Goal: Task Accomplishment & Management: Use online tool/utility

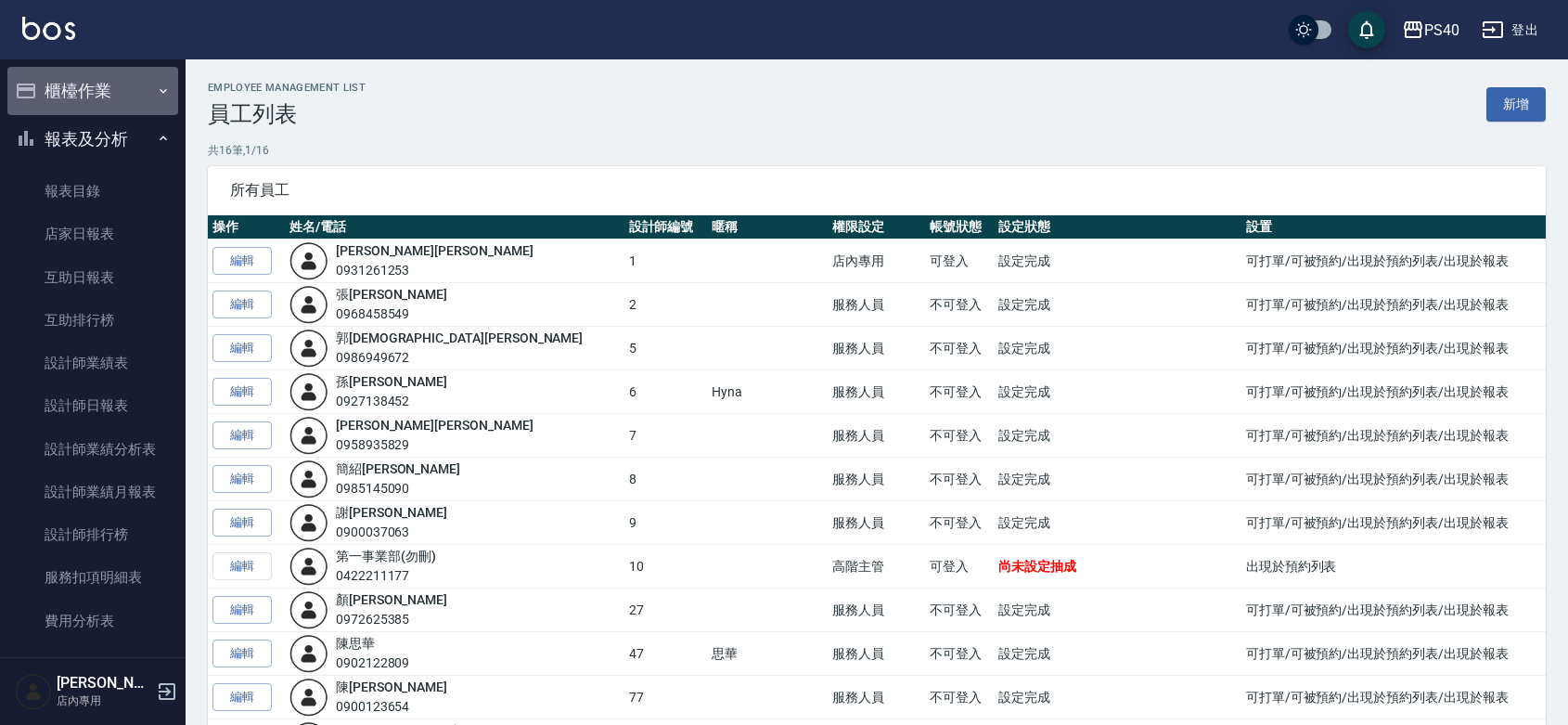
drag, startPoint x: 111, startPoint y: 68, endPoint x: 94, endPoint y: 95, distance: 31.9
click at [109, 72] on button "櫃檯作業" at bounding box center [92, 90] width 170 height 48
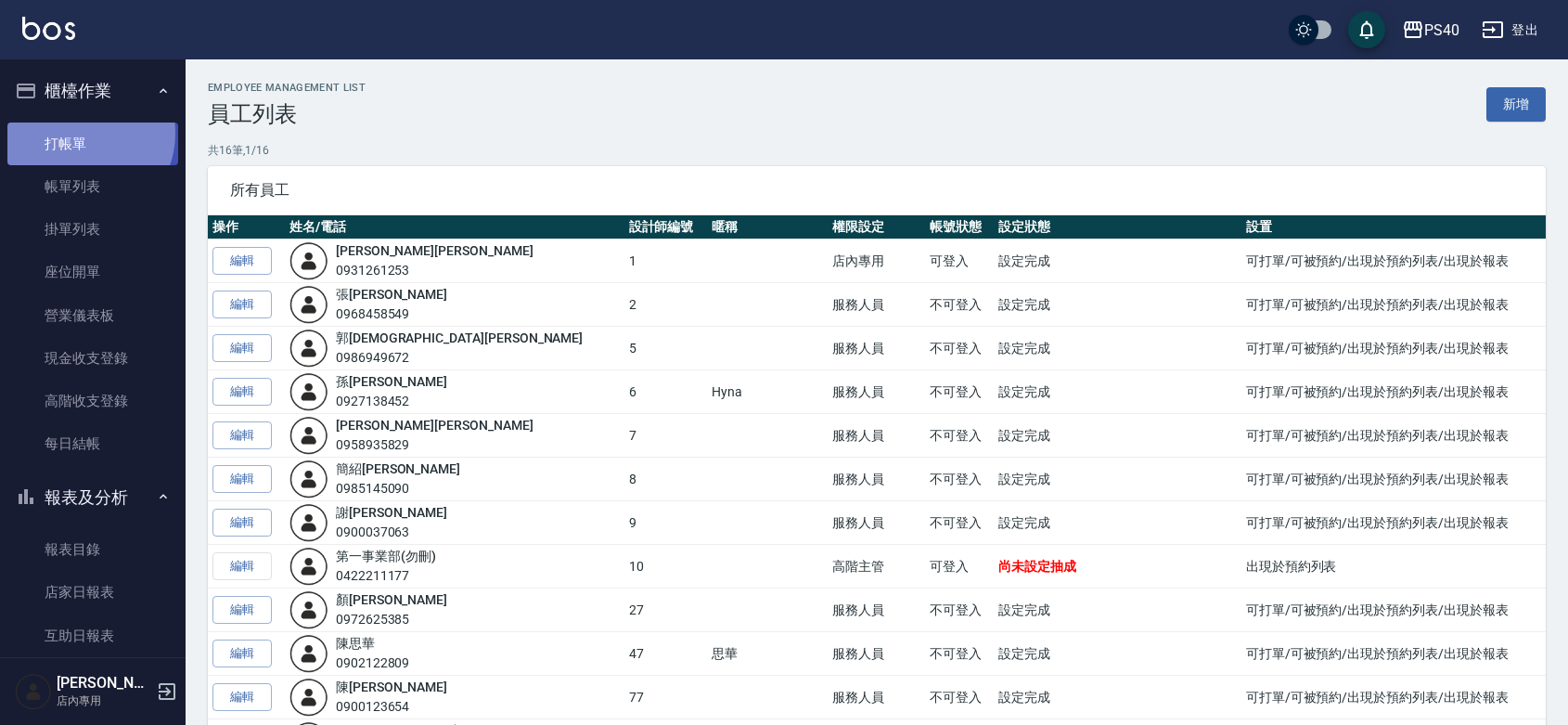
click at [80, 133] on link "打帳單" at bounding box center [92, 143] width 170 height 42
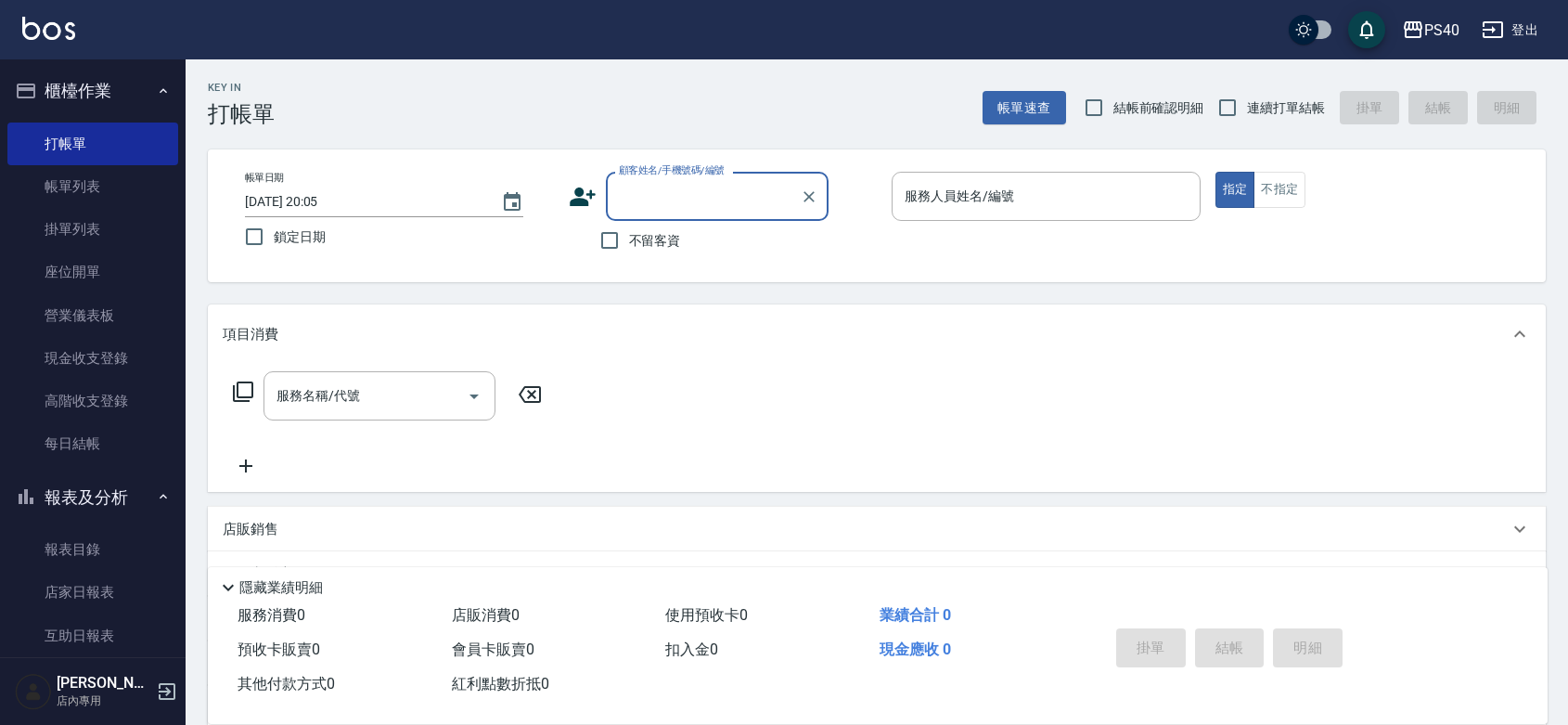
drag, startPoint x: 632, startPoint y: 230, endPoint x: 937, endPoint y: 178, distance: 309.4
click at [633, 230] on label "不留客資" at bounding box center [635, 240] width 91 height 39
click at [629, 230] on input "不留客資" at bounding box center [609, 240] width 39 height 39
checkbox input "true"
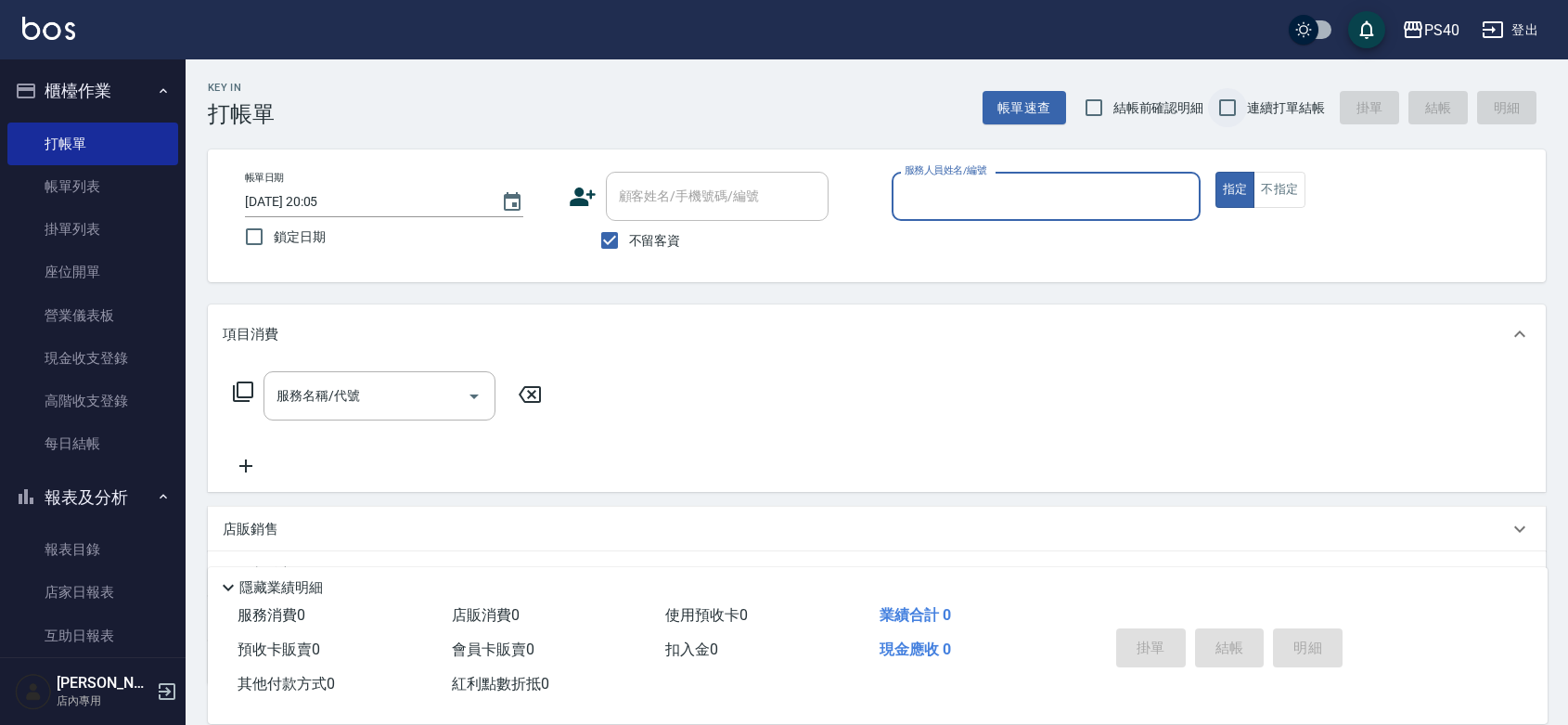
click at [1224, 100] on input "連續打單結帳" at bounding box center [1226, 107] width 39 height 39
checkbox input "true"
click at [1079, 192] on input "服務人員姓名/編號" at bounding box center [1046, 196] width 292 height 32
type input "[PERSON_NAME]-1"
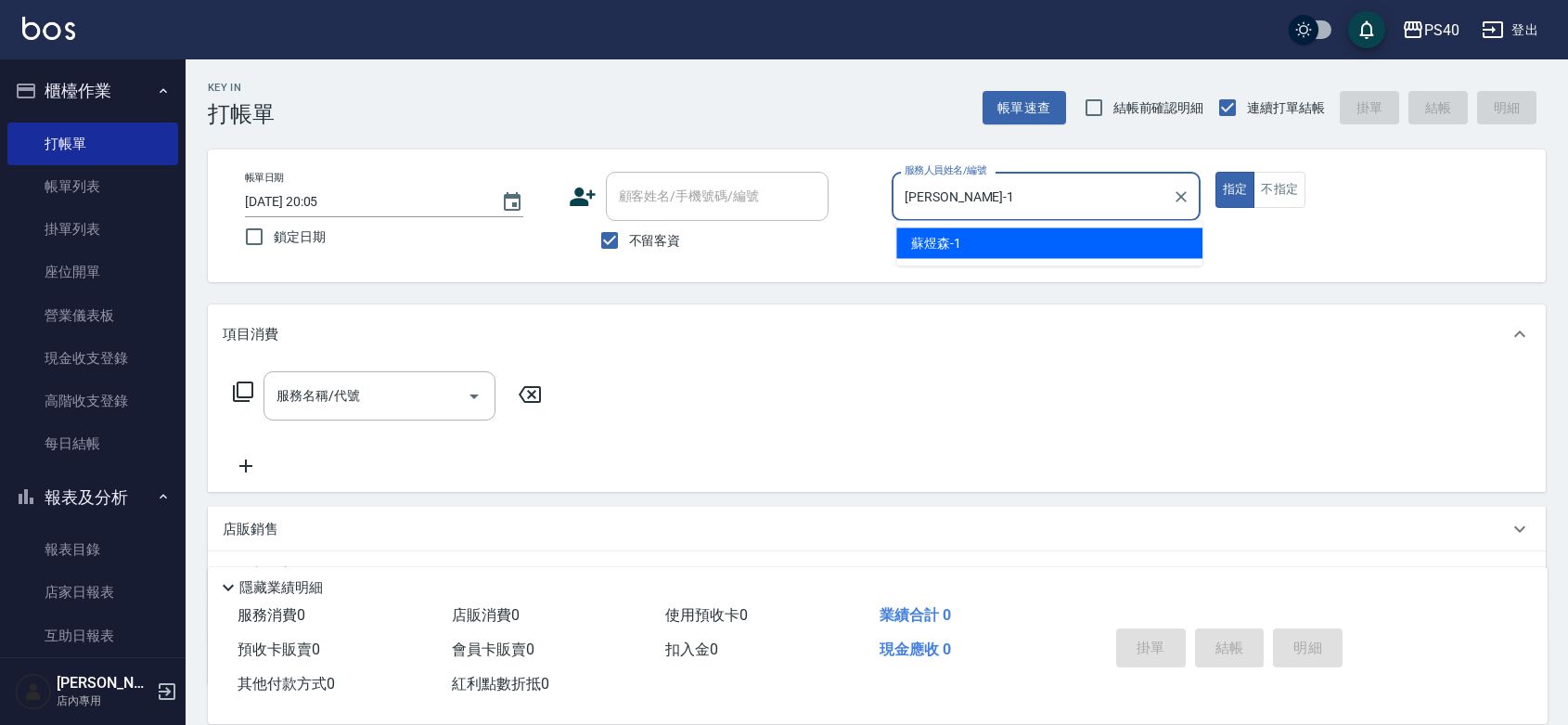
type button "true"
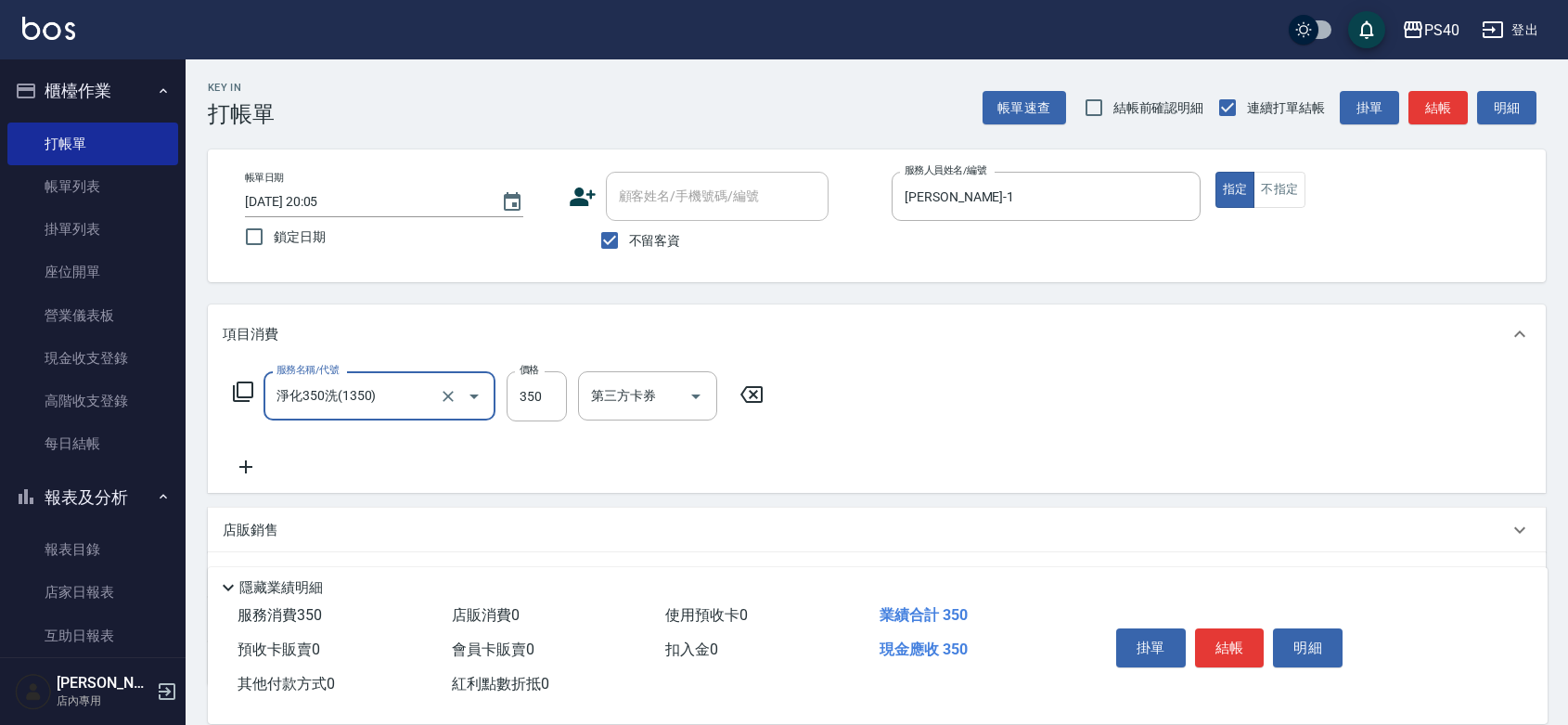
type input "淨化350洗(1350)"
type input "315"
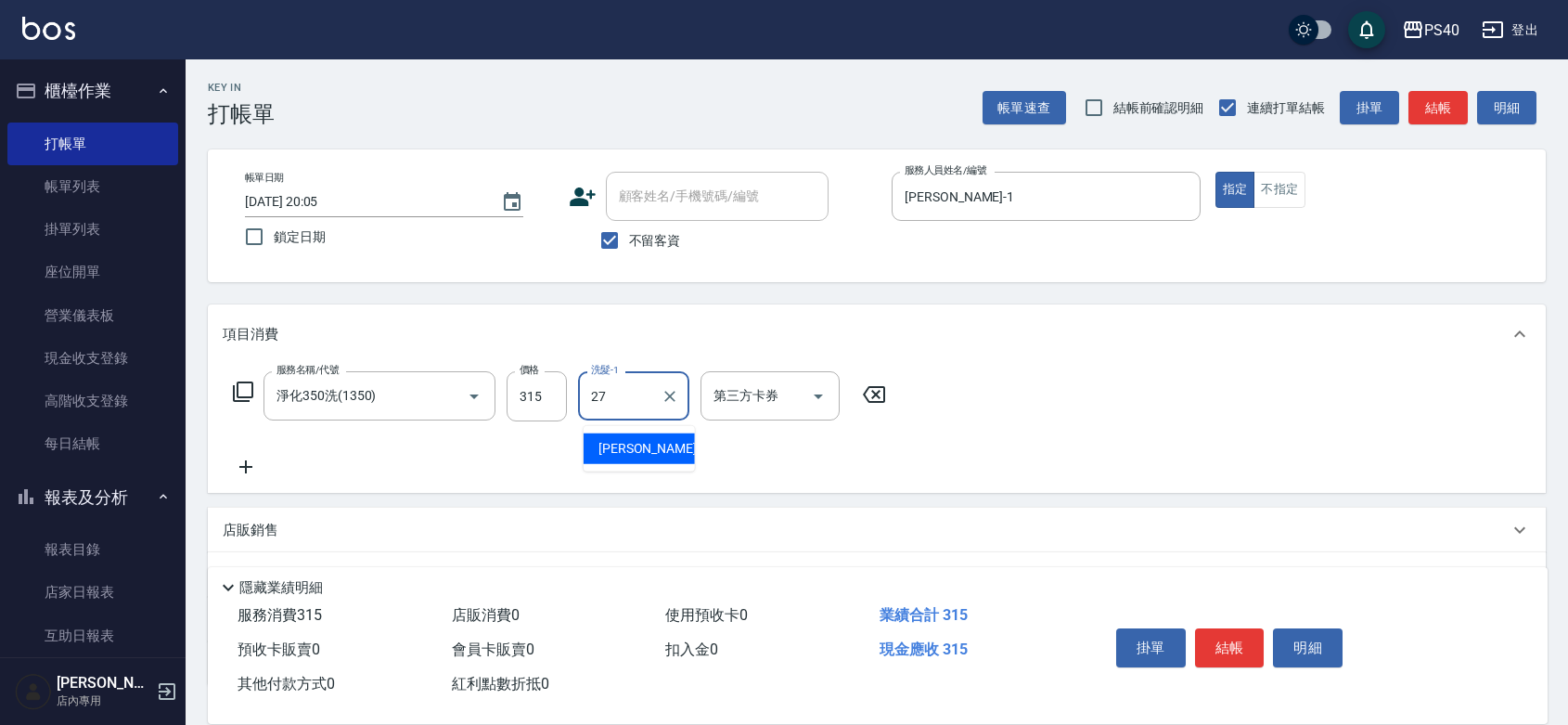
type input "[PERSON_NAME]-27"
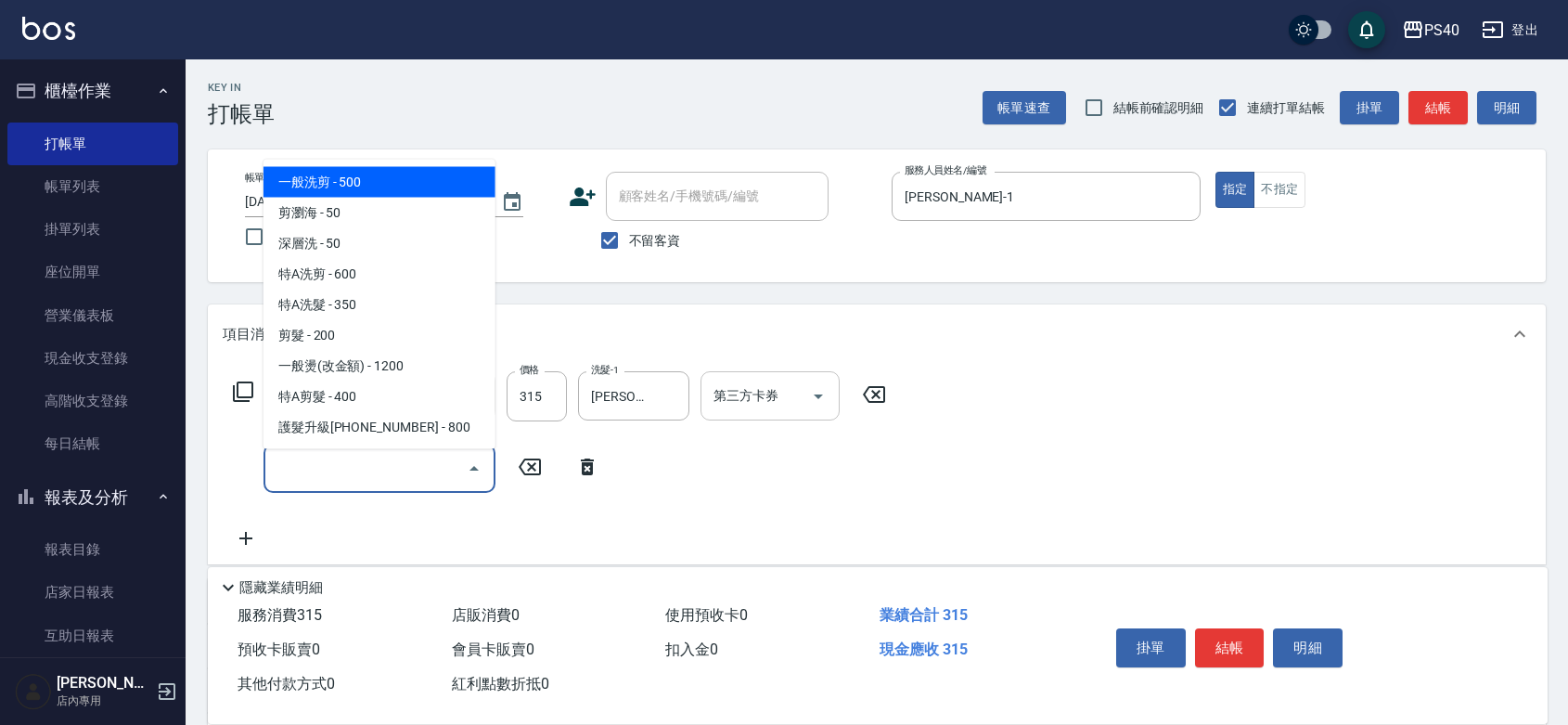
drag, startPoint x: 827, startPoint y: 399, endPoint x: 821, endPoint y: 415, distance: 17.1
click at [827, 399] on icon "Open" at bounding box center [818, 396] width 23 height 23
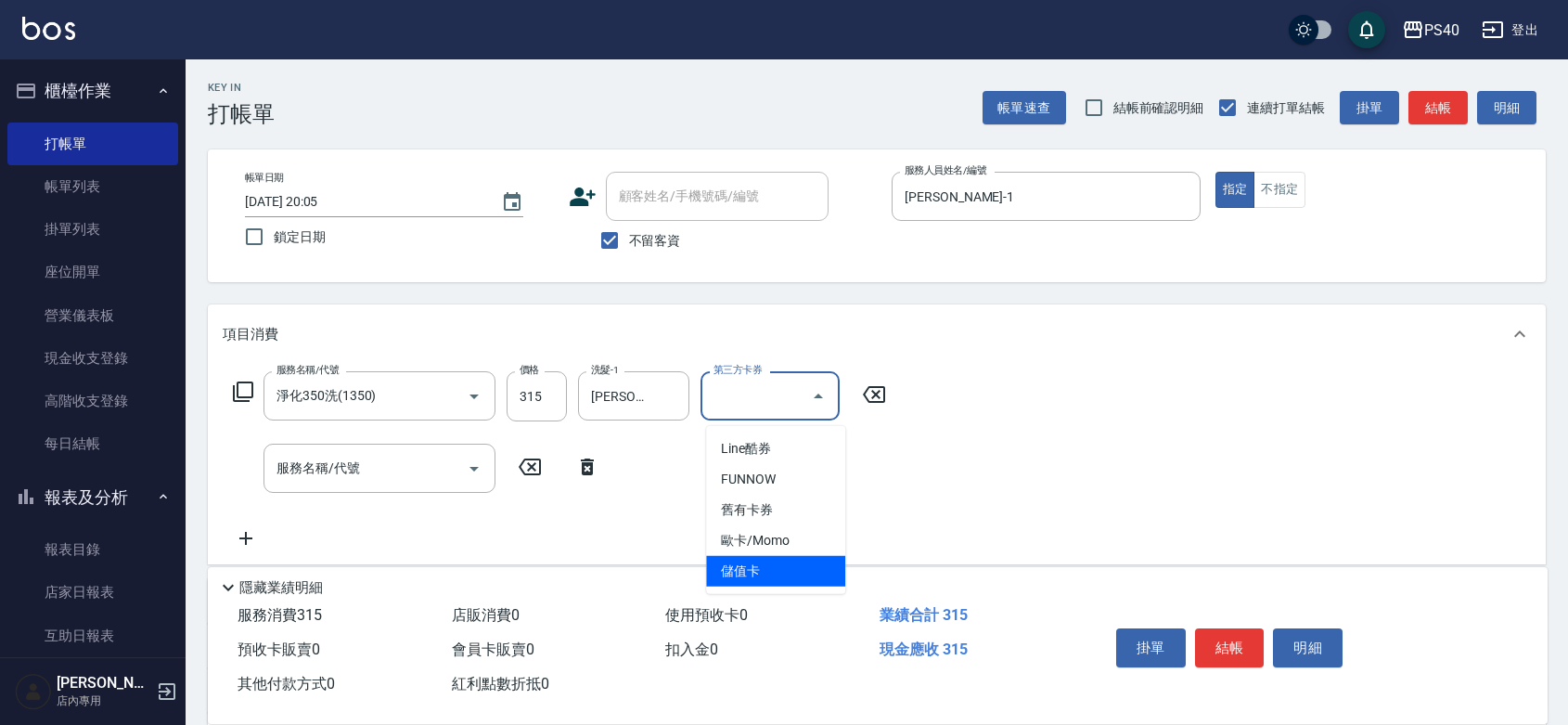
click at [779, 569] on span "儲值卡" at bounding box center [776, 571] width 139 height 31
type input "儲值卡"
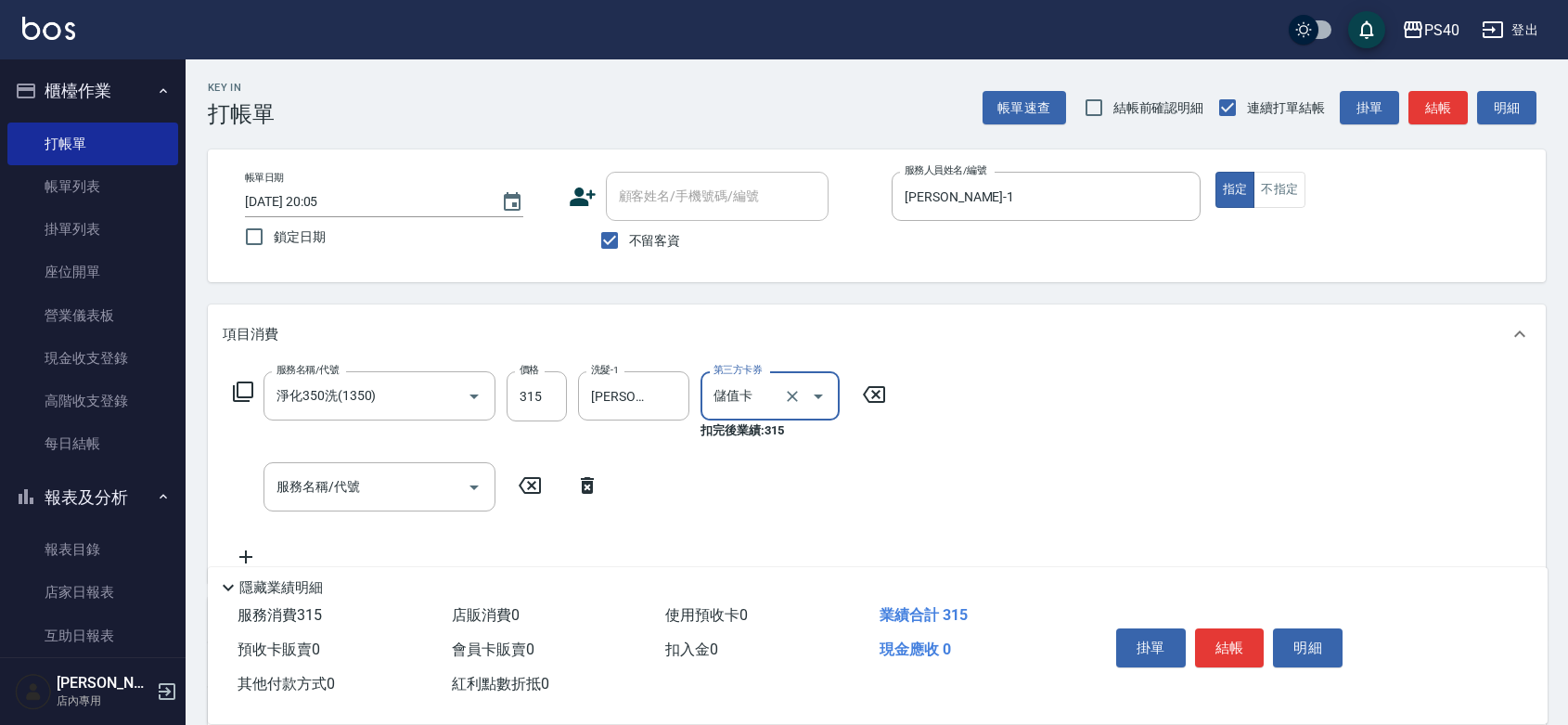
drag, startPoint x: 1252, startPoint y: 620, endPoint x: 1264, endPoint y: 602, distance: 21.6
click at [1252, 628] on button "結帳" at bounding box center [1229, 647] width 70 height 39
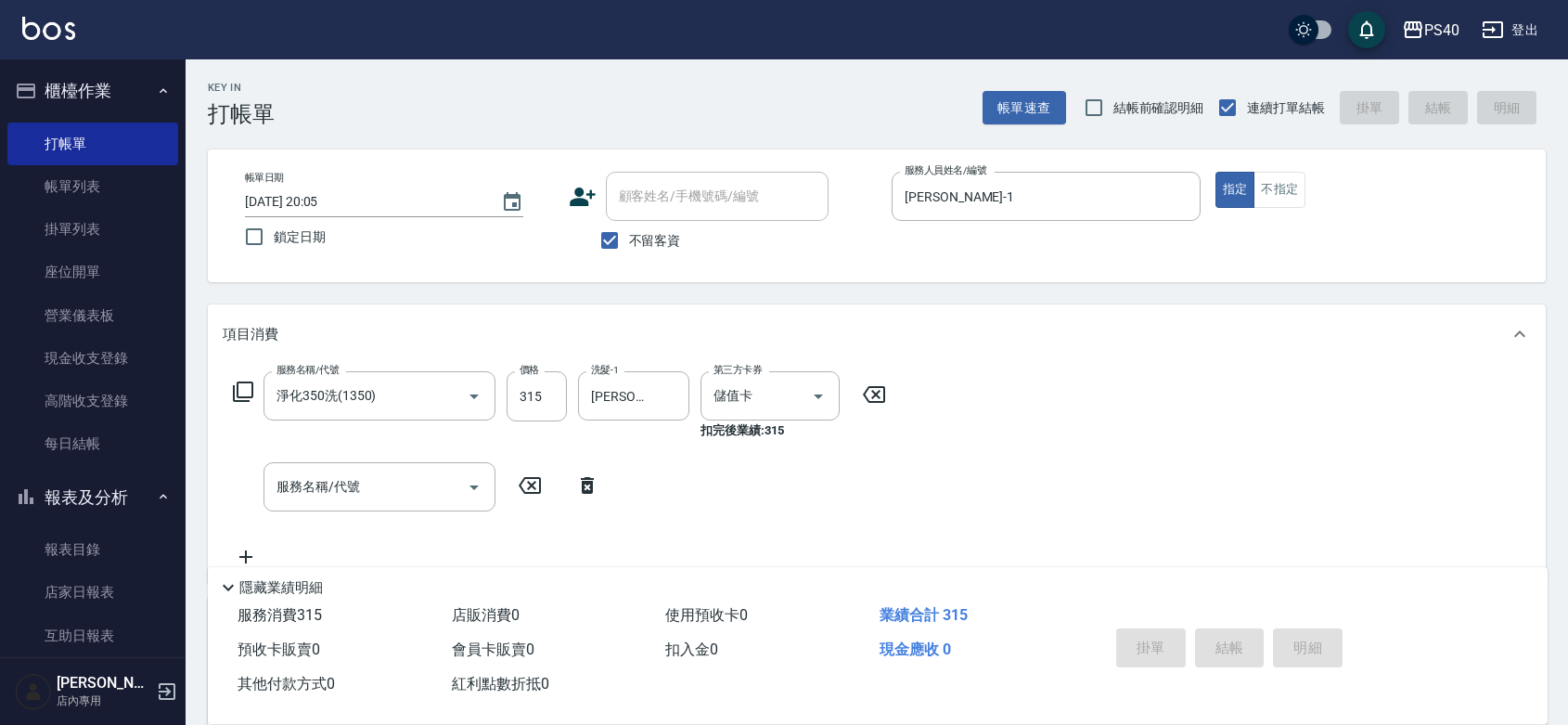
type input "[DATE] 20:06"
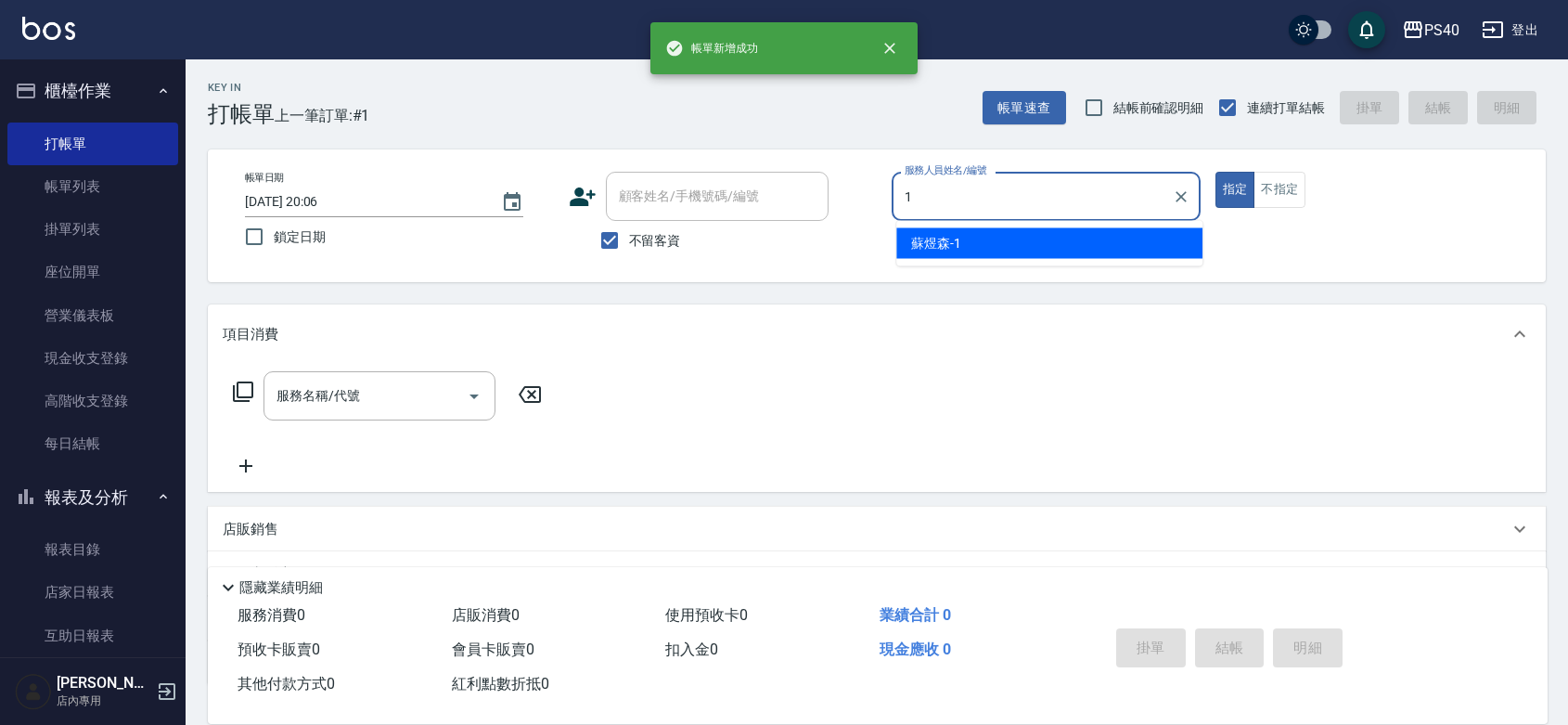
type input "[PERSON_NAME]-1"
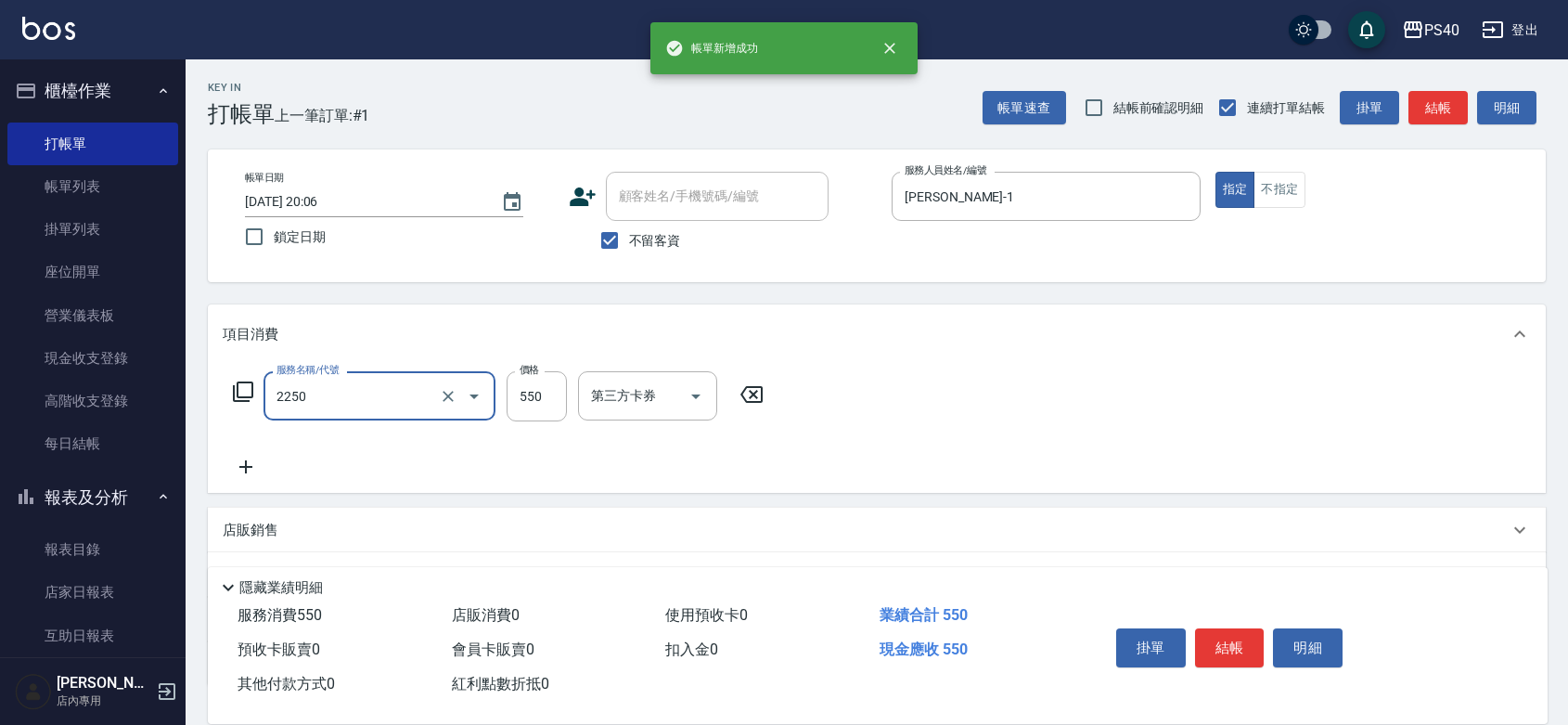
type input "B剪髮套餐(2250)"
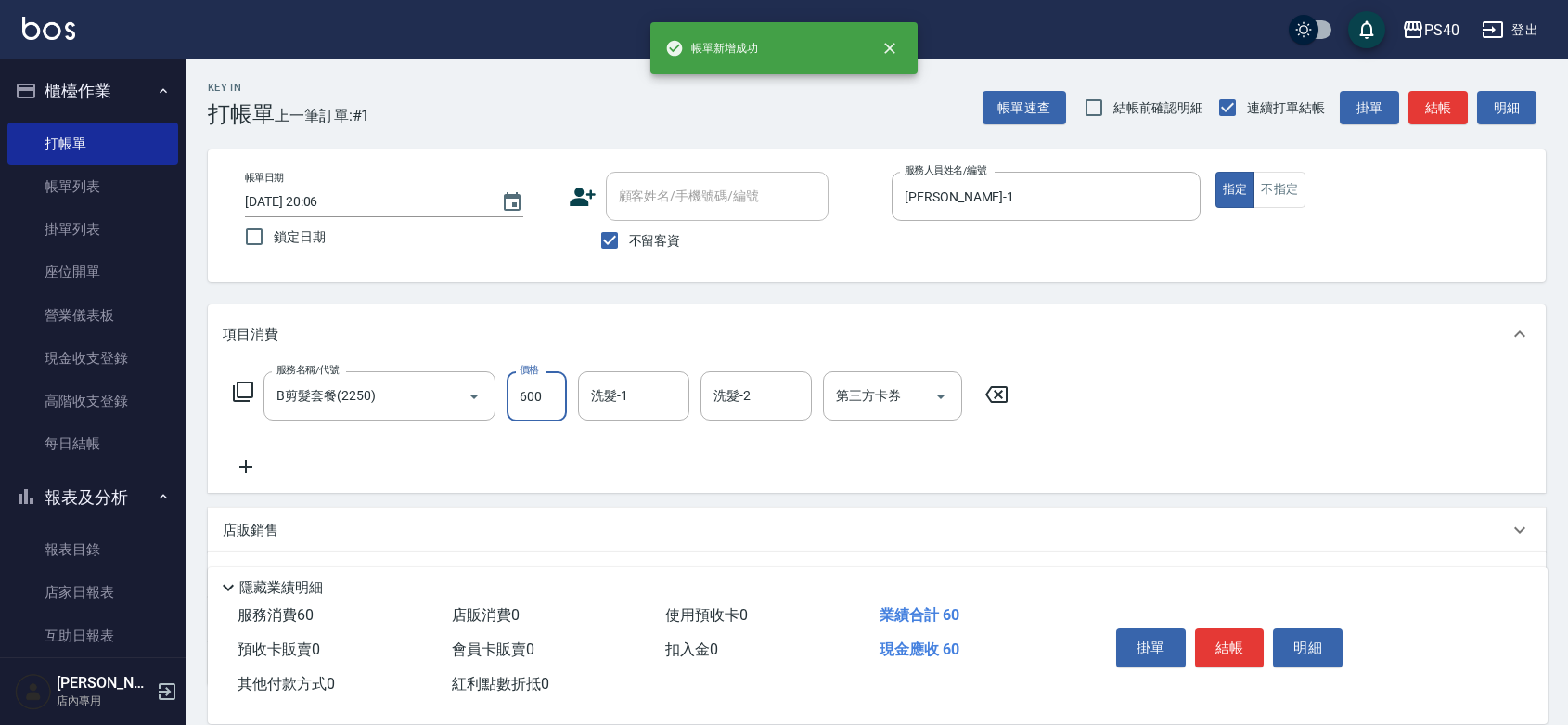
type input "600"
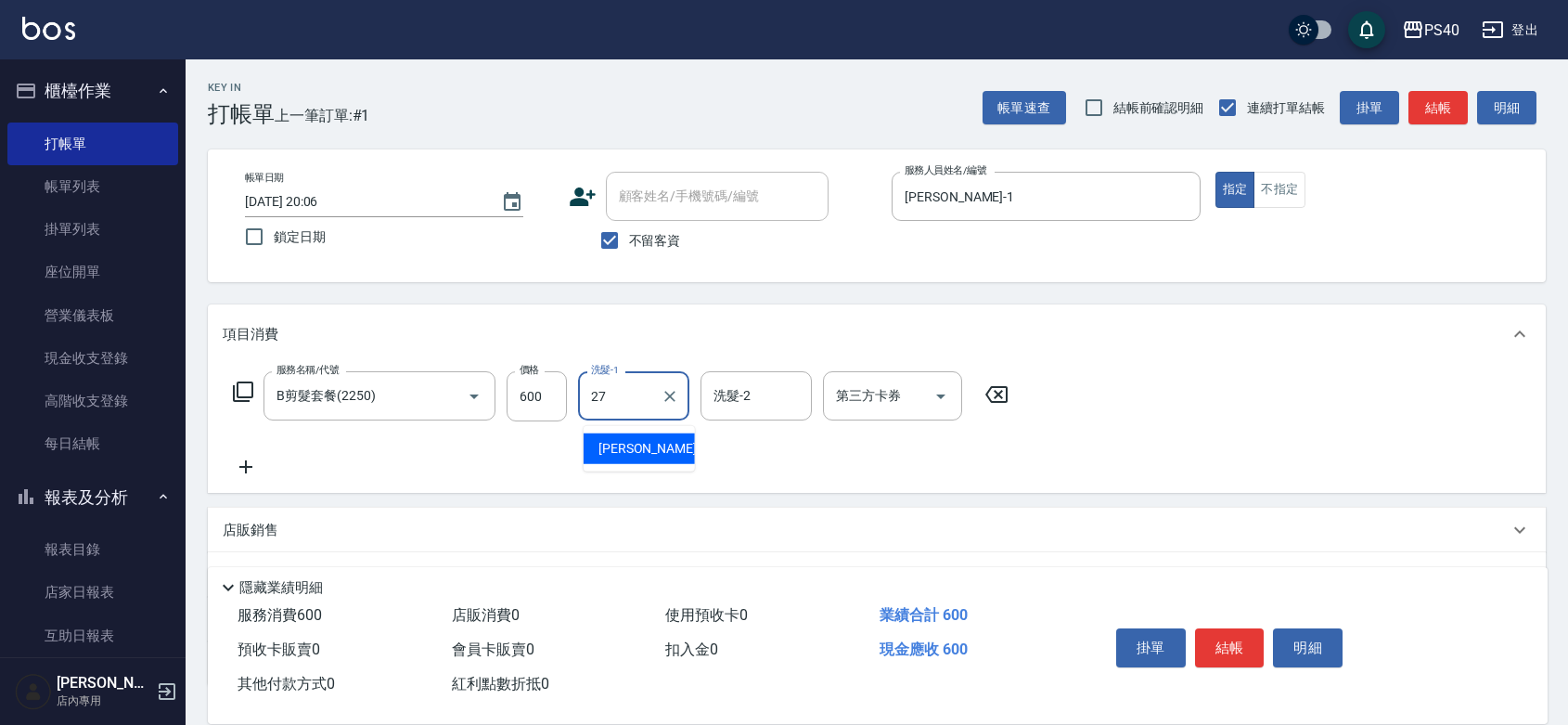
type input "[PERSON_NAME]-27"
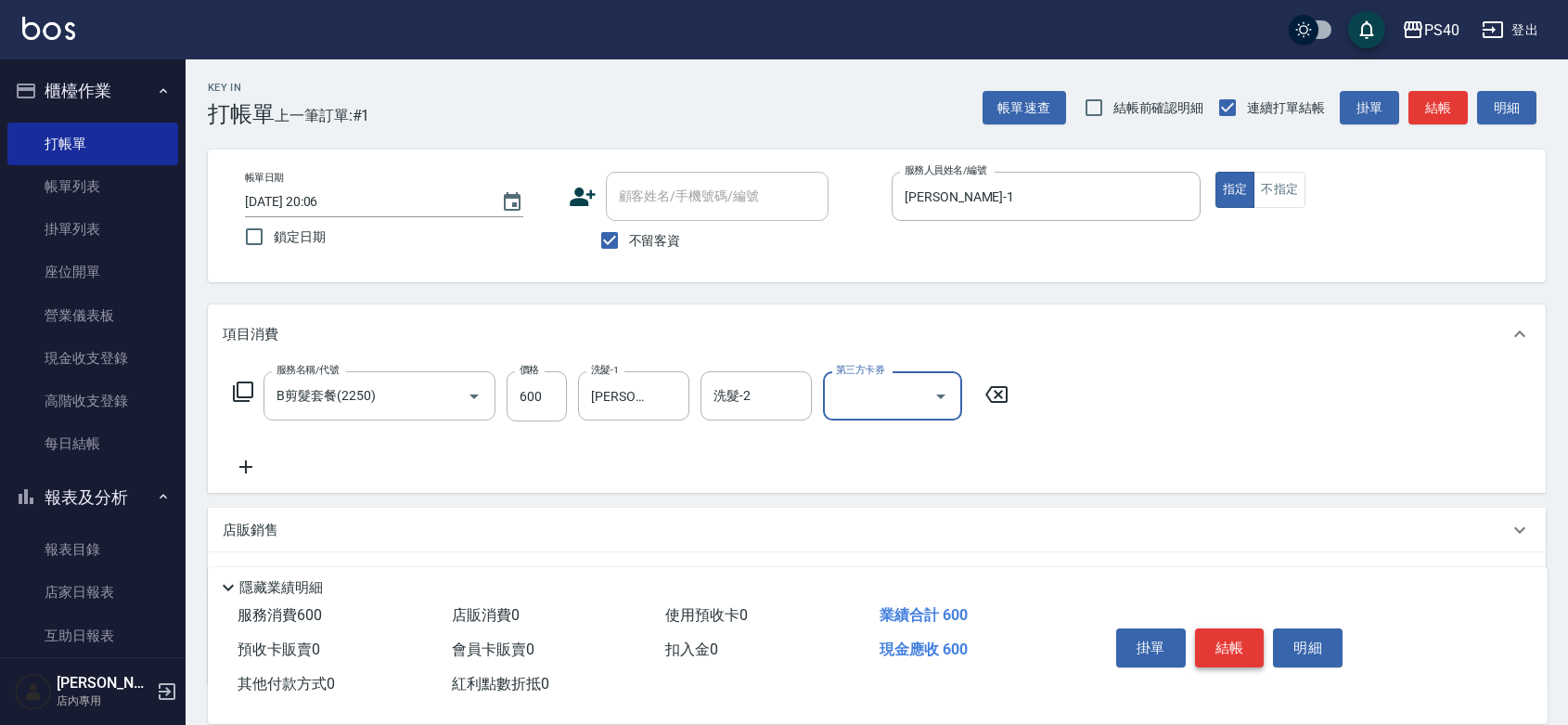
click at [1246, 628] on button "結帳" at bounding box center [1229, 647] width 70 height 39
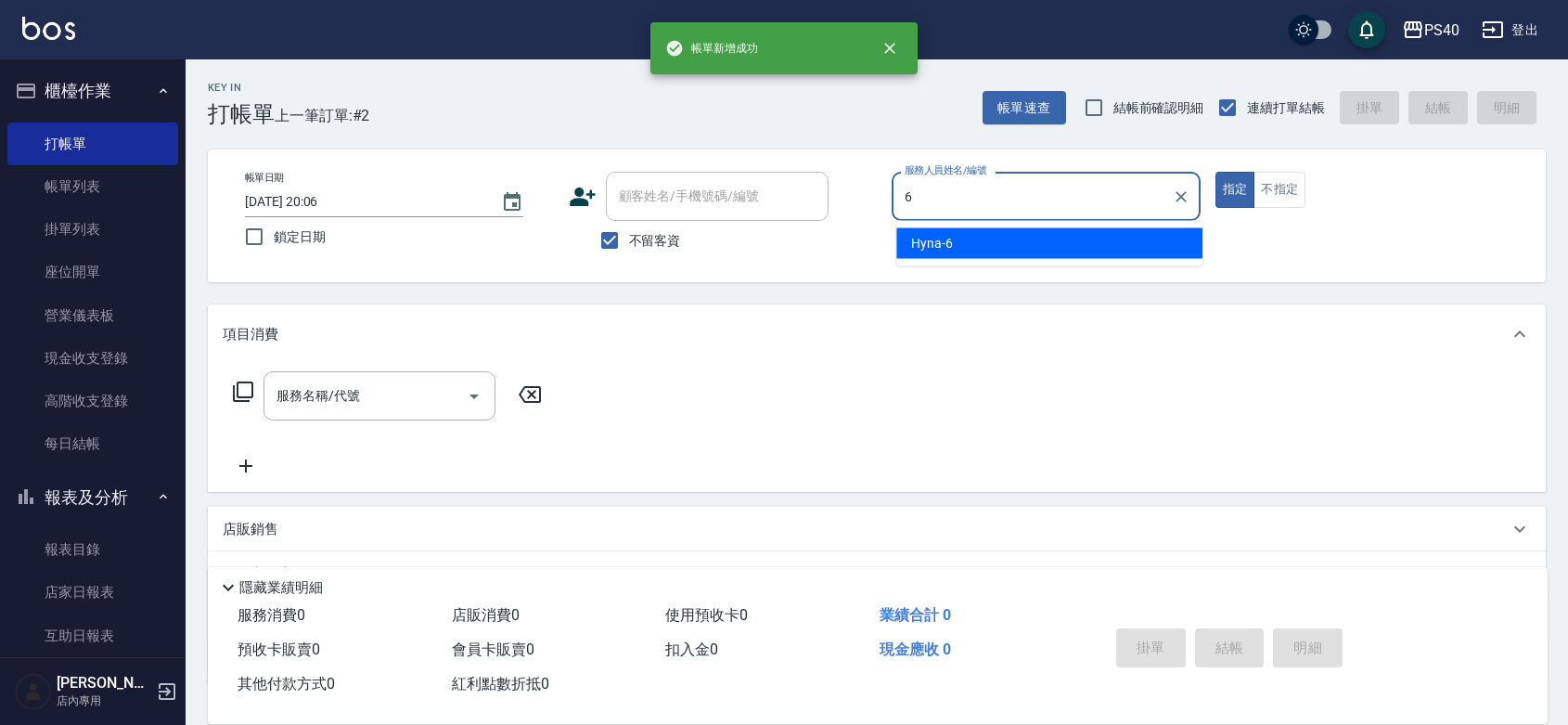
type input "Hyna-6"
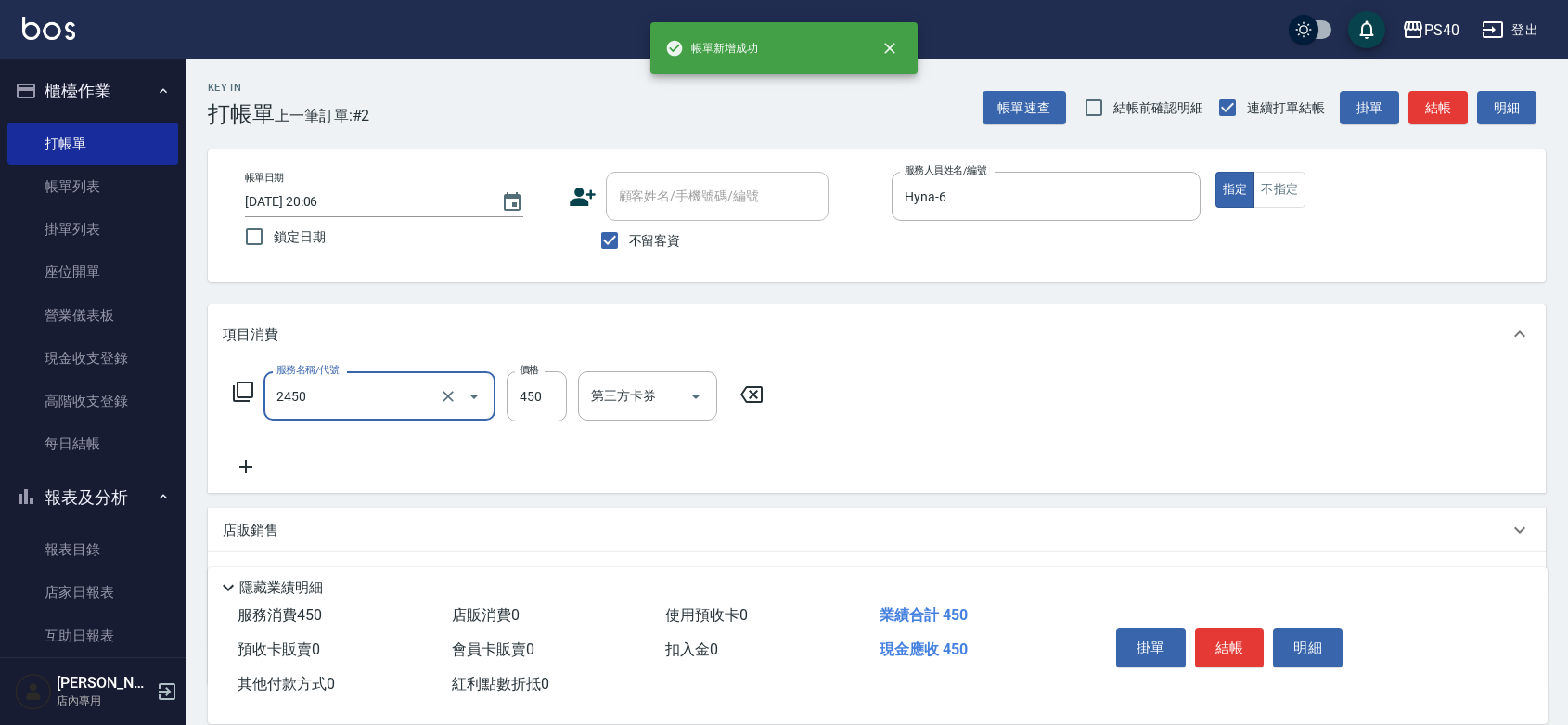
type input "C剪髮套餐(2450)"
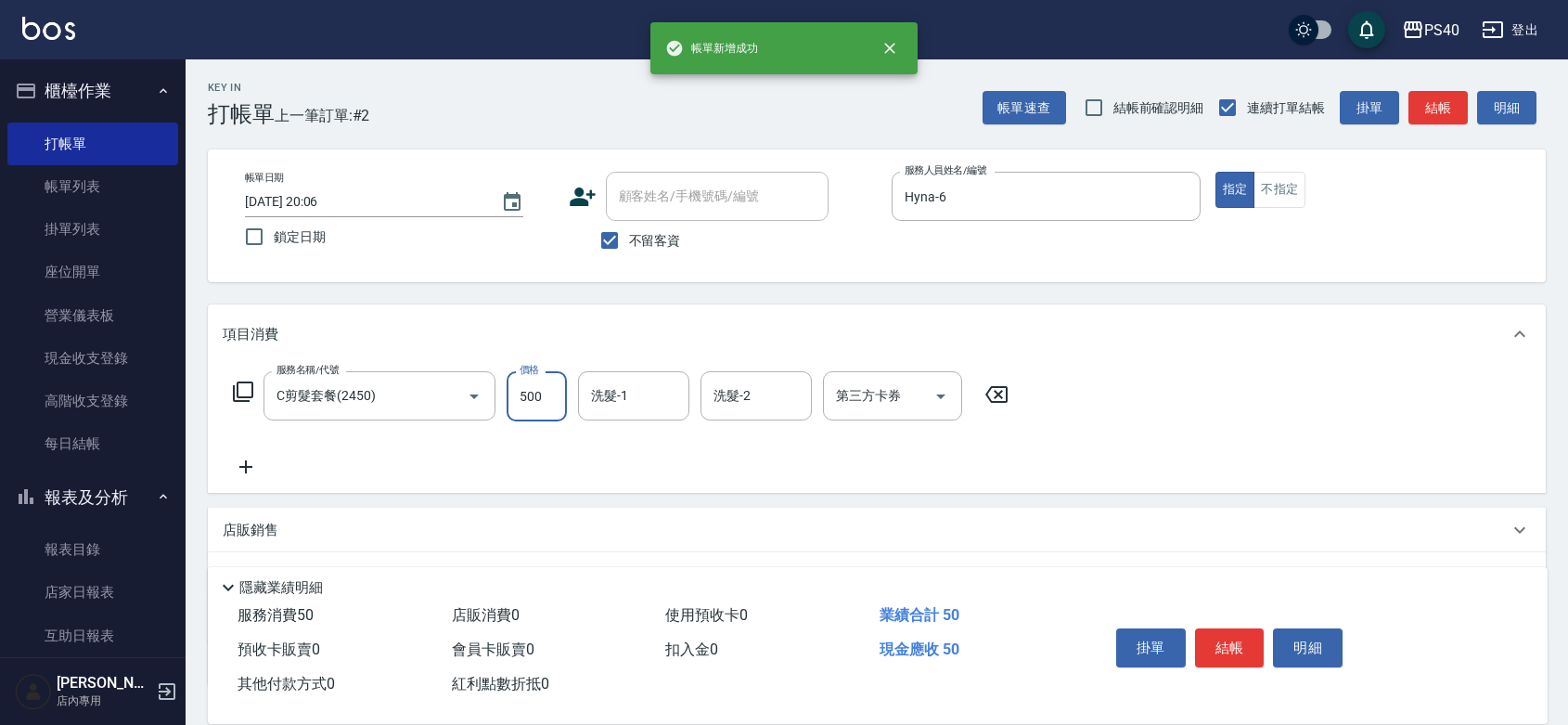
type input "500"
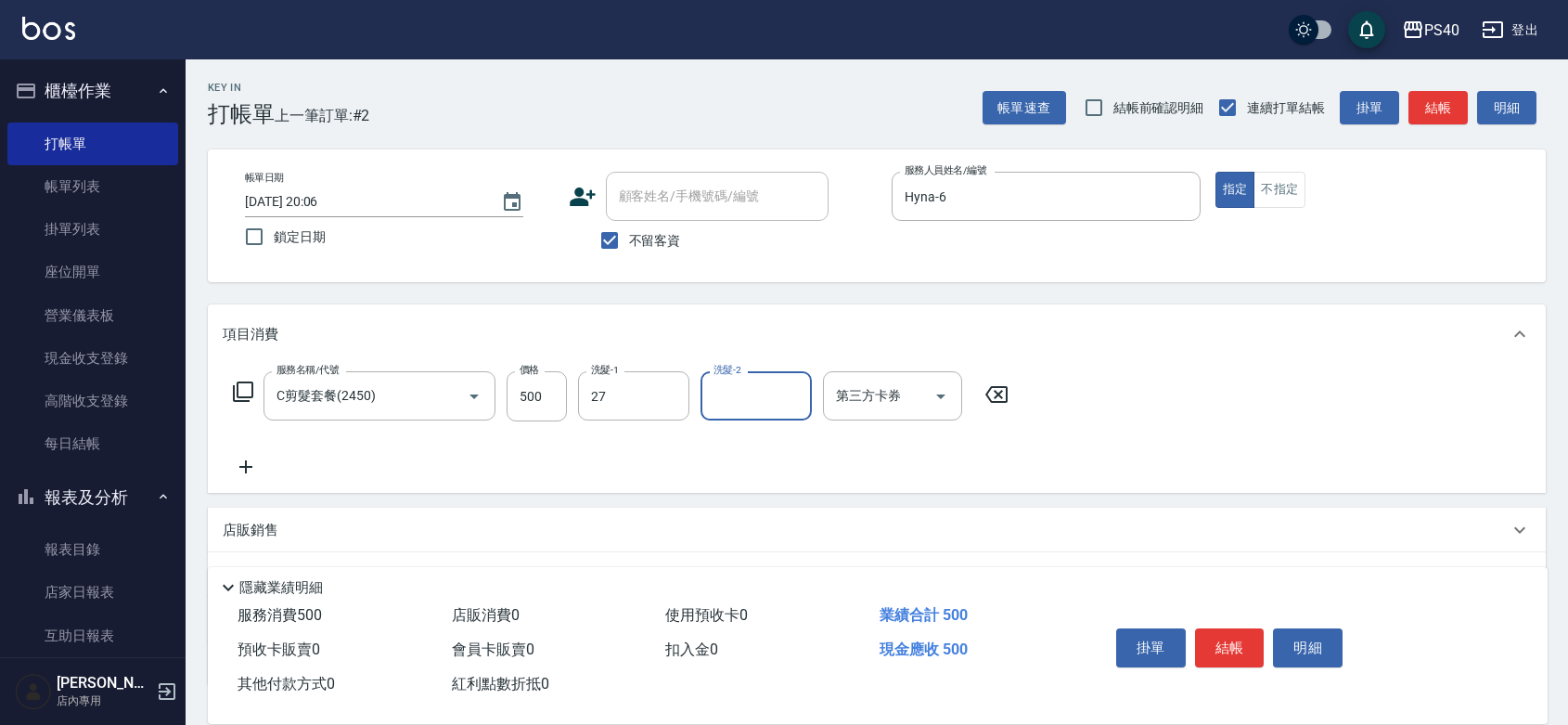
type input "[PERSON_NAME]-27"
click at [1244, 628] on button "結帳" at bounding box center [1229, 647] width 70 height 39
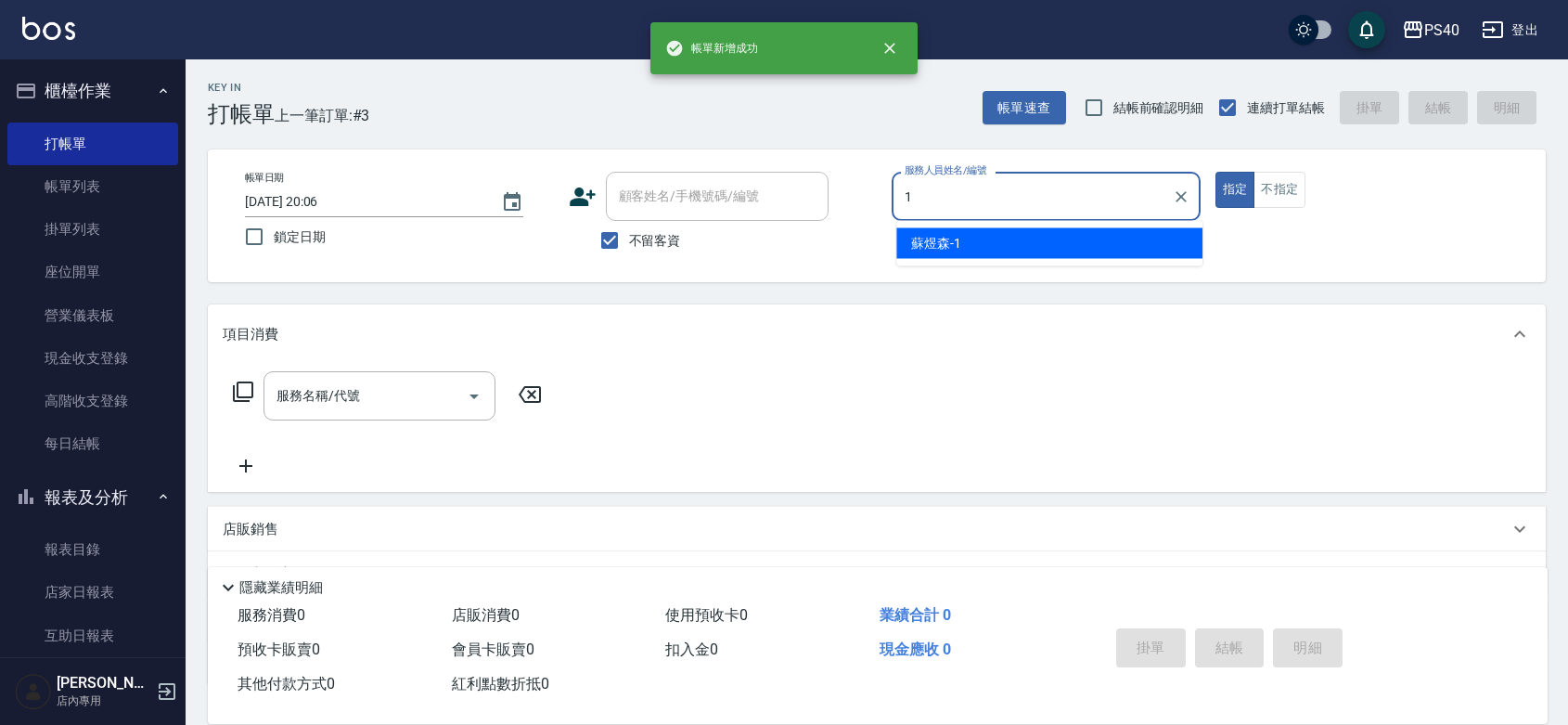
type input "[PERSON_NAME]-1"
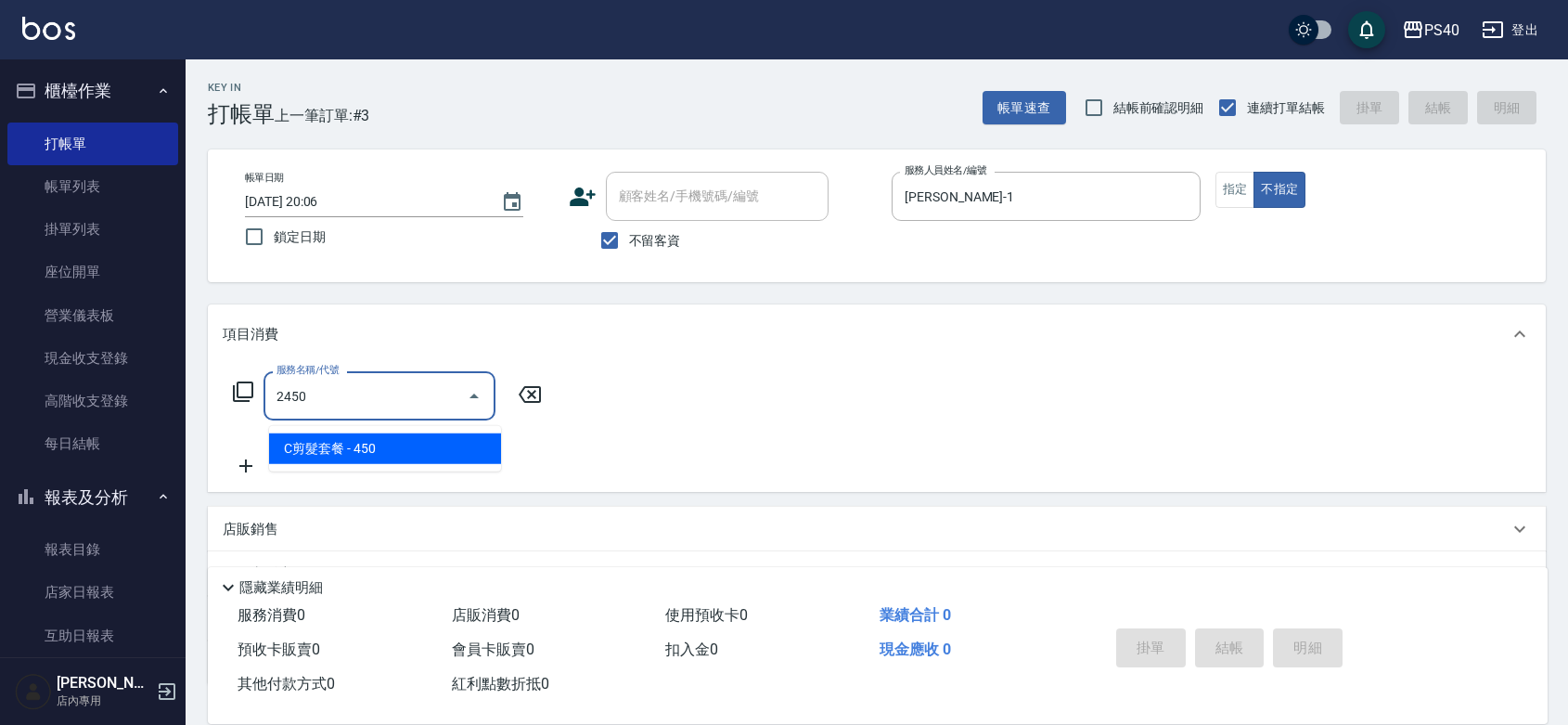
type input "C剪髮套餐(2450)"
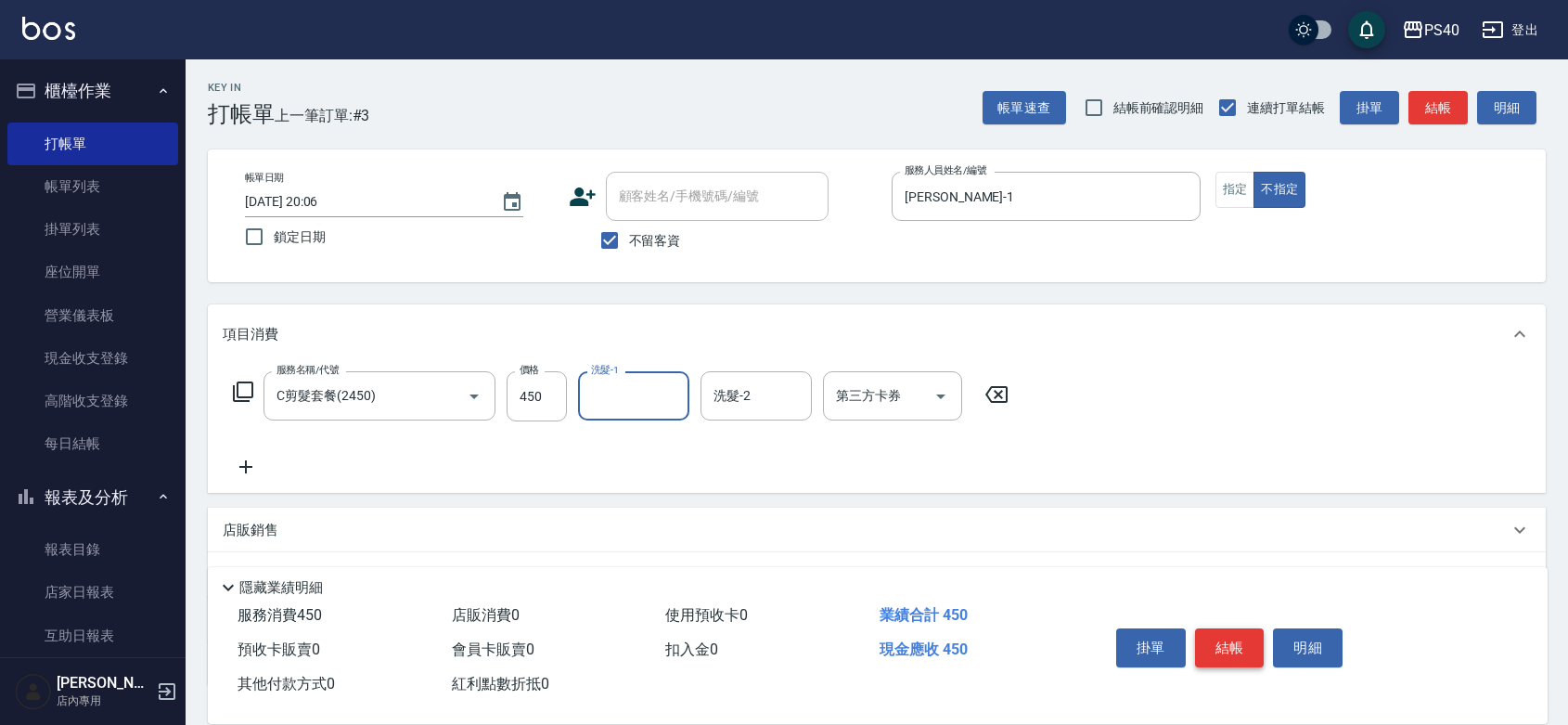
click at [1244, 628] on button "結帳" at bounding box center [1229, 647] width 70 height 39
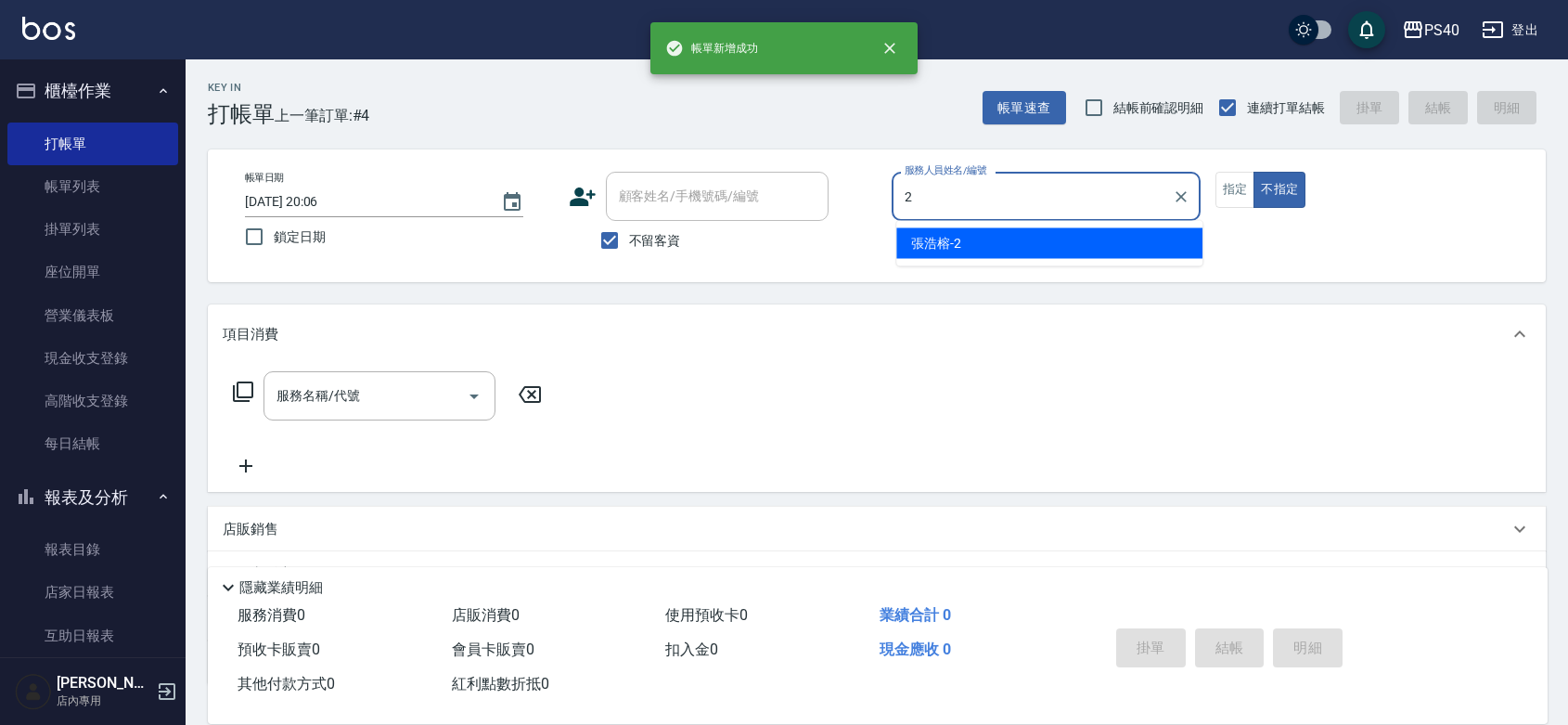
type input "[PERSON_NAME]-2"
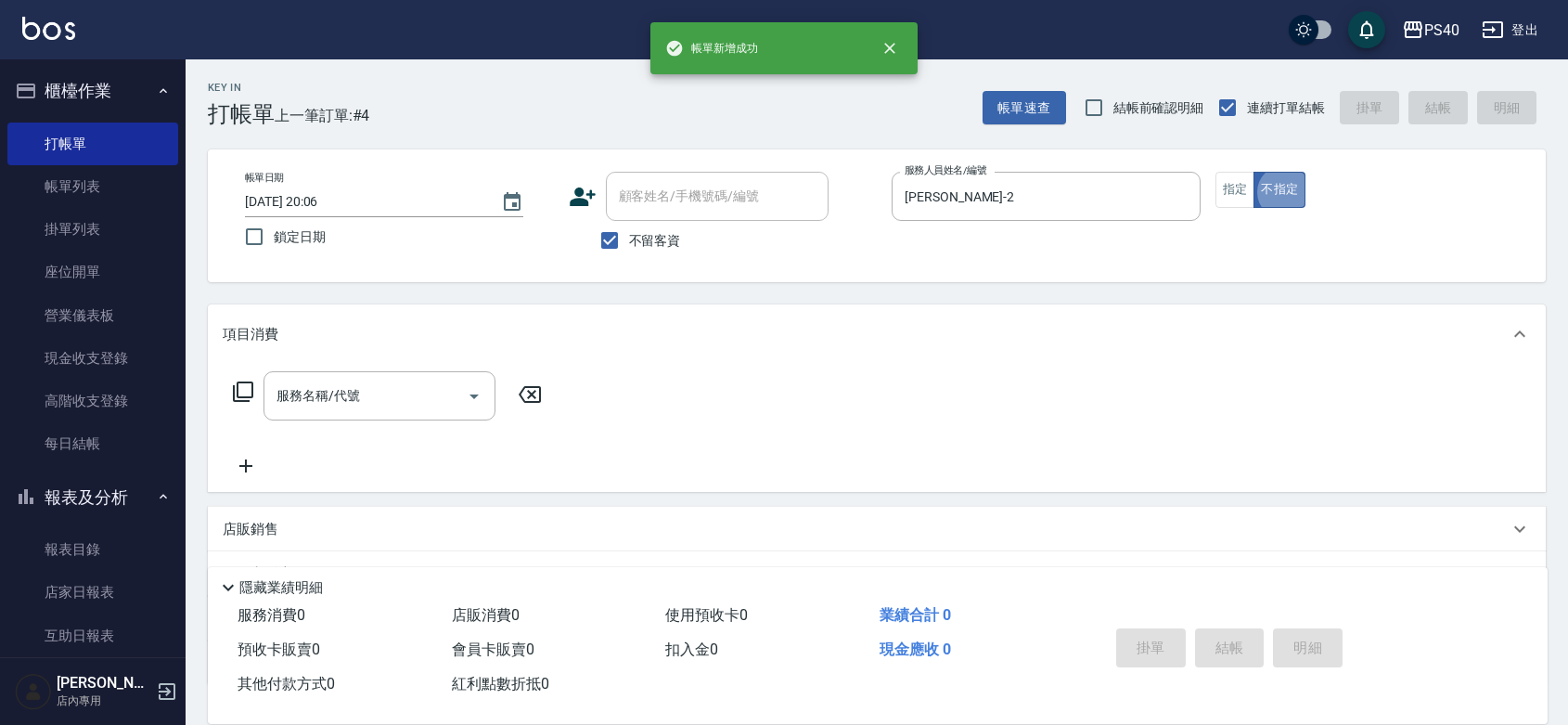
type button "false"
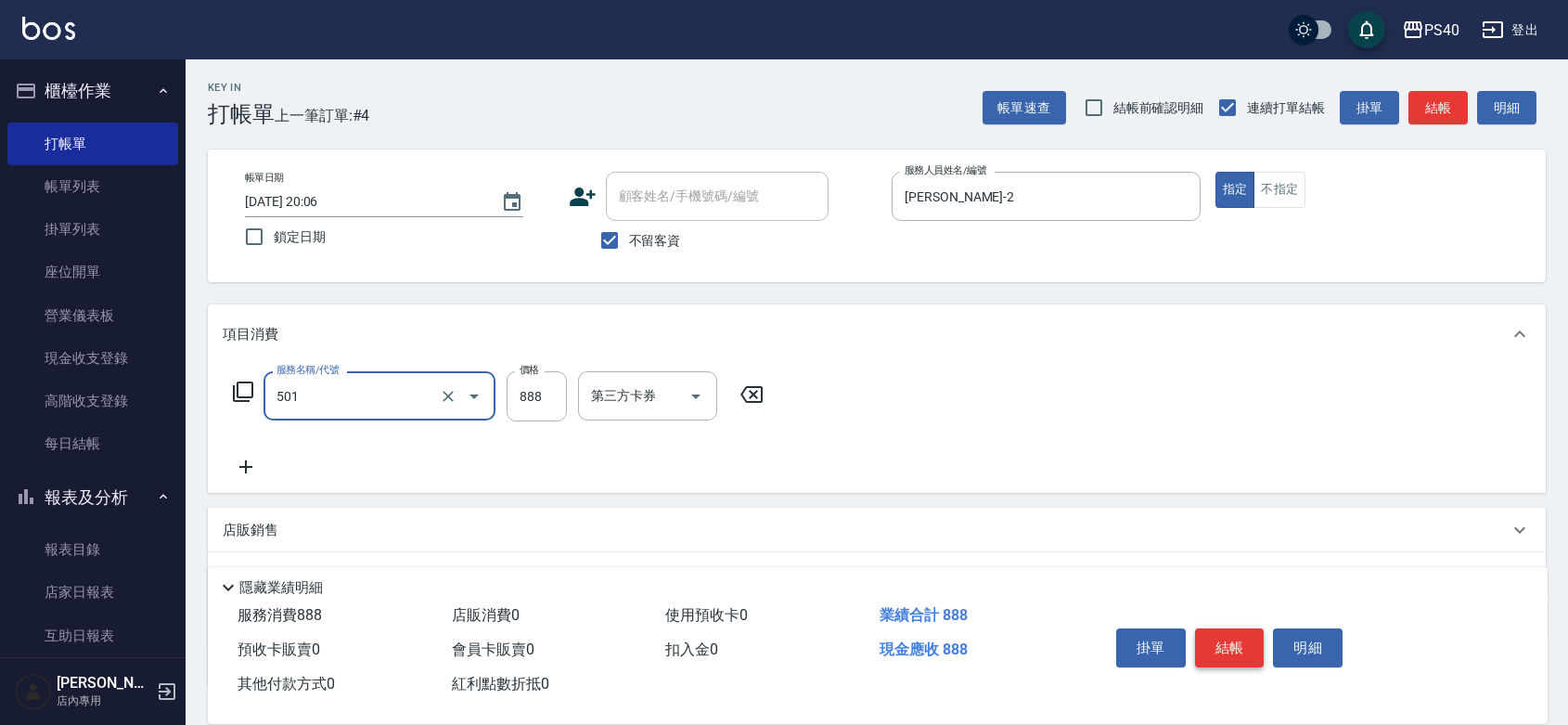
type input "一般染髮(改金額)(501)"
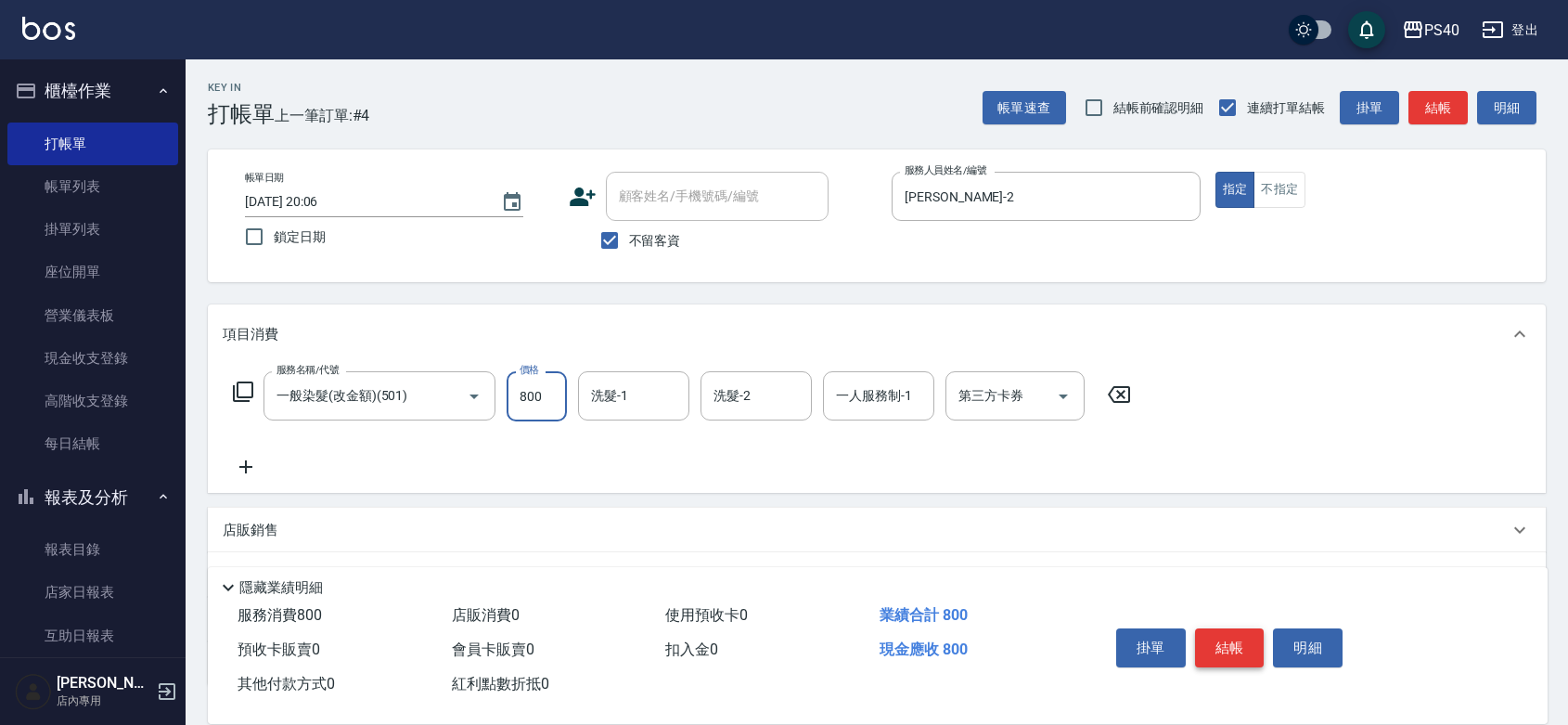
type input "800"
click at [1244, 628] on button "結帳" at bounding box center [1229, 647] width 70 height 39
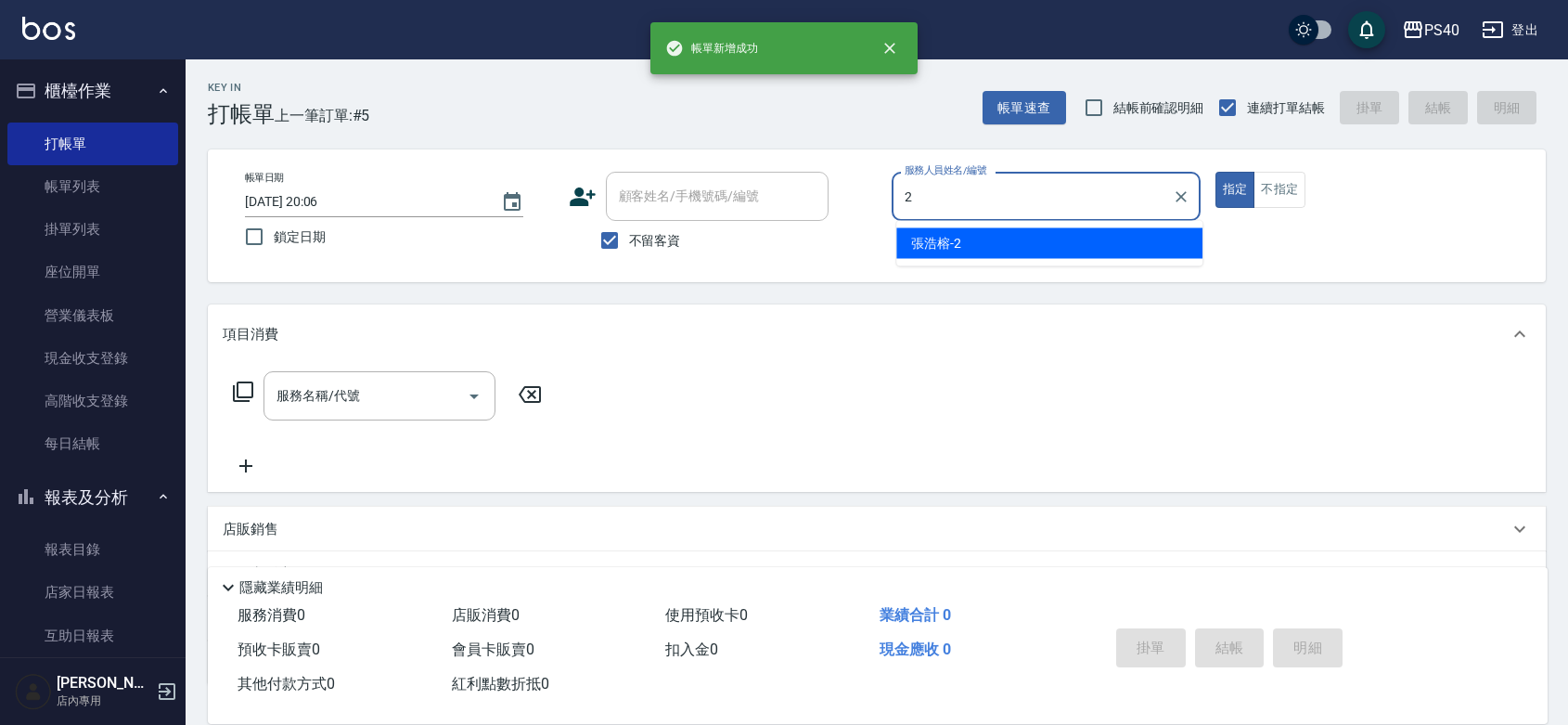
type input "[PERSON_NAME]-2"
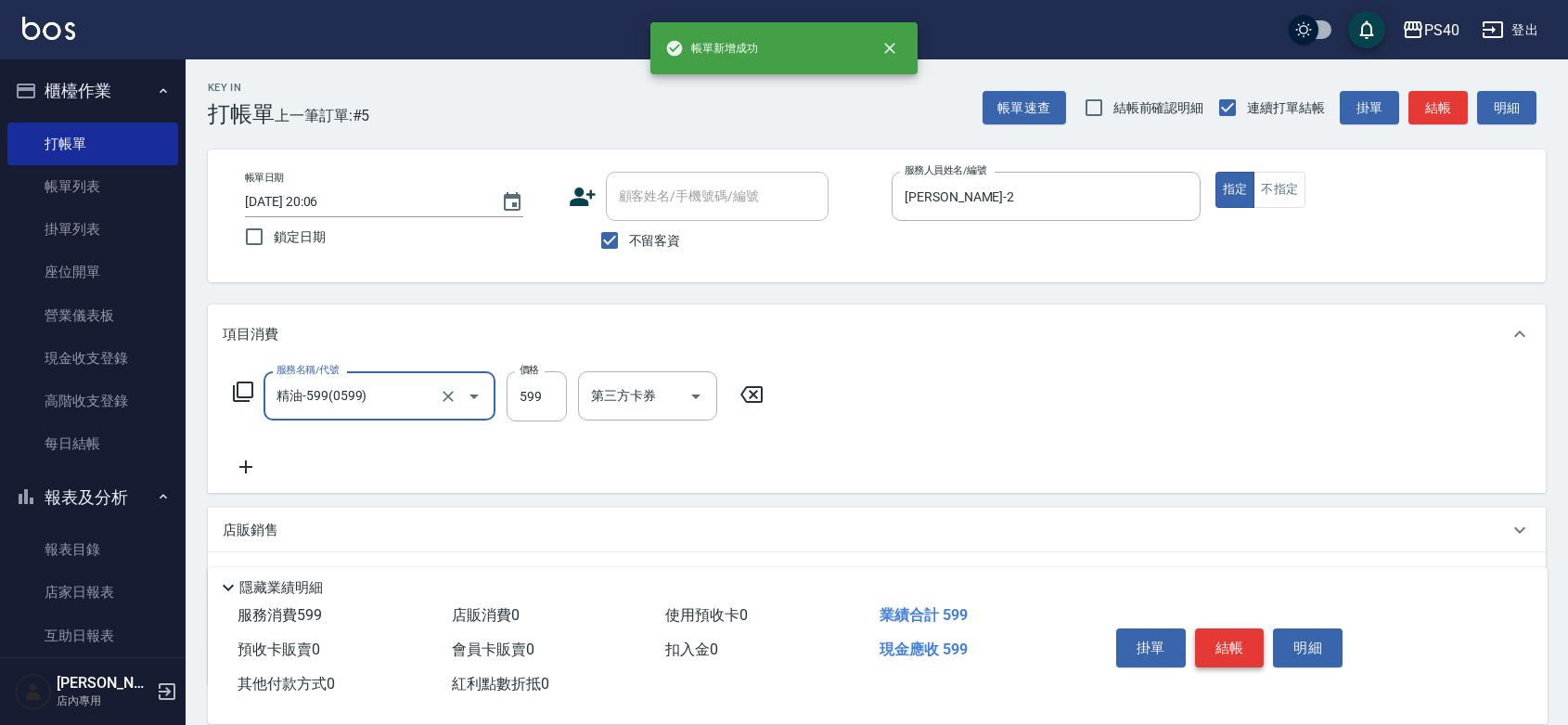
type input "精油-599(0599)"
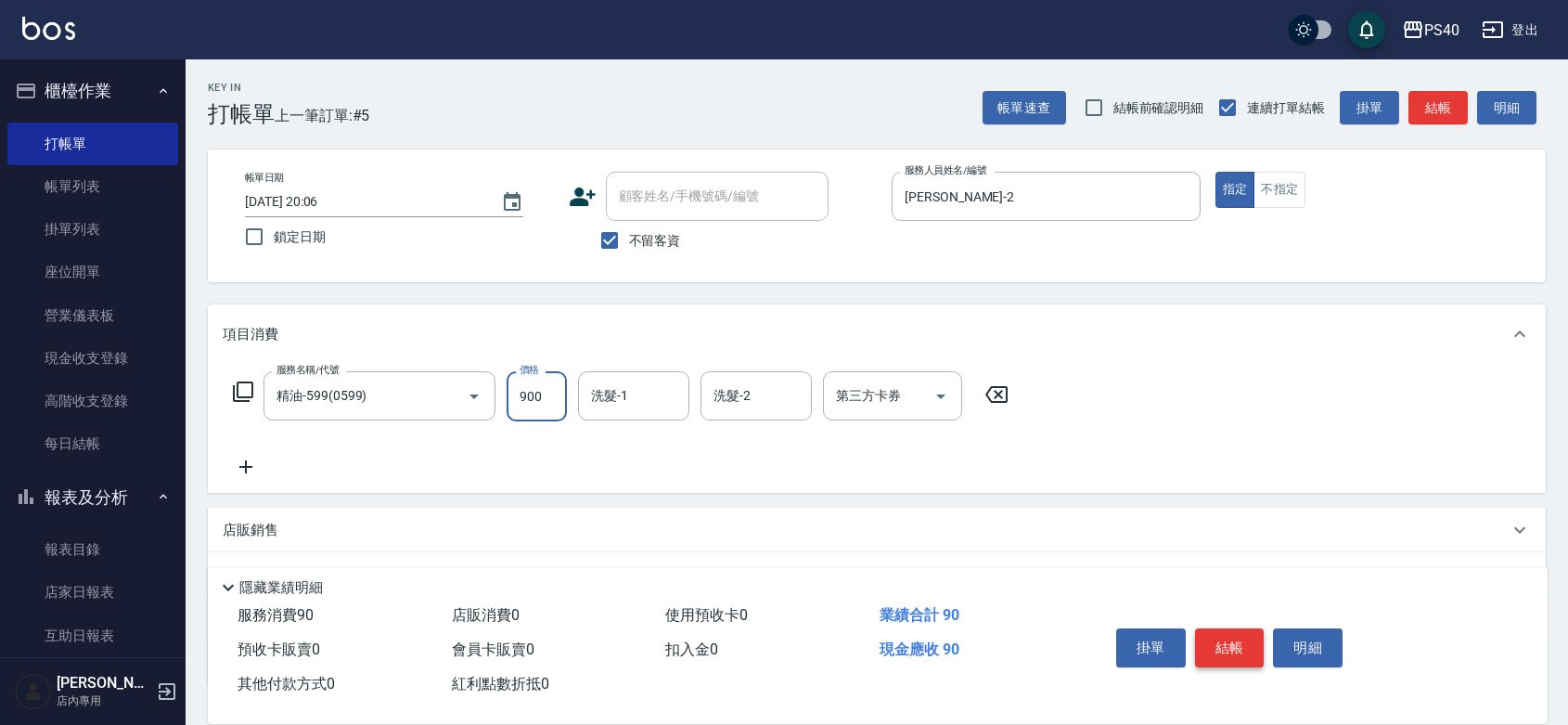
type input "900"
type input "[PERSON_NAME]-27"
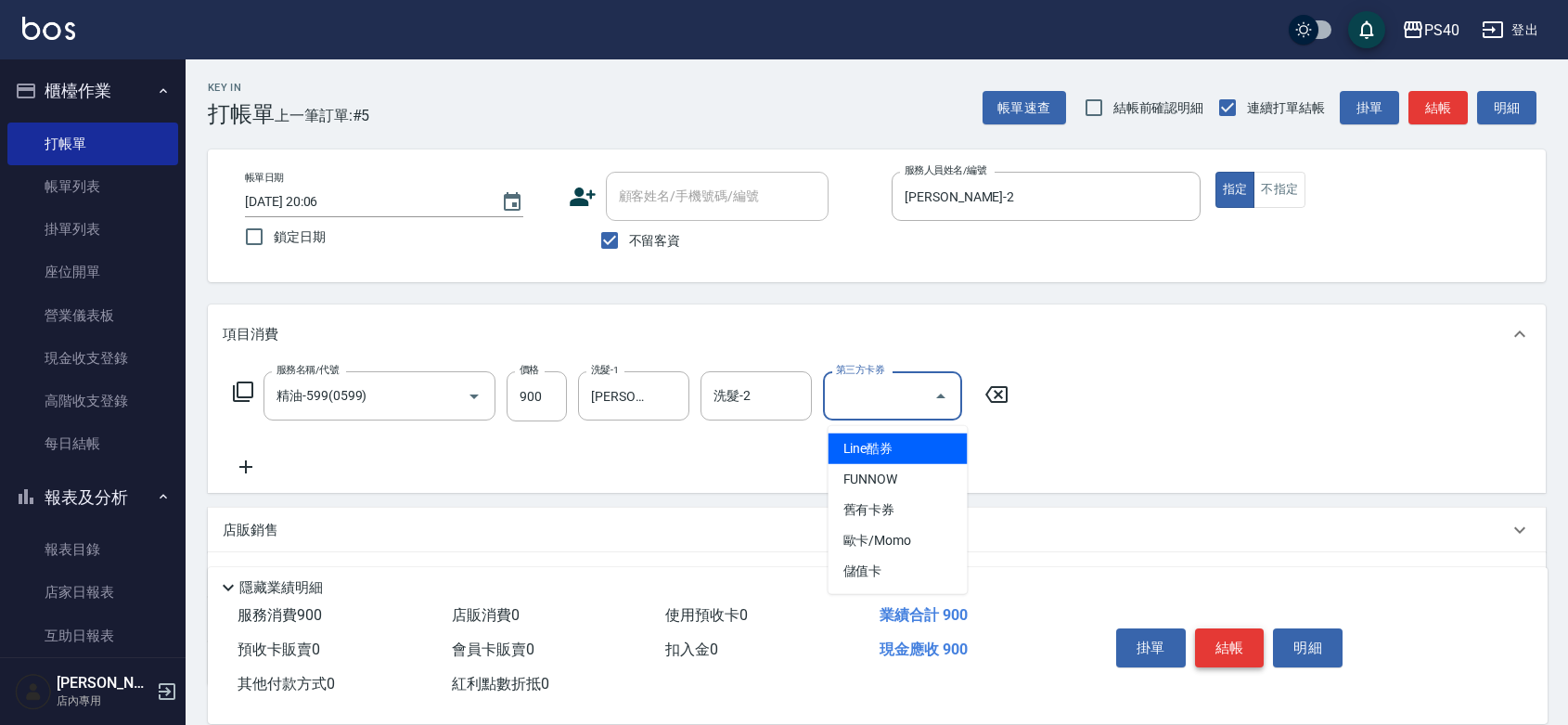
type input "儲值卡"
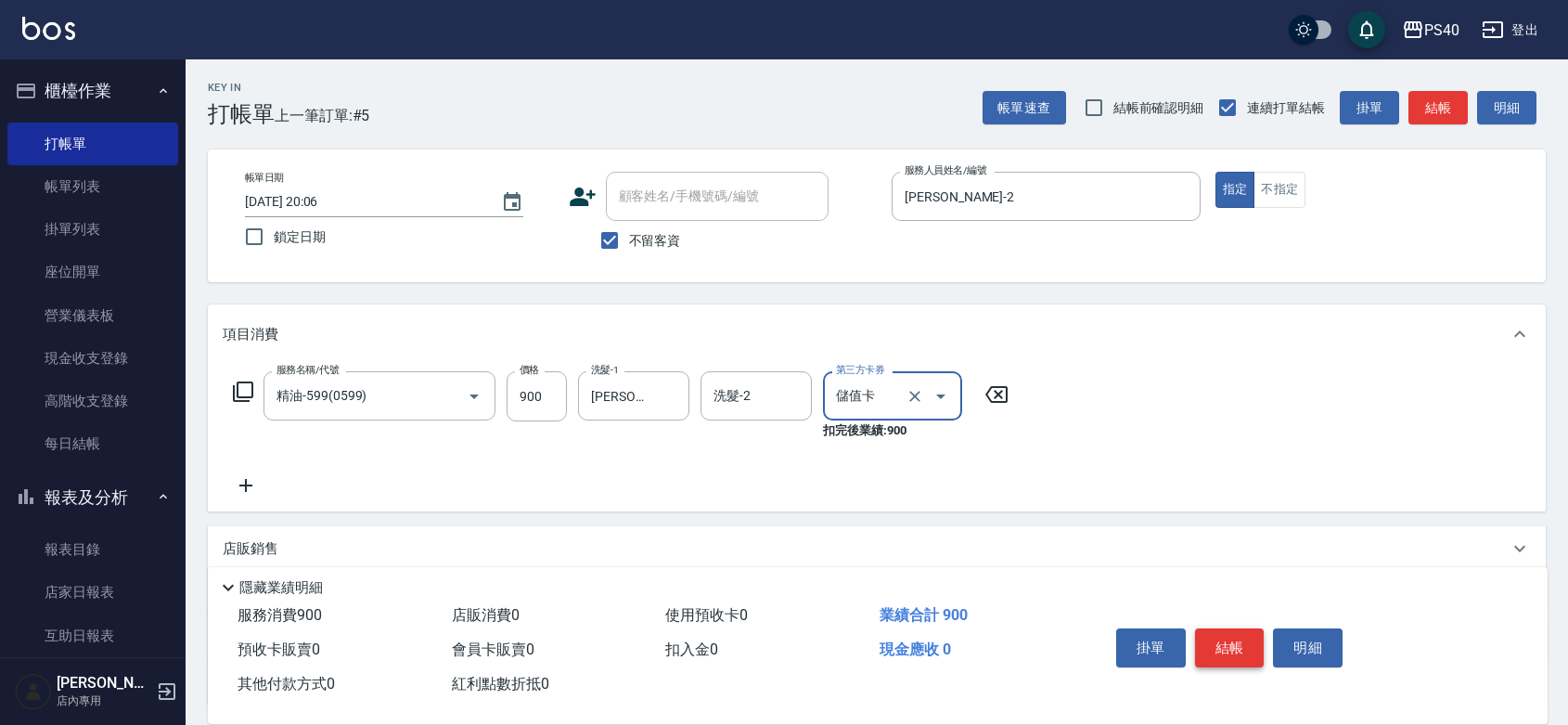
click at [1244, 628] on button "結帳" at bounding box center [1229, 647] width 70 height 39
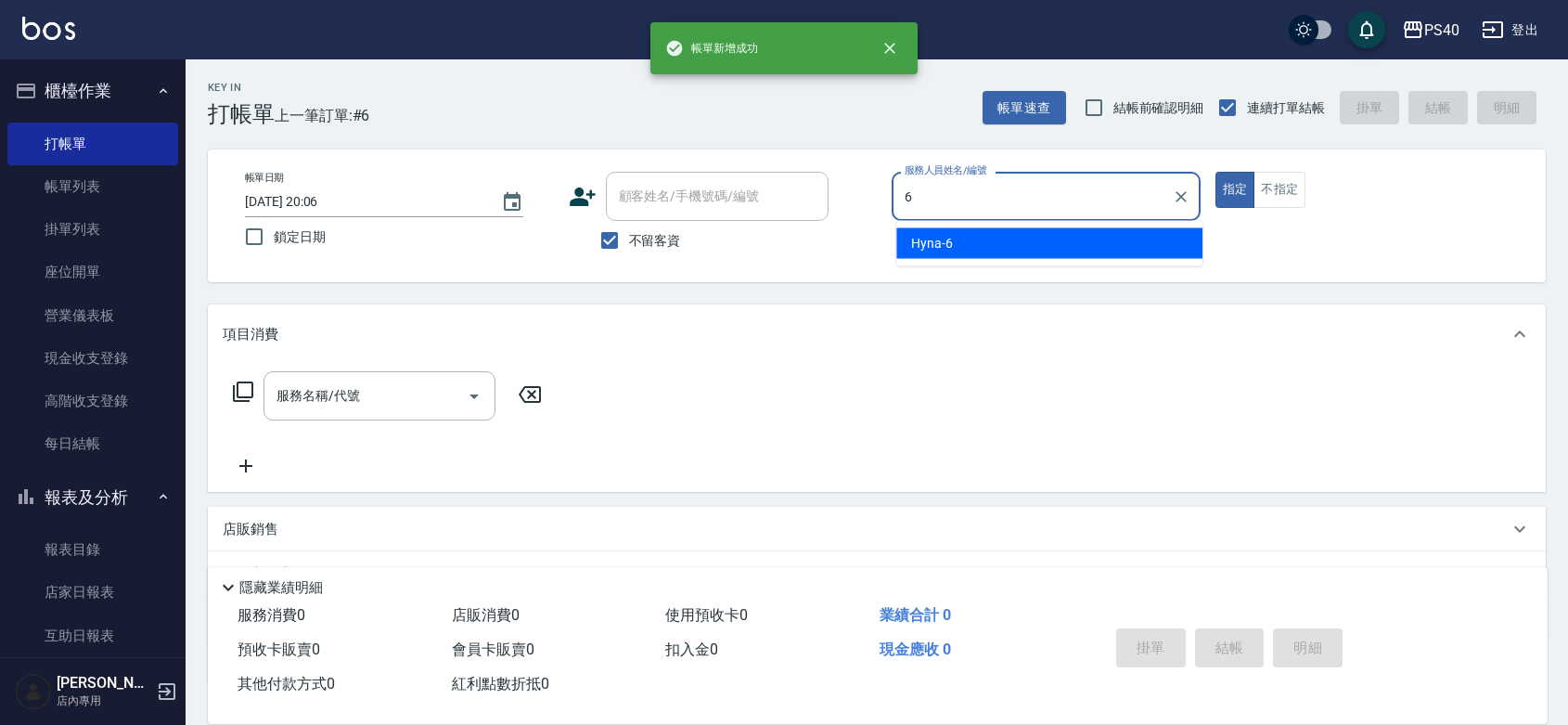
type input "Hyna-6"
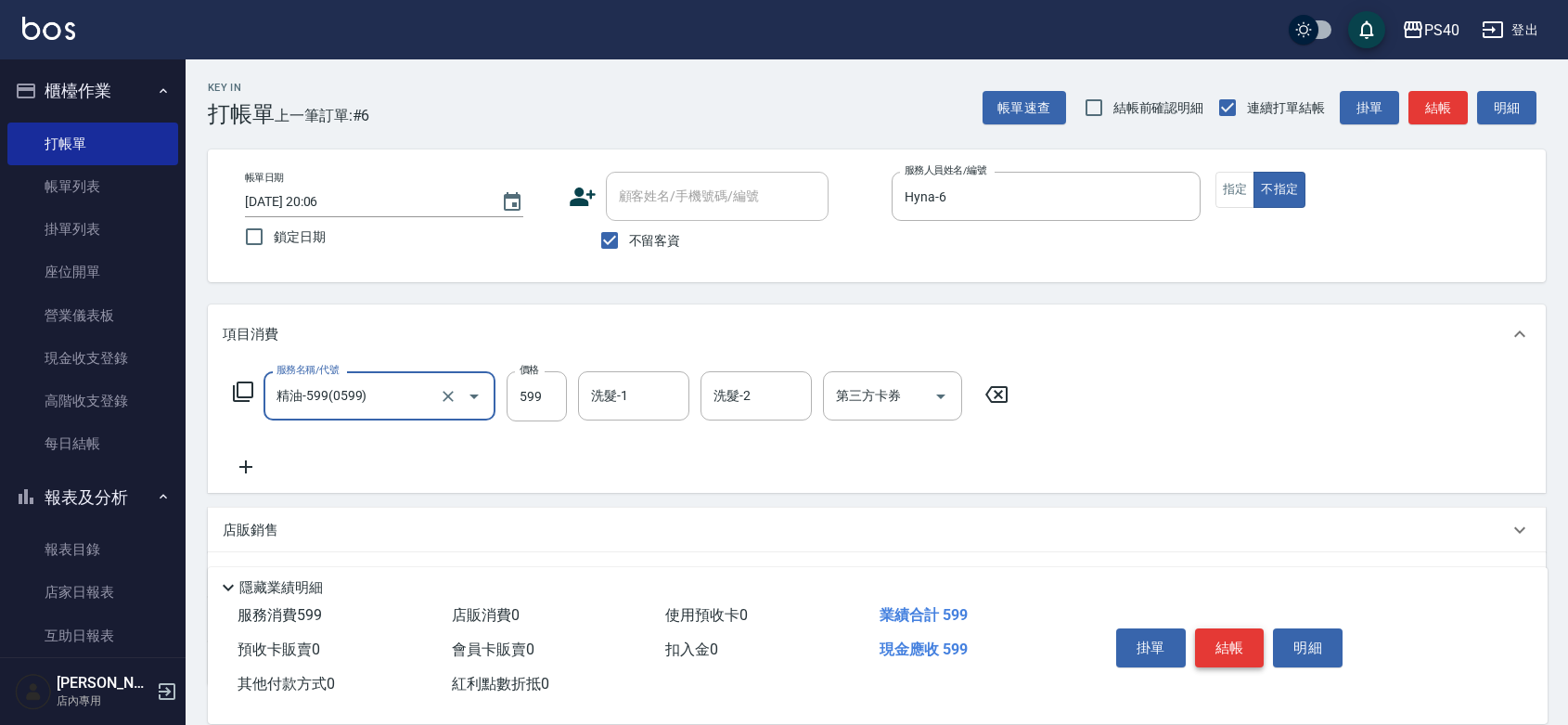
type input "精油-599(0599)"
type input "600"
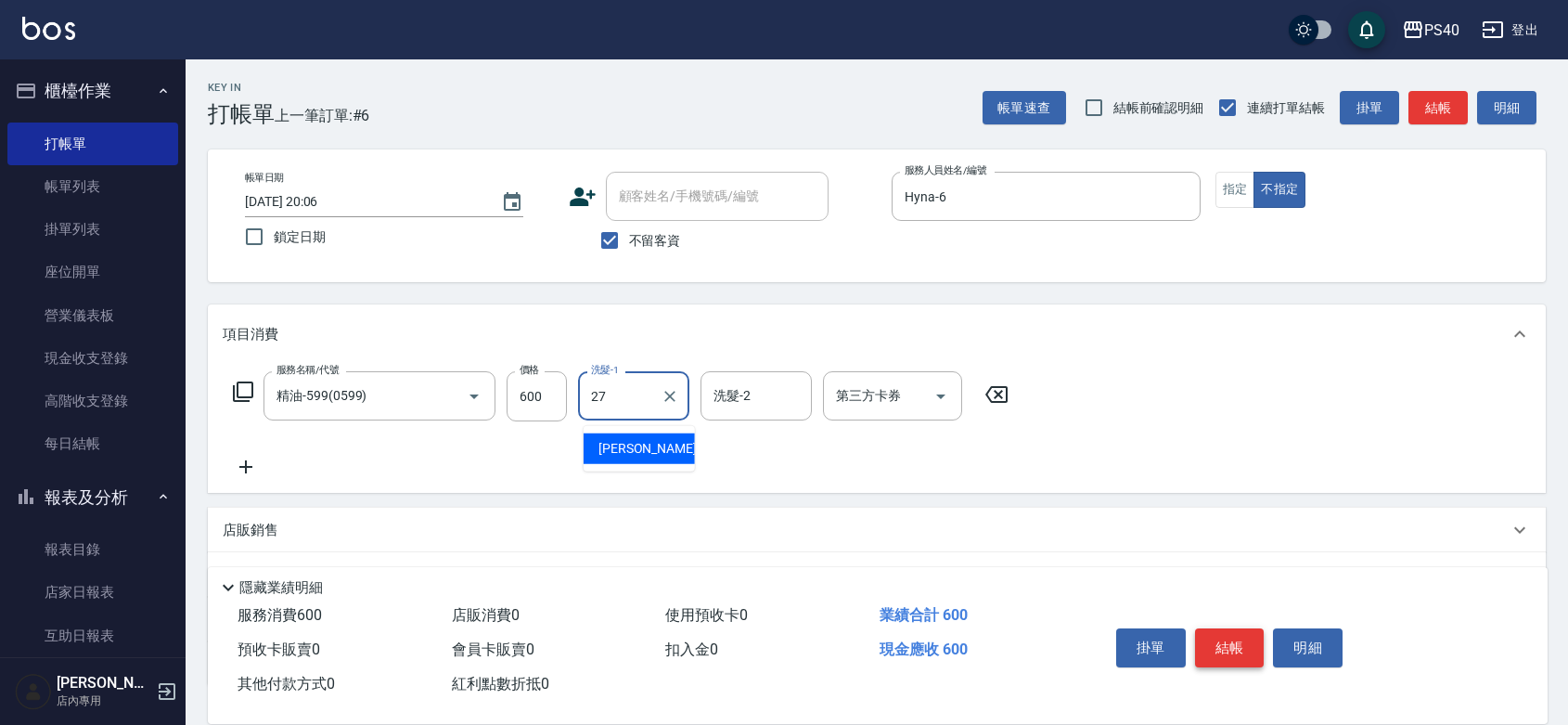
type input "[PERSON_NAME]-27"
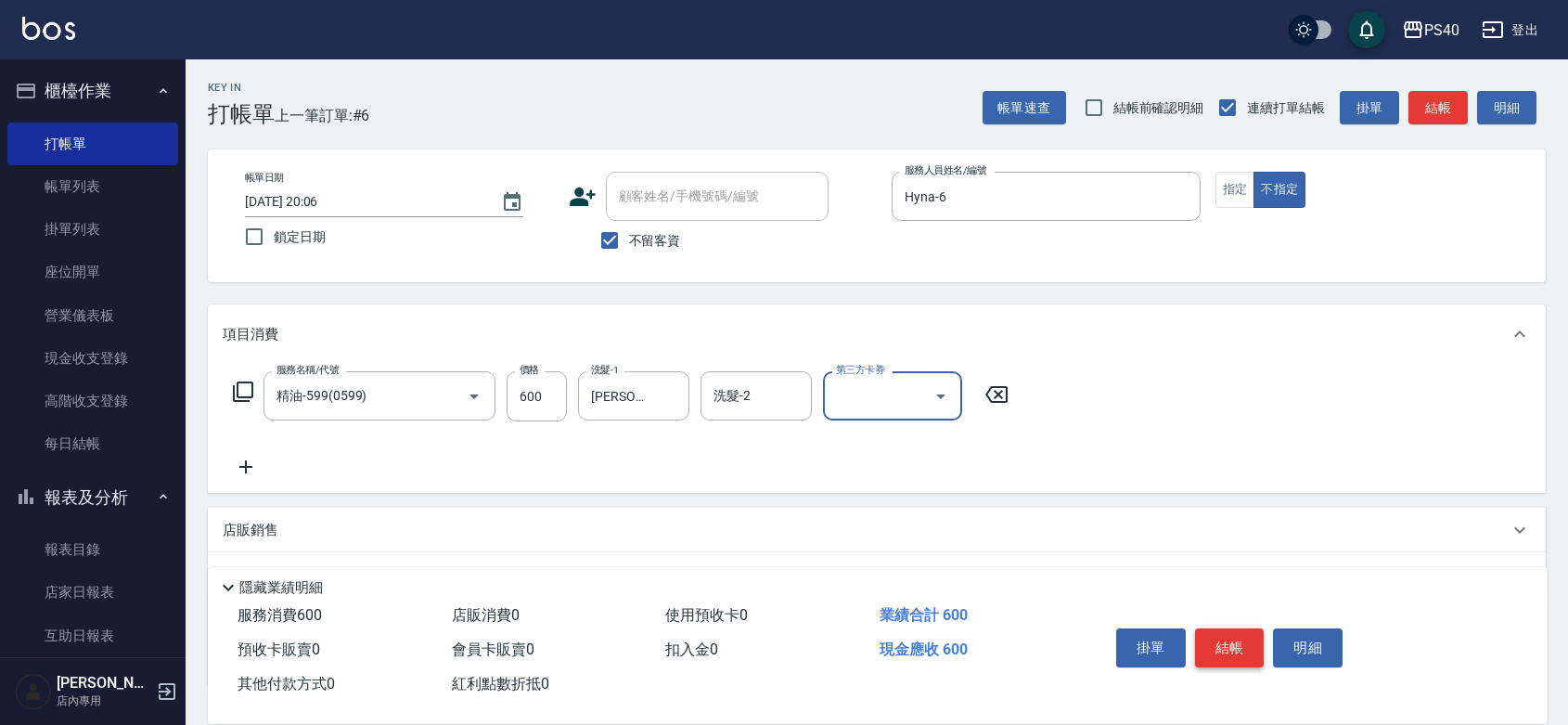
click at [1244, 628] on button "結帳" at bounding box center [1229, 647] width 70 height 39
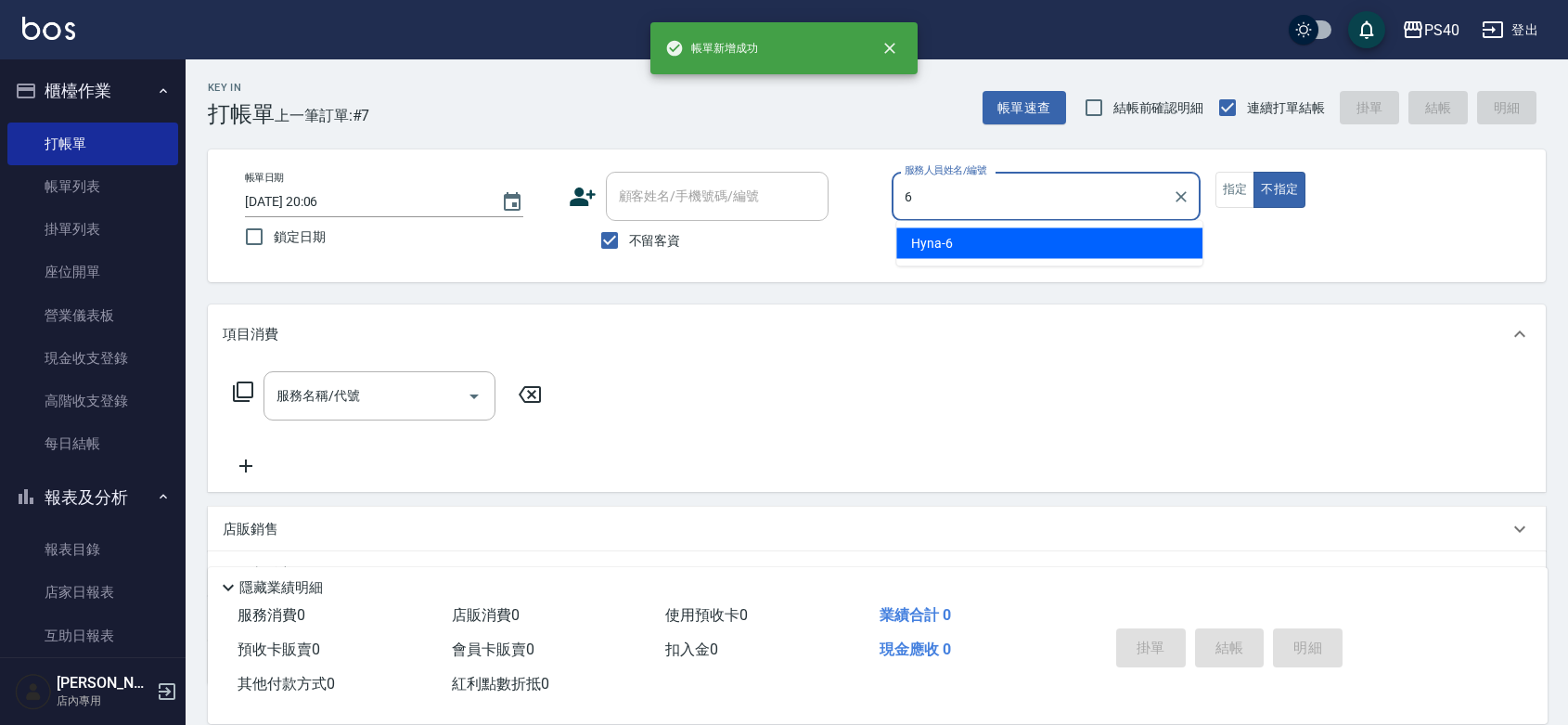
type input "Hyna-6"
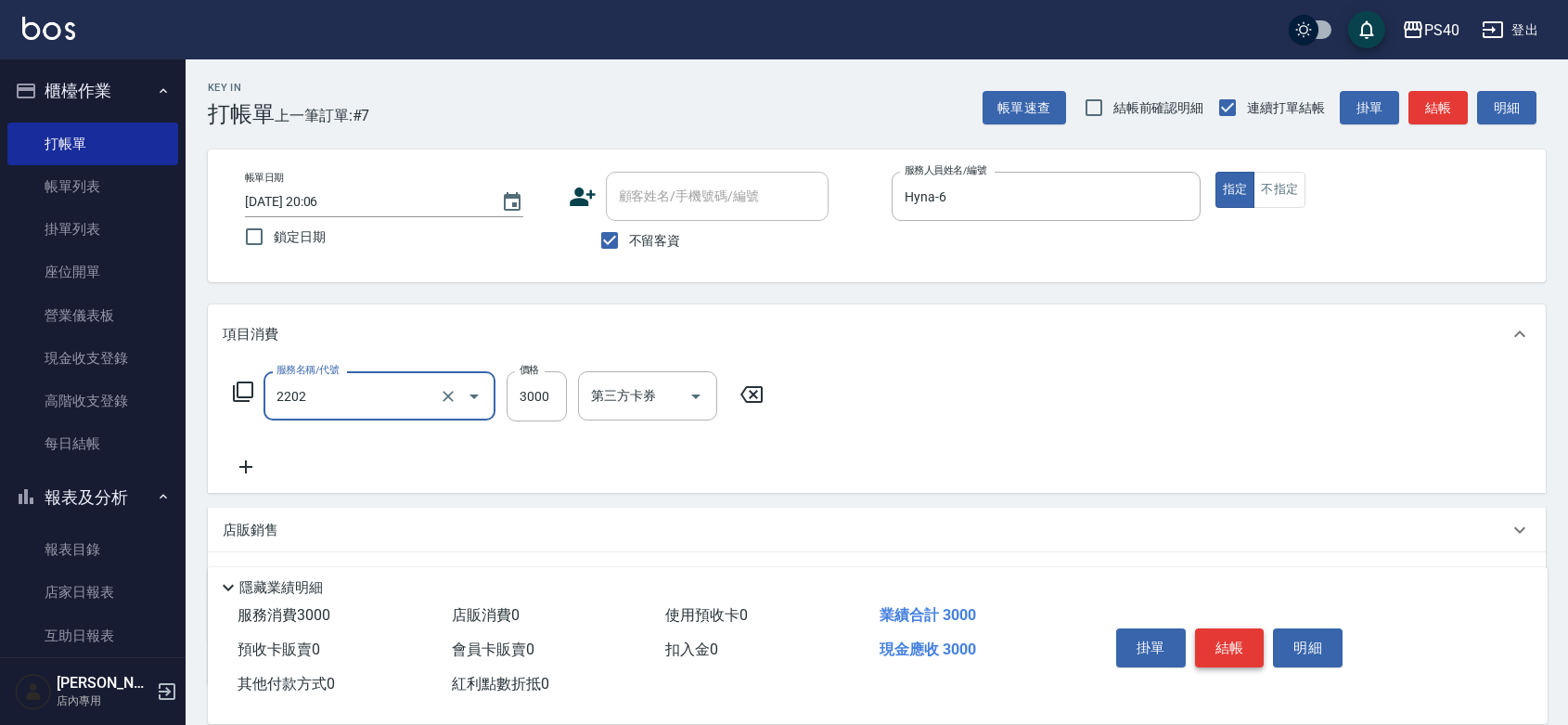
type input "燙髮B餐(短髮)(2202)"
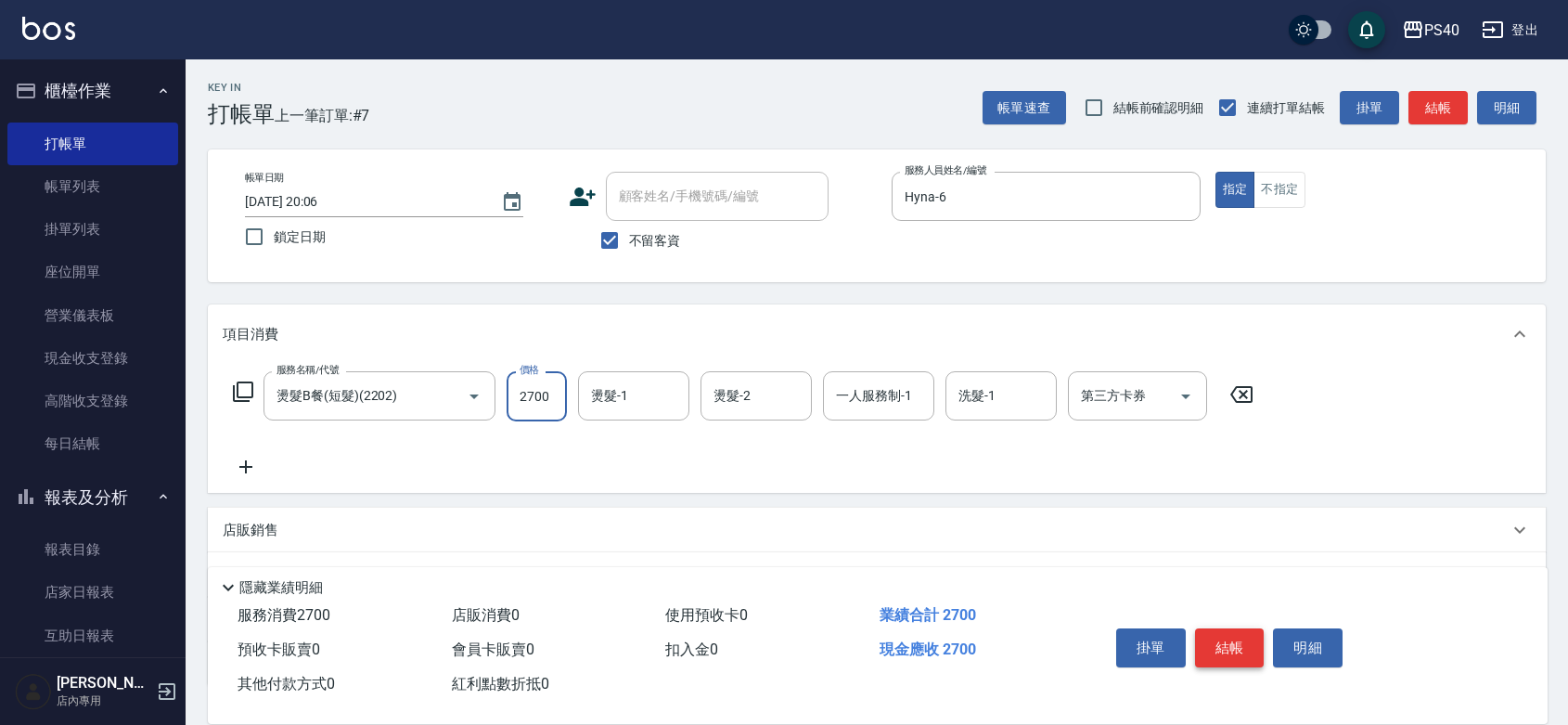
type input "2700"
click at [1245, 636] on button "結帳" at bounding box center [1229, 647] width 70 height 39
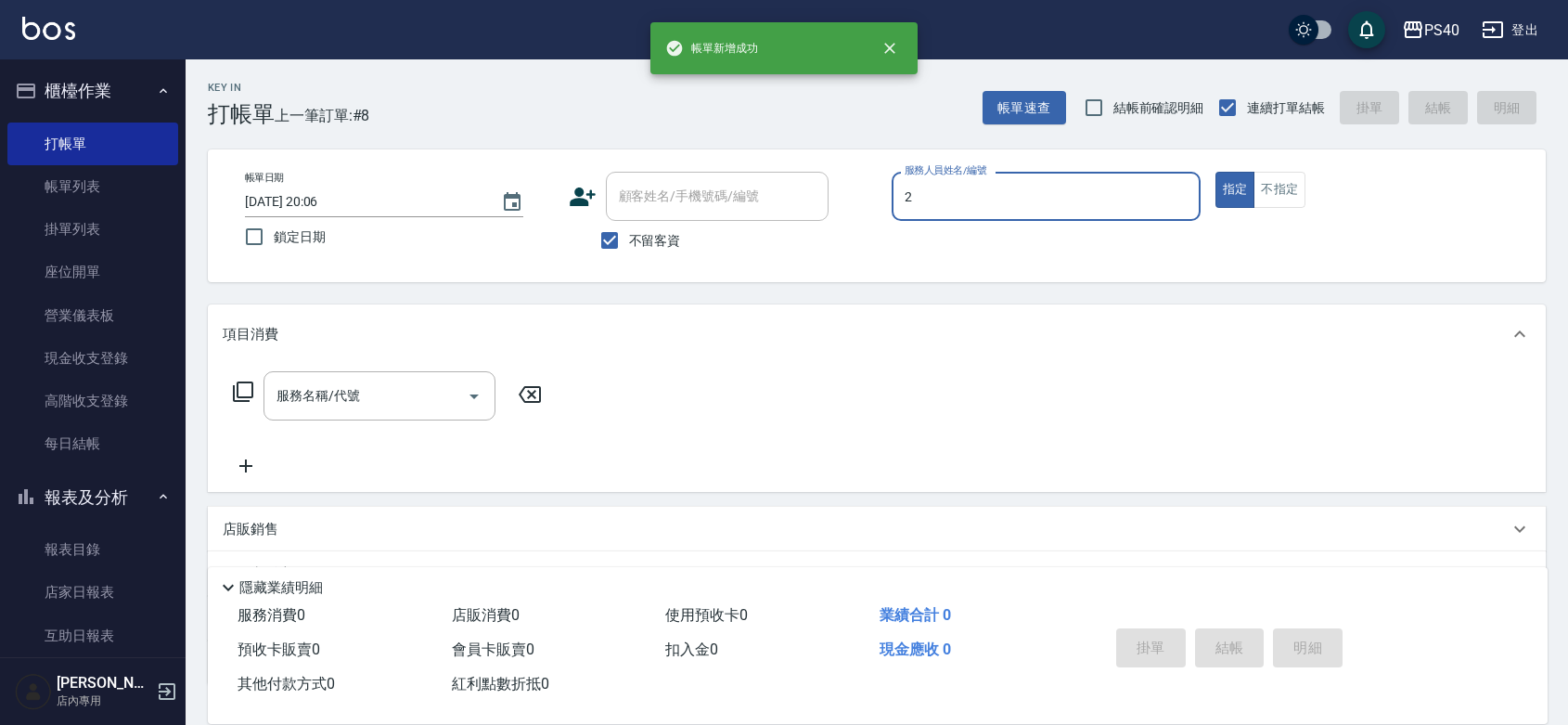
type input "[PERSON_NAME]-2"
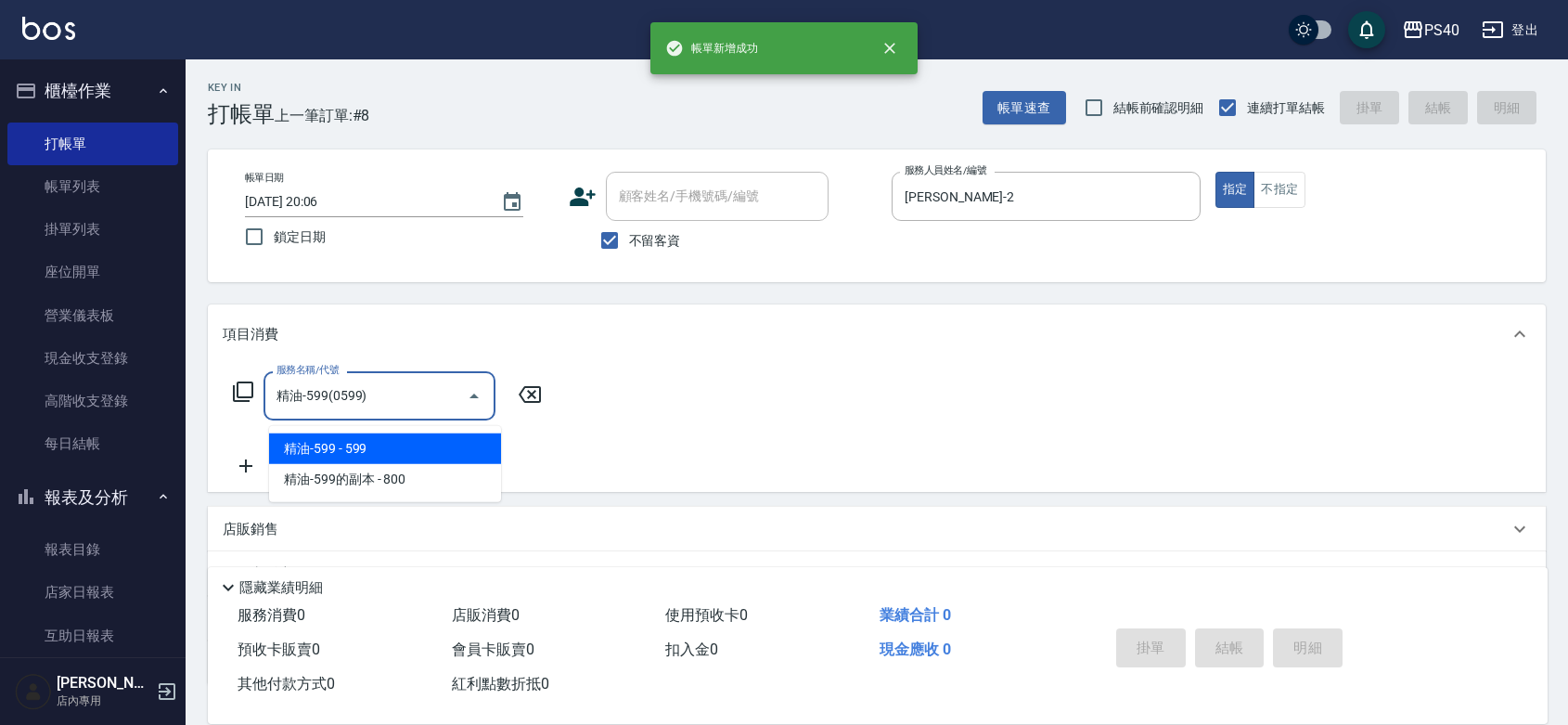
type input "精油-599(0599)"
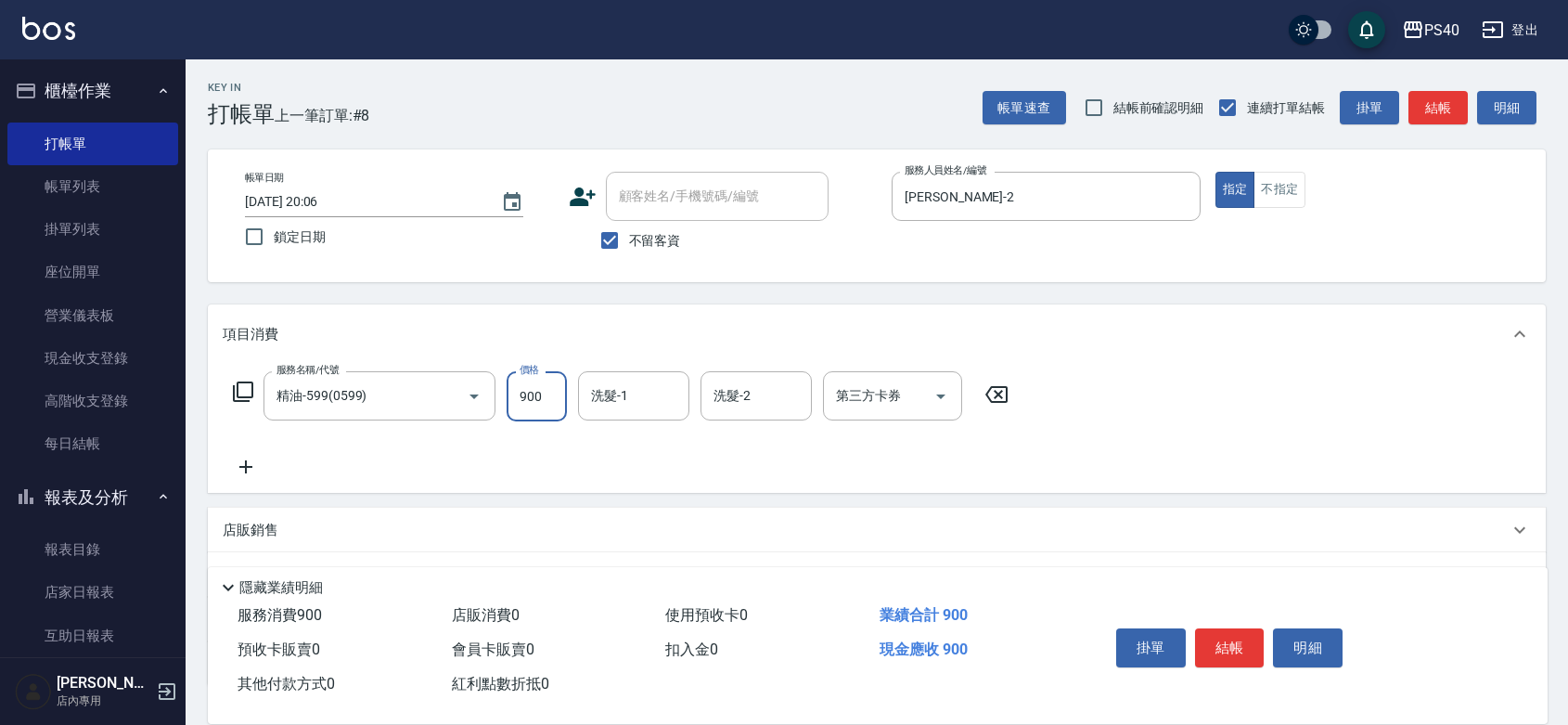
type input "900"
type input "[PERSON_NAME]-27"
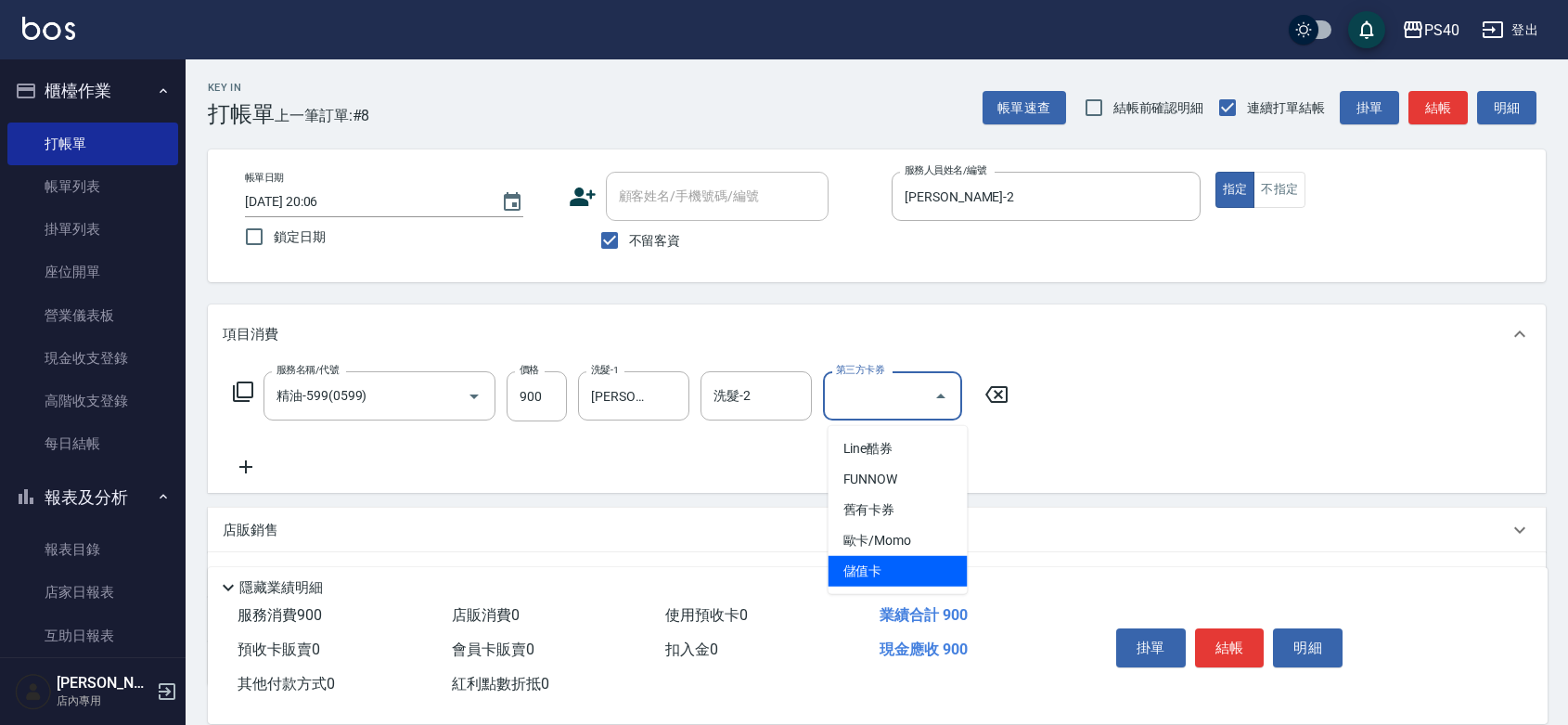
type input "儲值卡"
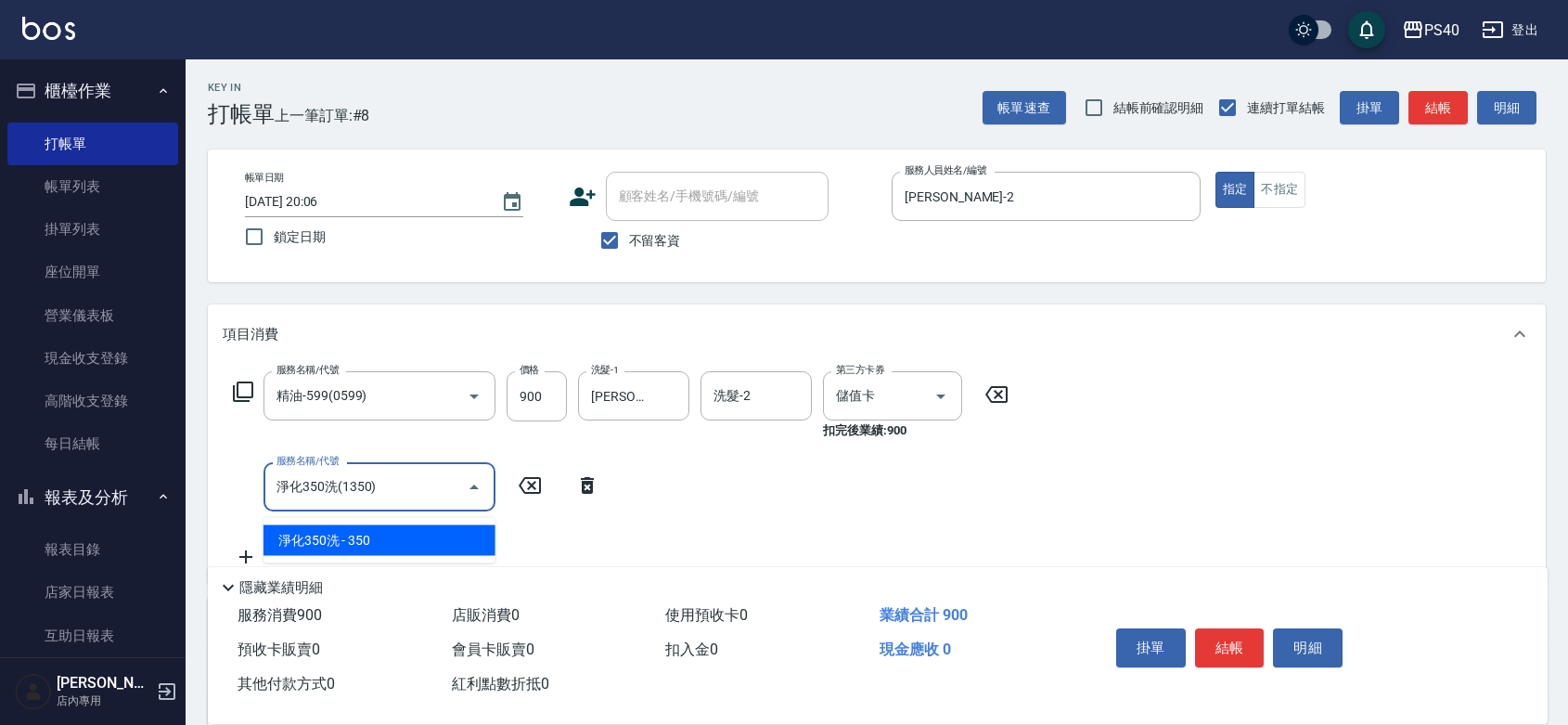
type input "淨化350洗(1350)"
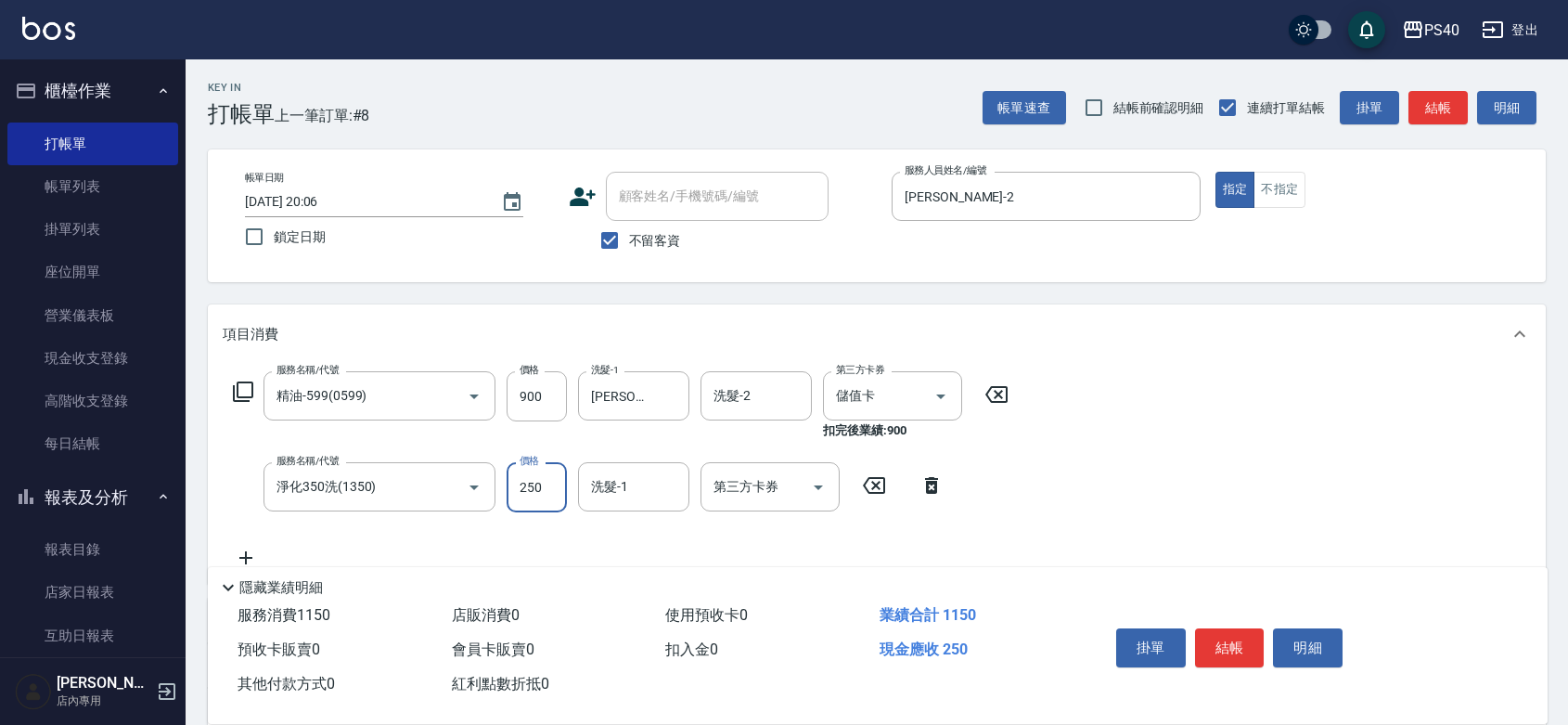
type input "250"
type input "[PERSON_NAME]-27"
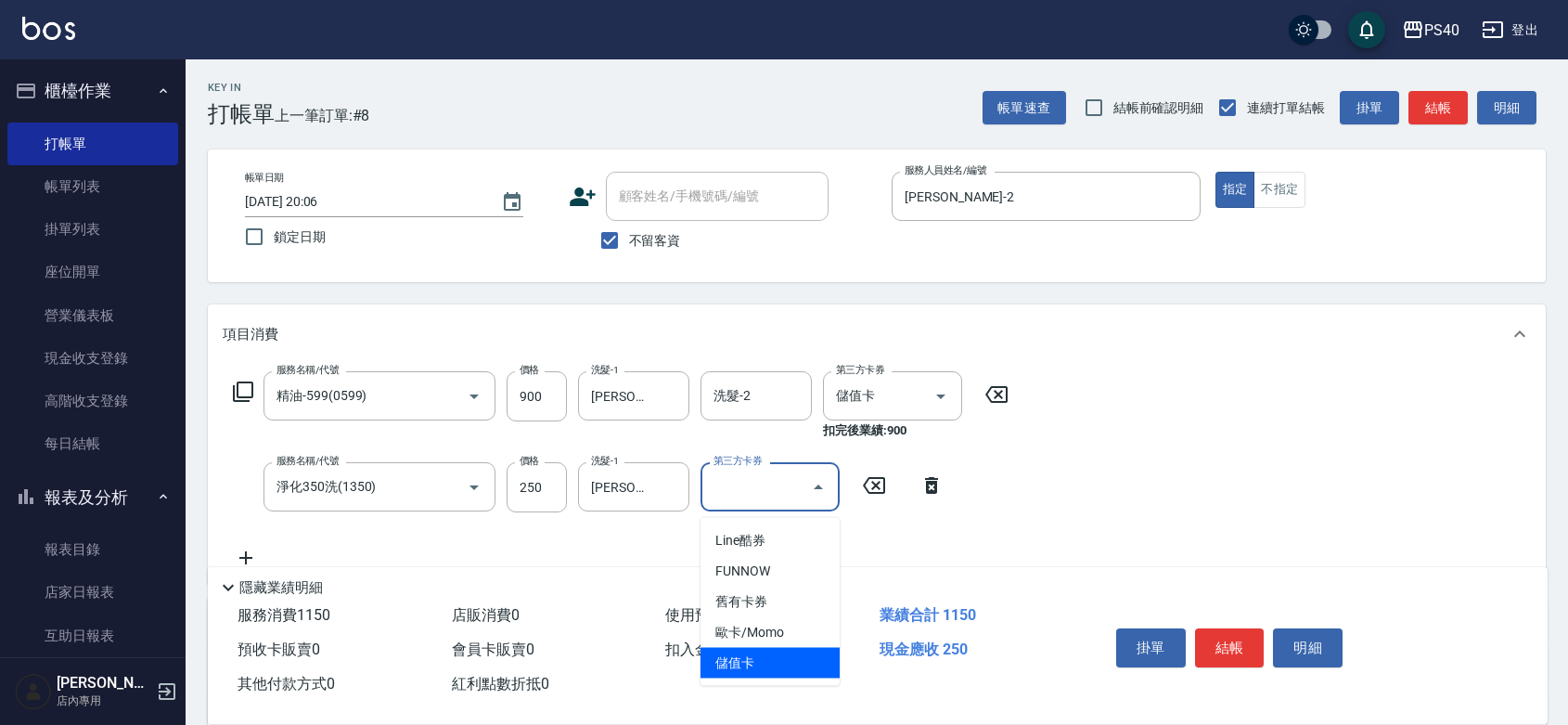
type input "儲值卡"
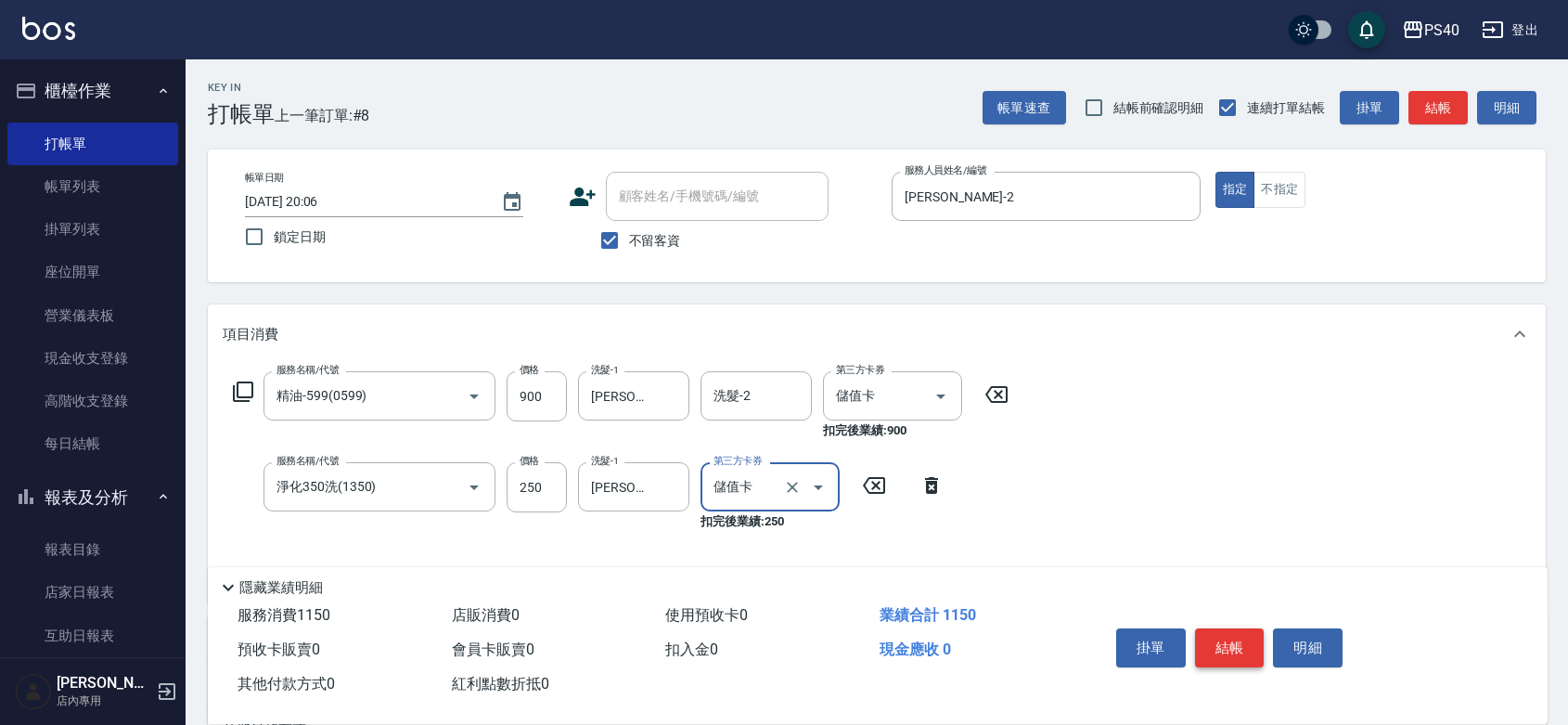
click at [1245, 634] on button "結帳" at bounding box center [1229, 647] width 70 height 39
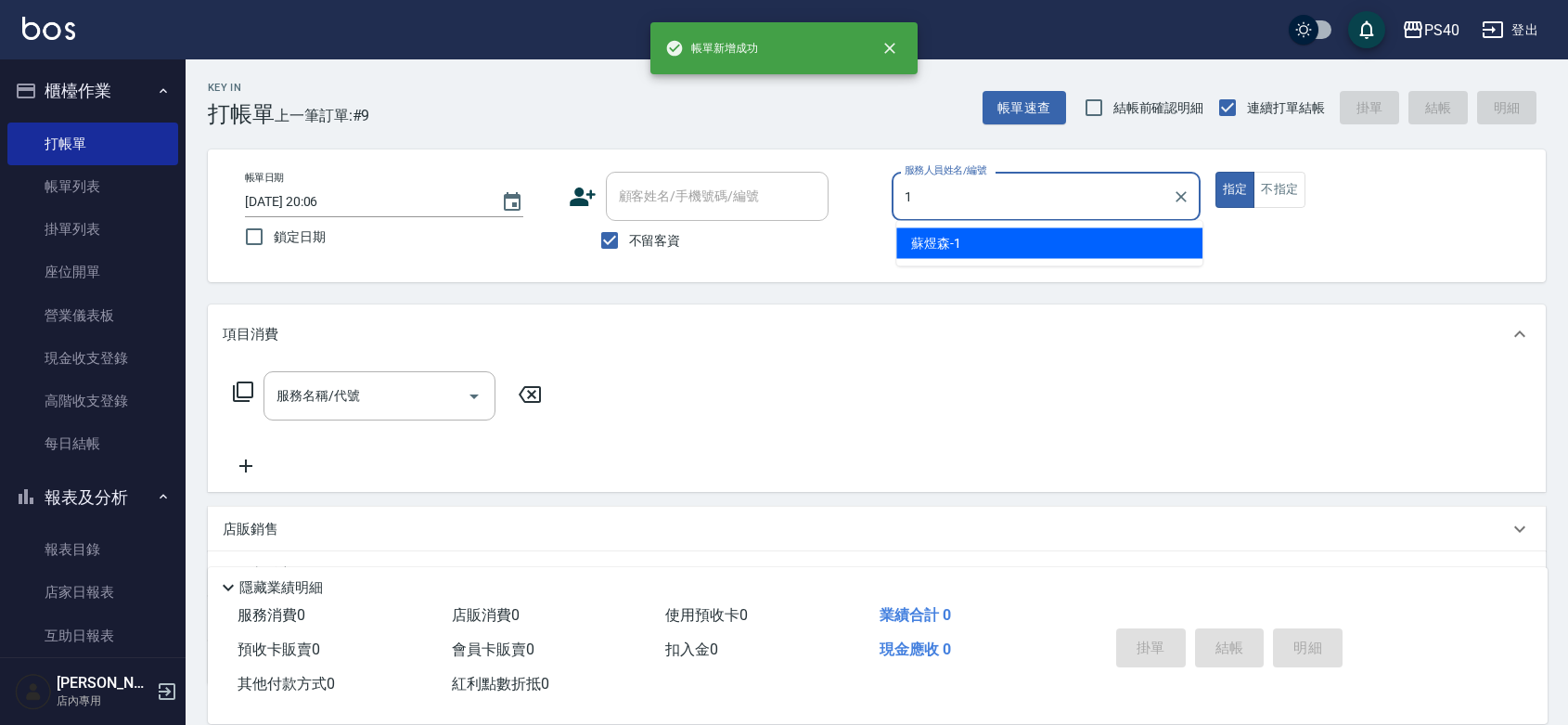
type input "[PERSON_NAME]-1"
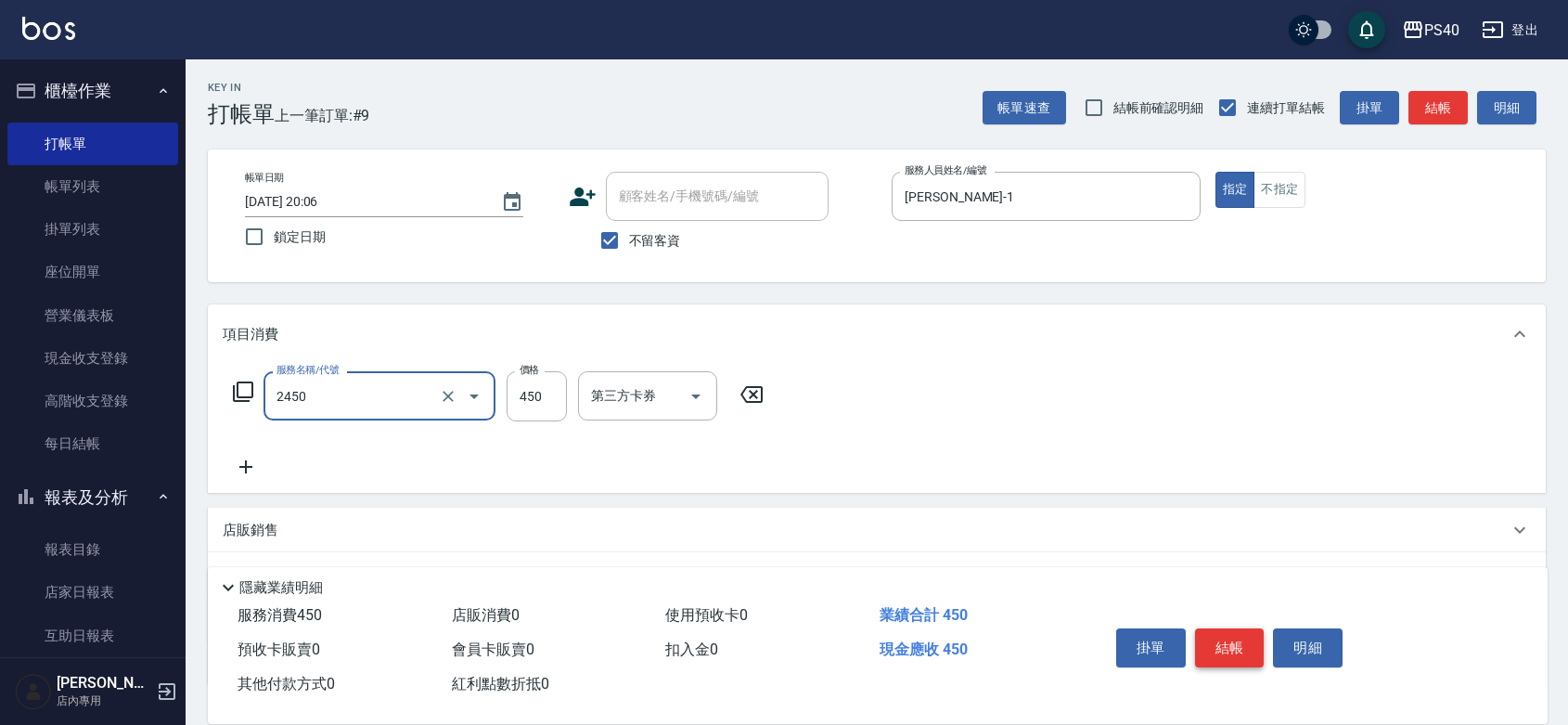
type input "C剪髮套餐(2450)"
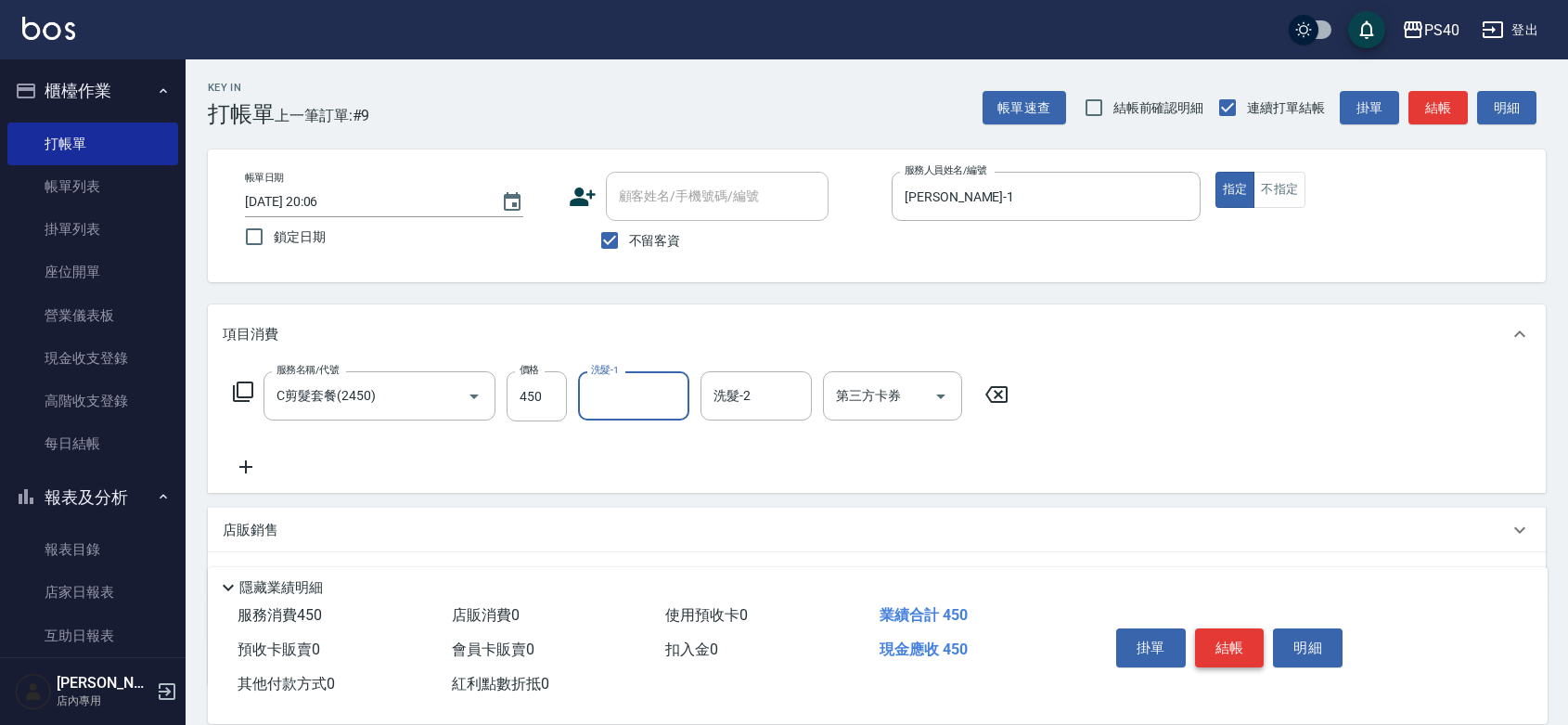
click at [1245, 634] on button "結帳" at bounding box center [1229, 647] width 70 height 39
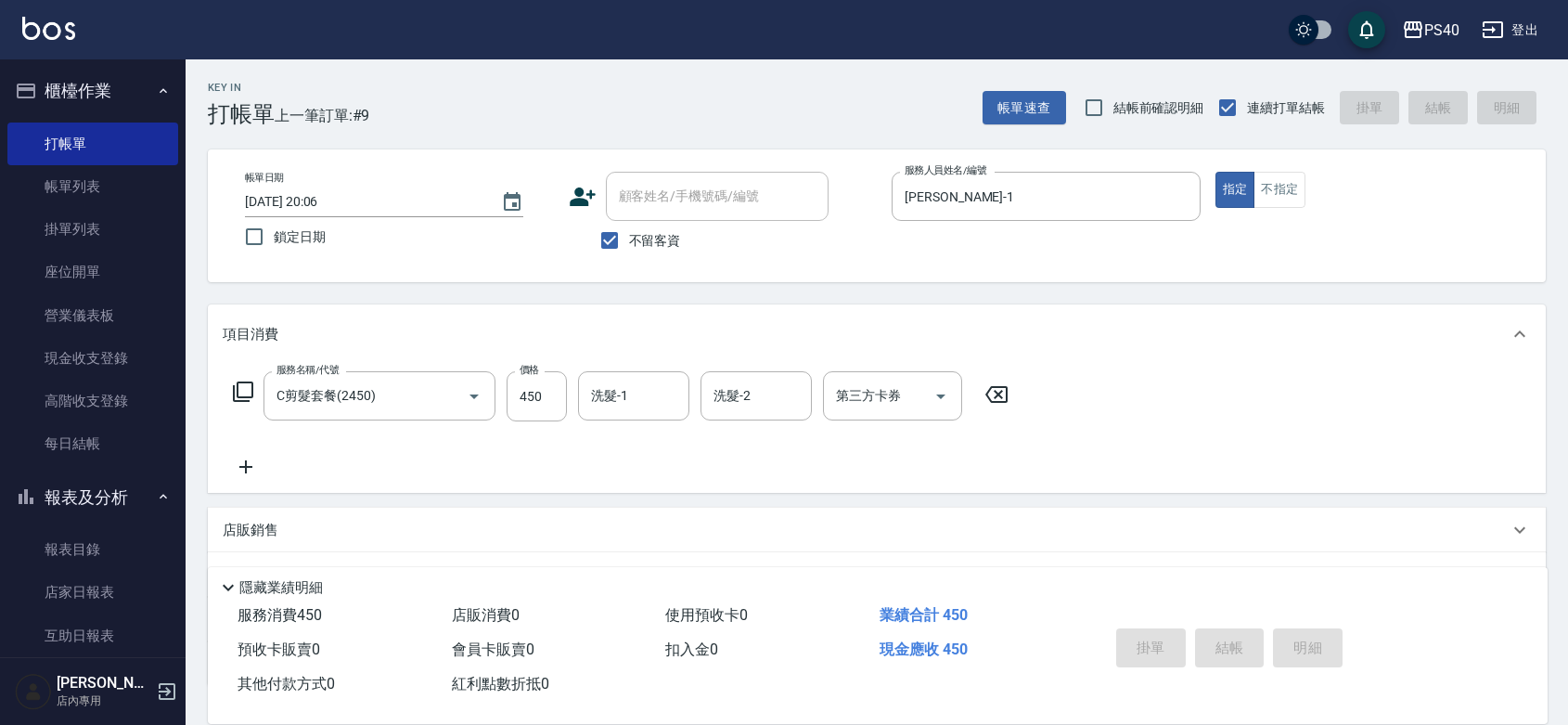
type input "[DATE] 20:07"
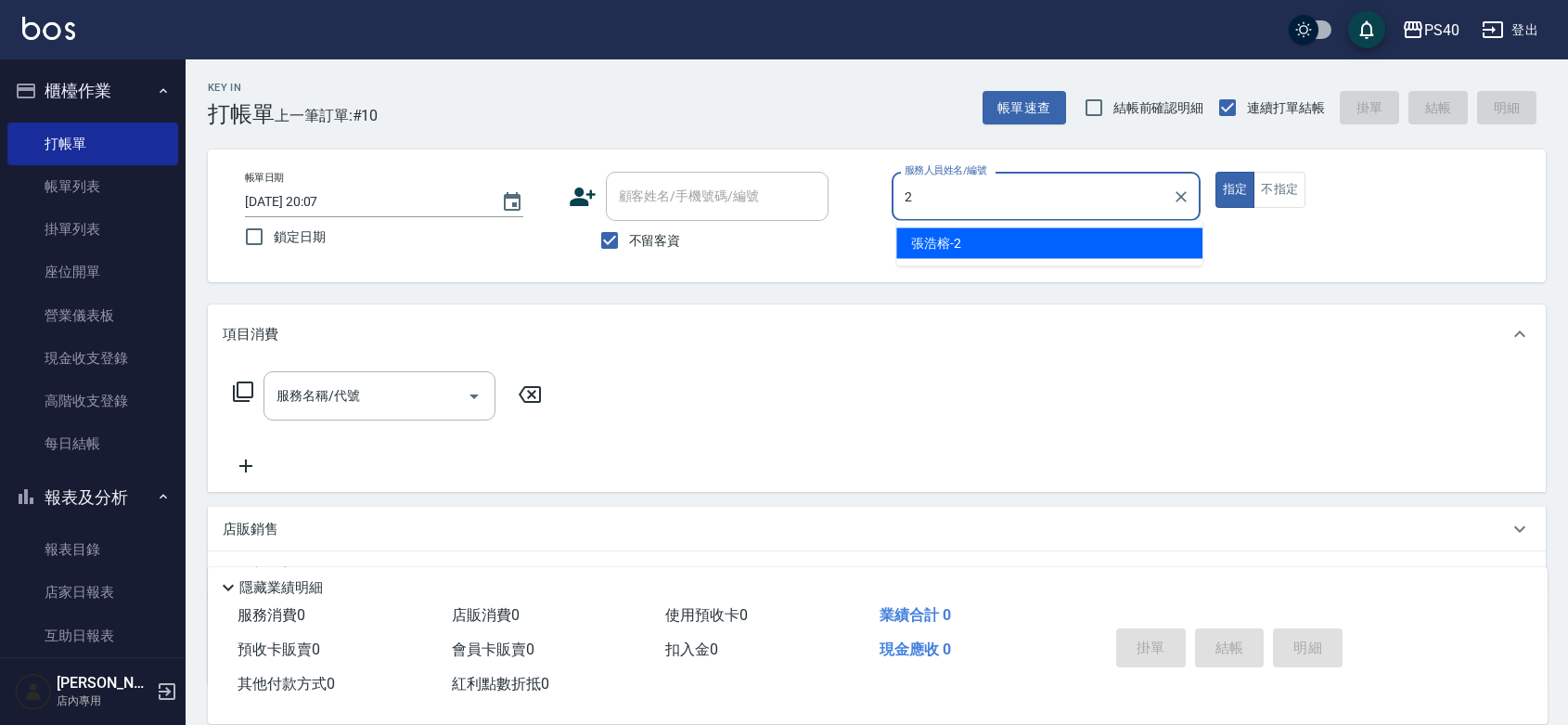
type input "[PERSON_NAME]-2"
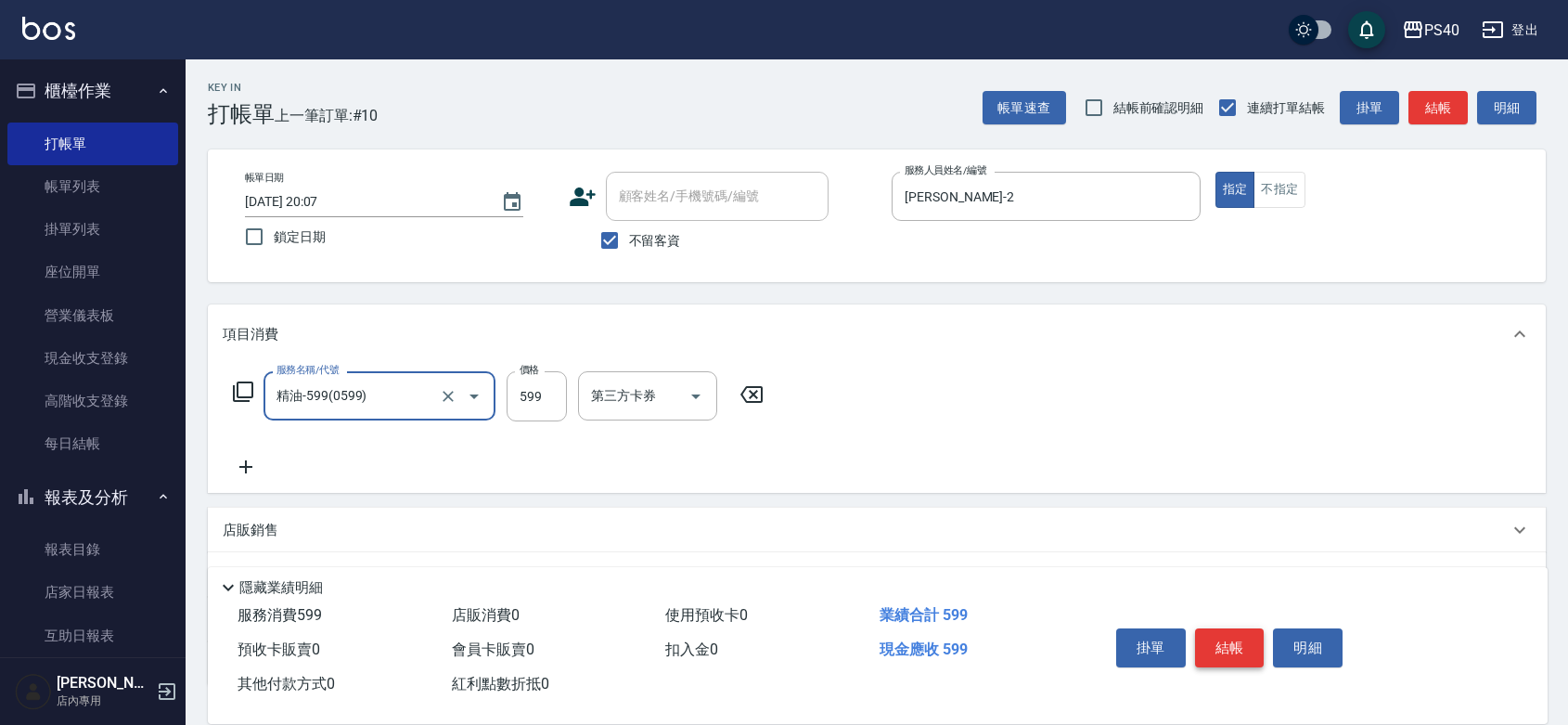
type input "精油-599(0599)"
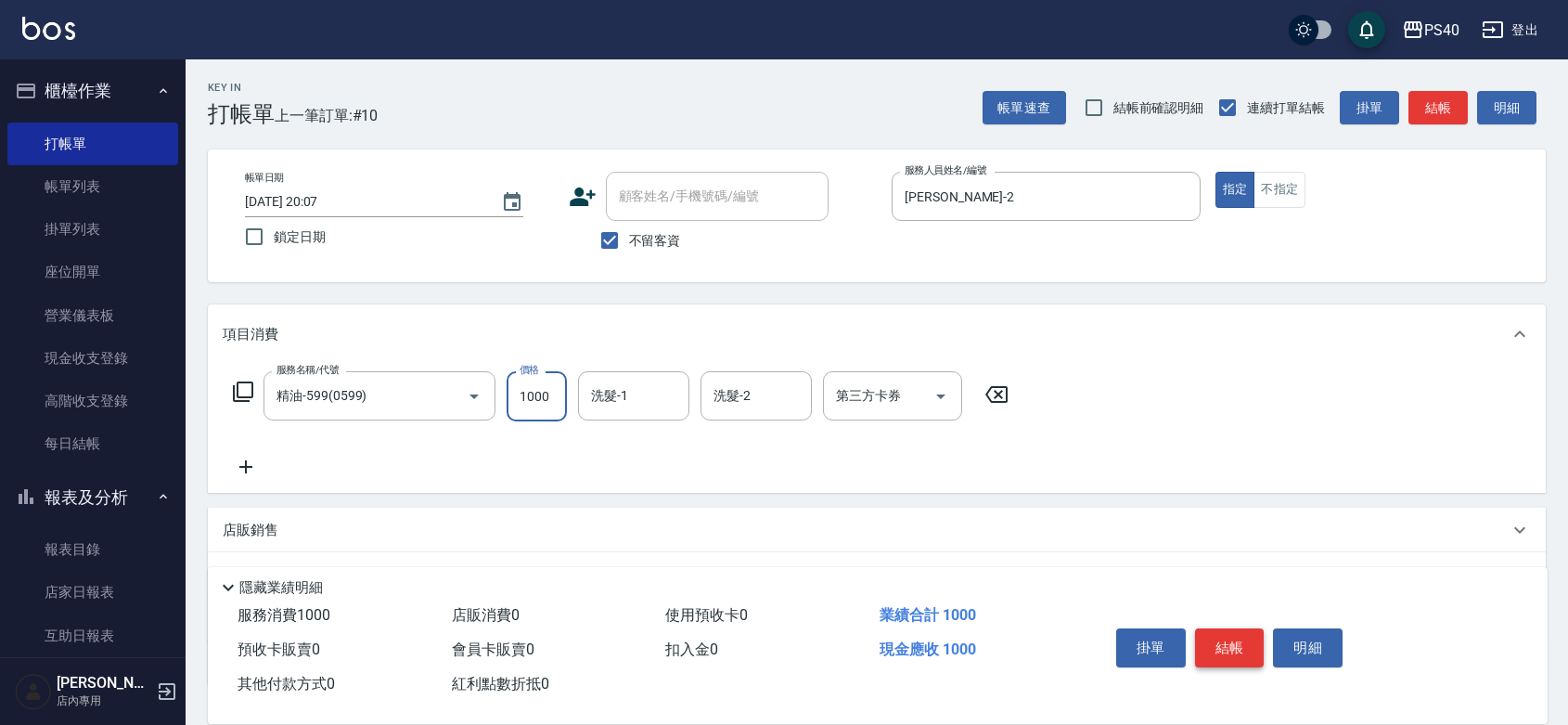
type input "1000"
type input "[PERSON_NAME]-27"
click at [1245, 634] on button "結帳" at bounding box center [1229, 647] width 70 height 39
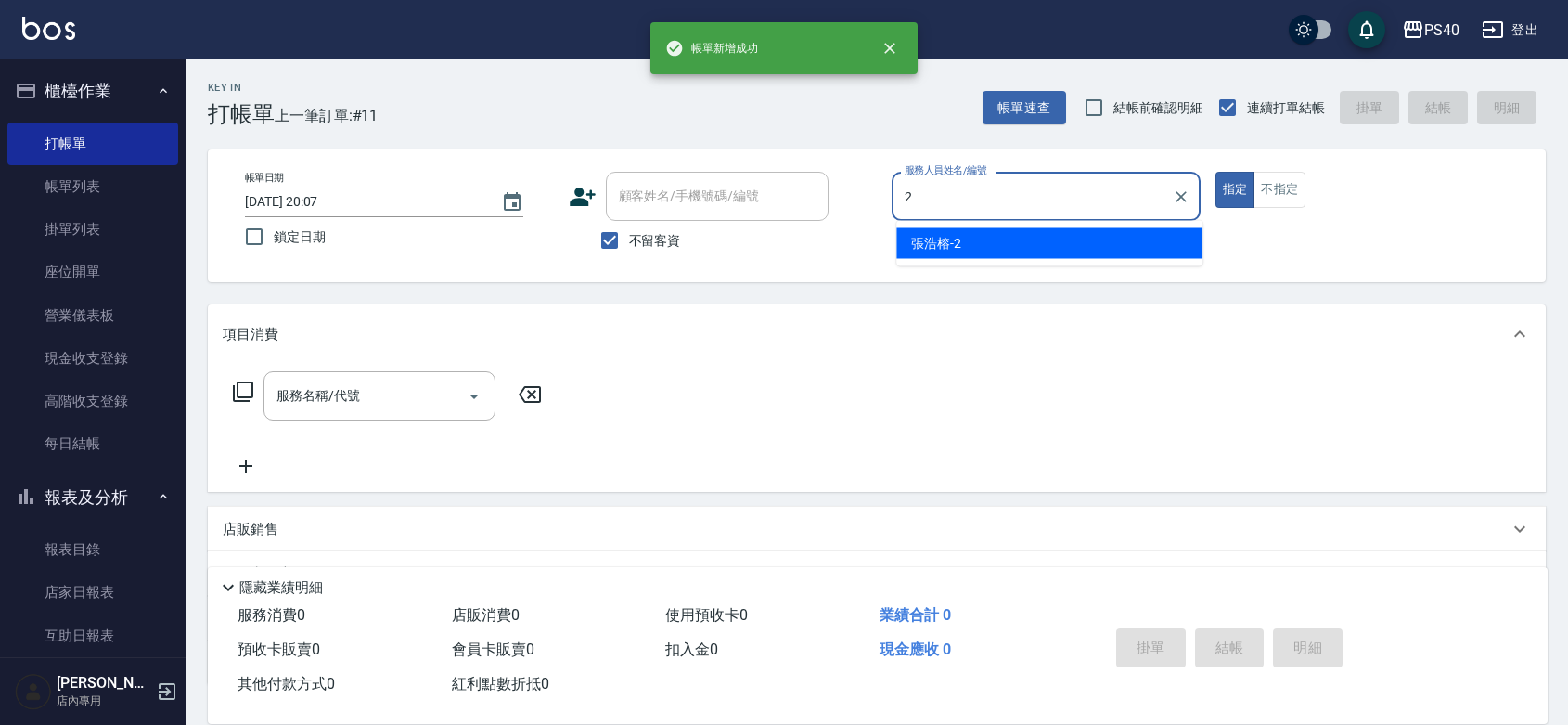
type input "[PERSON_NAME]-2"
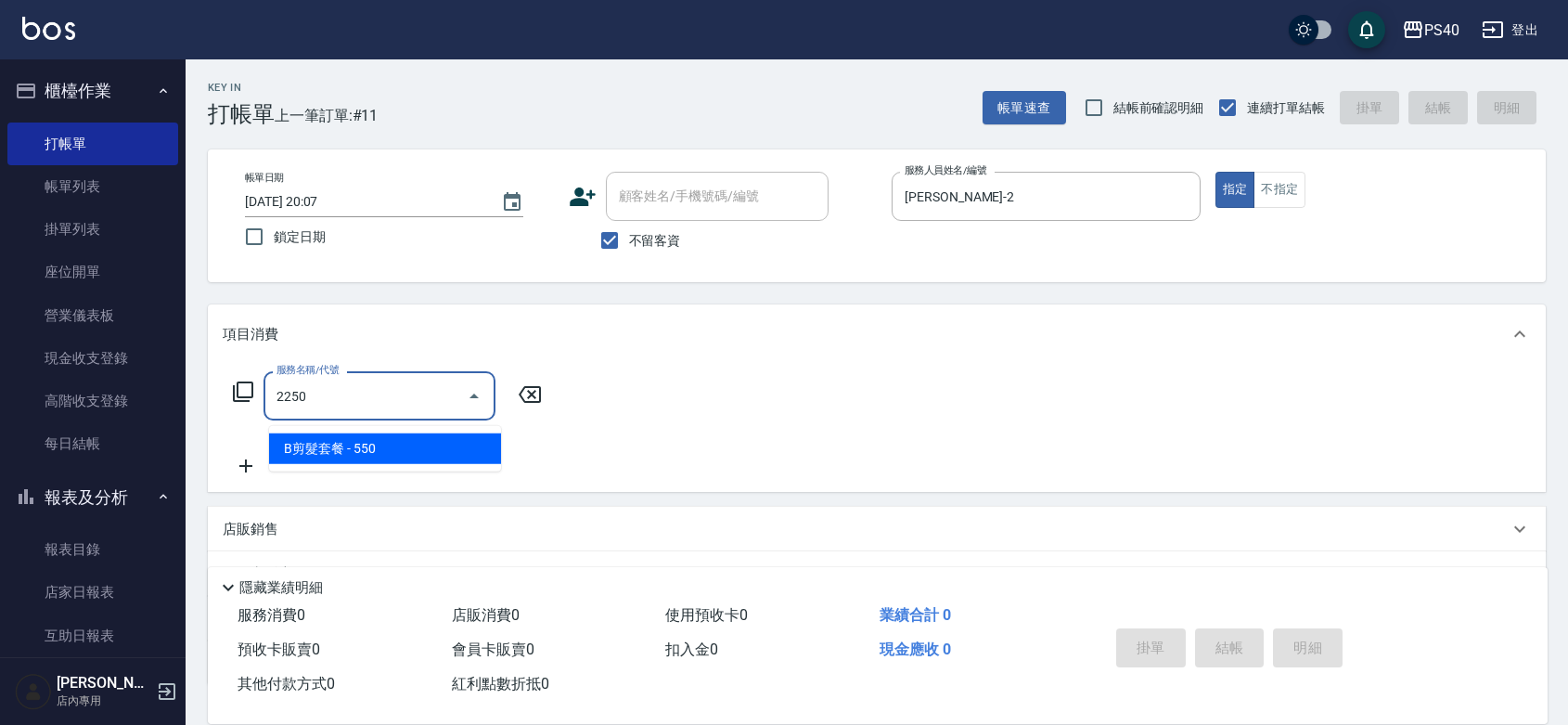
type input "B剪髮套餐(2250)"
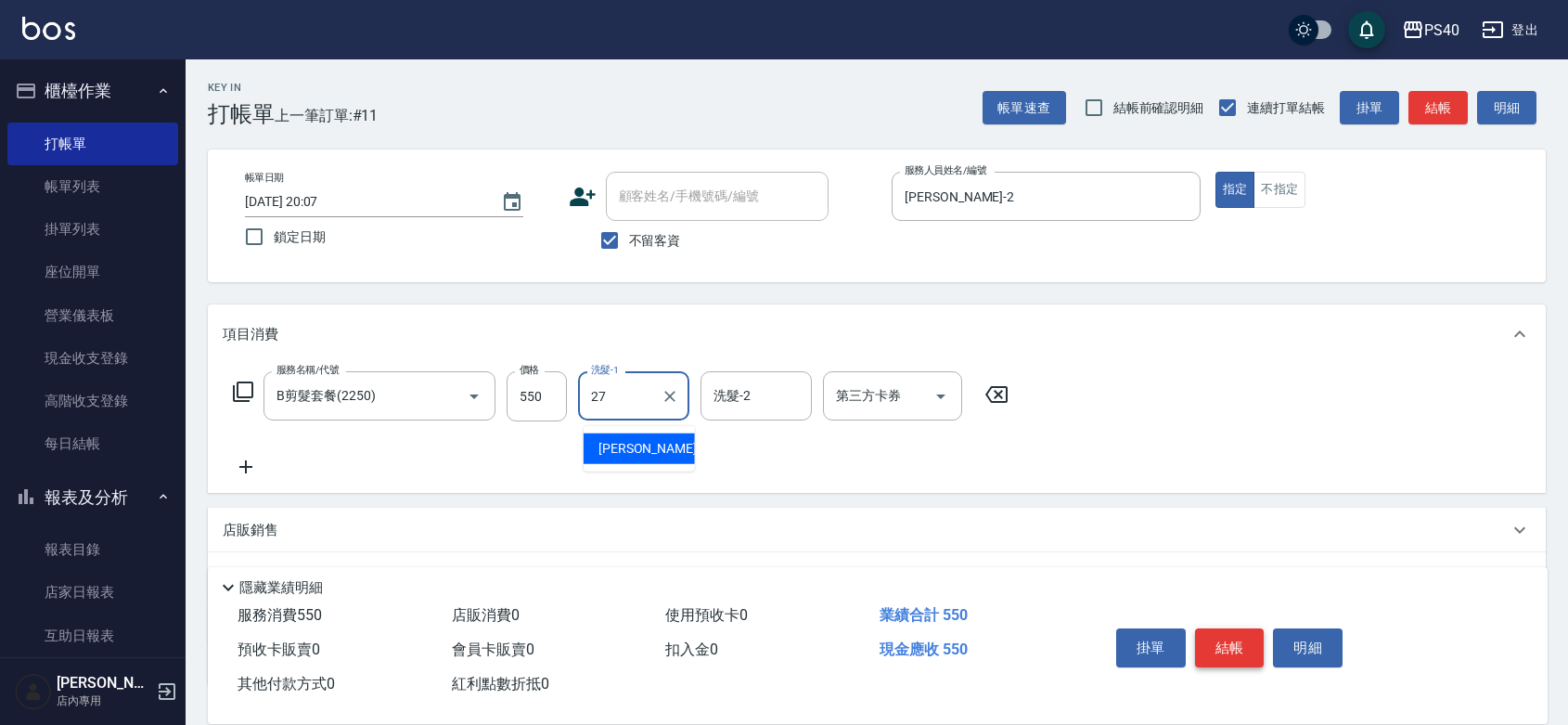
type input "[PERSON_NAME]-27"
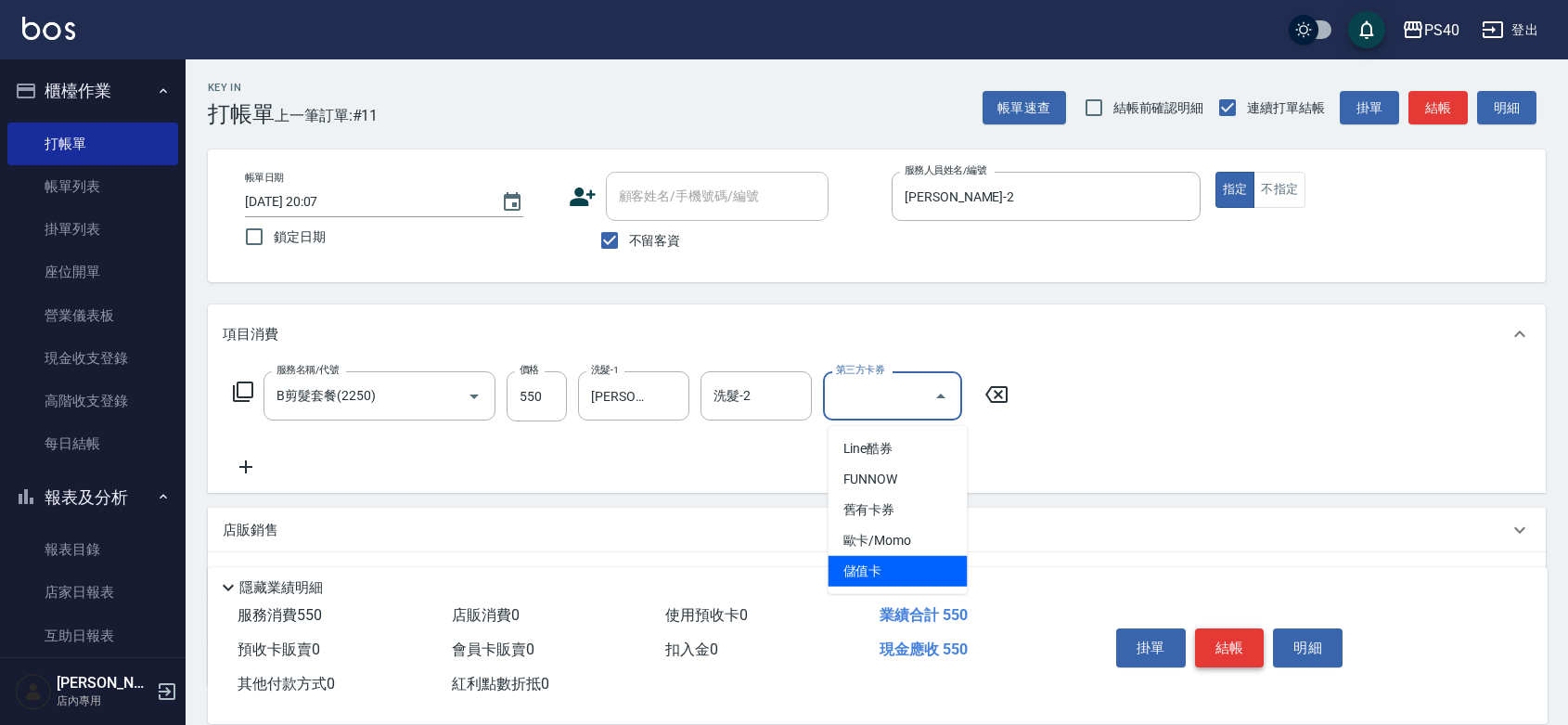
type input "儲值卡"
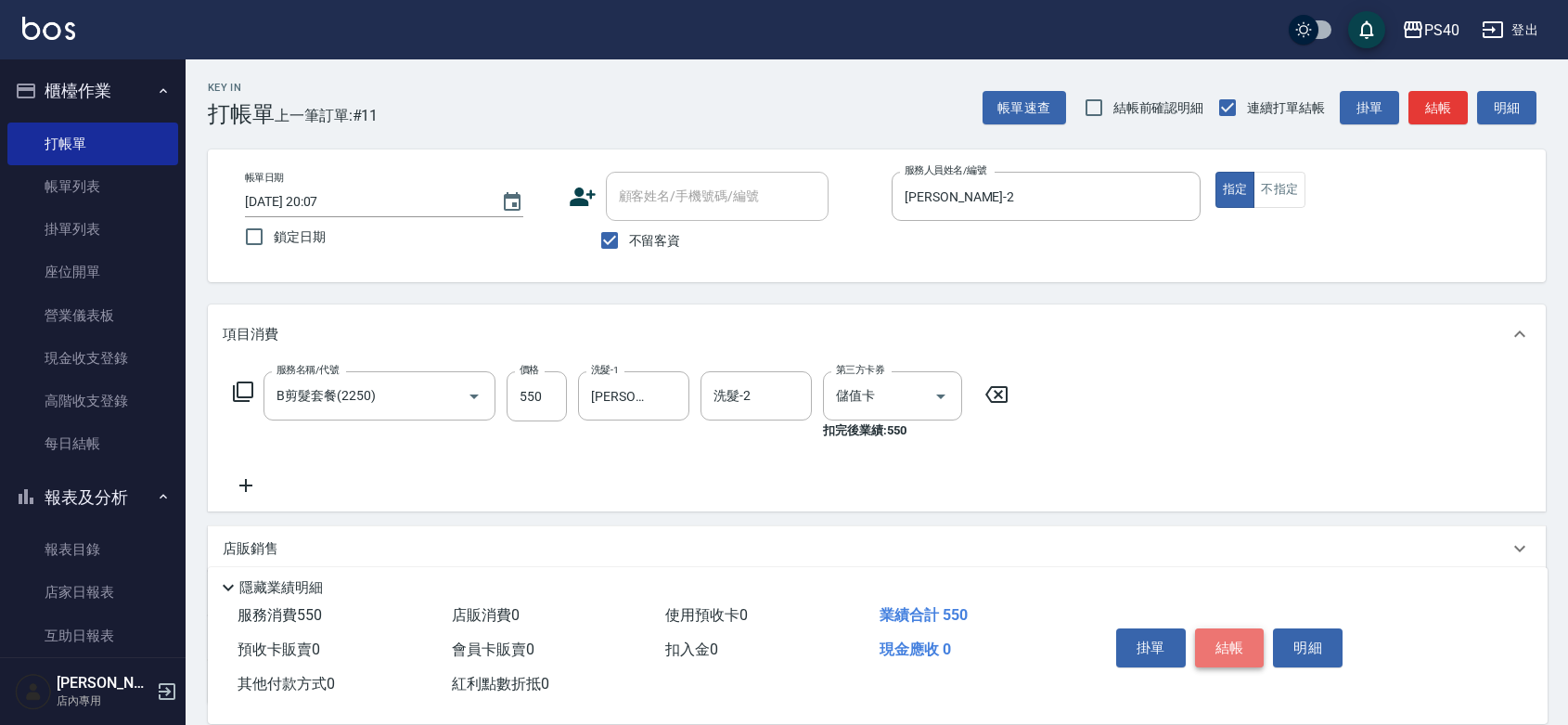
click at [1245, 634] on button "結帳" at bounding box center [1229, 647] width 70 height 39
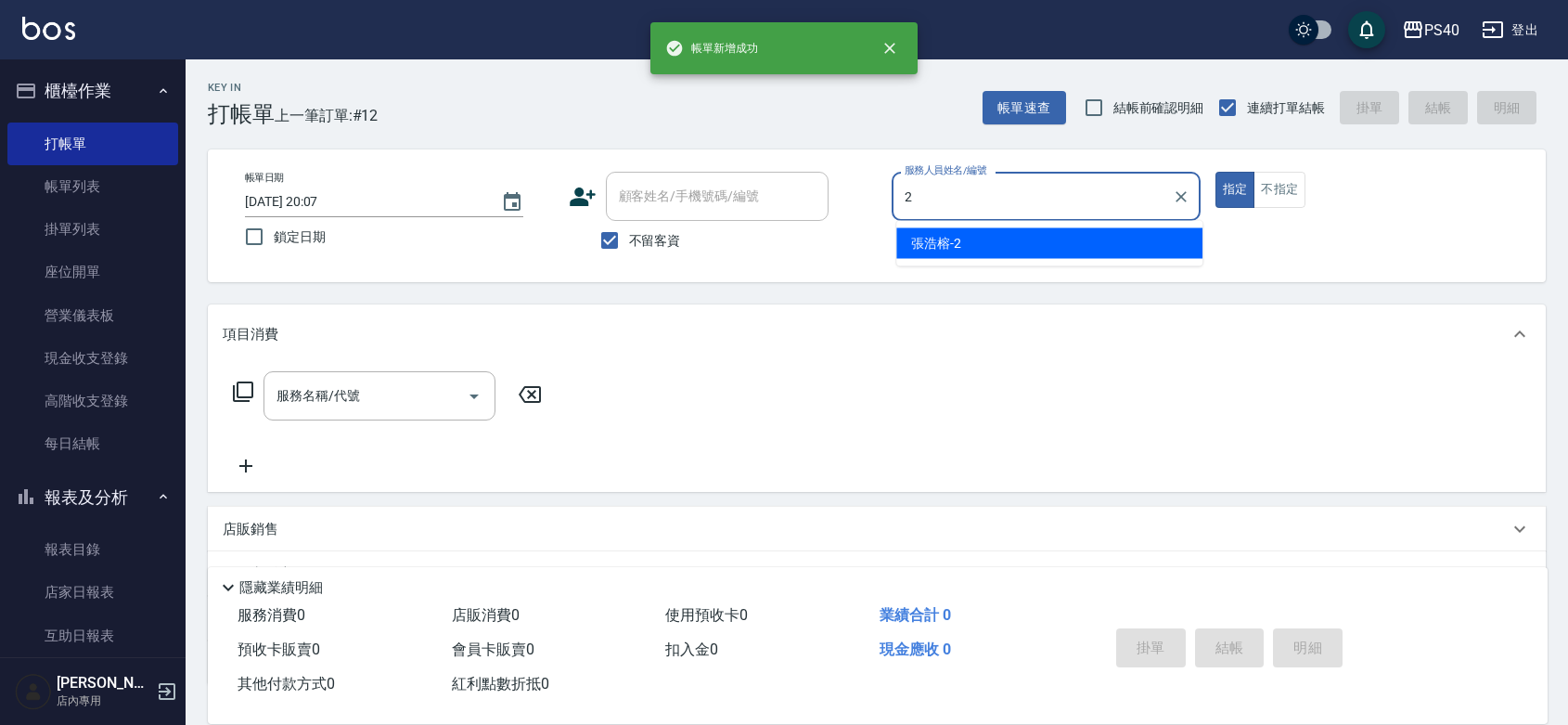
type input "[PERSON_NAME]-2"
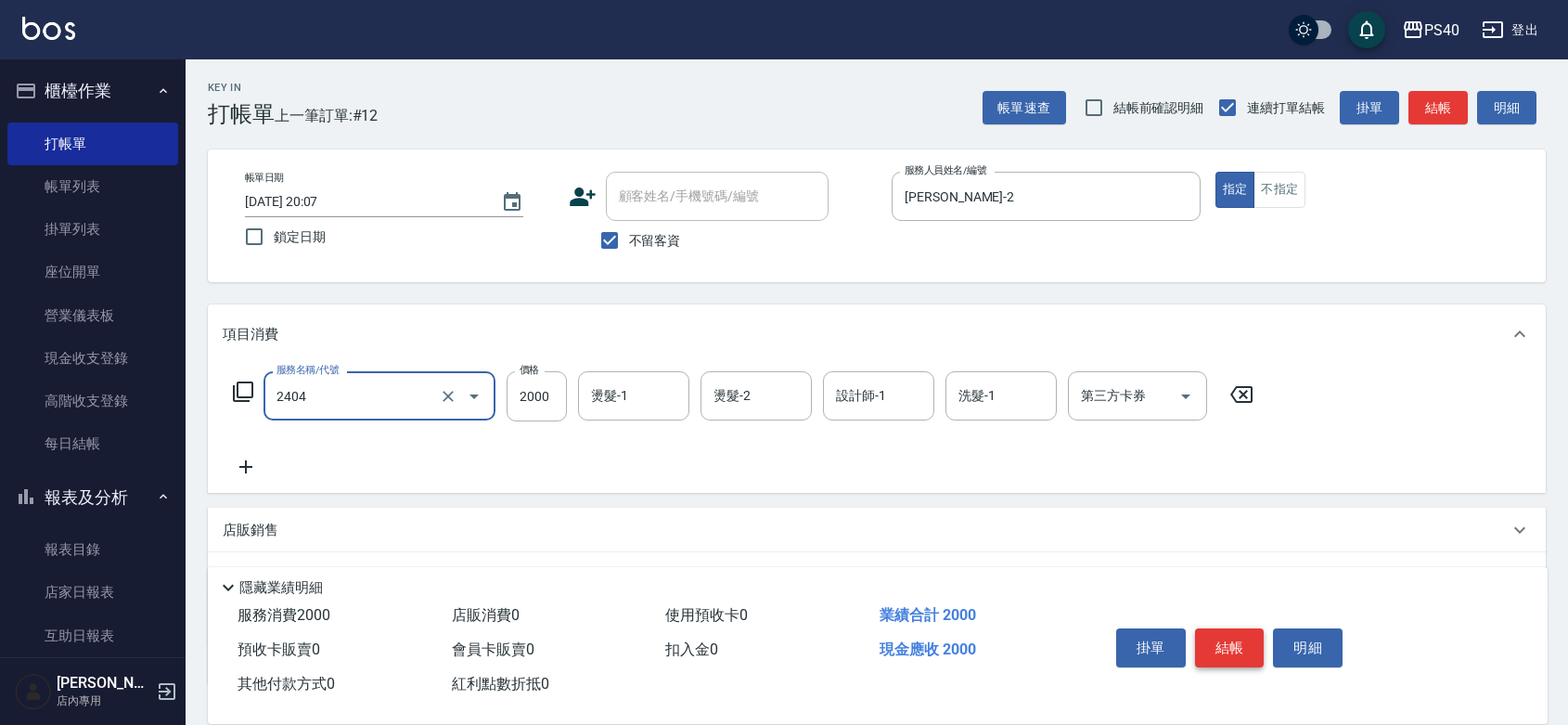
type input "燙髮D餐(2404)"
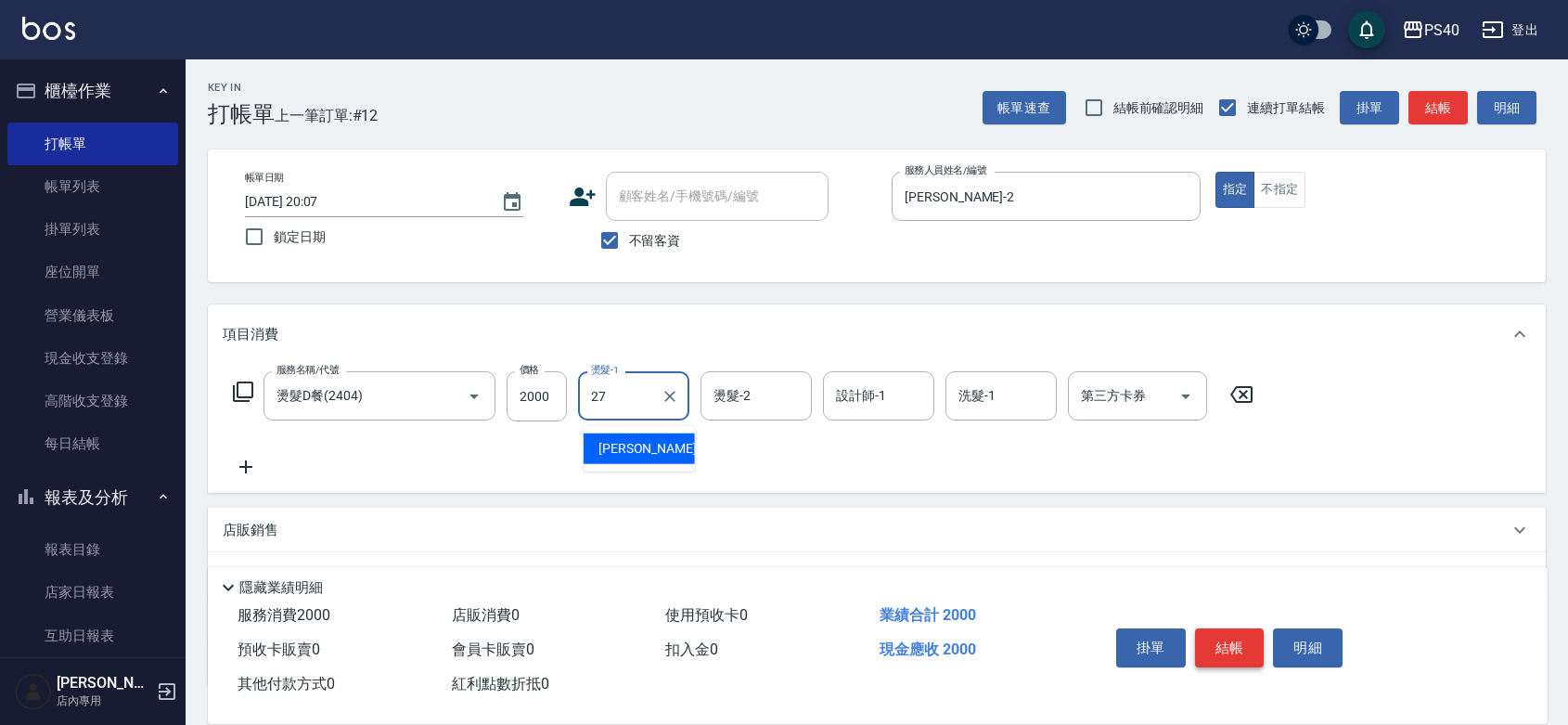
type input "[PERSON_NAME]-27"
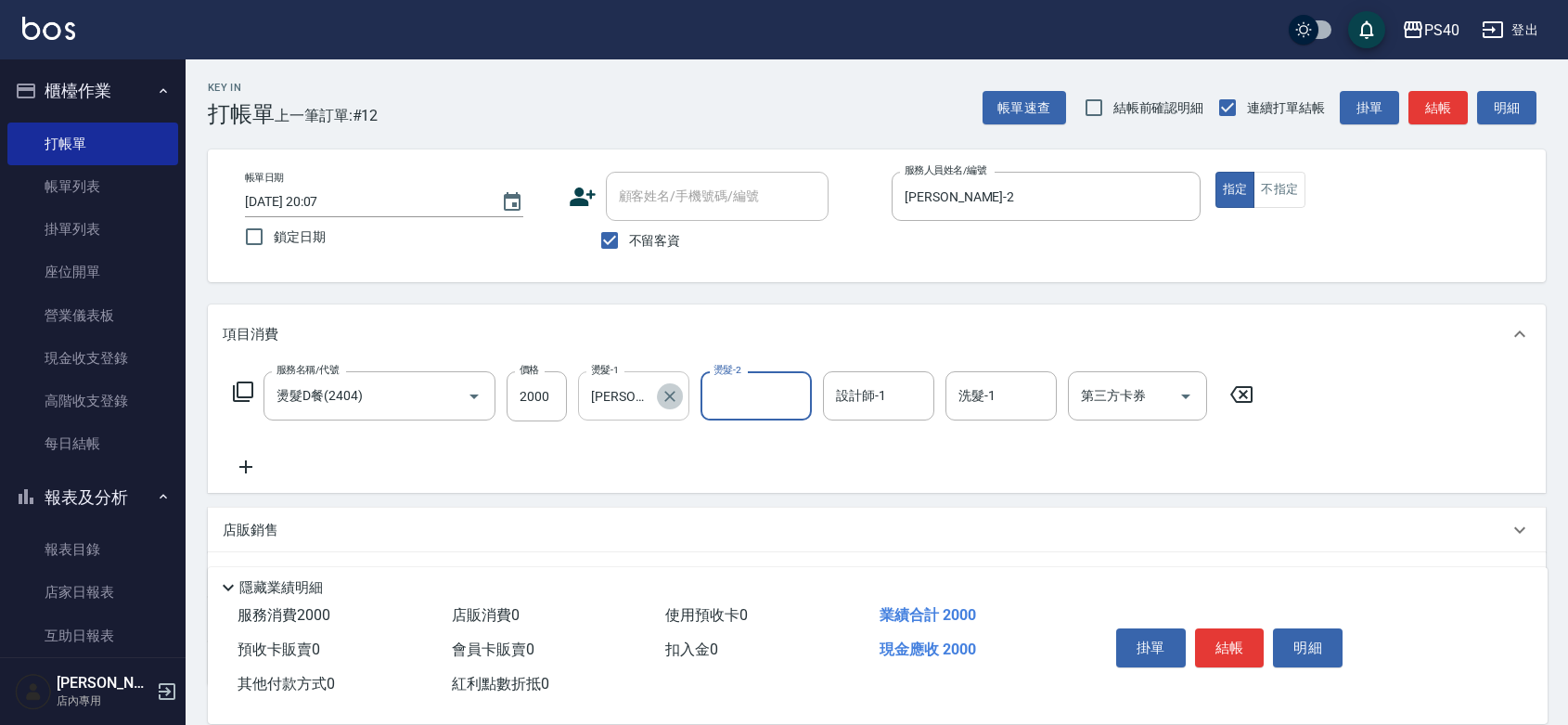
click at [673, 406] on icon "Clear" at bounding box center [670, 396] width 19 height 19
click at [993, 387] on div "洗髮-1 洗髮-1" at bounding box center [1000, 395] width 111 height 49
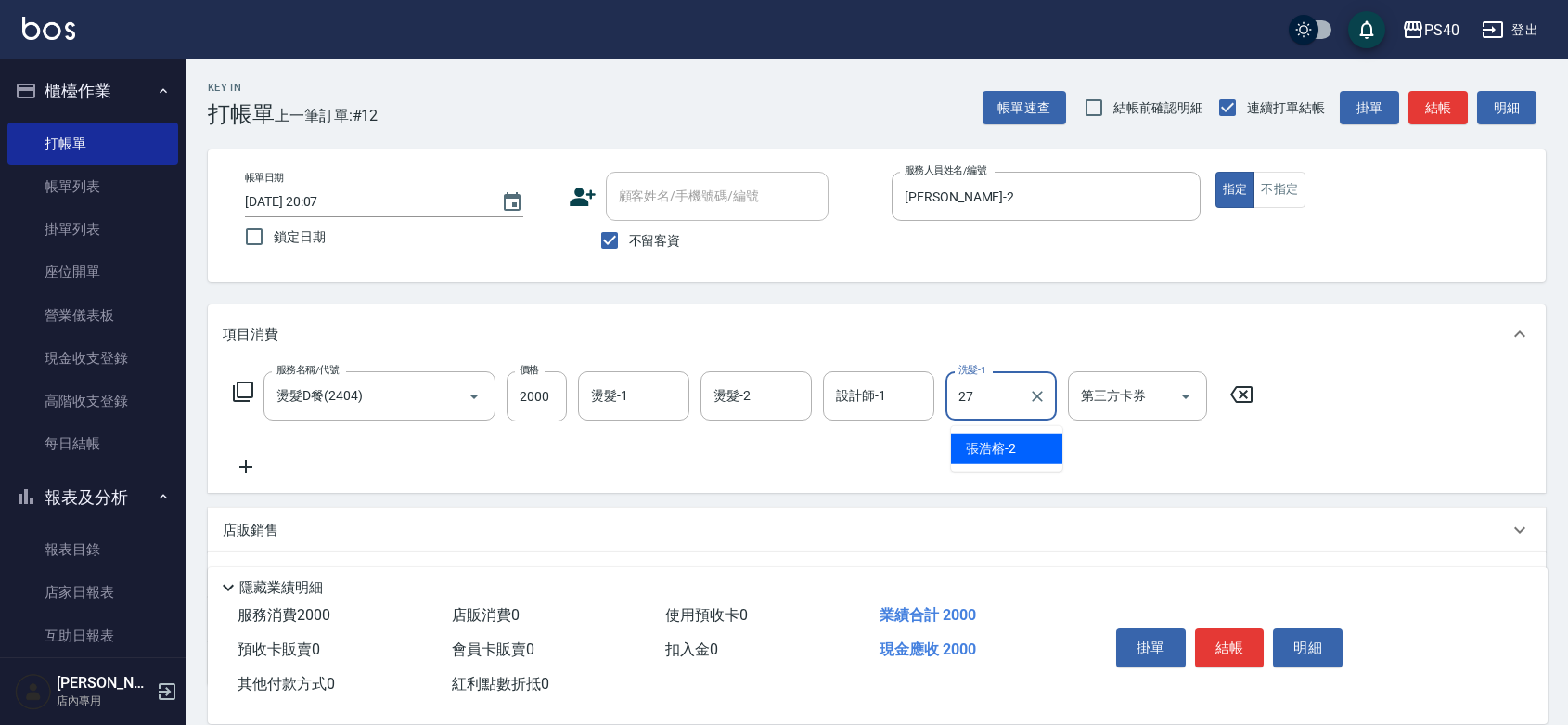
type input "[PERSON_NAME]-27"
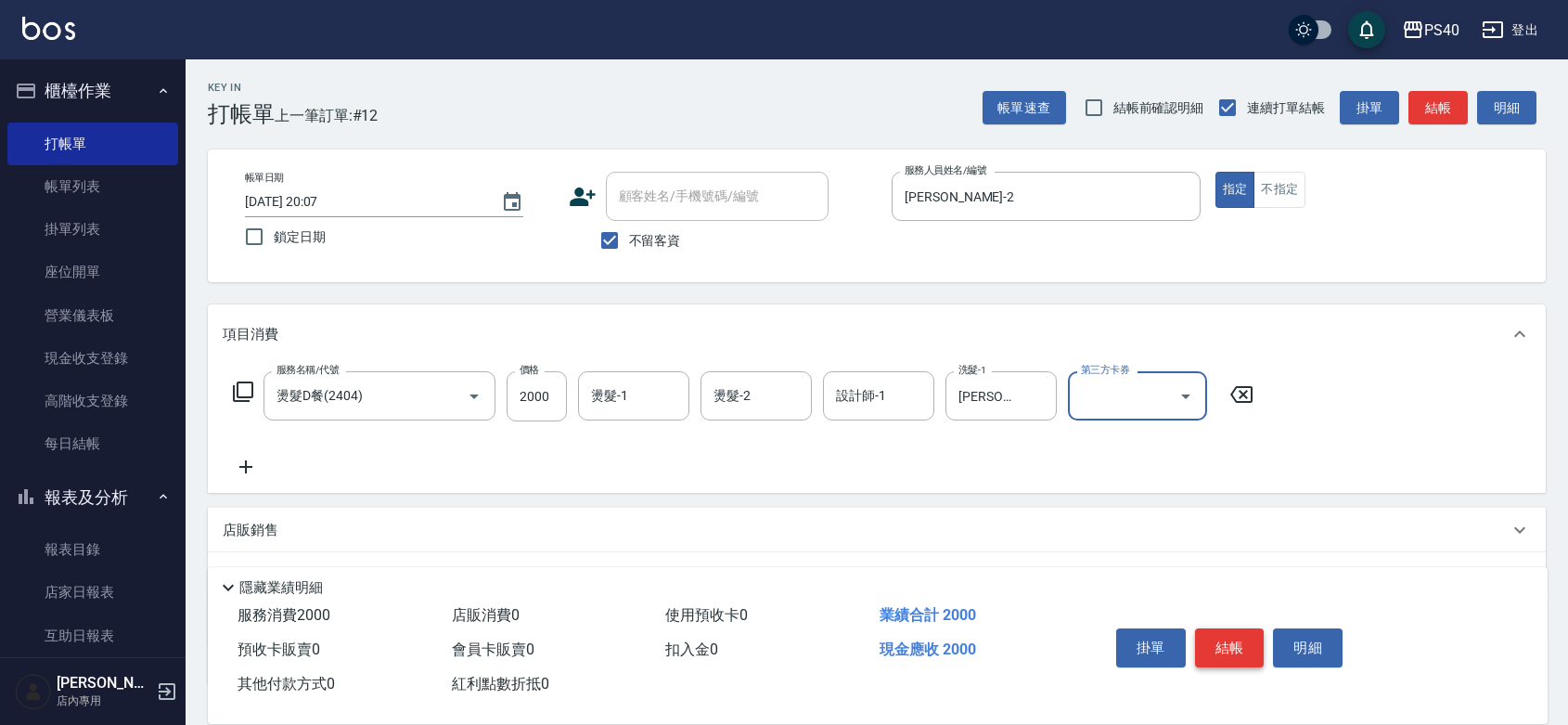
click at [1225, 628] on button "結帳" at bounding box center [1229, 647] width 70 height 39
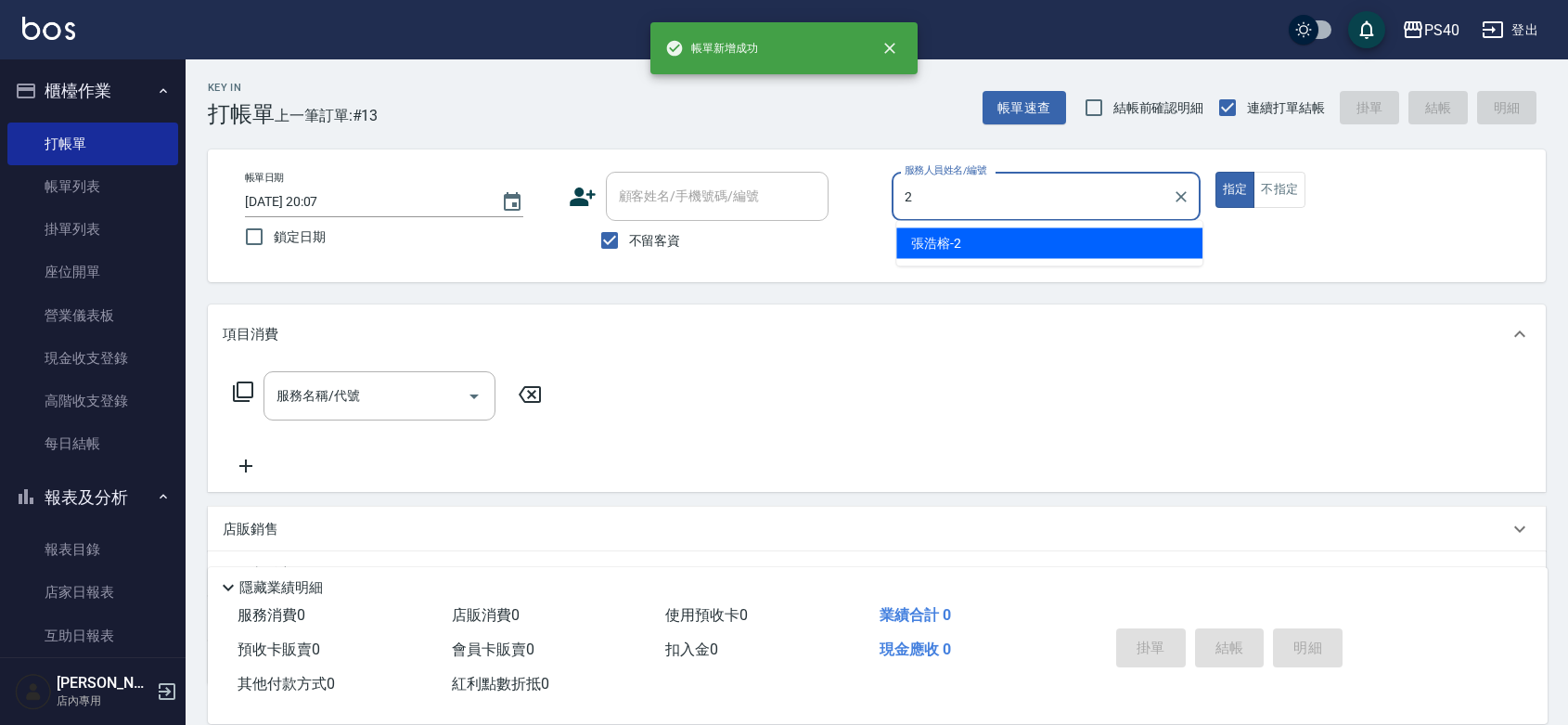
type input "[PERSON_NAME]-2"
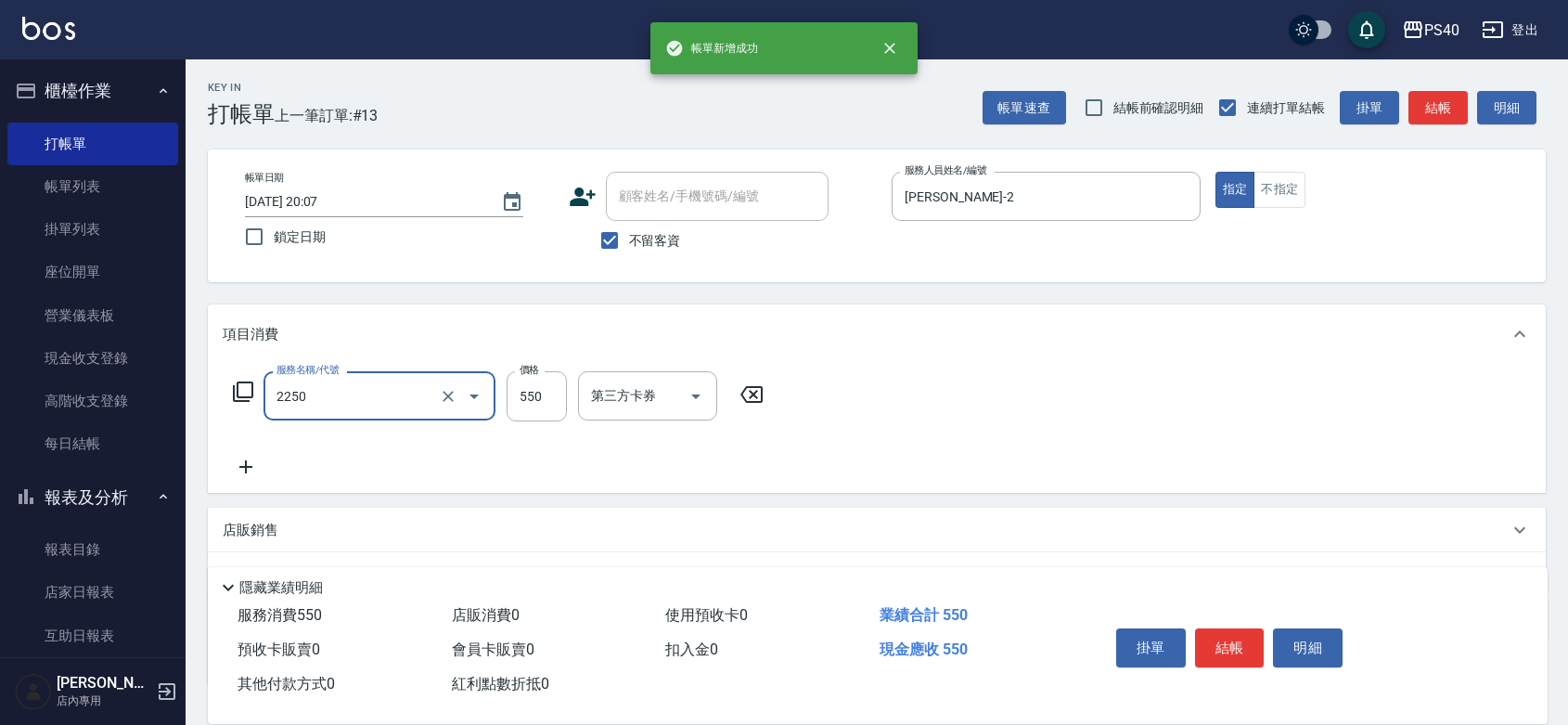
type input "B剪髮套餐(2250)"
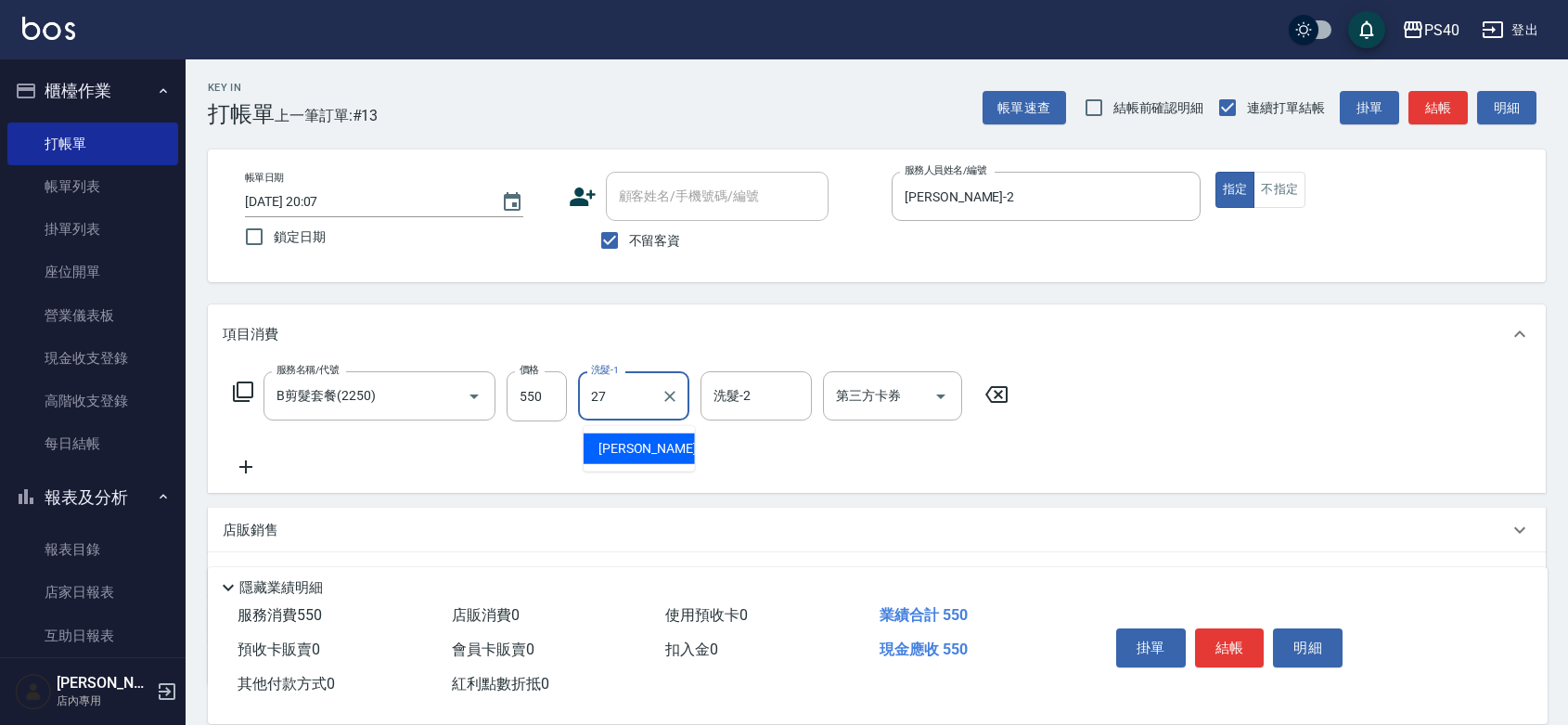
type input "[PERSON_NAME]-27"
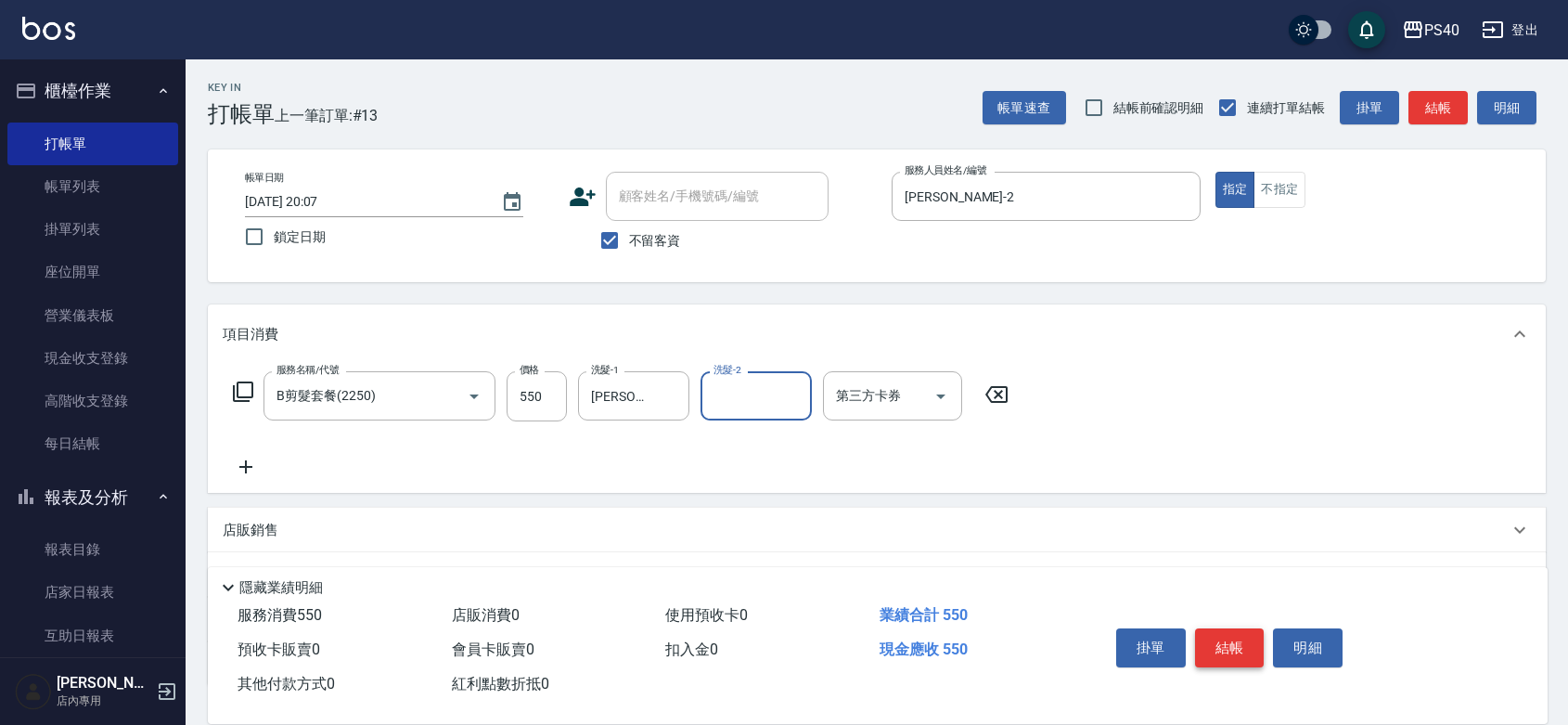
click at [1225, 628] on button "結帳" at bounding box center [1229, 647] width 70 height 39
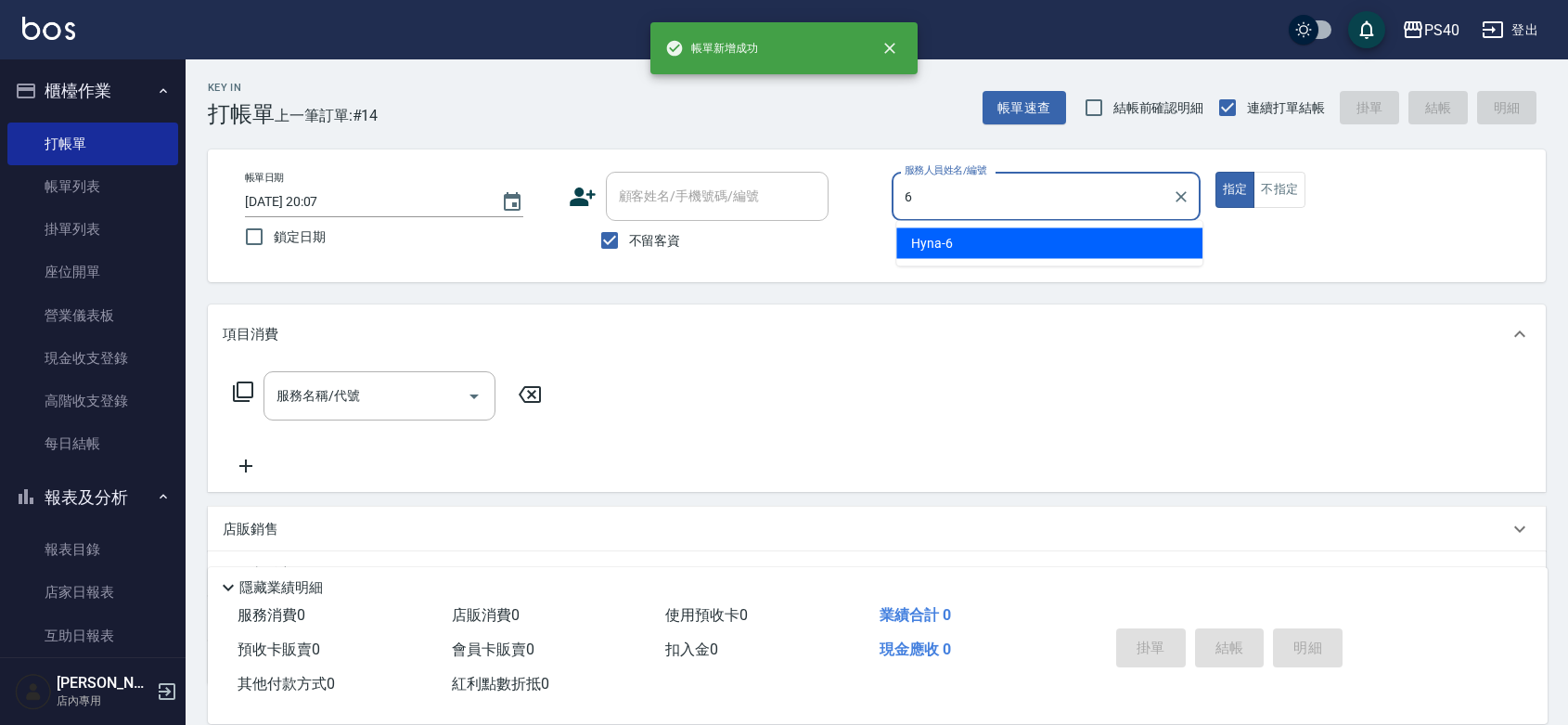
type input "Hyna-6"
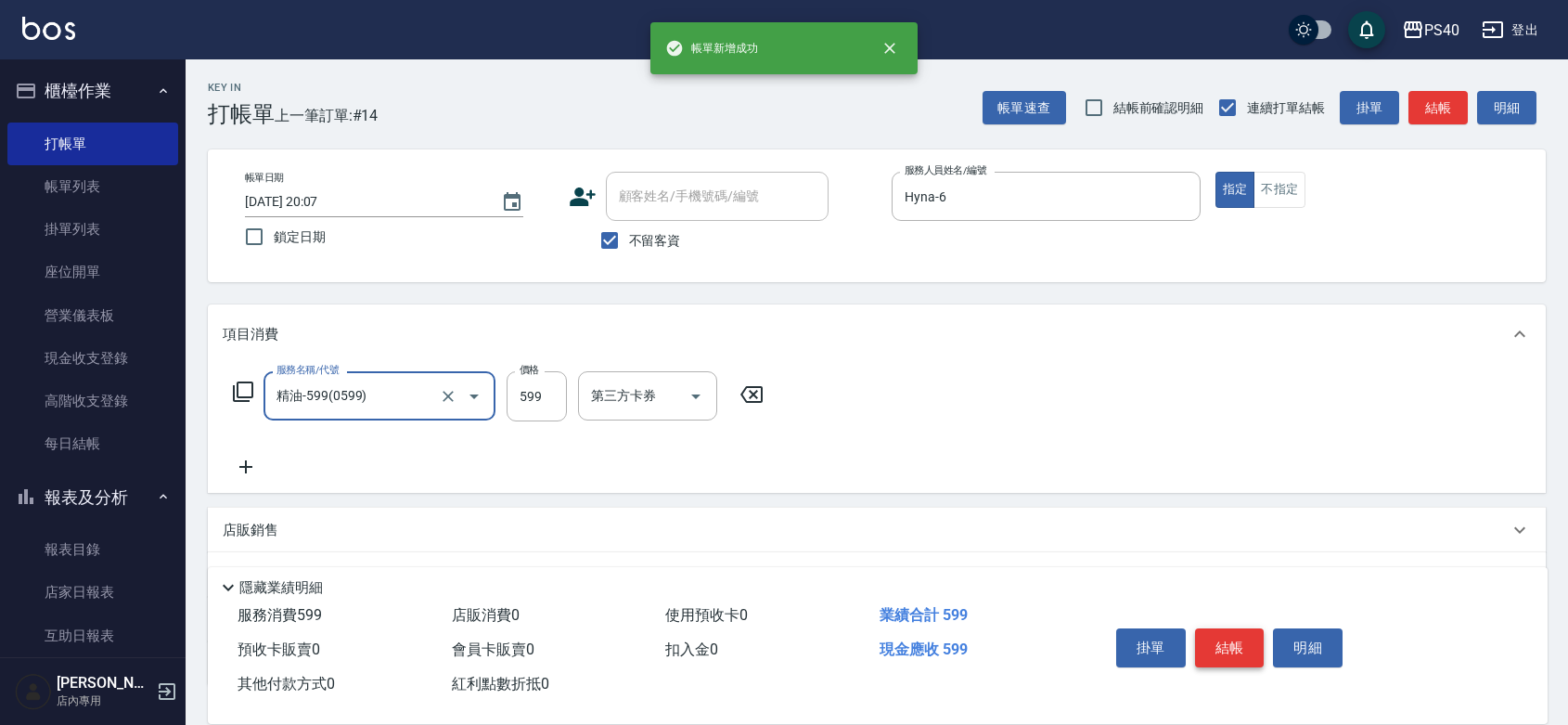
type input "精油-599(0599)"
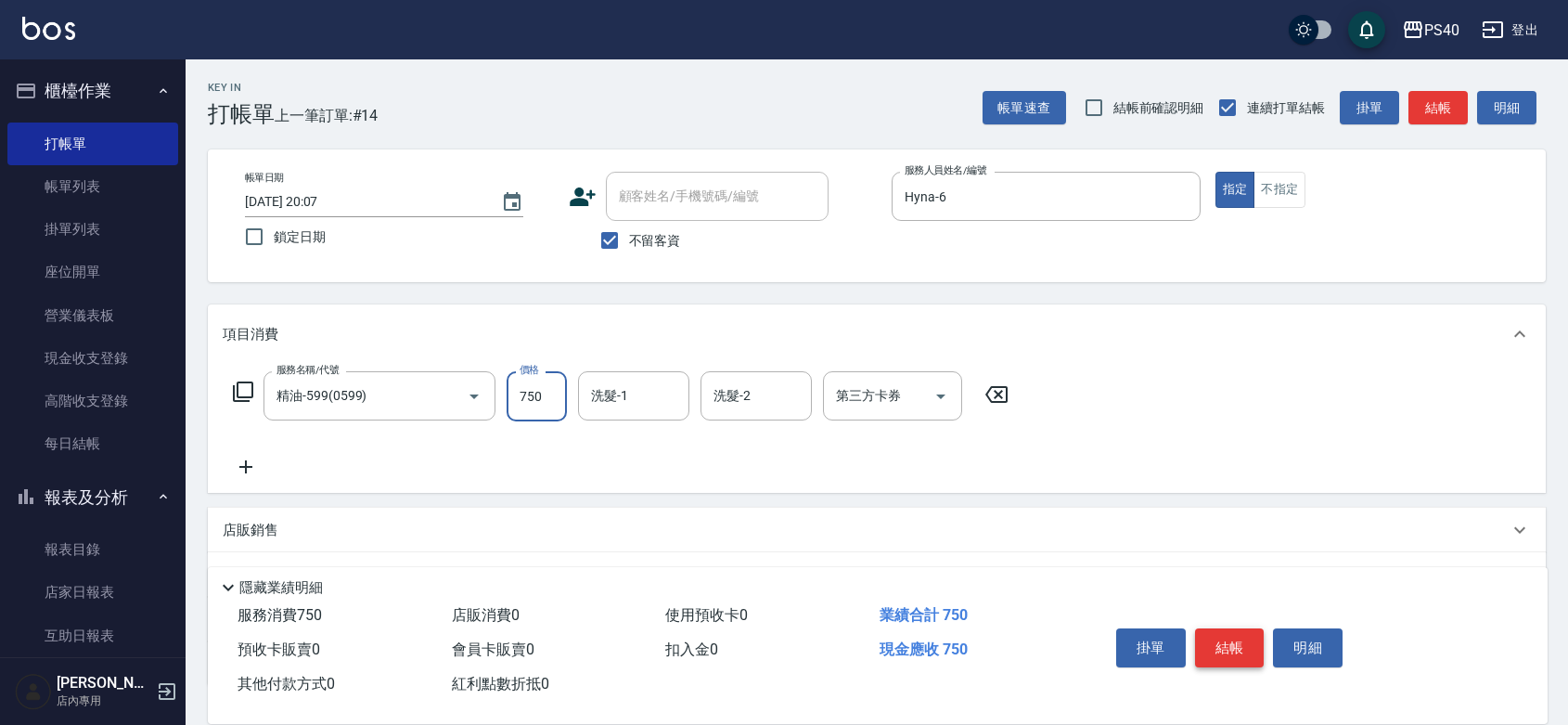
type input "750"
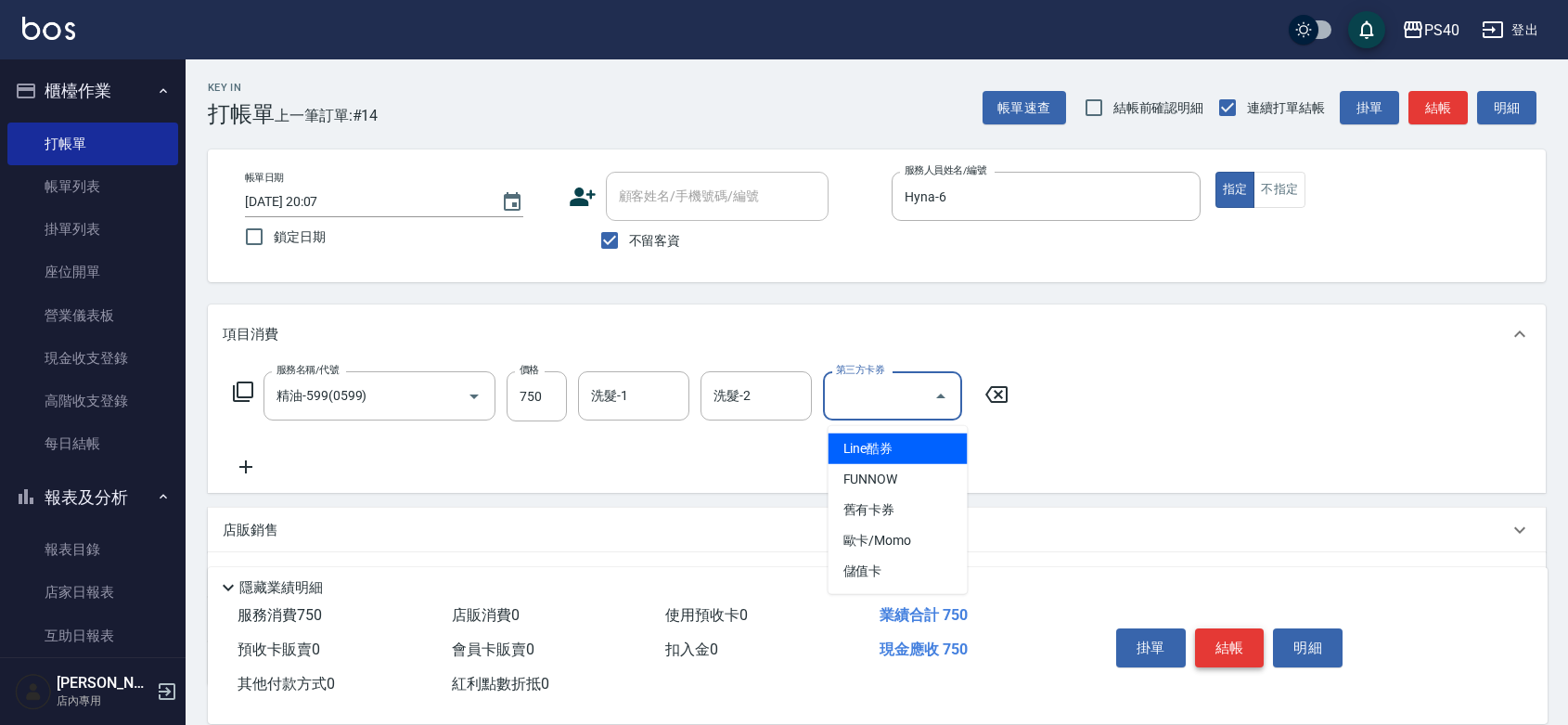
type input "儲值卡"
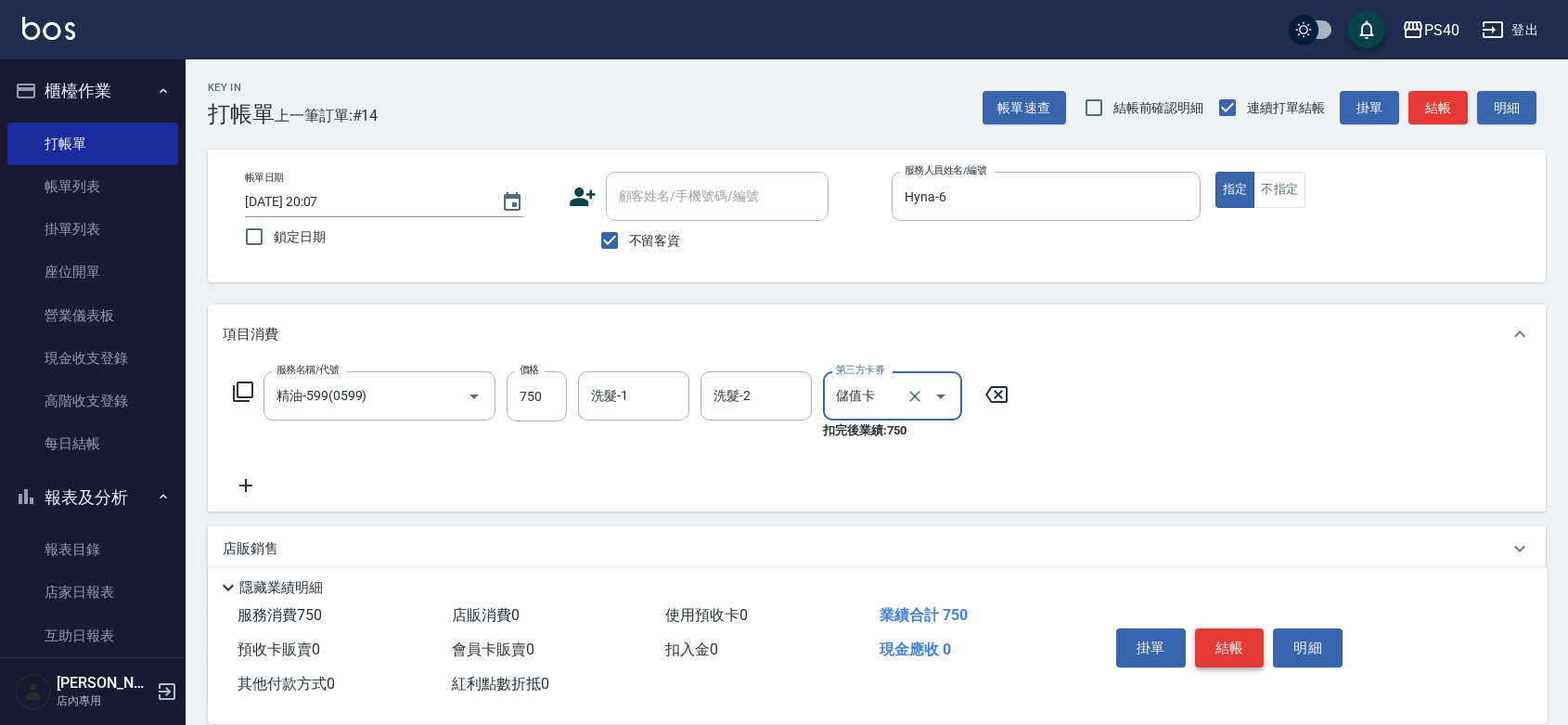
click at [1225, 628] on button "結帳" at bounding box center [1229, 647] width 70 height 39
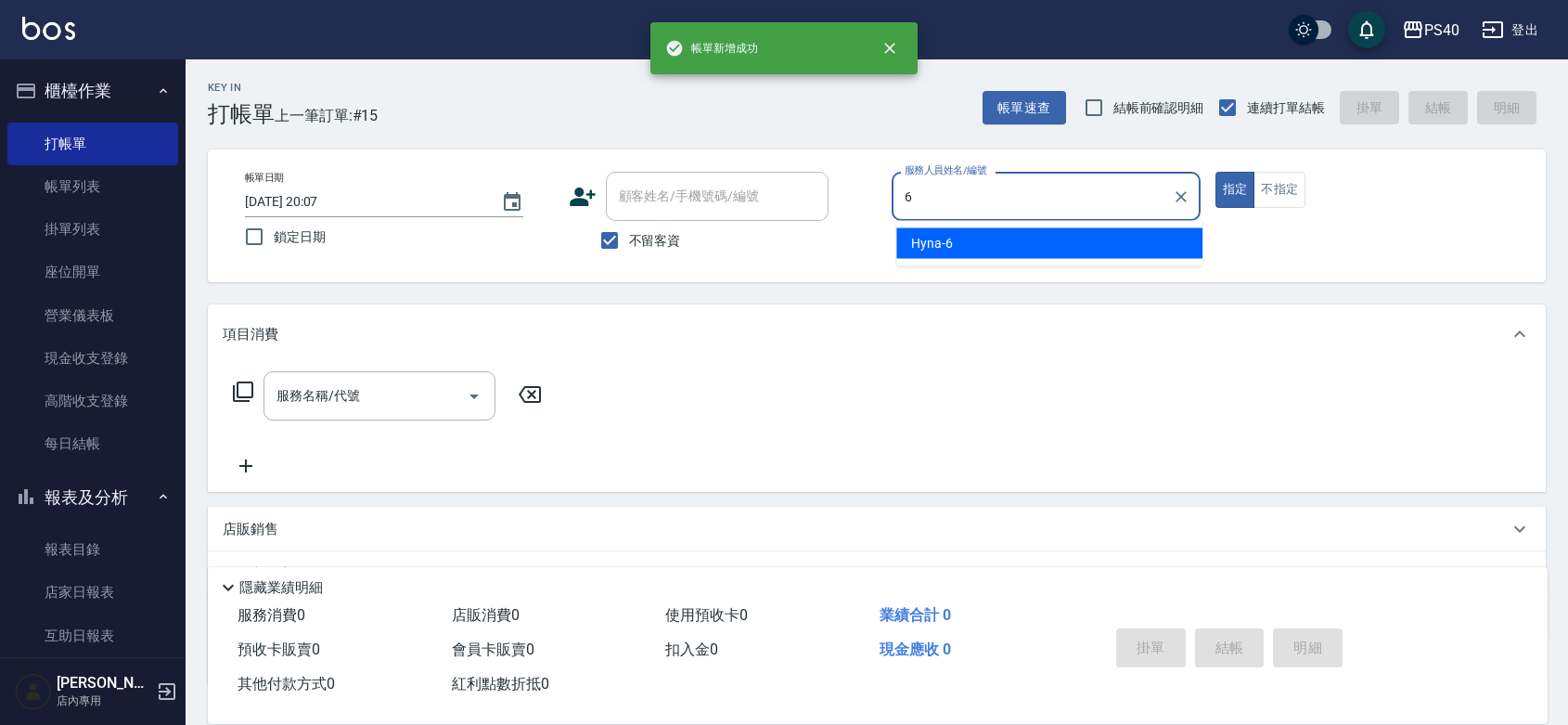
type input "Hyna-6"
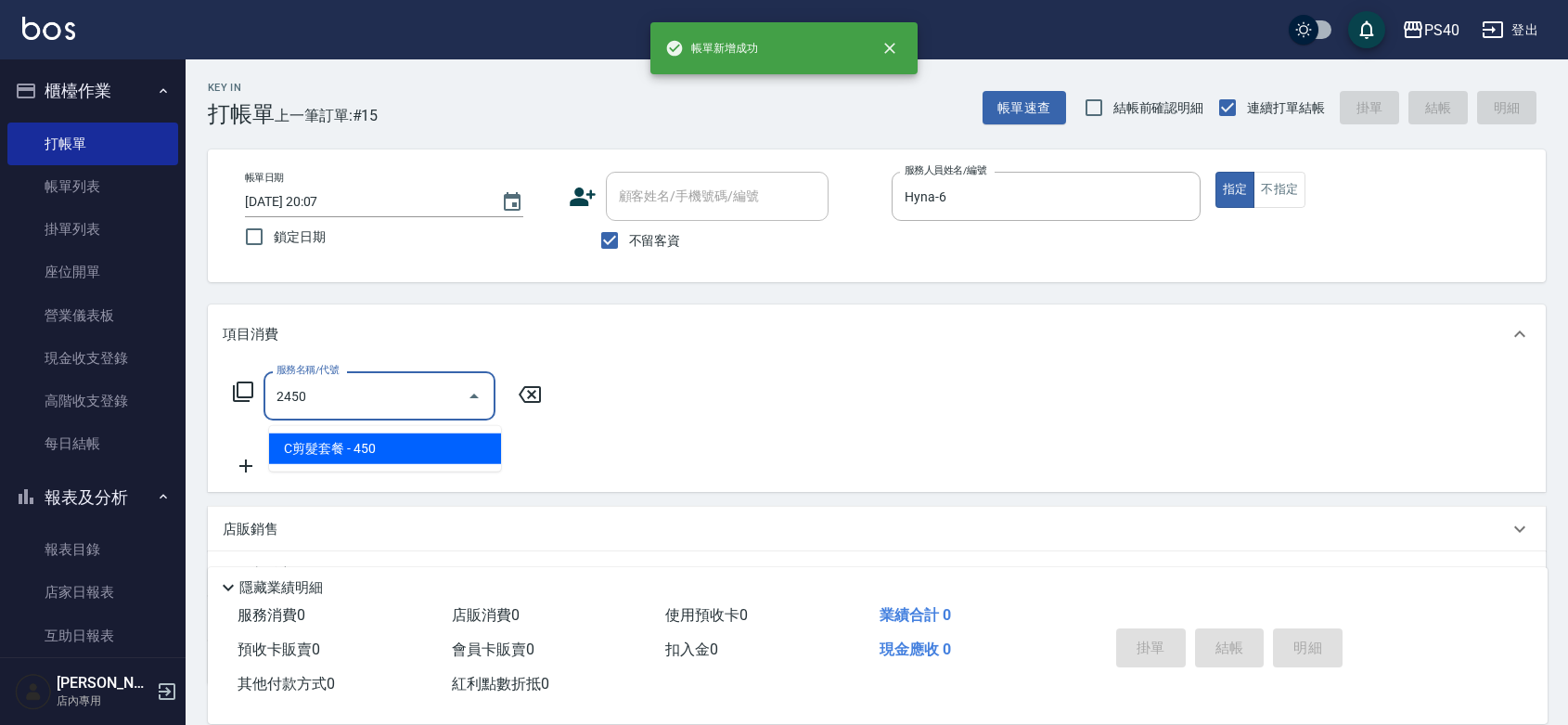
type input "C剪髮套餐(2450)"
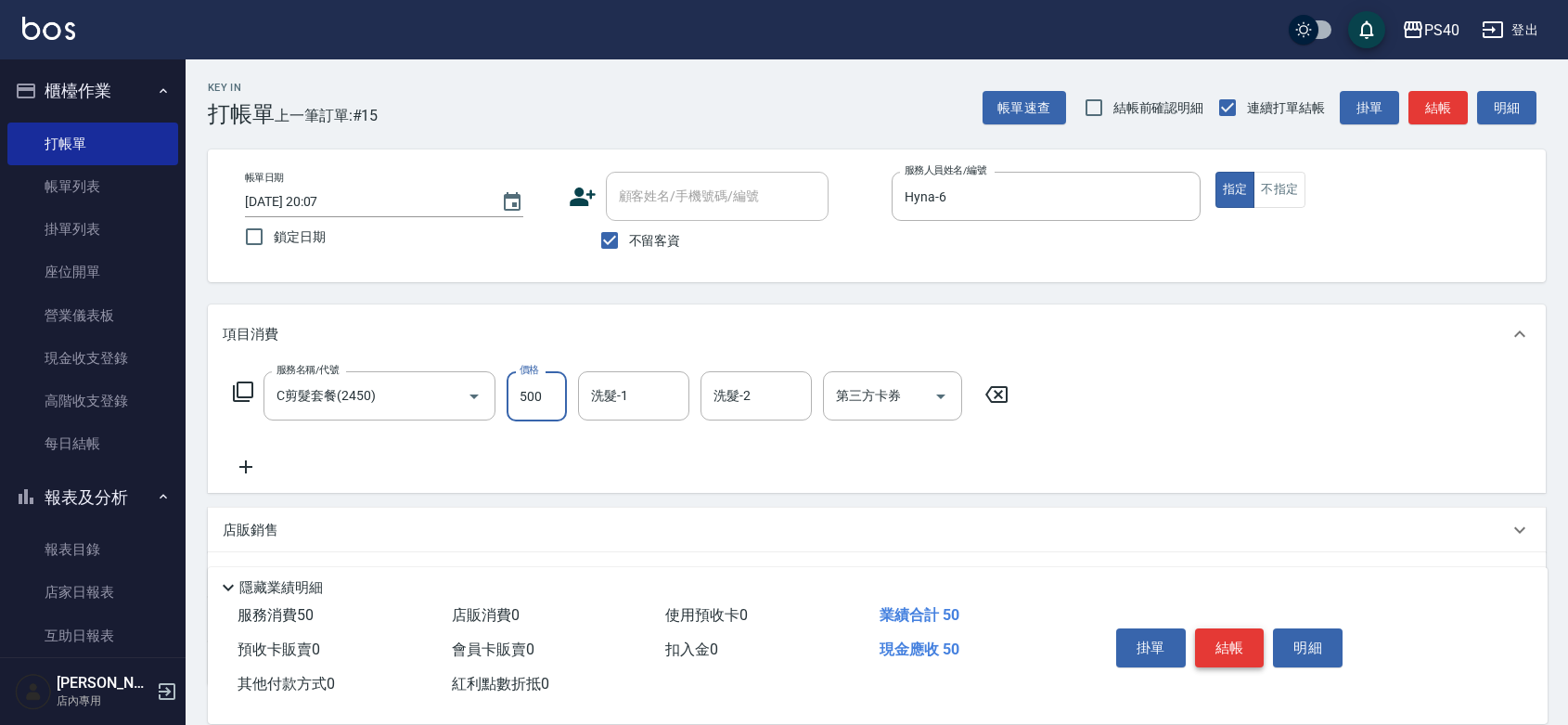
type input "500"
click at [1225, 628] on button "結帳" at bounding box center [1229, 647] width 70 height 39
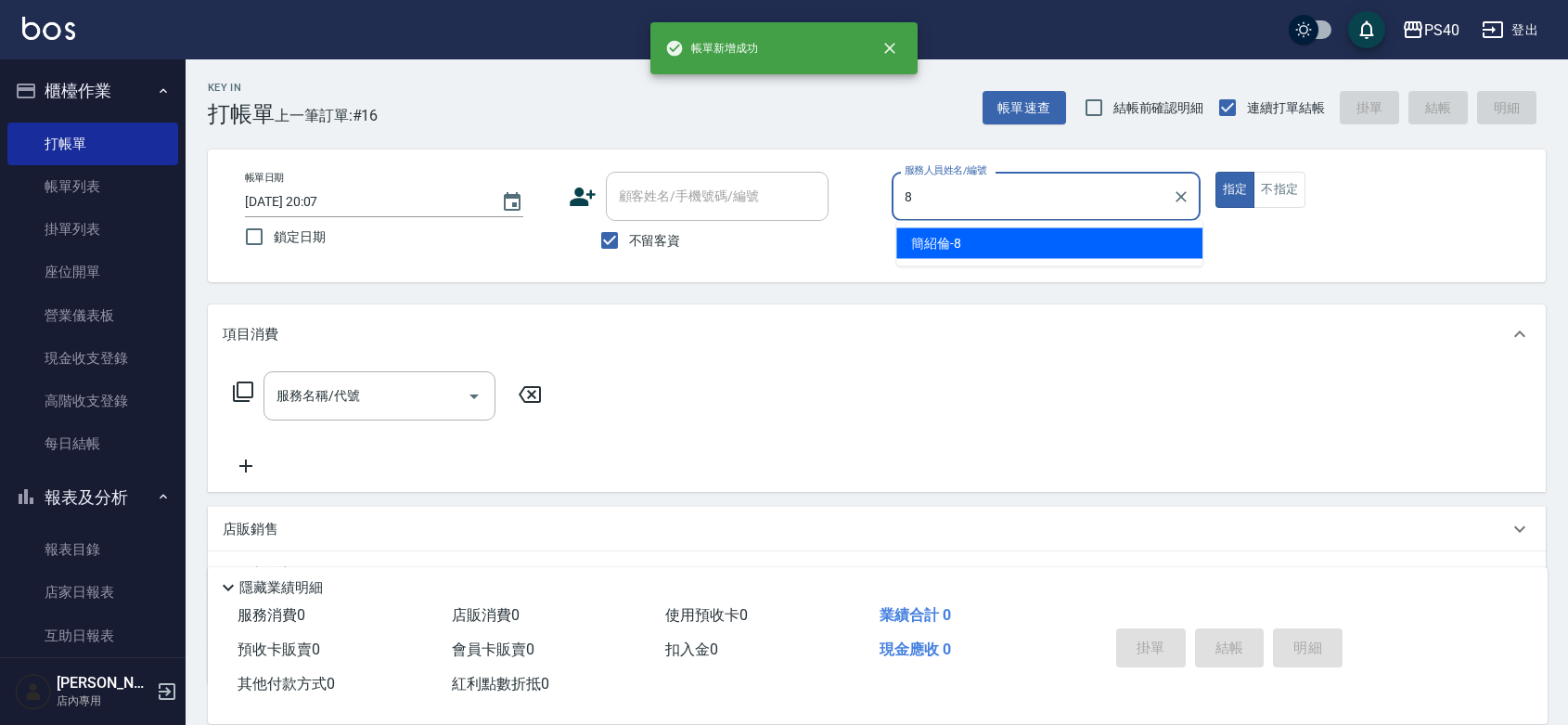
type input "[PERSON_NAME]-8"
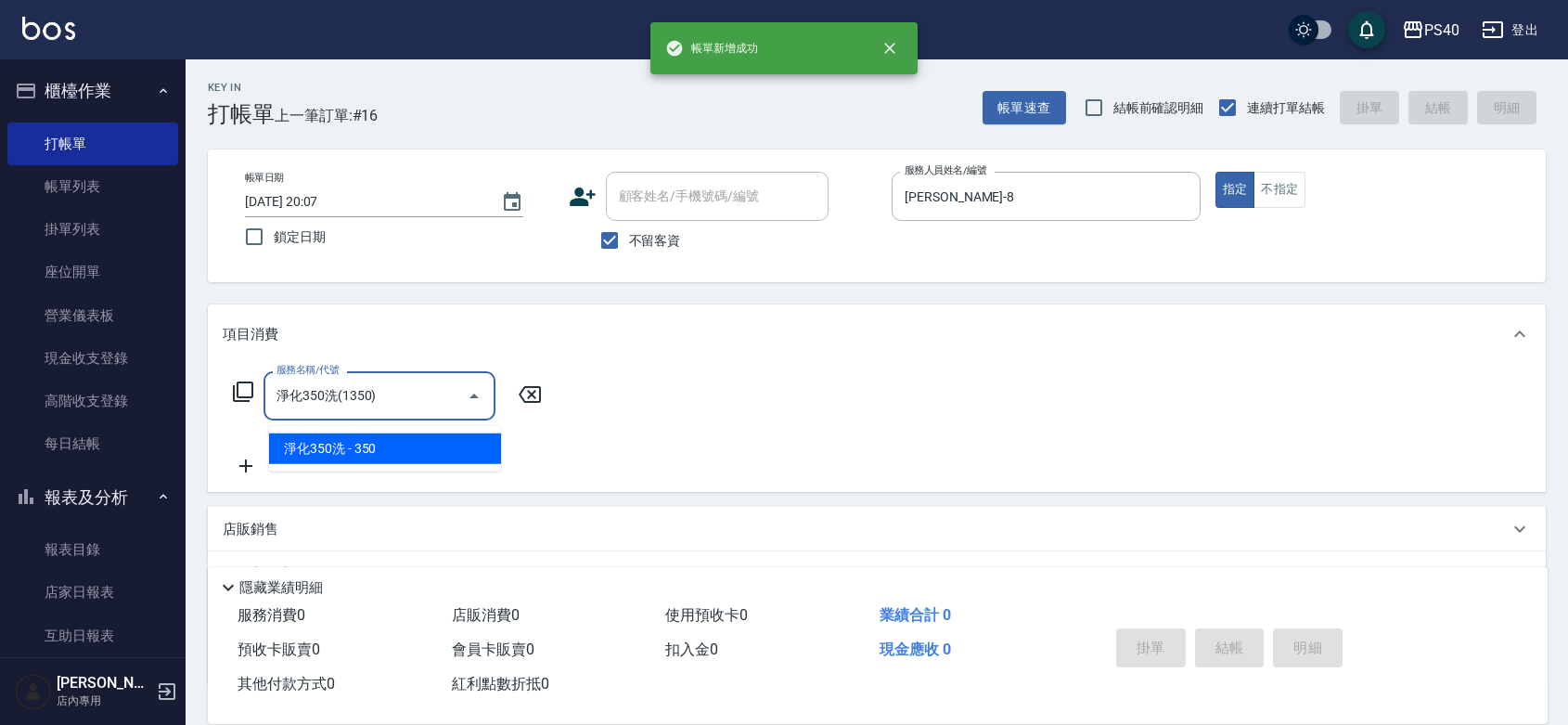
type input "淨化350洗(1350)"
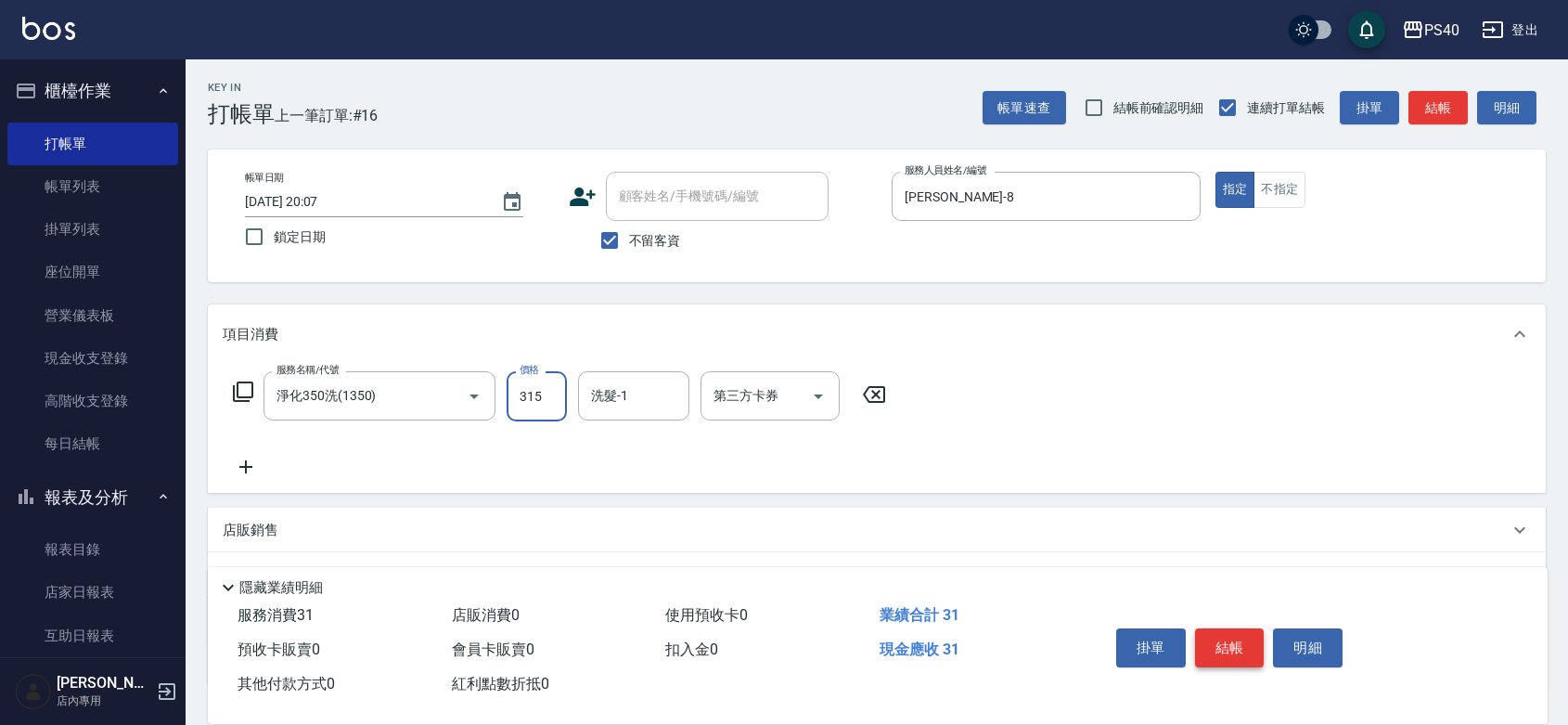
type input "315"
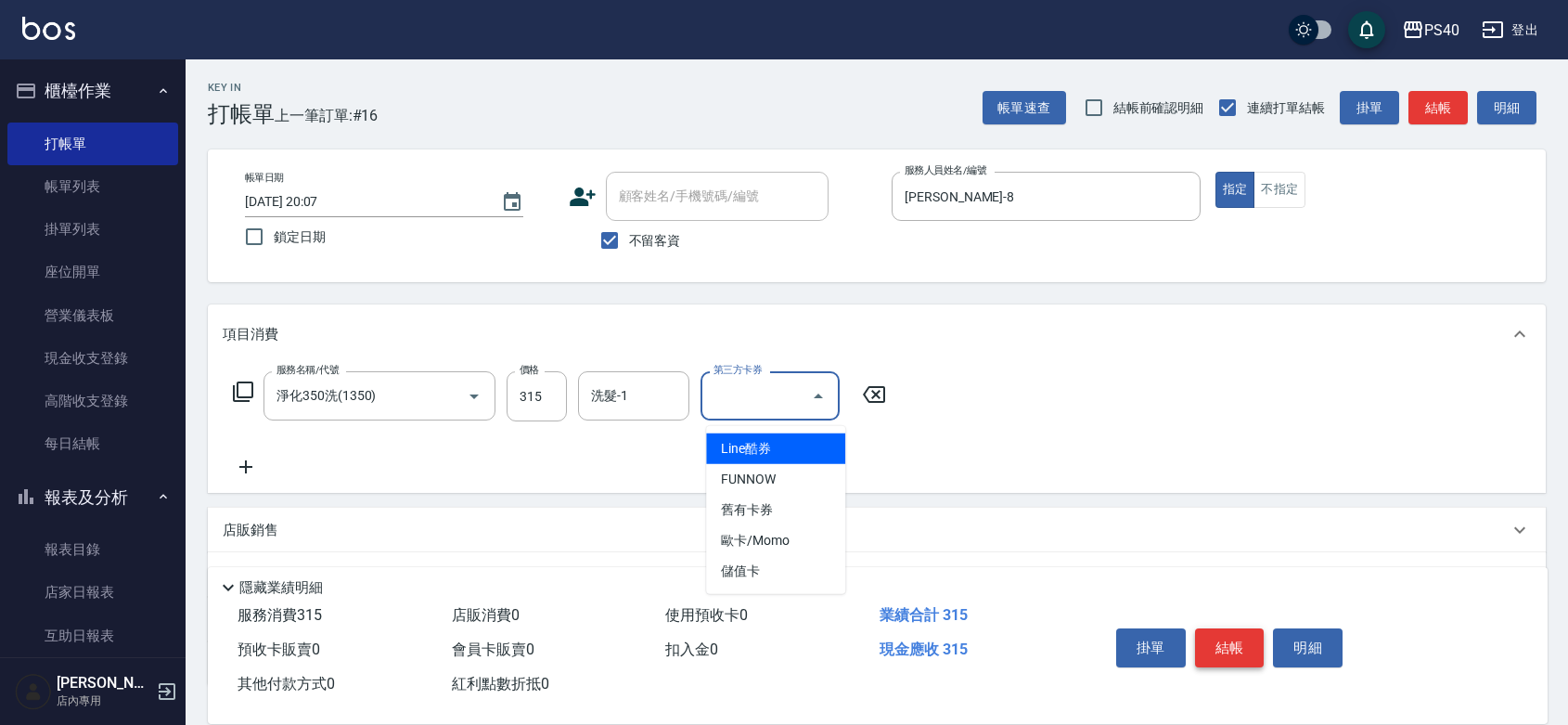
type input "儲值卡"
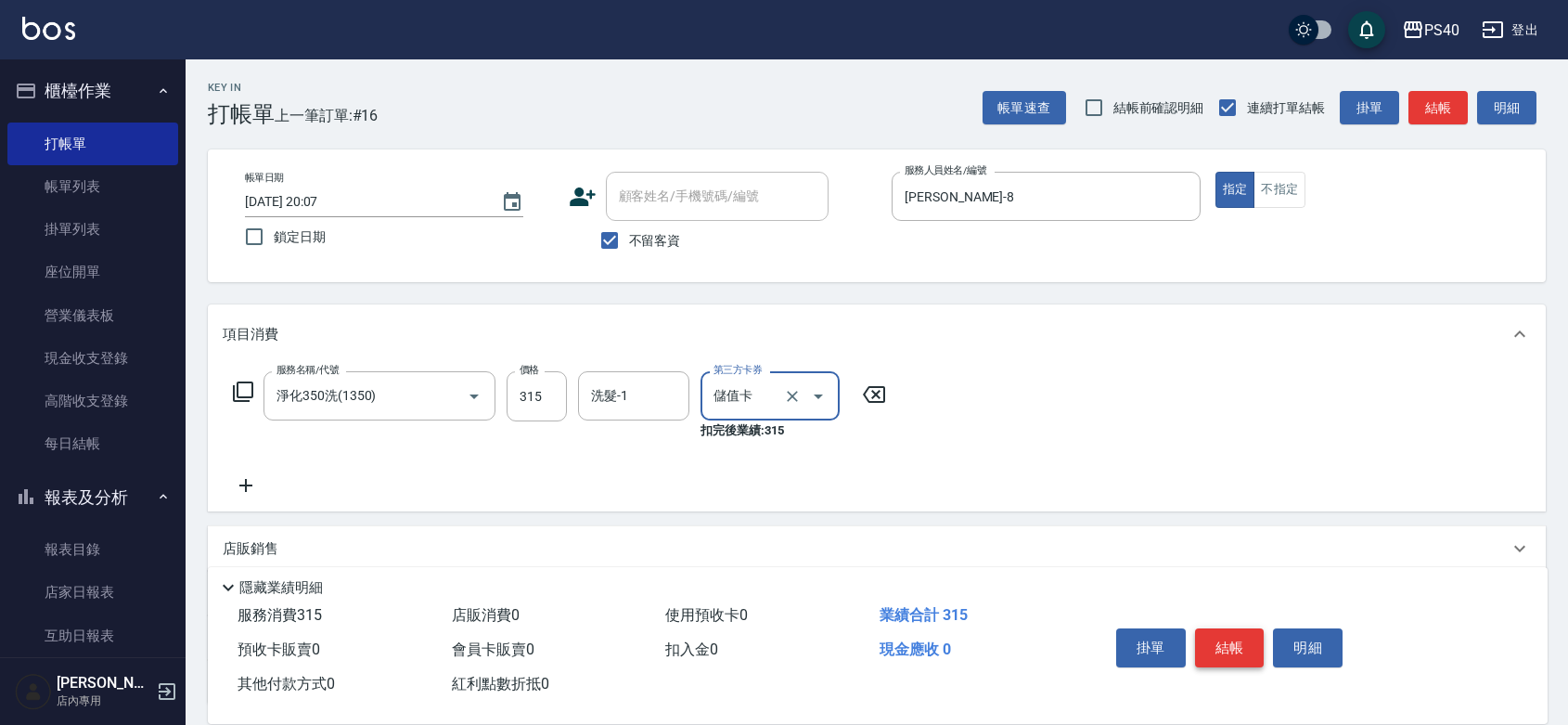
click at [1225, 628] on button "結帳" at bounding box center [1229, 647] width 70 height 39
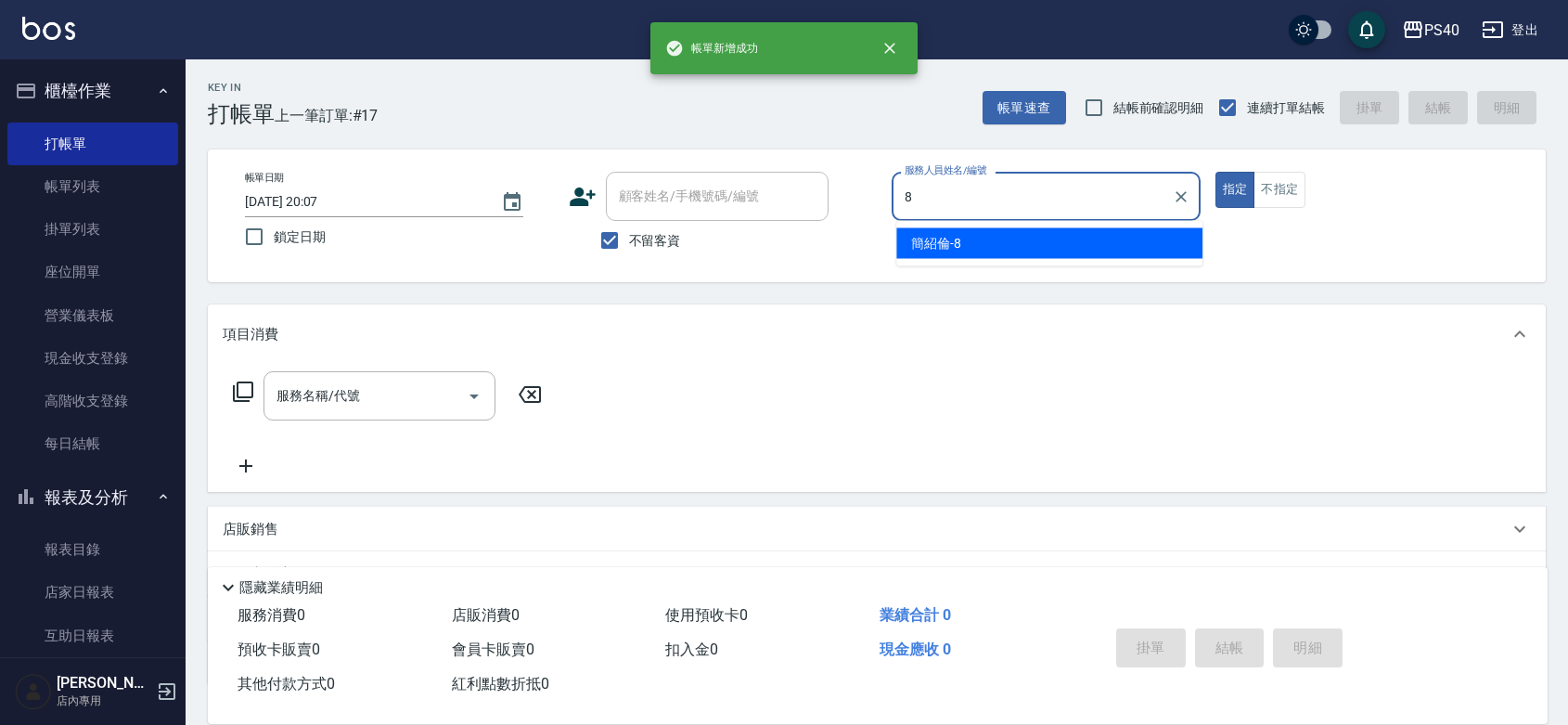
type input "[PERSON_NAME]-8"
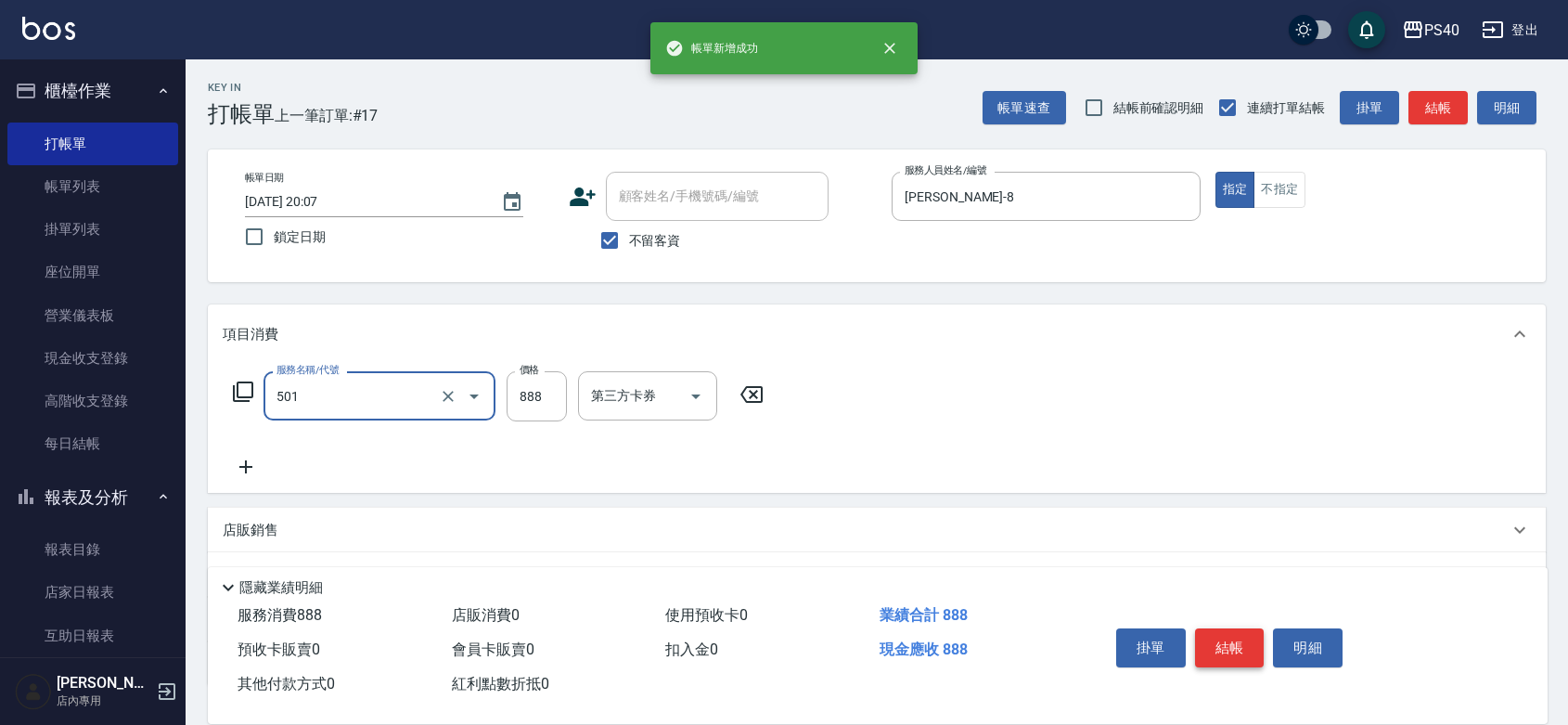
type input "一般染髮(改金額)(501)"
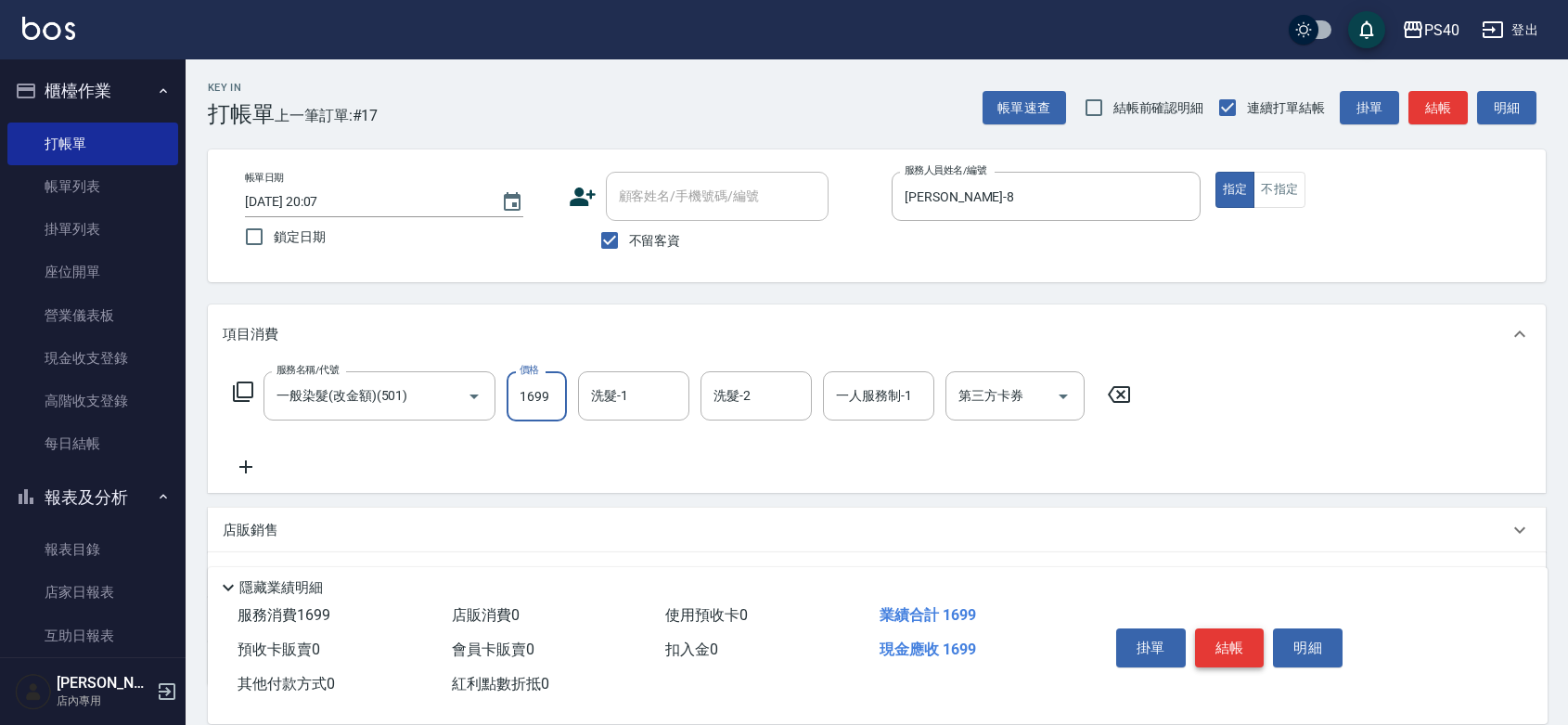
type input "1699"
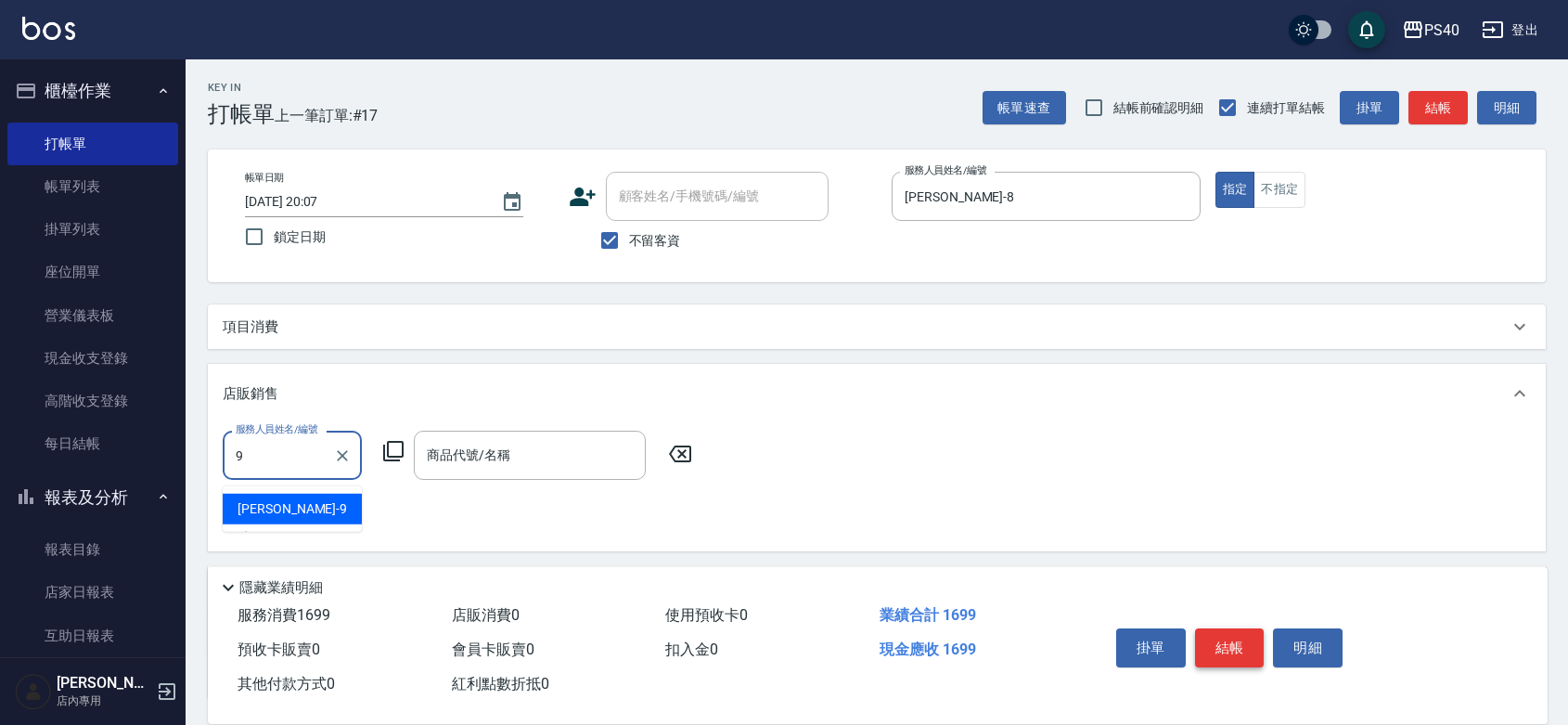
type input "[PERSON_NAME]-9"
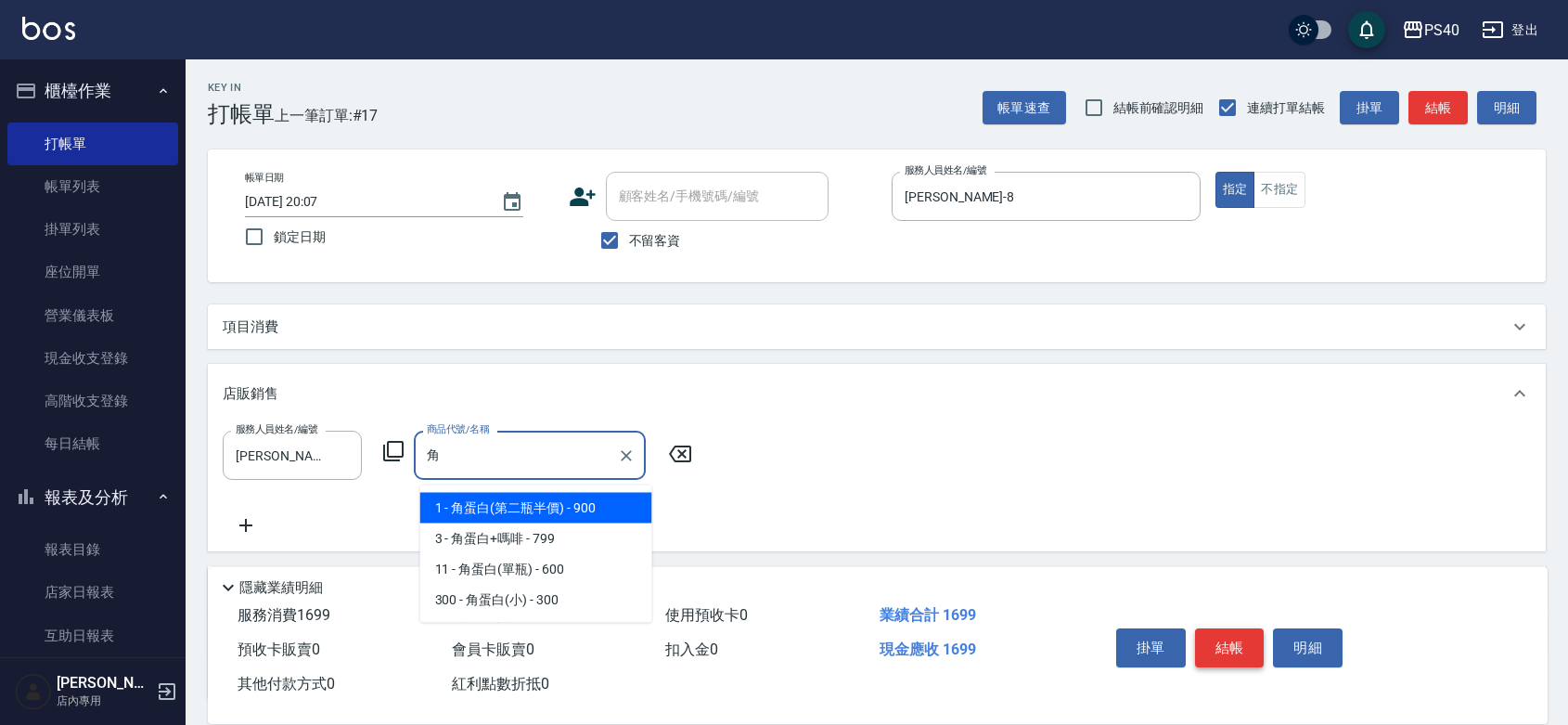
type input "角蛋白(第二瓶半價)"
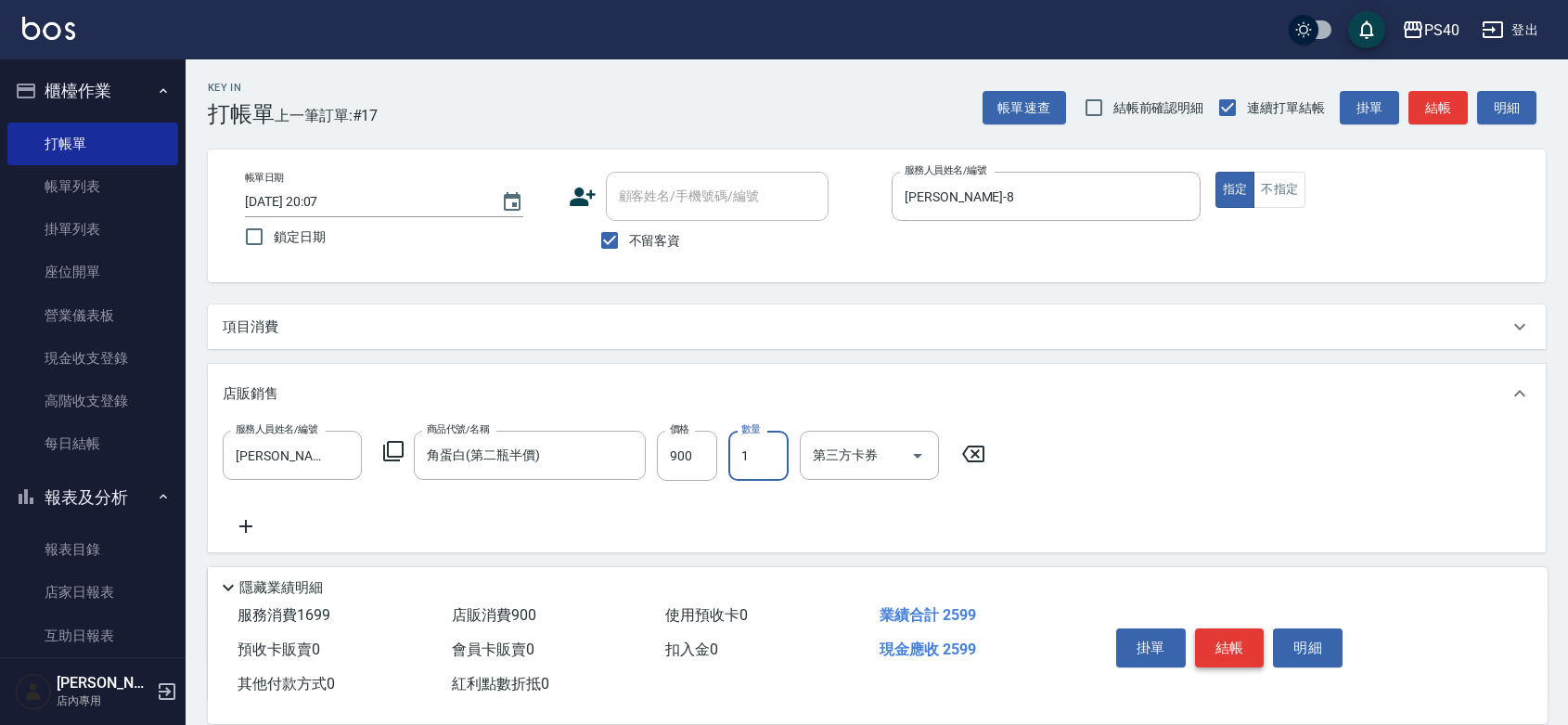
click at [1225, 628] on button "結帳" at bounding box center [1229, 647] width 70 height 39
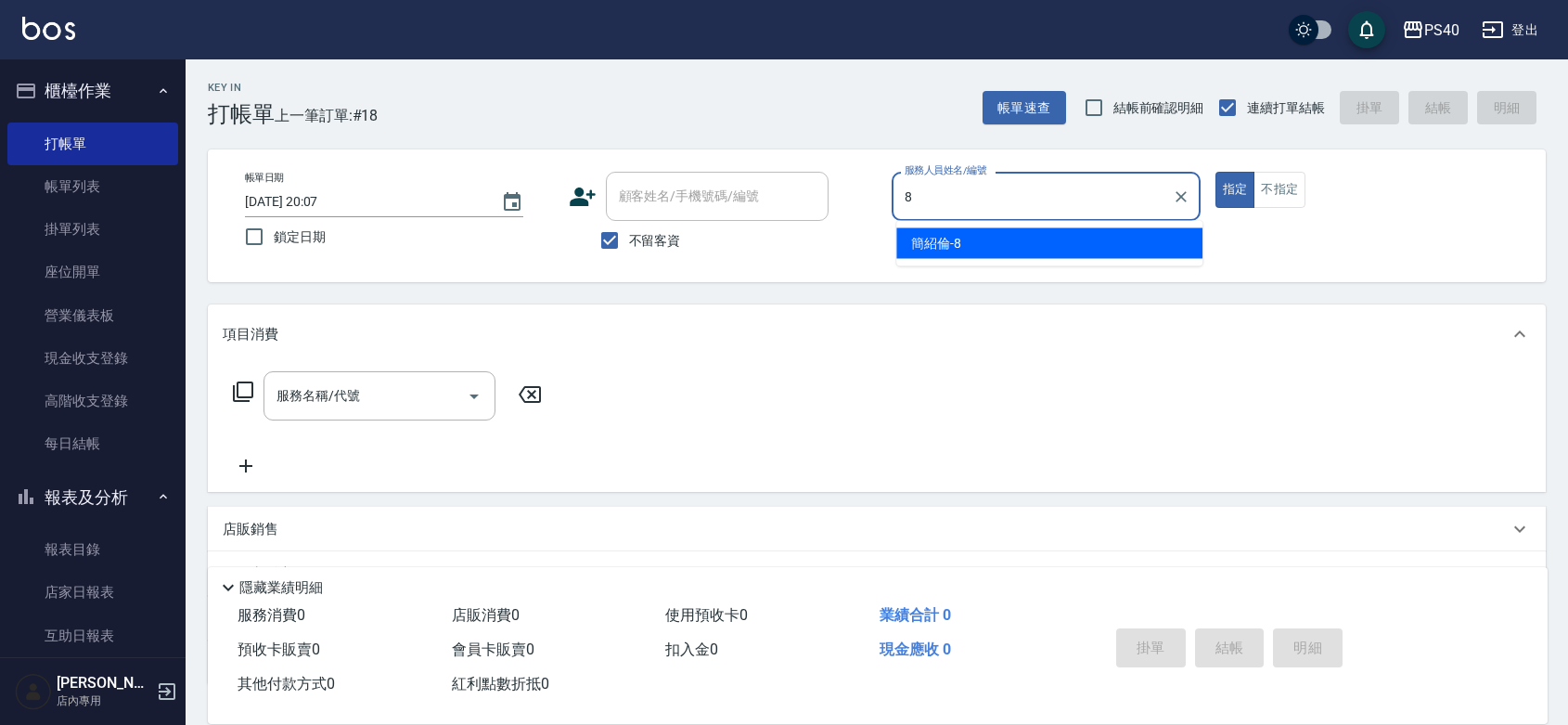
type input "[PERSON_NAME]-8"
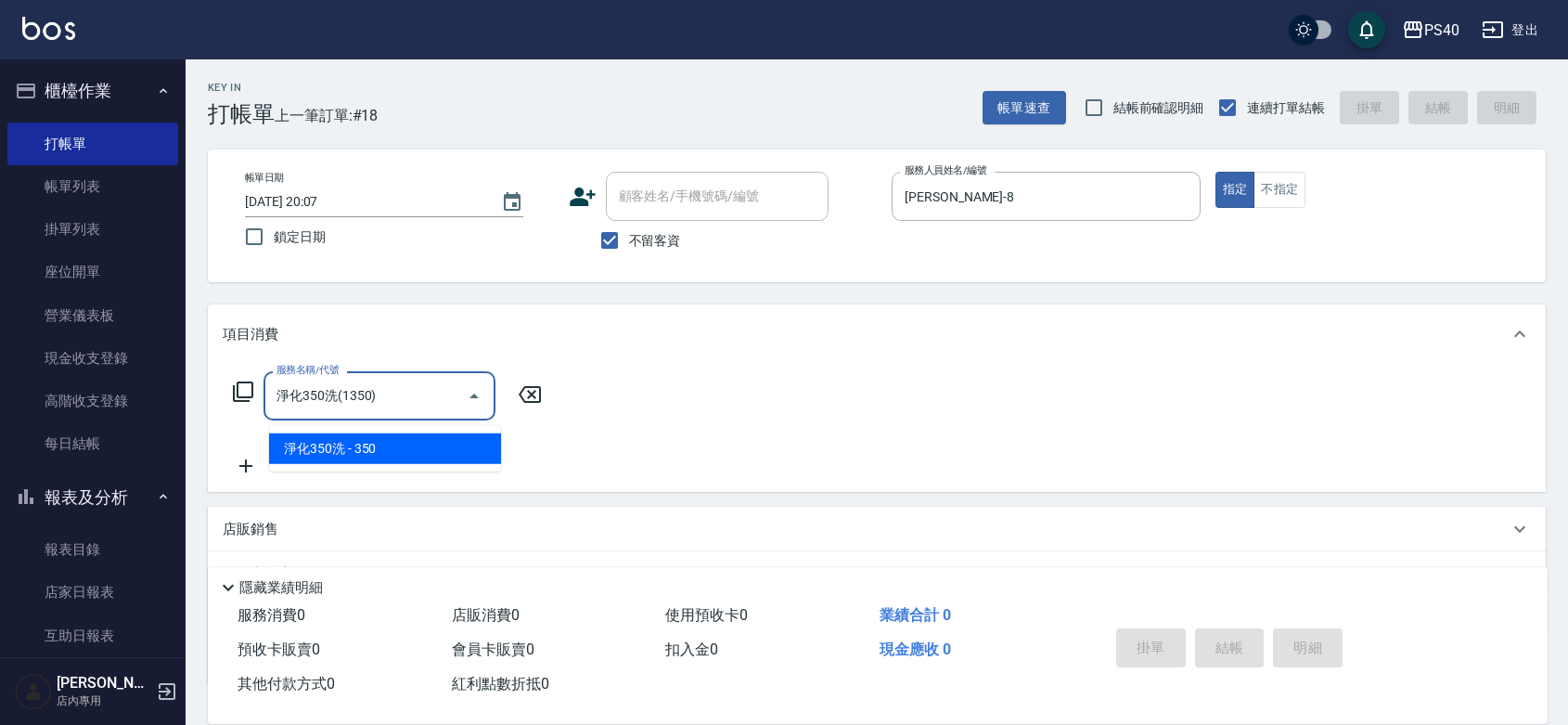
type input "淨化350洗(1350)"
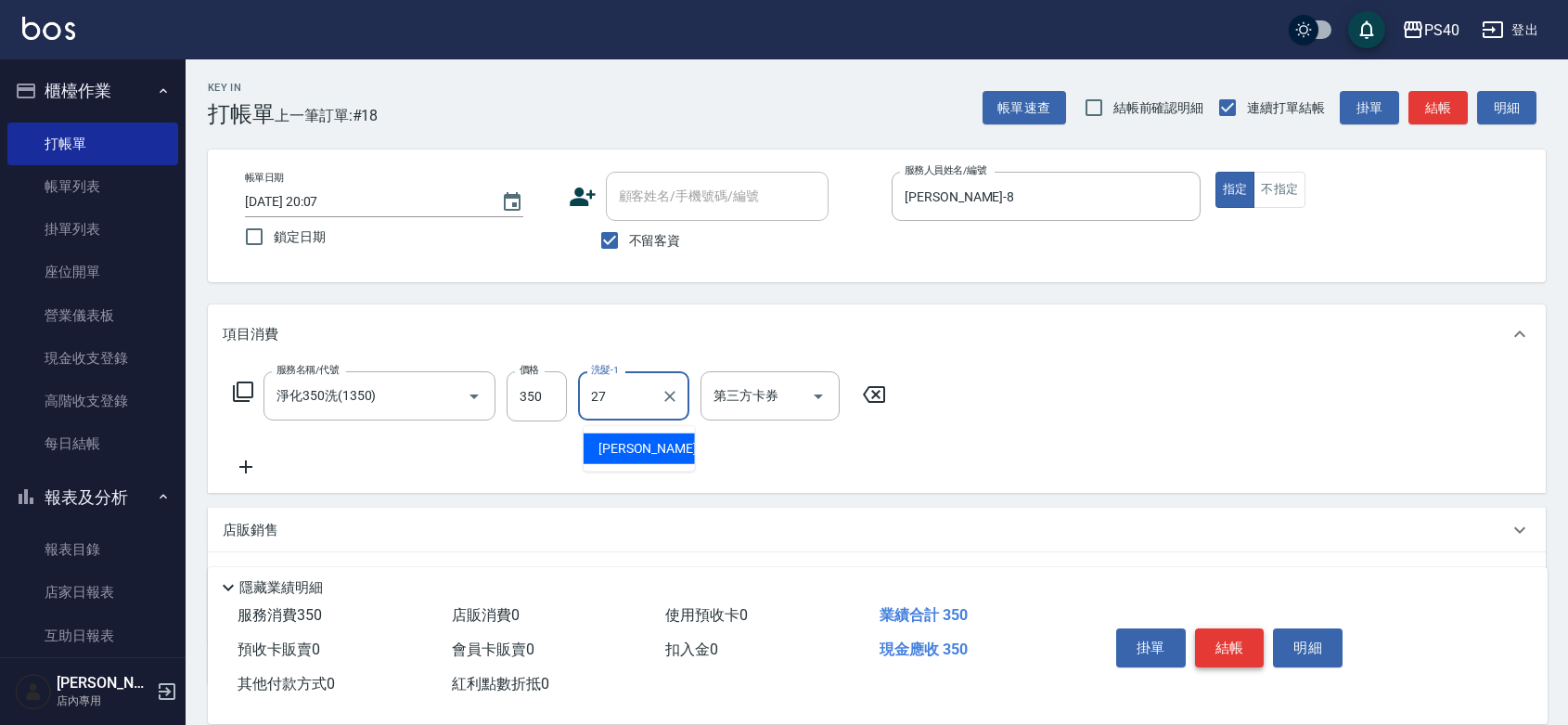
type input "[PERSON_NAME]-27"
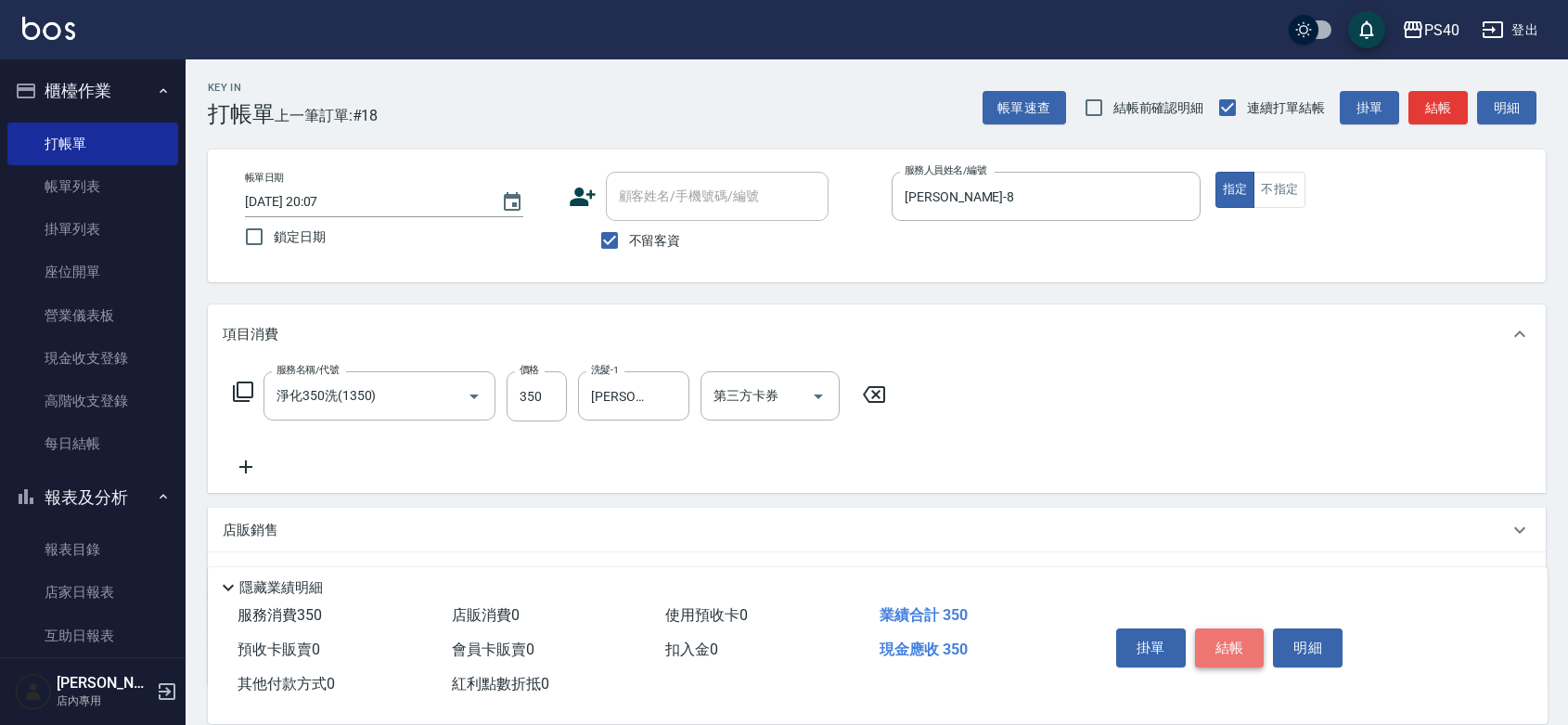
click at [1225, 628] on button "結帳" at bounding box center [1229, 647] width 70 height 39
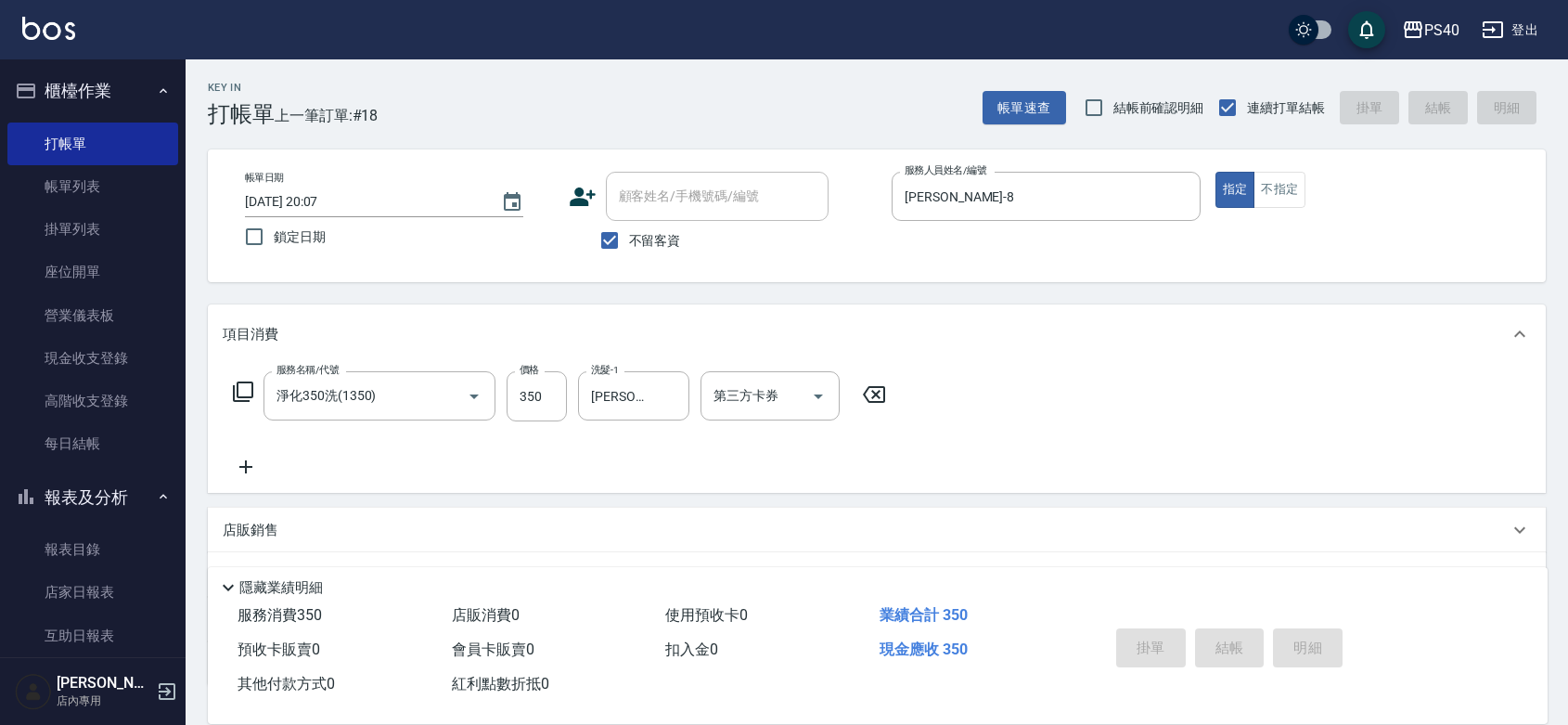
type input "[DATE] 20:08"
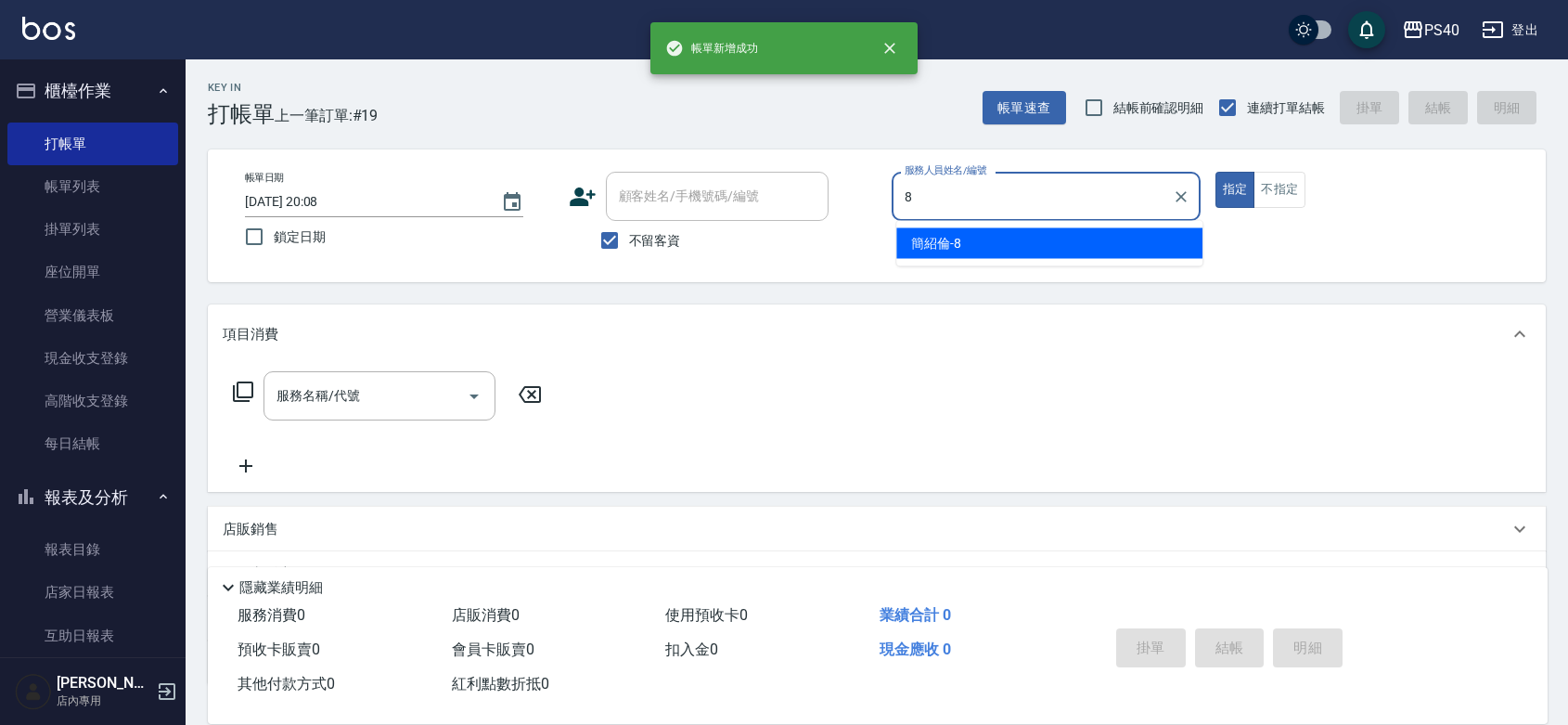
type input "[PERSON_NAME]-8"
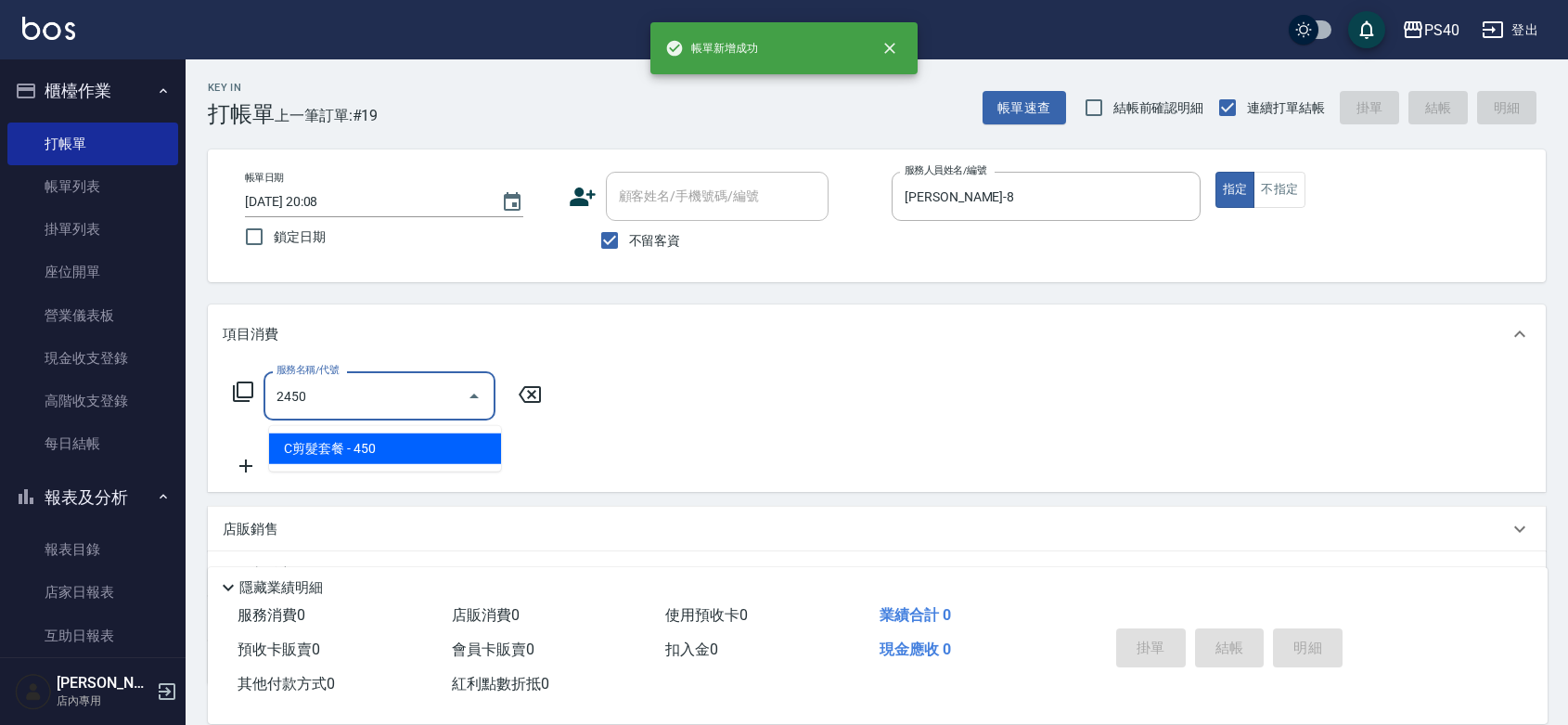
type input "C剪髮套餐(2450)"
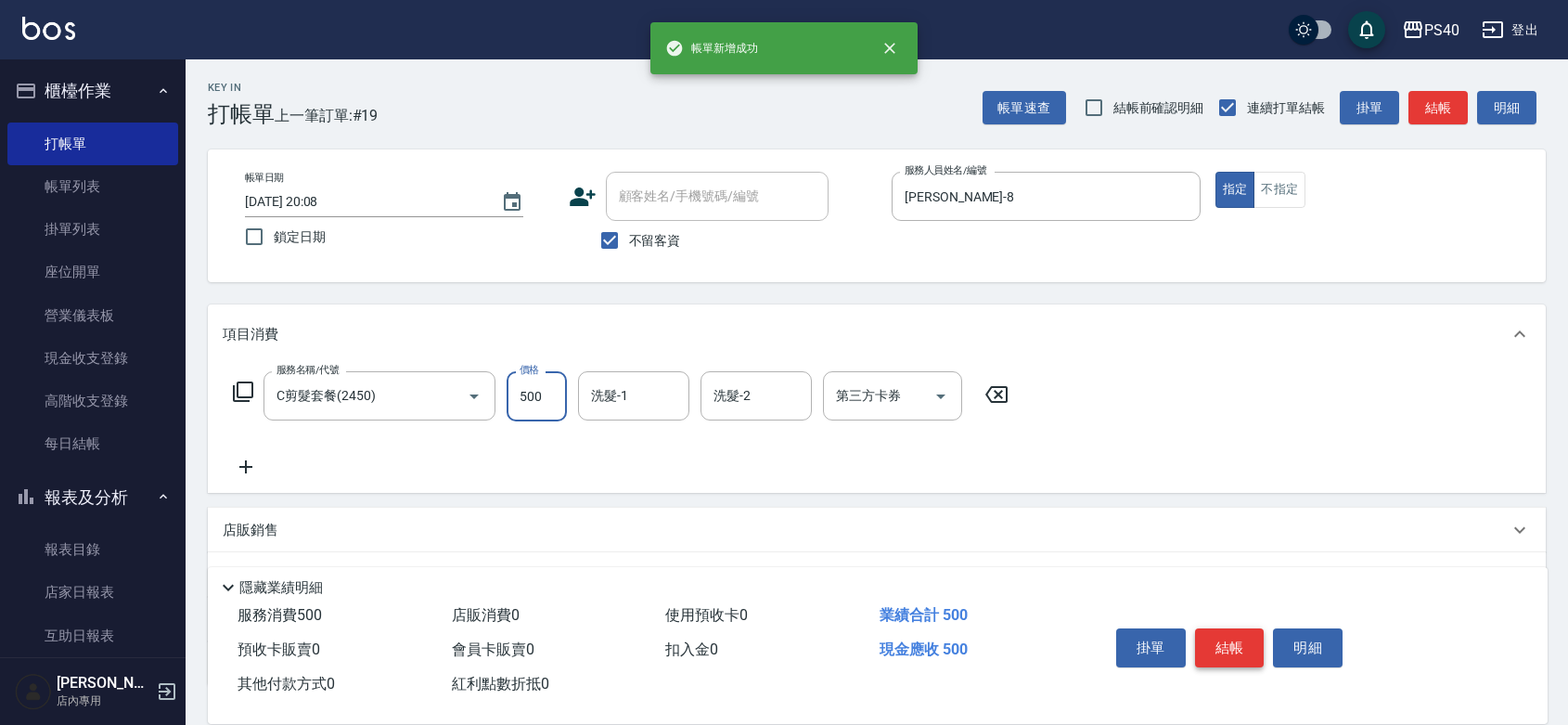
type input "500"
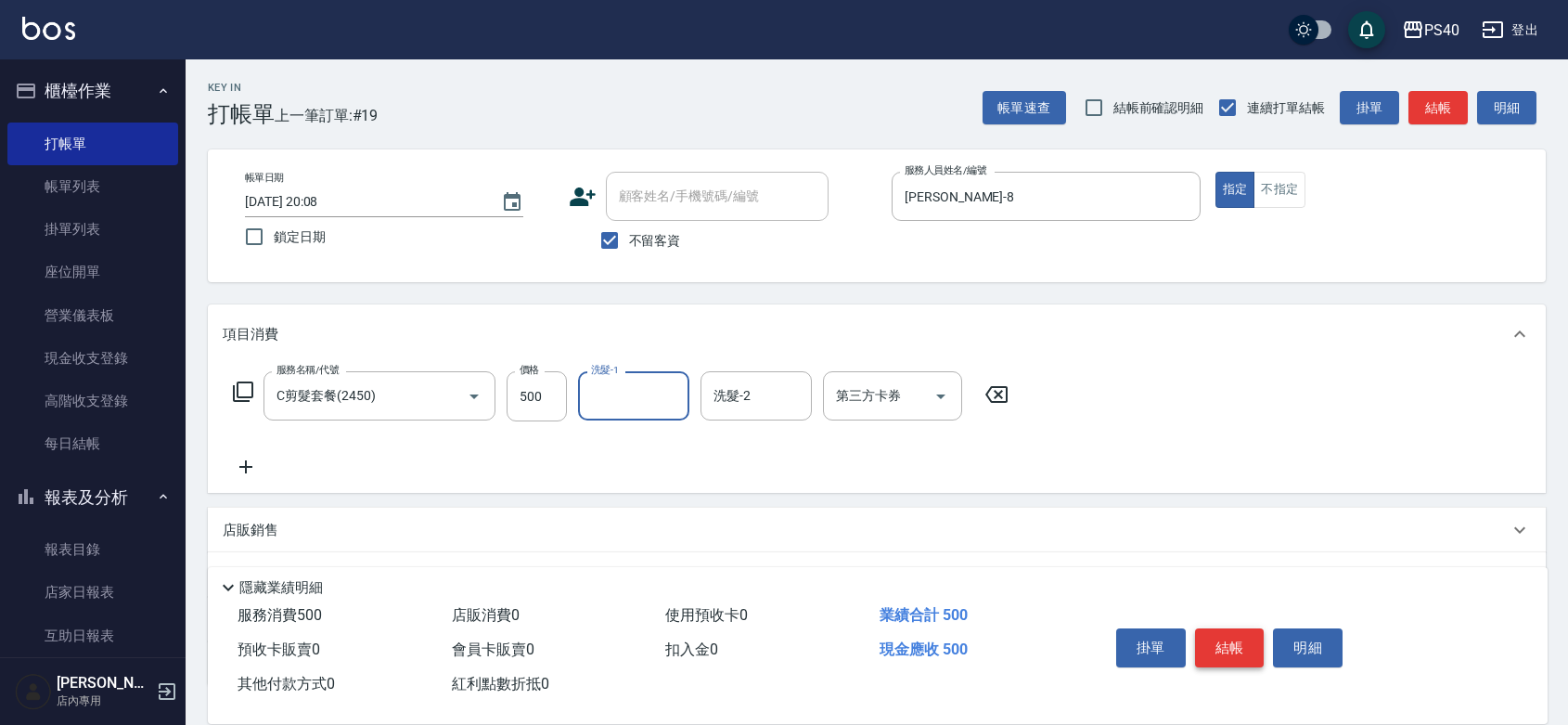
click at [1225, 628] on button "結帳" at bounding box center [1229, 647] width 70 height 39
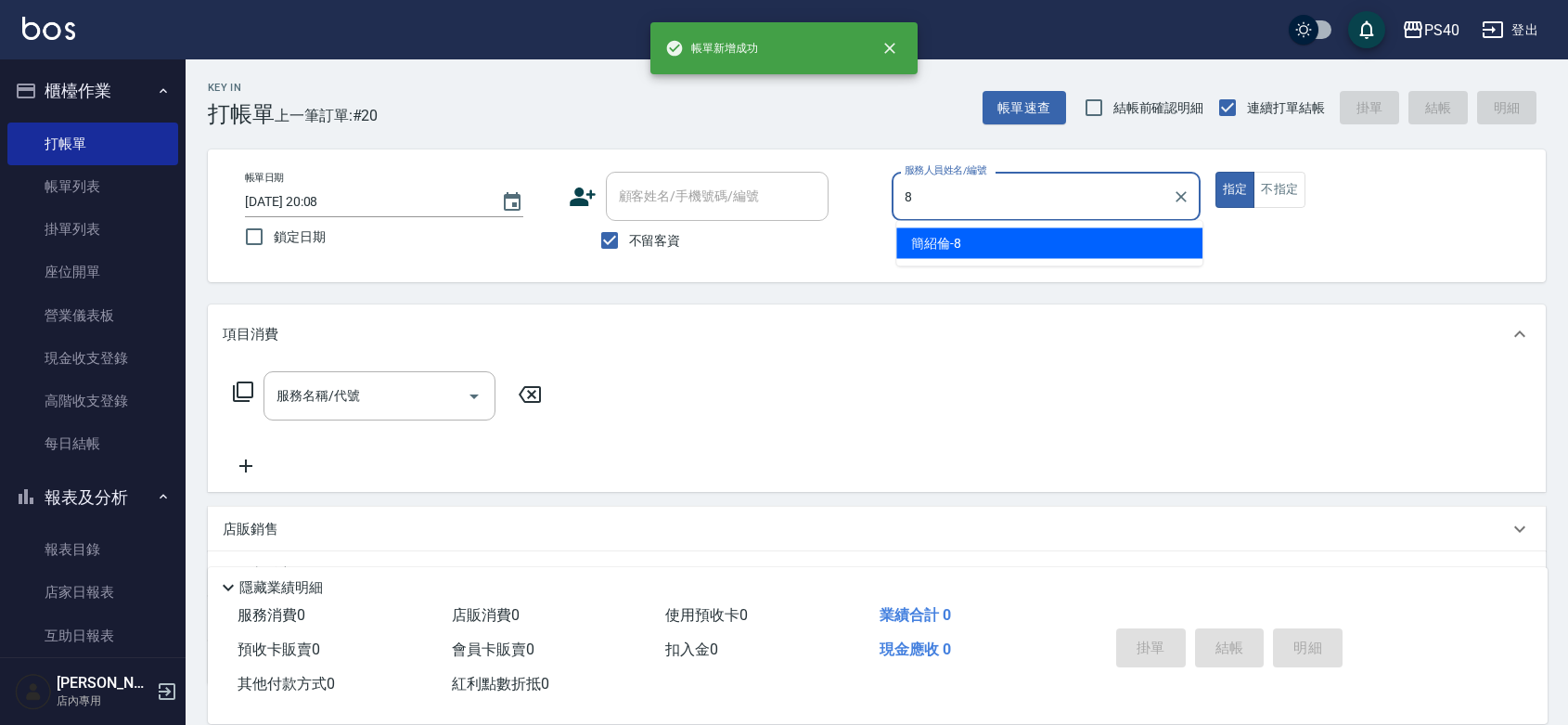
type input "[PERSON_NAME]-8"
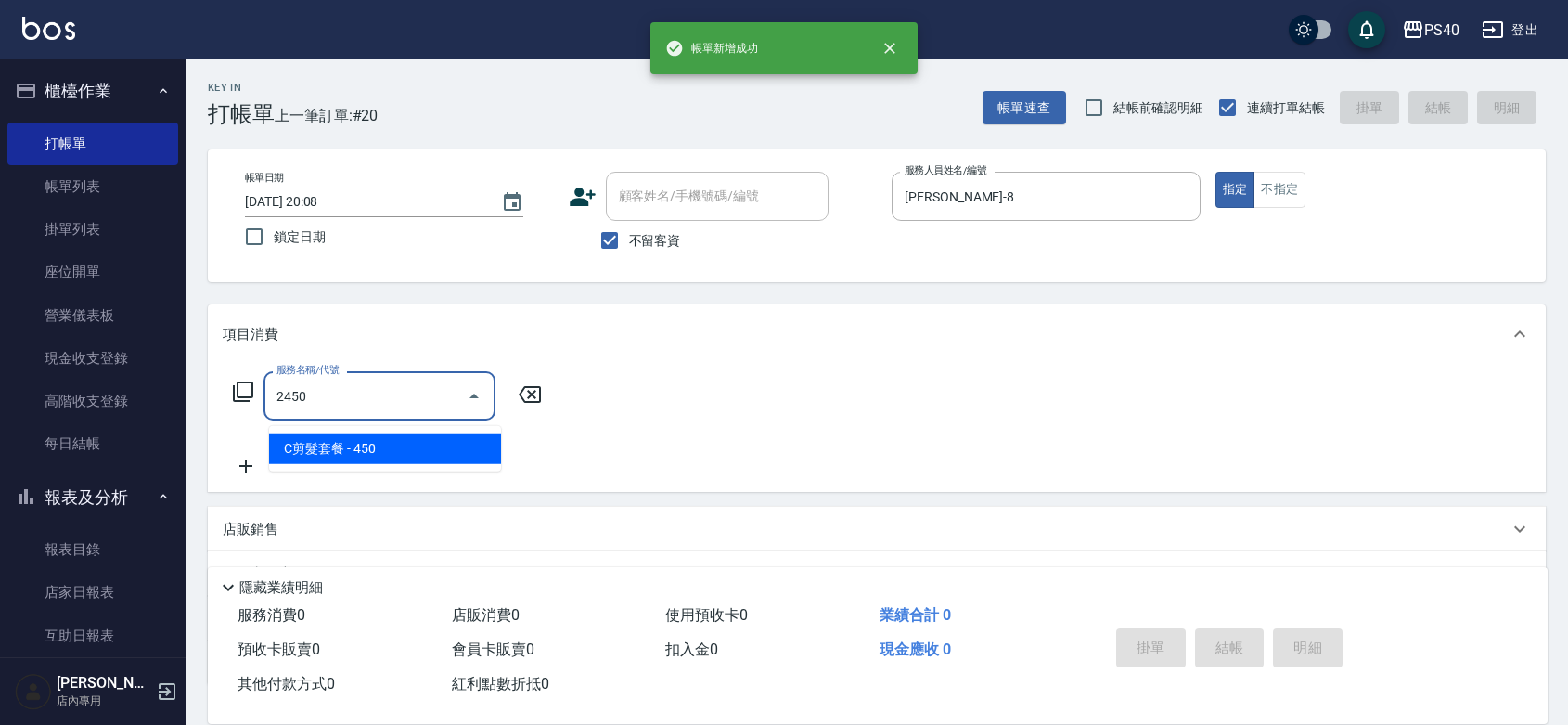
type input "C剪髮套餐(2450)"
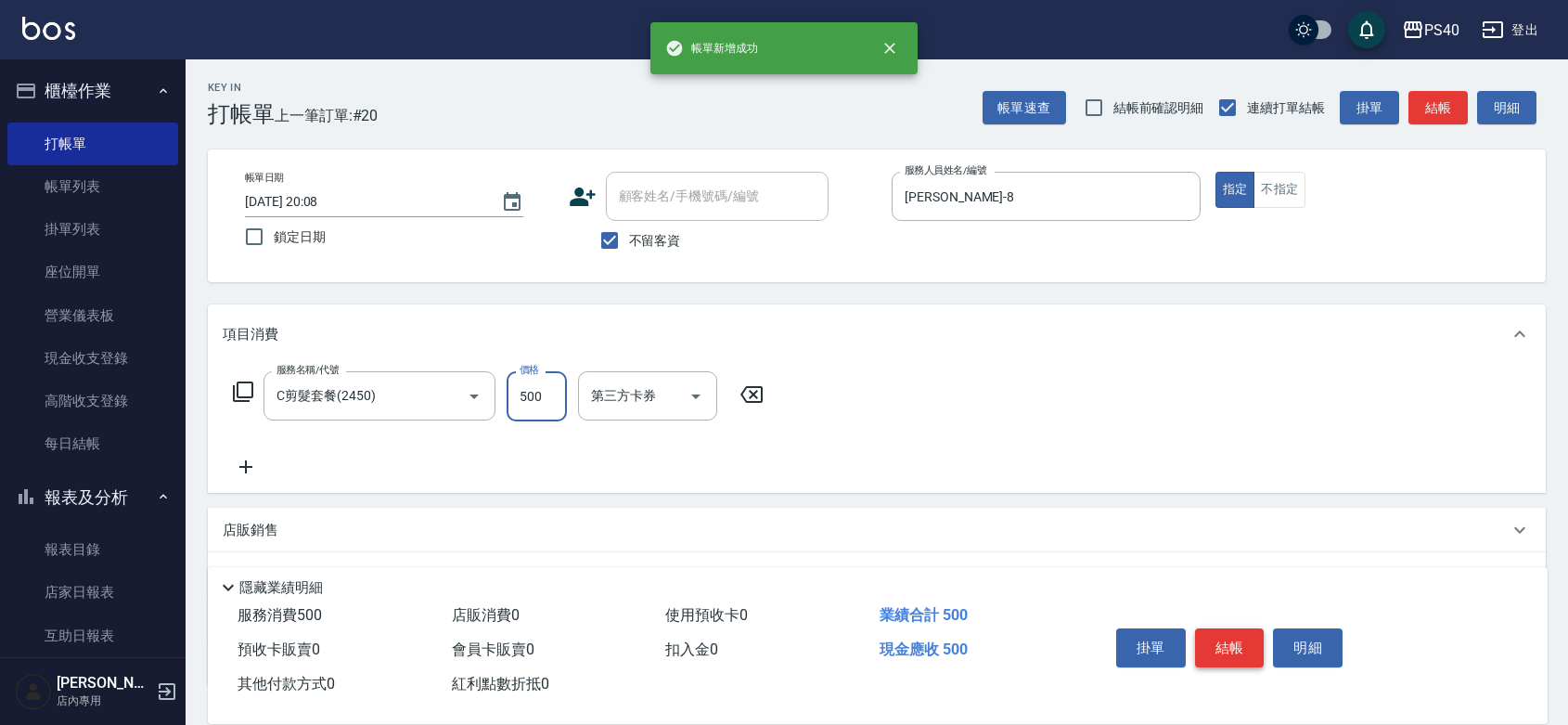
type input "500"
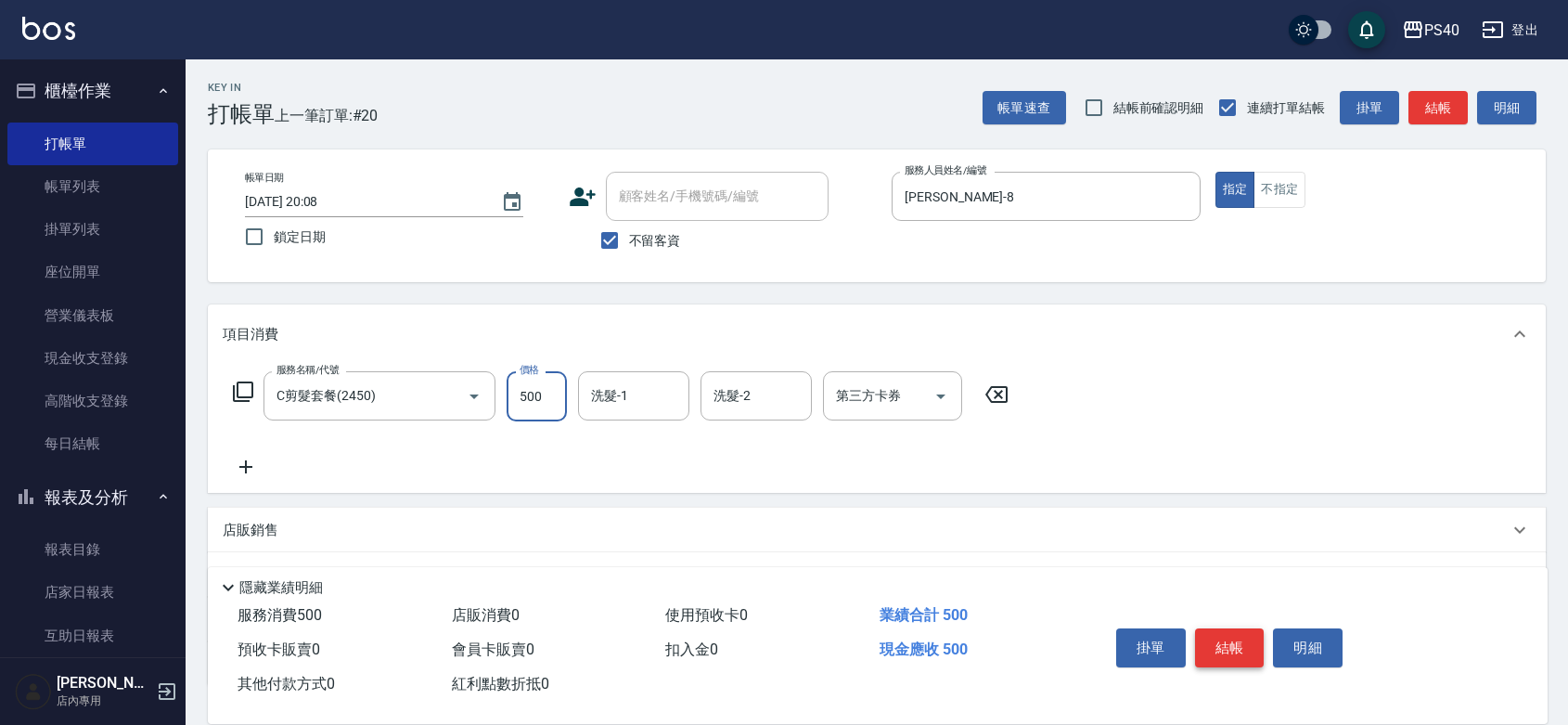
click at [1225, 628] on button "結帳" at bounding box center [1229, 647] width 70 height 39
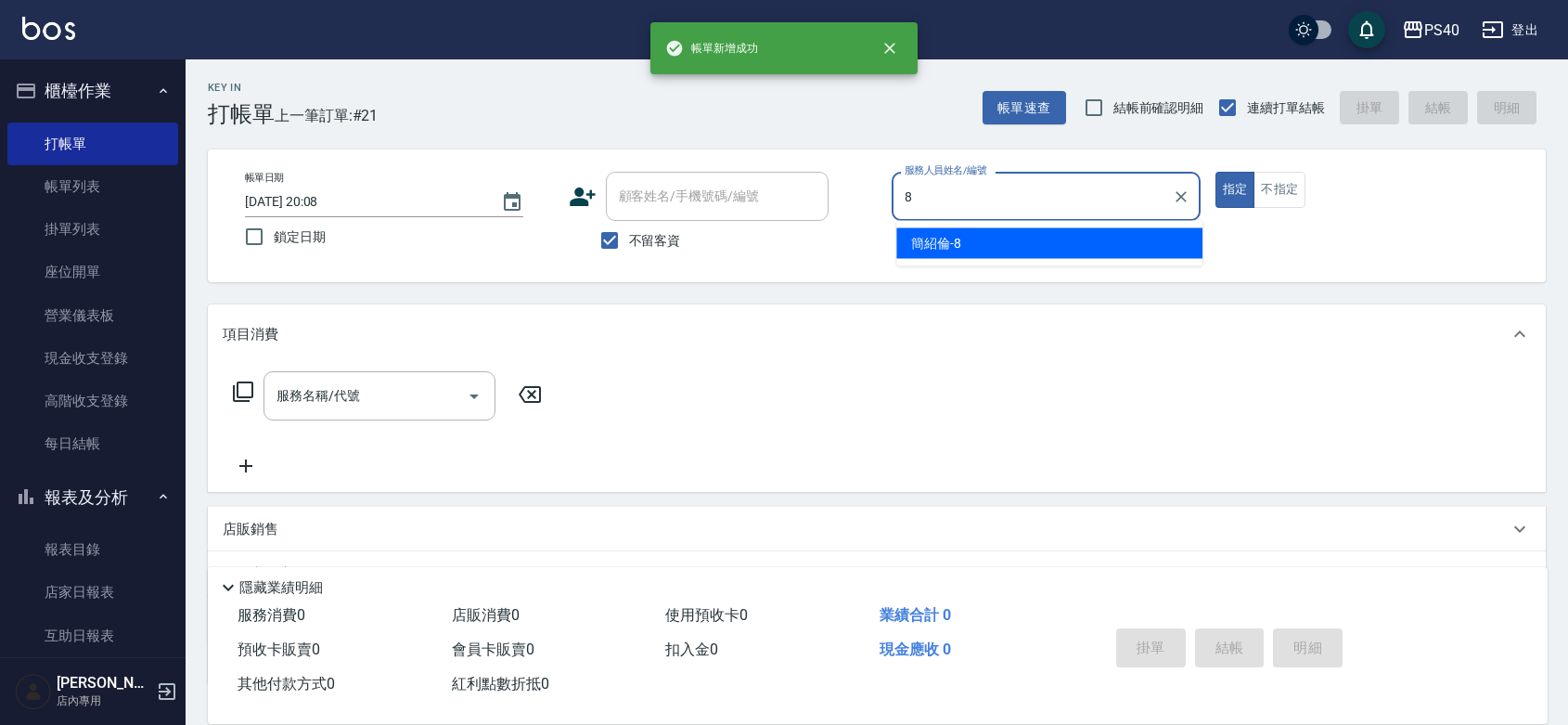
type input "[PERSON_NAME]-8"
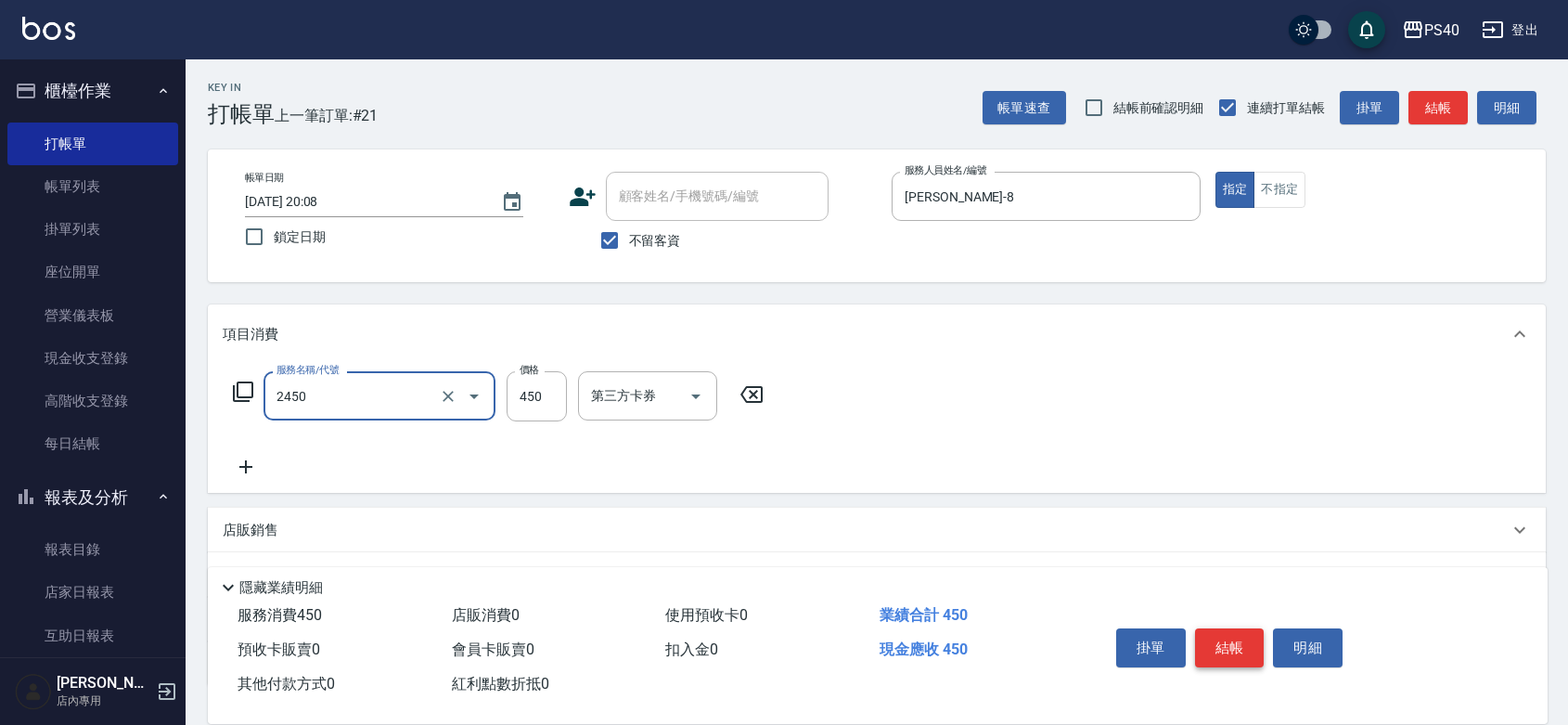
type input "C剪髮套餐(2450)"
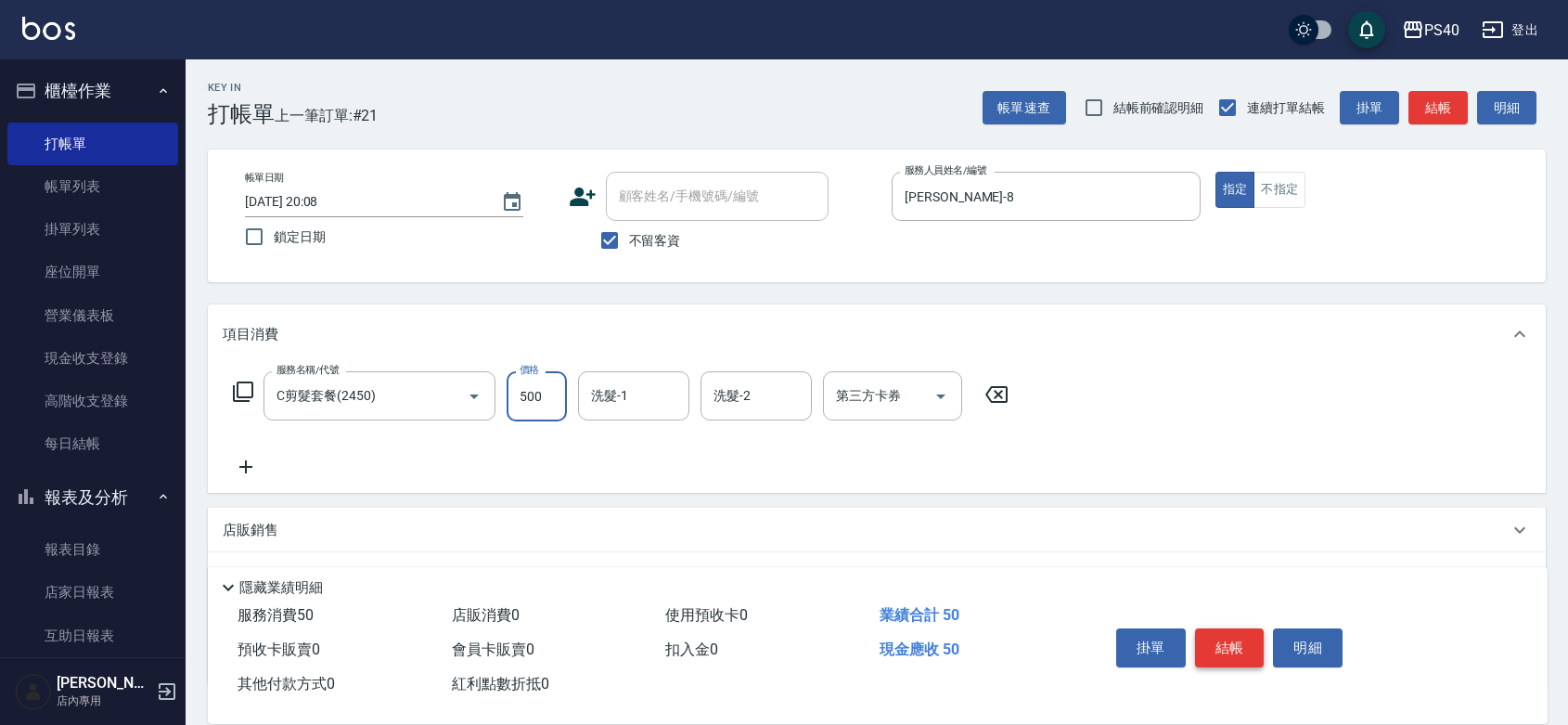
type input "500"
click at [1226, 628] on button "結帳" at bounding box center [1229, 647] width 70 height 39
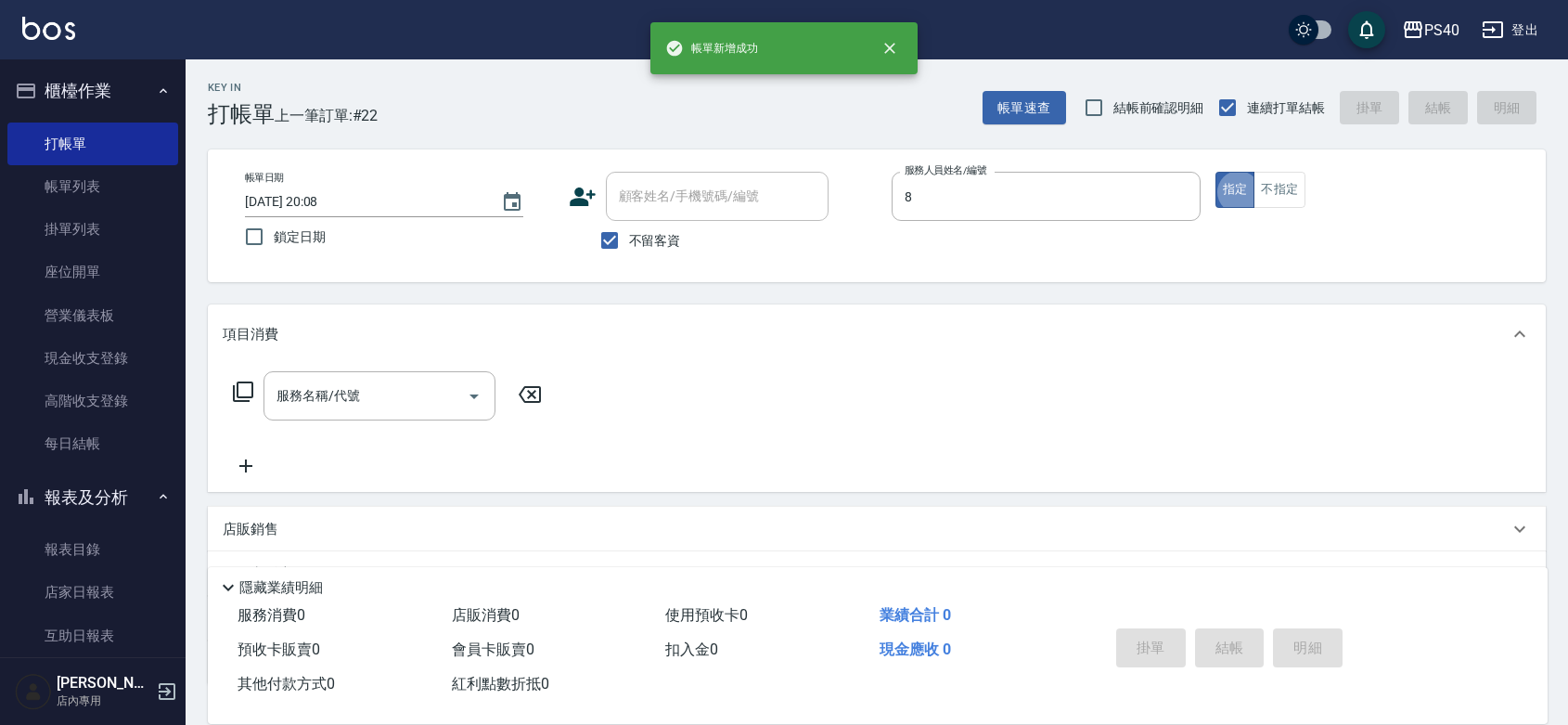
type input "[PERSON_NAME]-8"
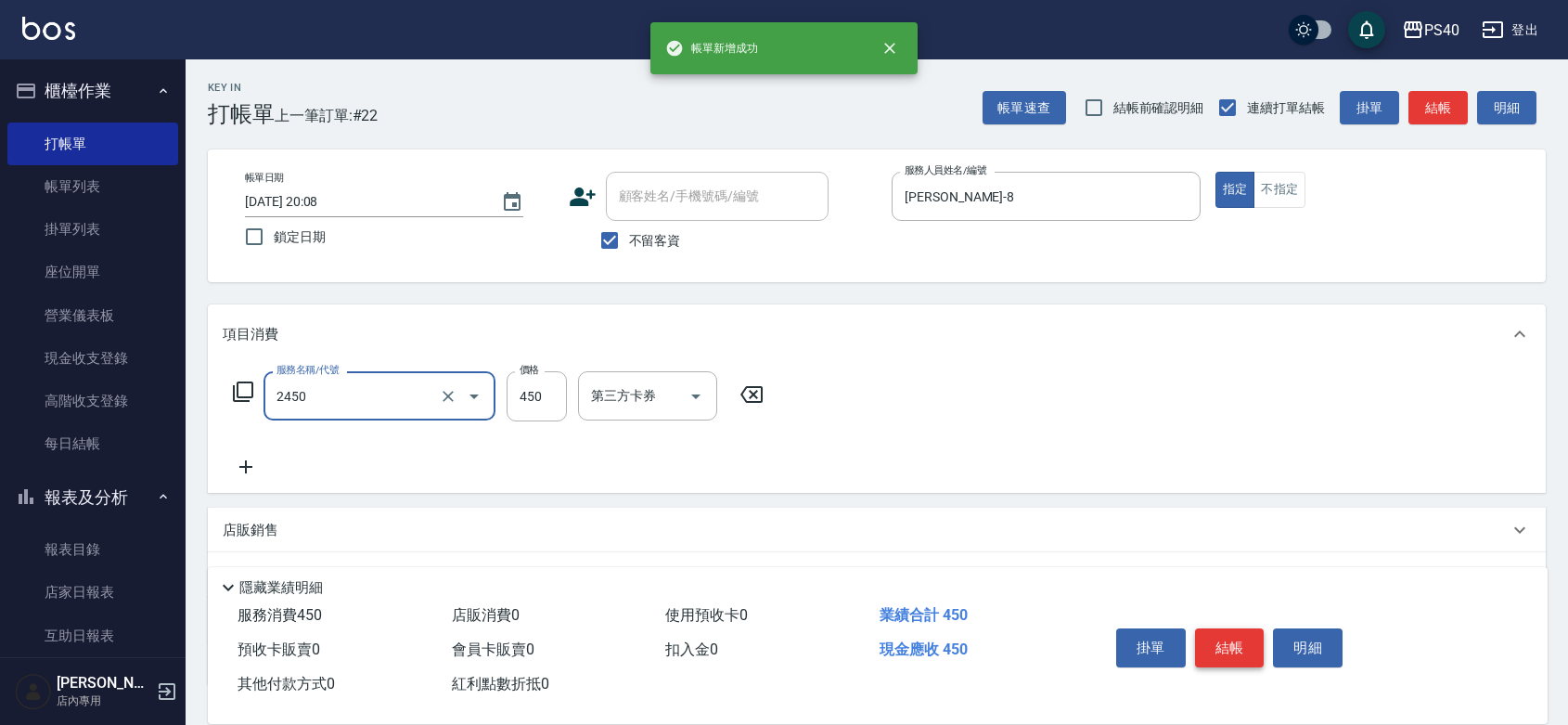
type input "C剪髮套餐(2450)"
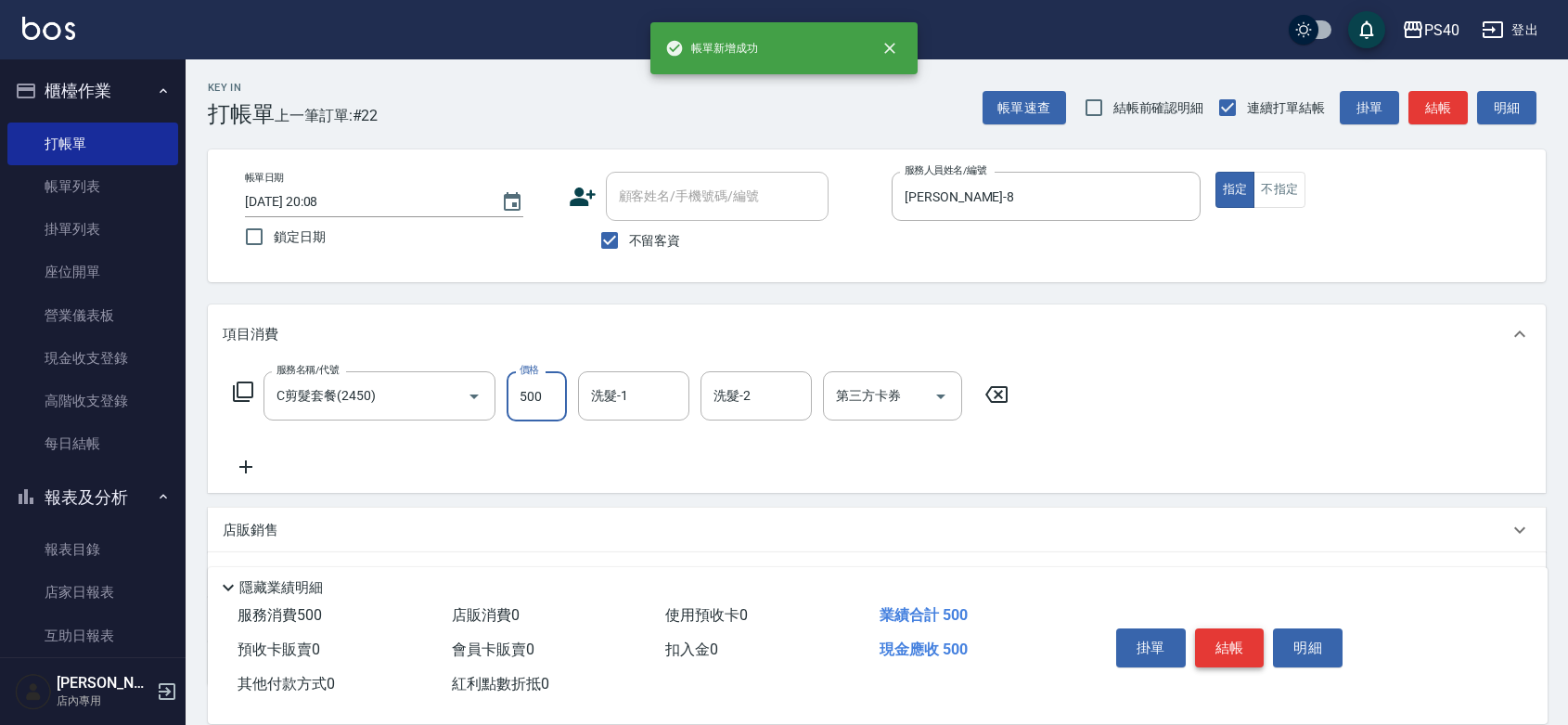
type input "500"
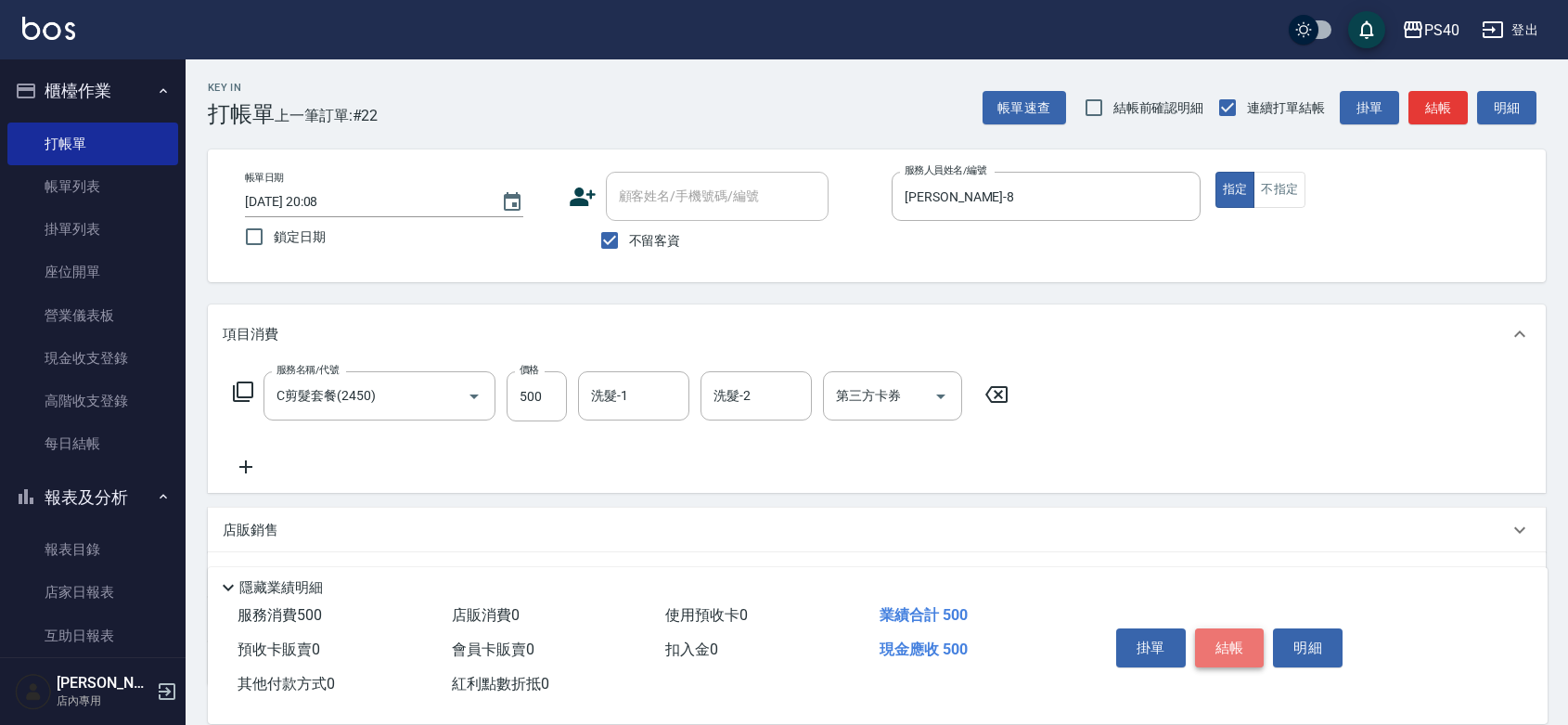
click at [1226, 628] on button "結帳" at bounding box center [1229, 647] width 70 height 39
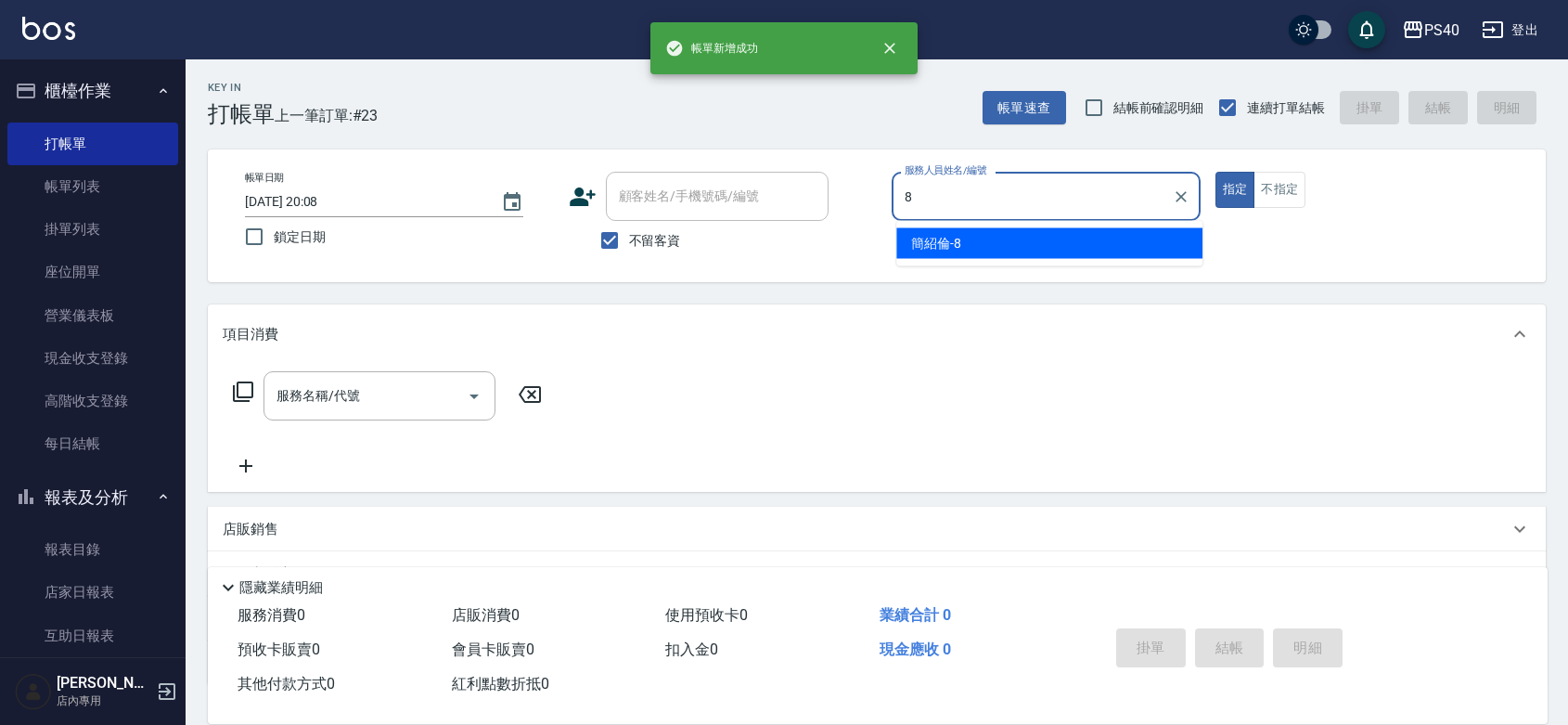
type input "[PERSON_NAME]-8"
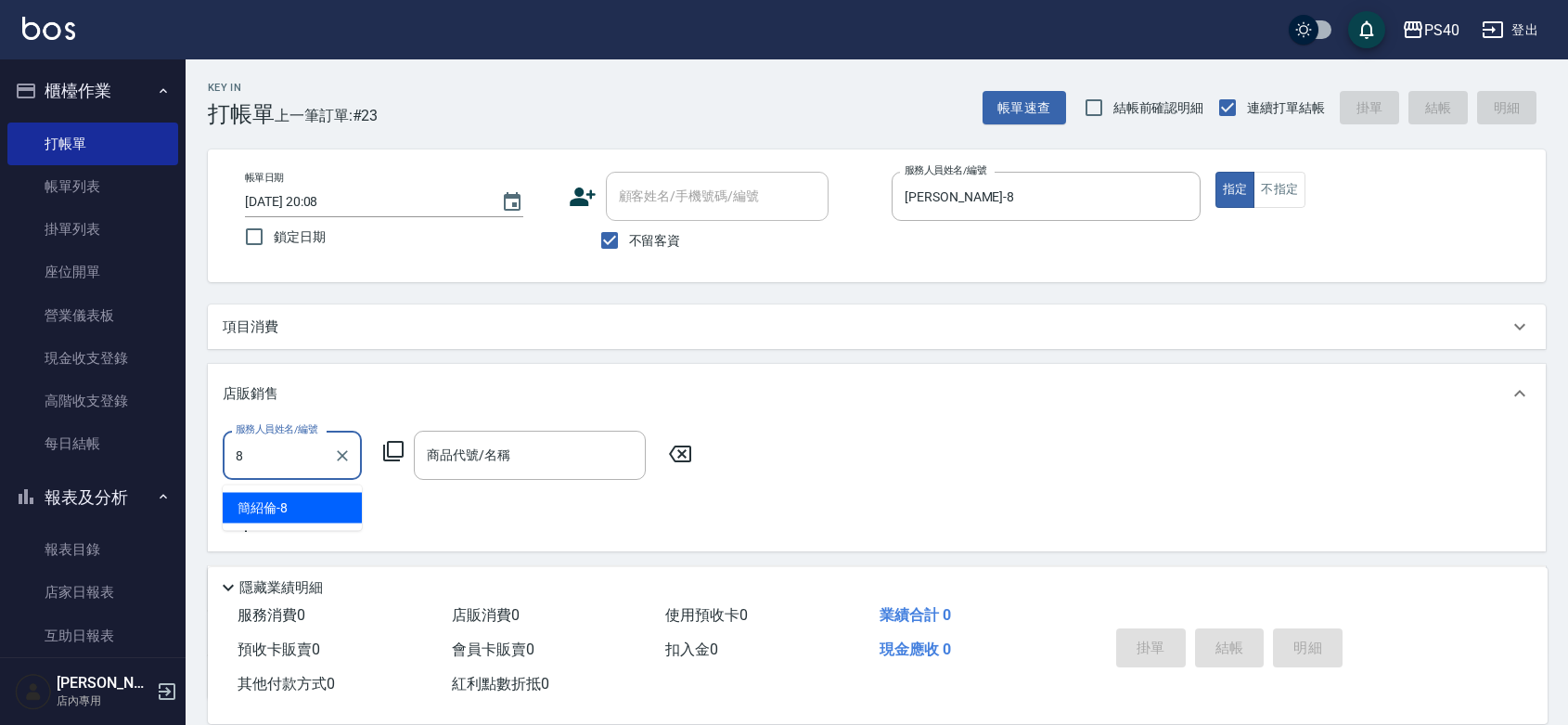
type input "[PERSON_NAME]-8"
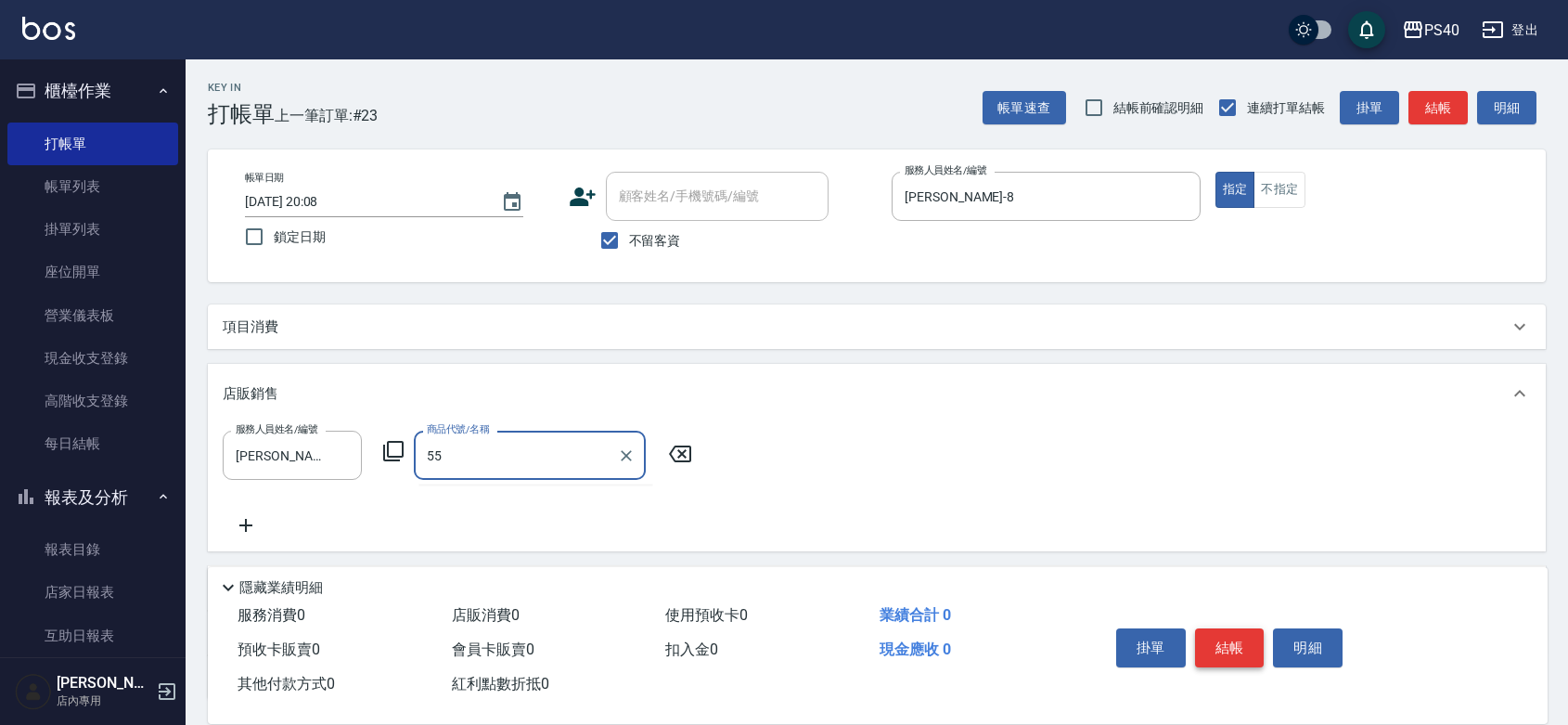
type input "5"
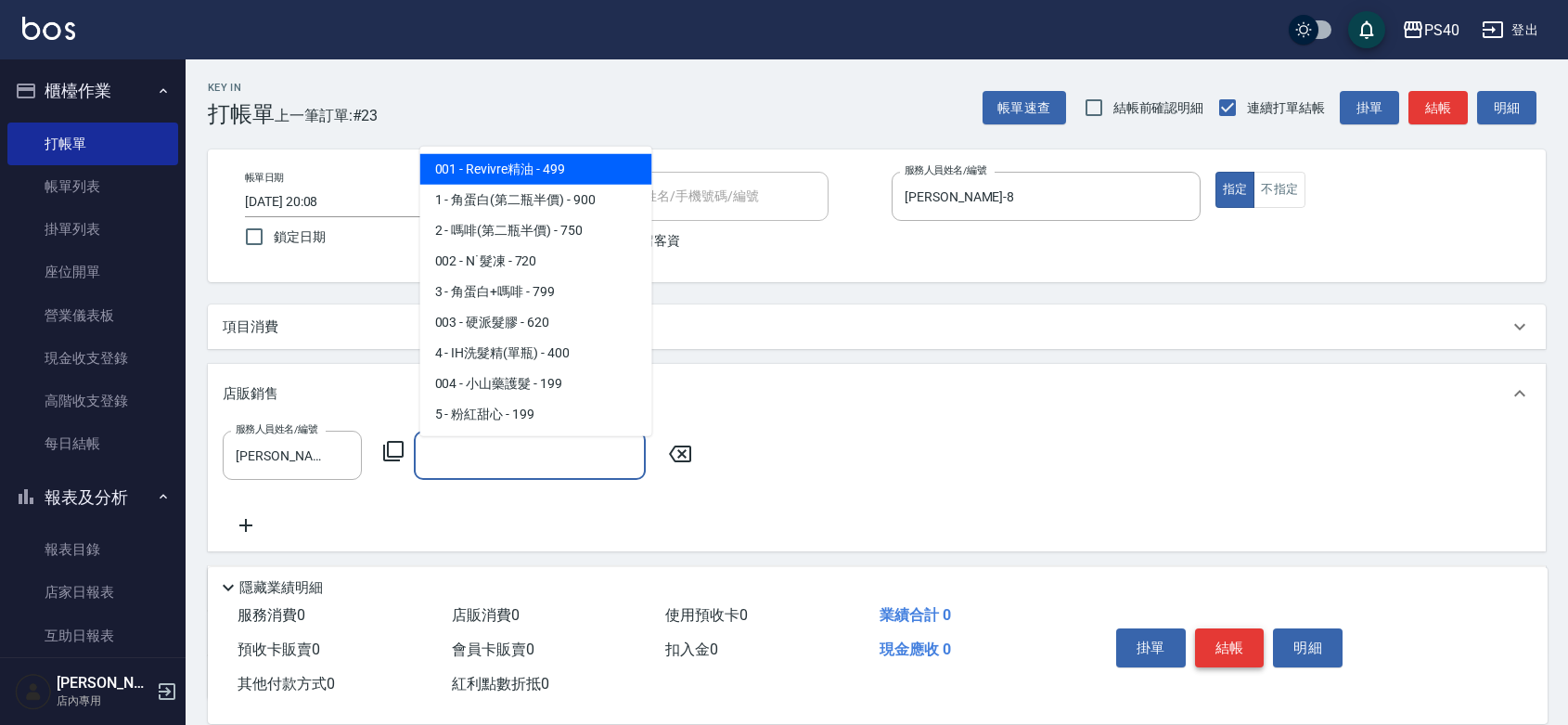
type input "＿"
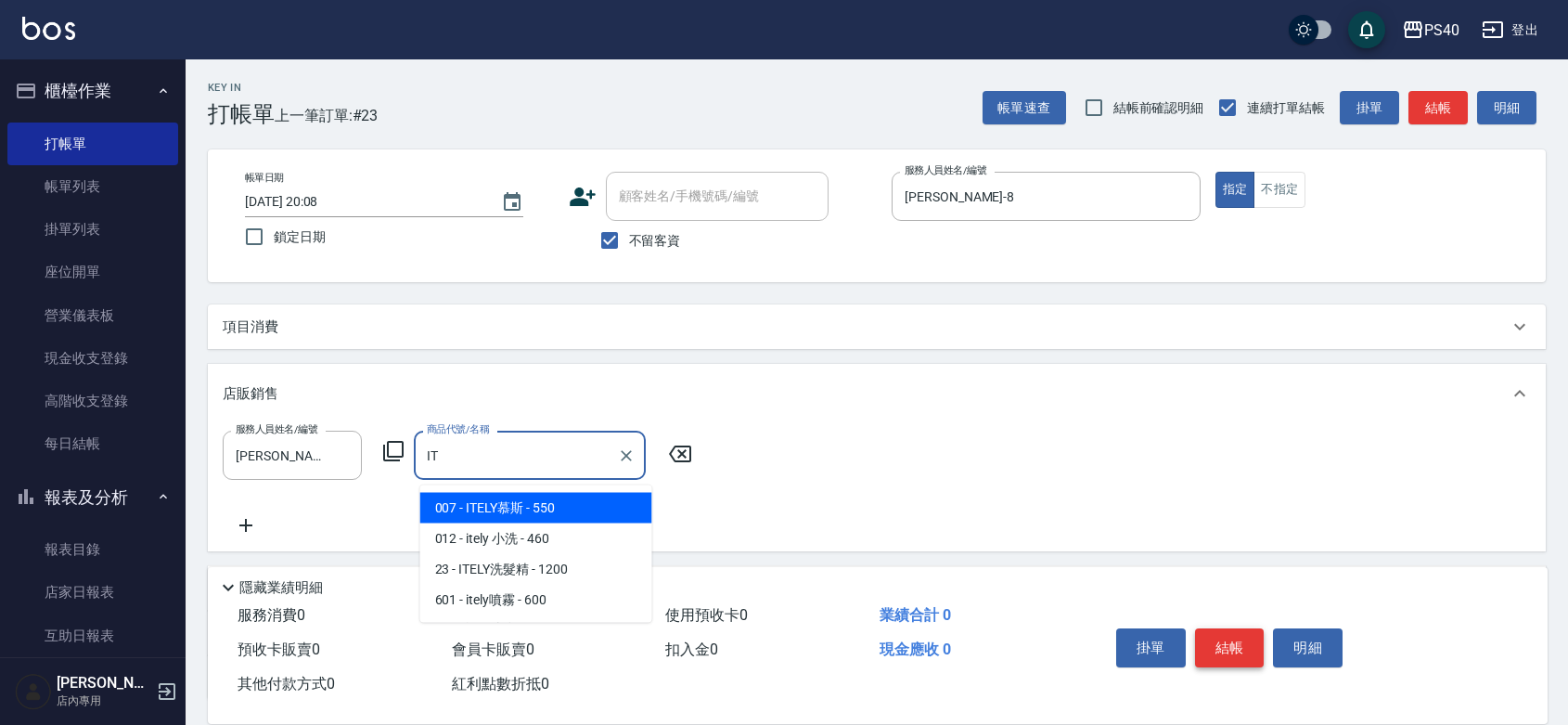
type input "ITELY慕斯"
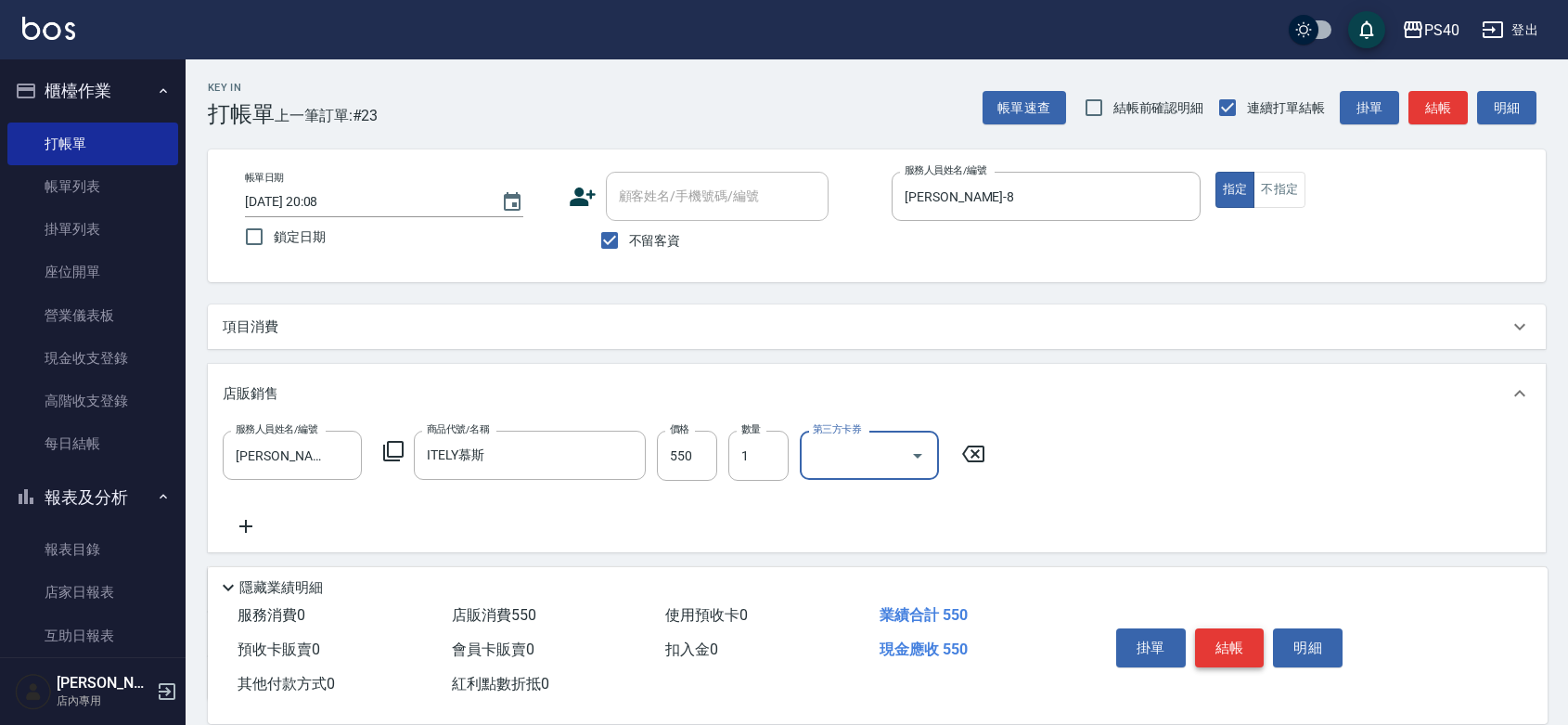
click at [1226, 628] on button "結帳" at bounding box center [1229, 647] width 70 height 39
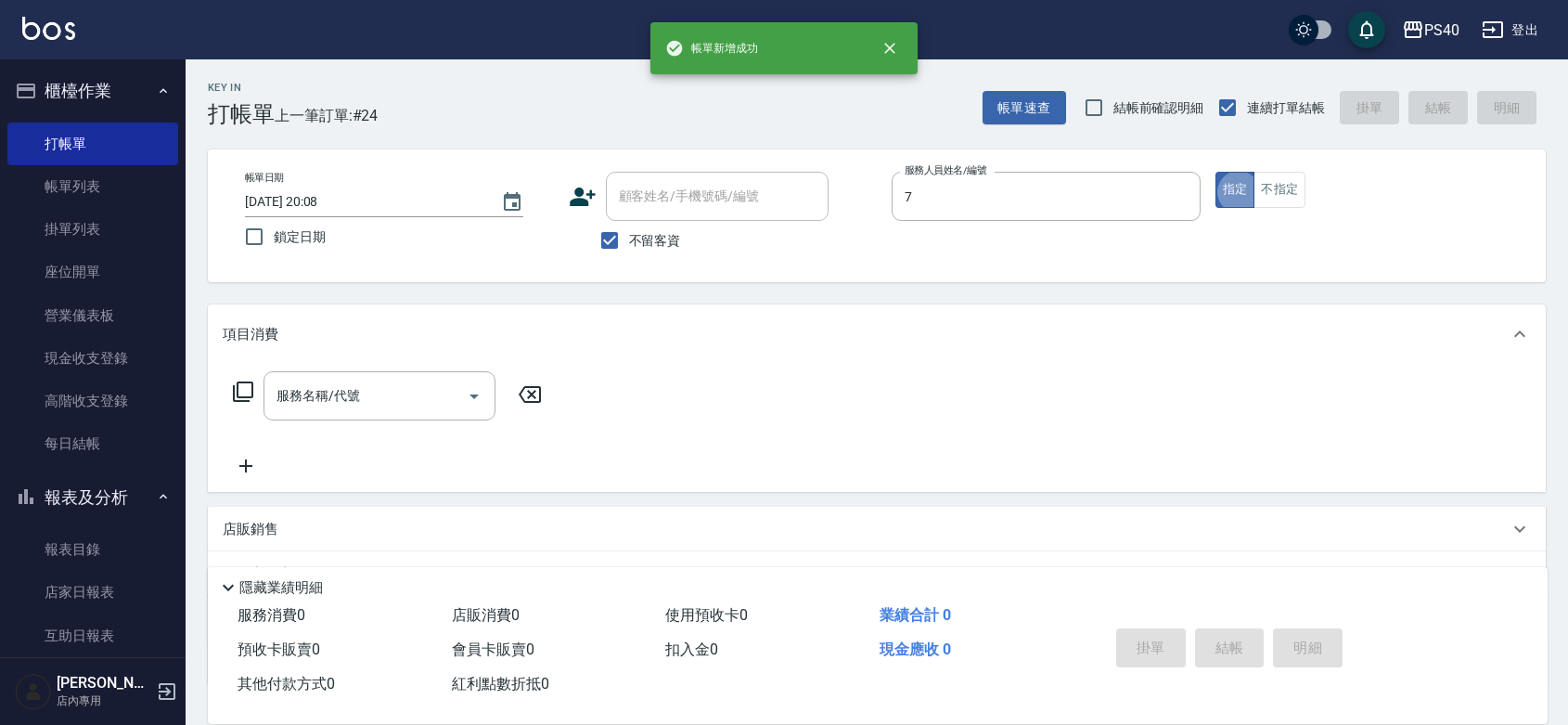
type input "[PERSON_NAME]-7"
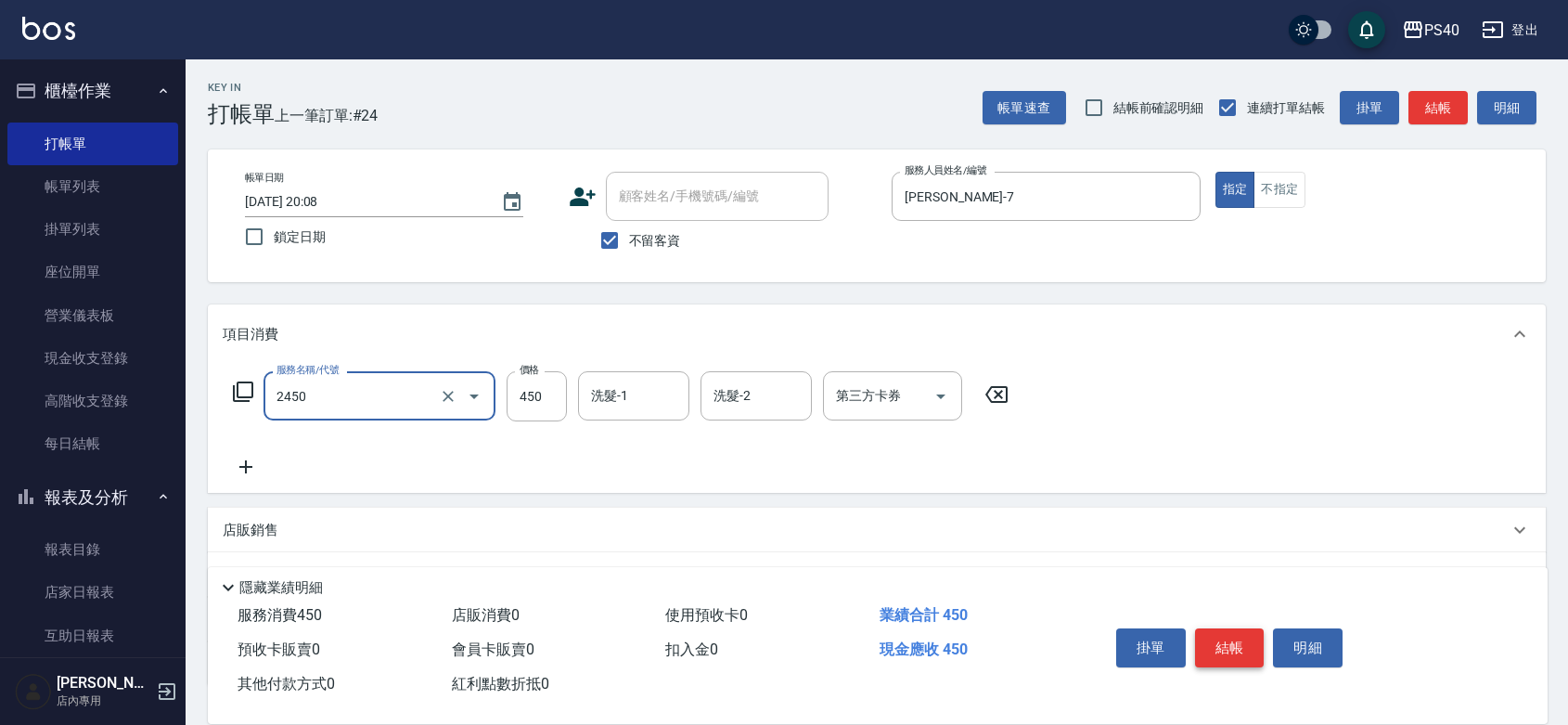
type input "C剪髮套餐(2450)"
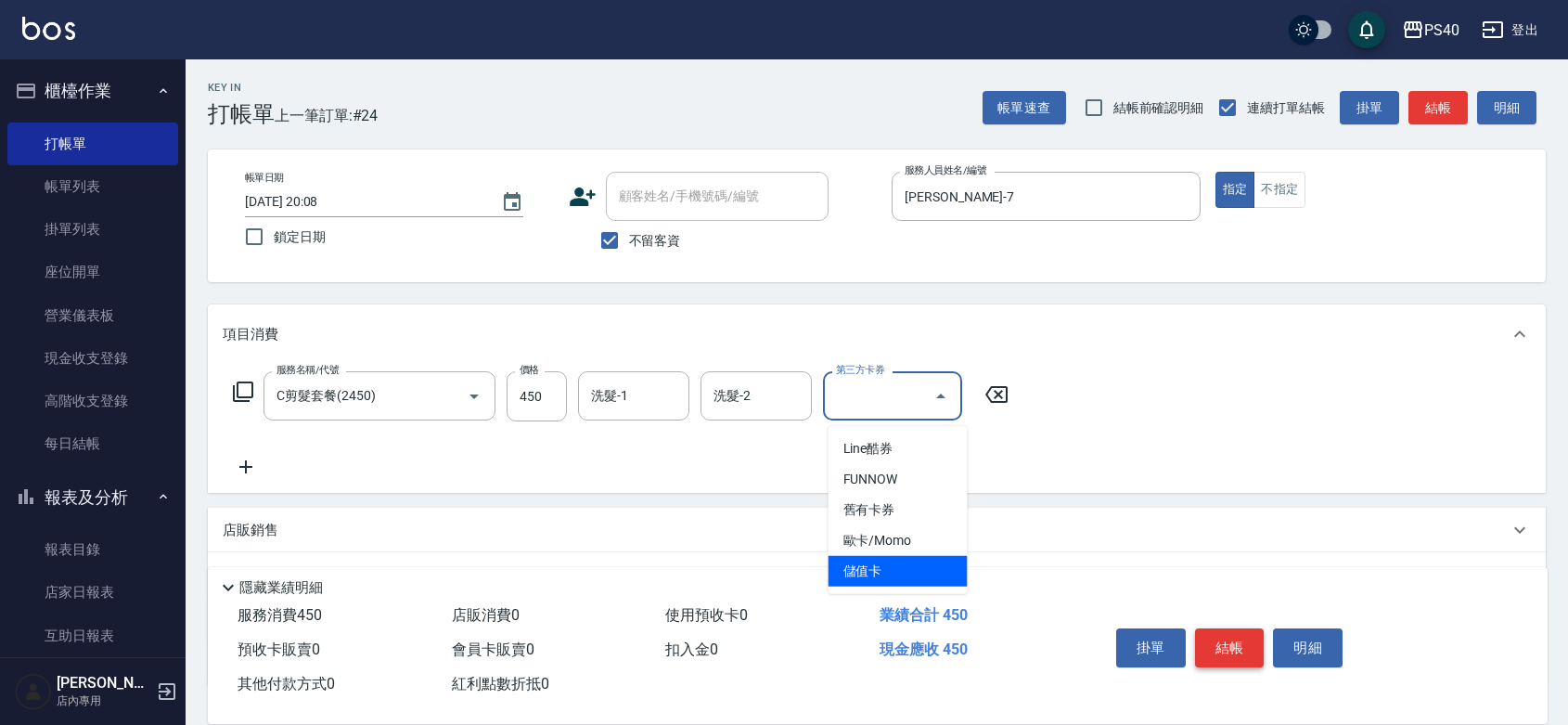
type input "儲值卡"
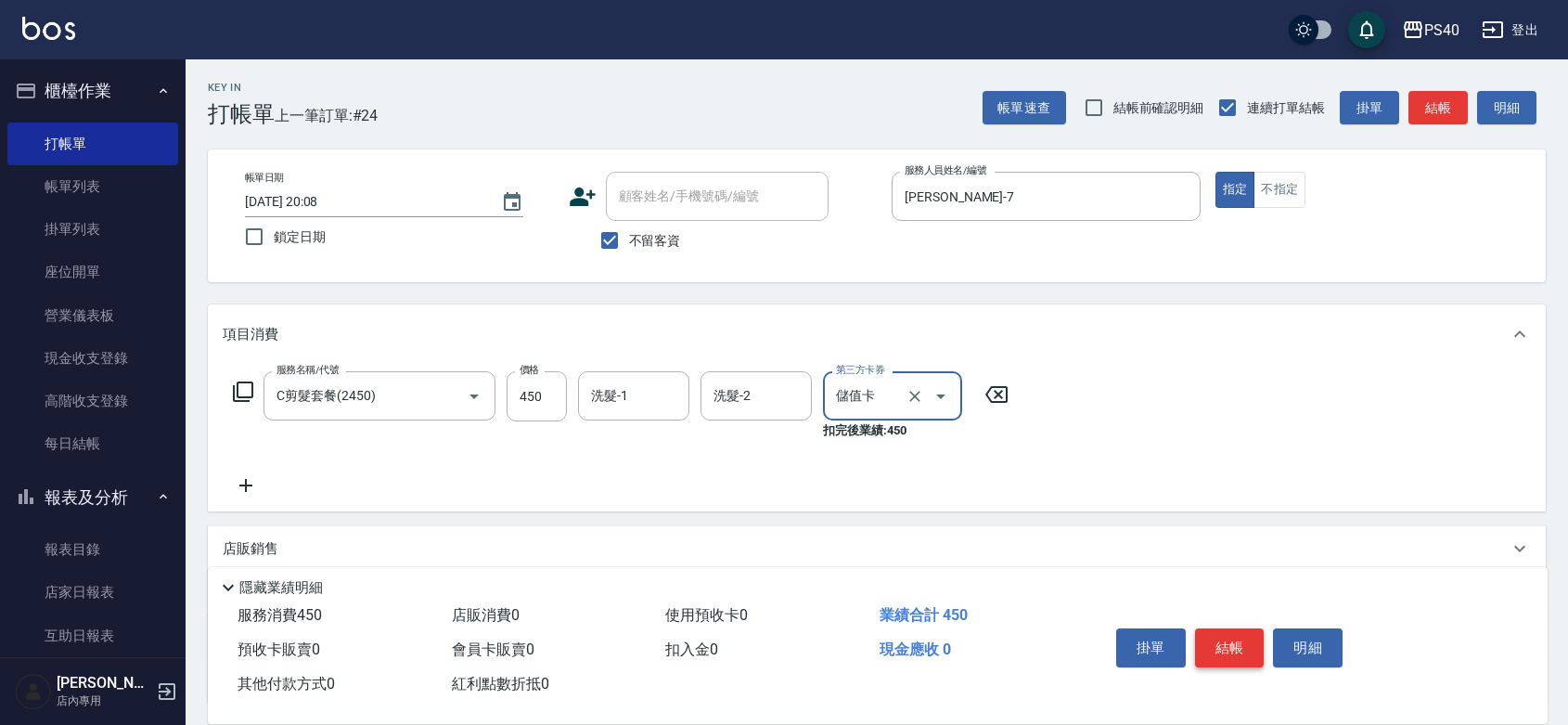
click at [1226, 628] on button "結帳" at bounding box center [1229, 647] width 70 height 39
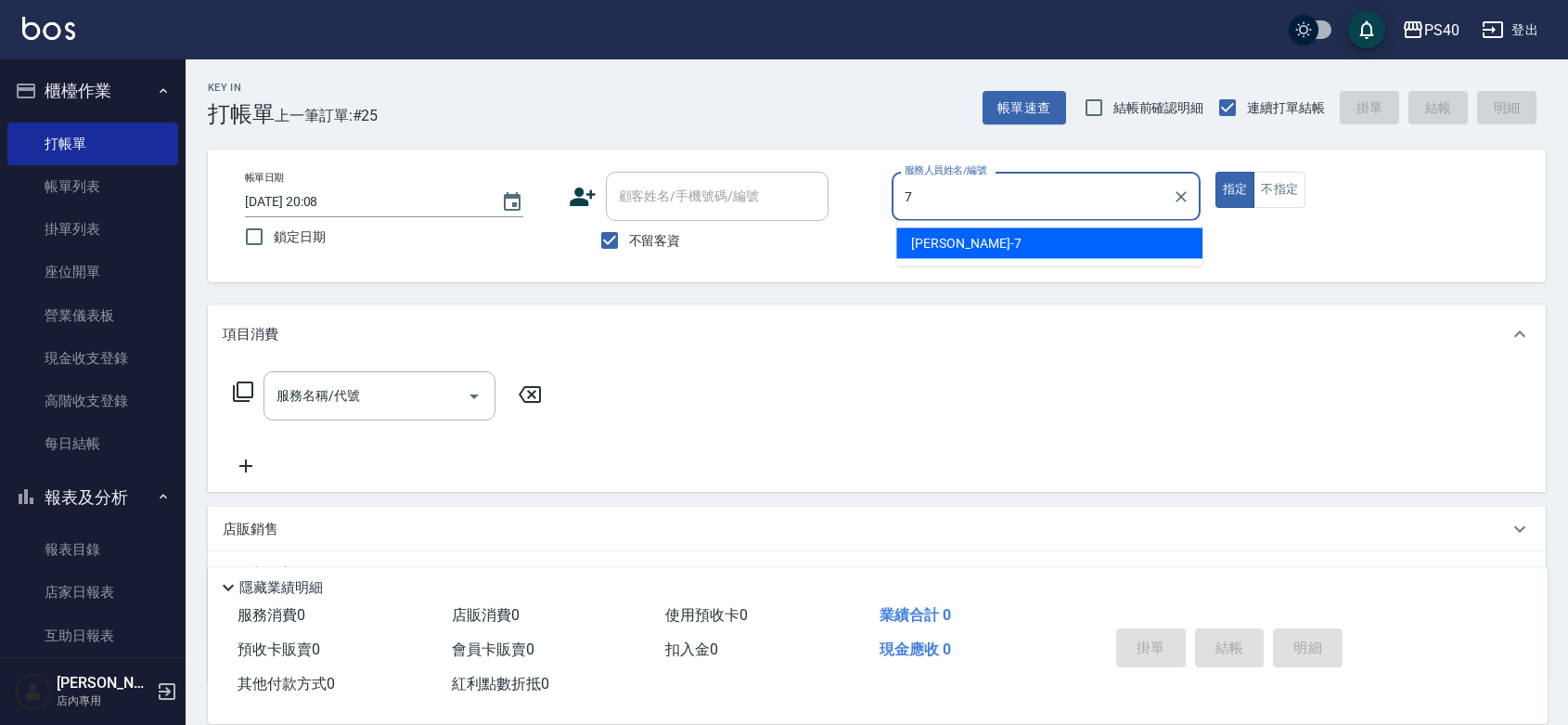
type input "[PERSON_NAME]-7"
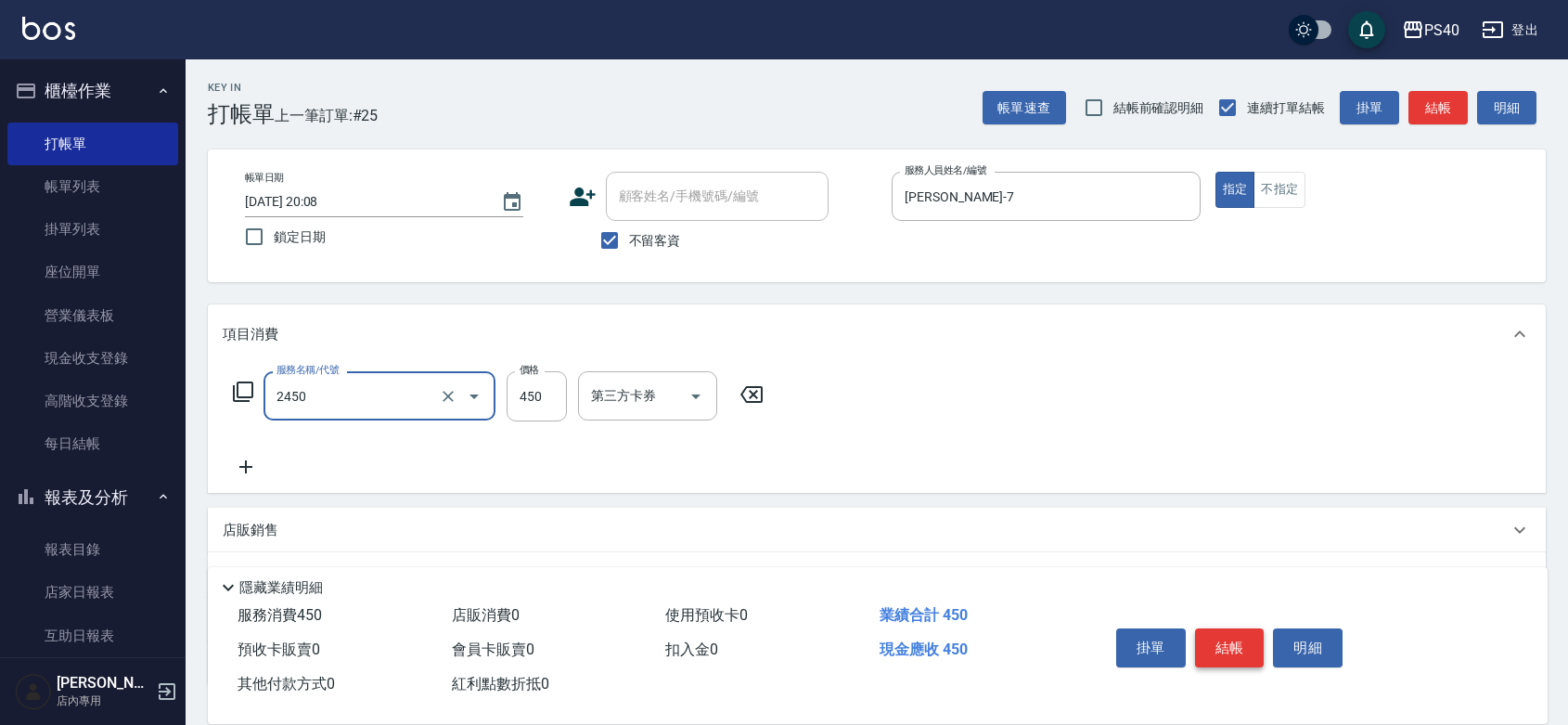
type input "C剪髮套餐(2450)"
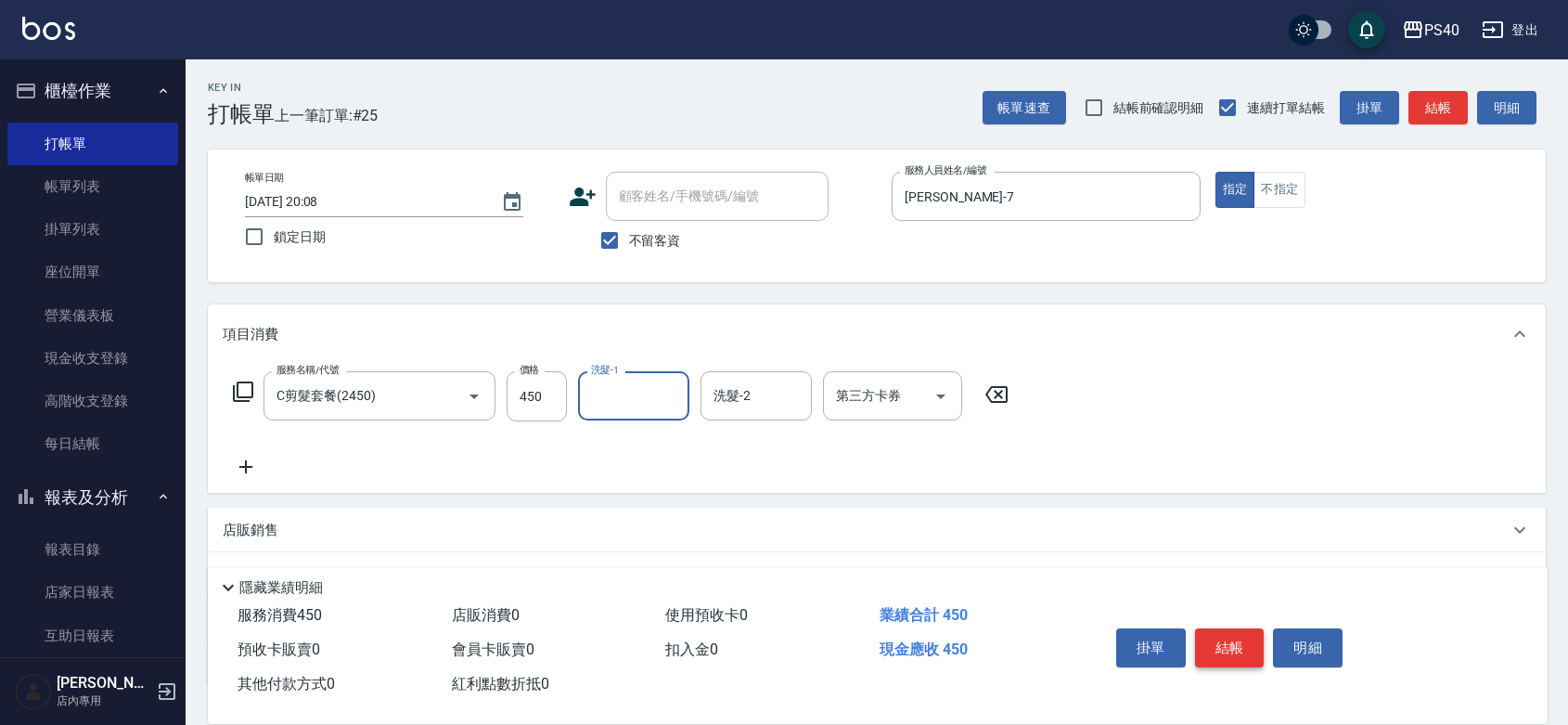
click at [1226, 628] on button "結帳" at bounding box center [1229, 647] width 70 height 39
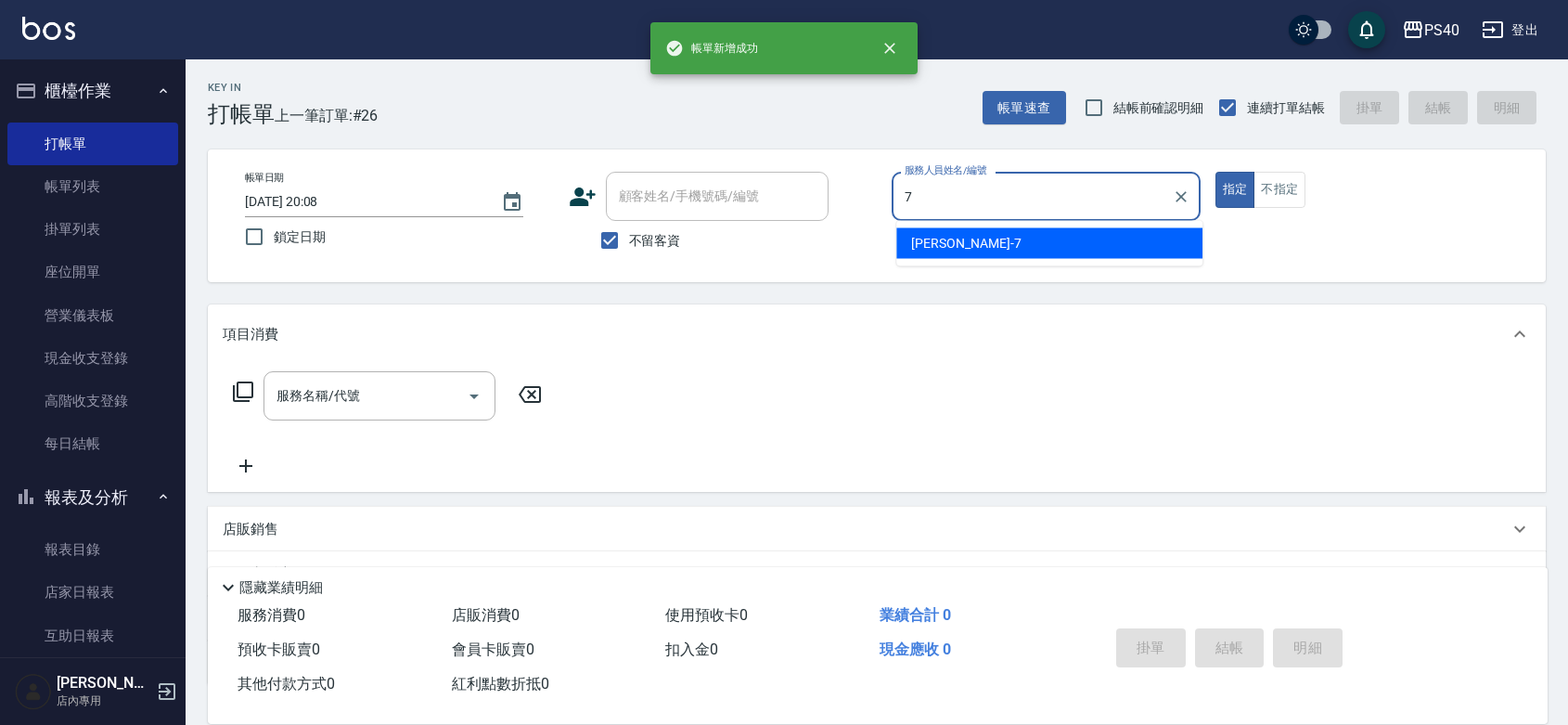
type input "[PERSON_NAME]-7"
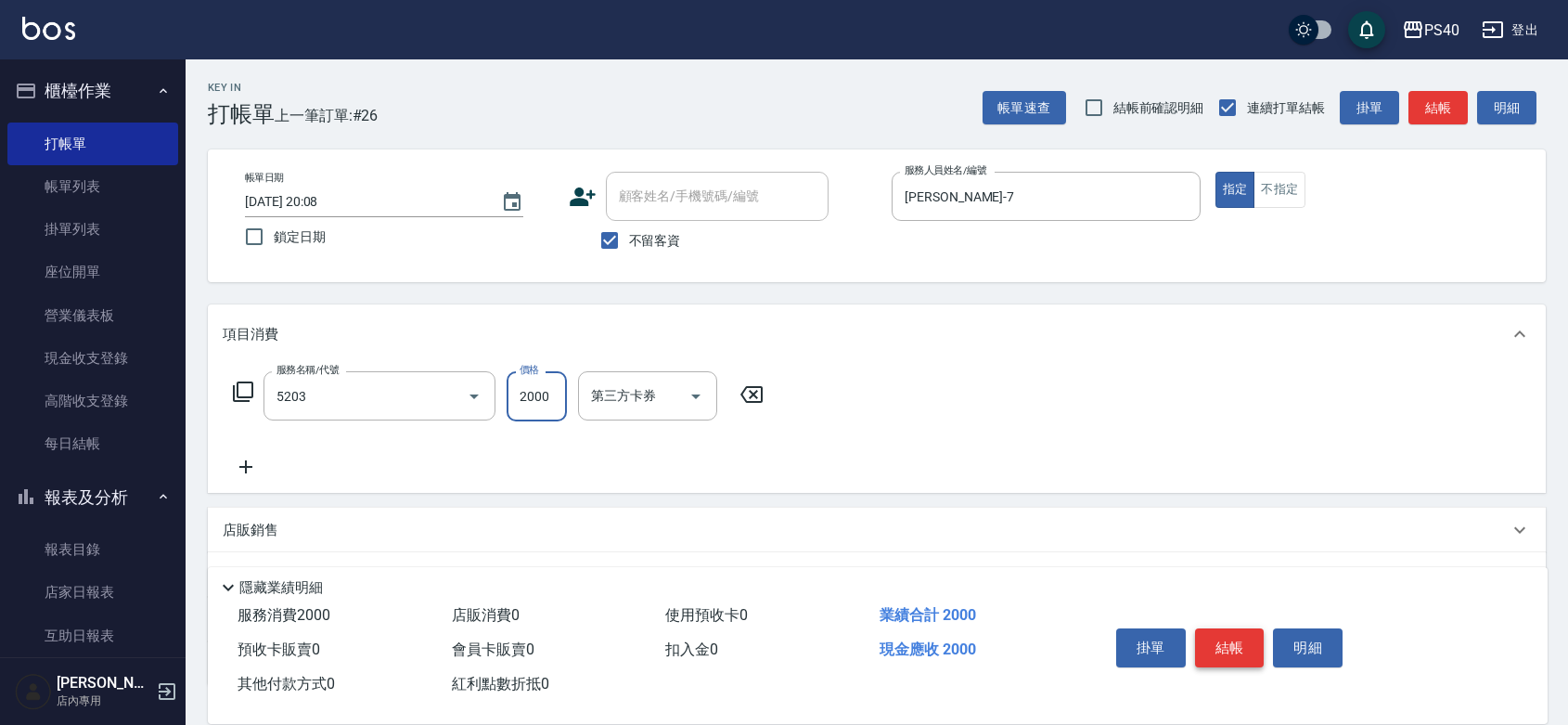
type input "染髮C餐(短髮)(5203)"
type input "2600"
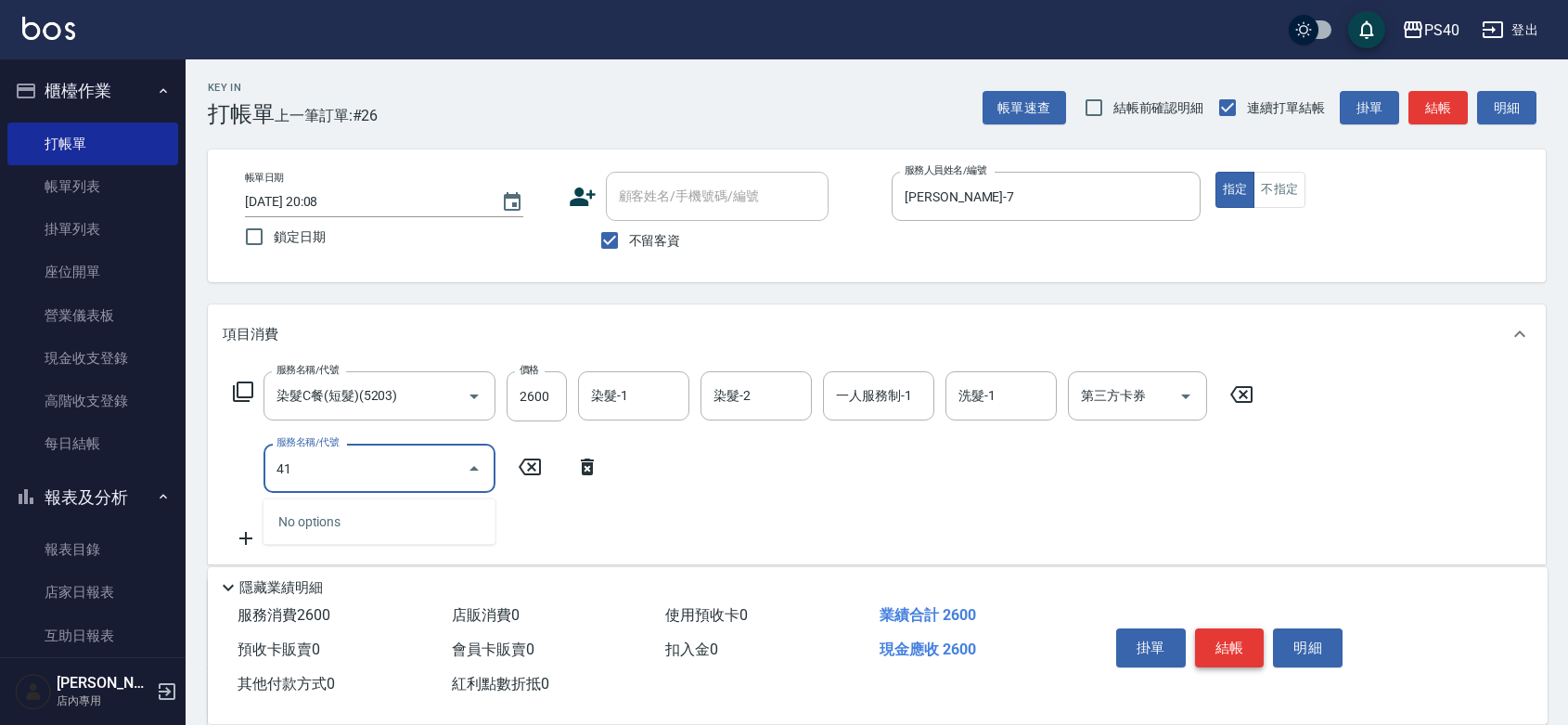
type input "4"
type input "一般染髮(改金額)(501)"
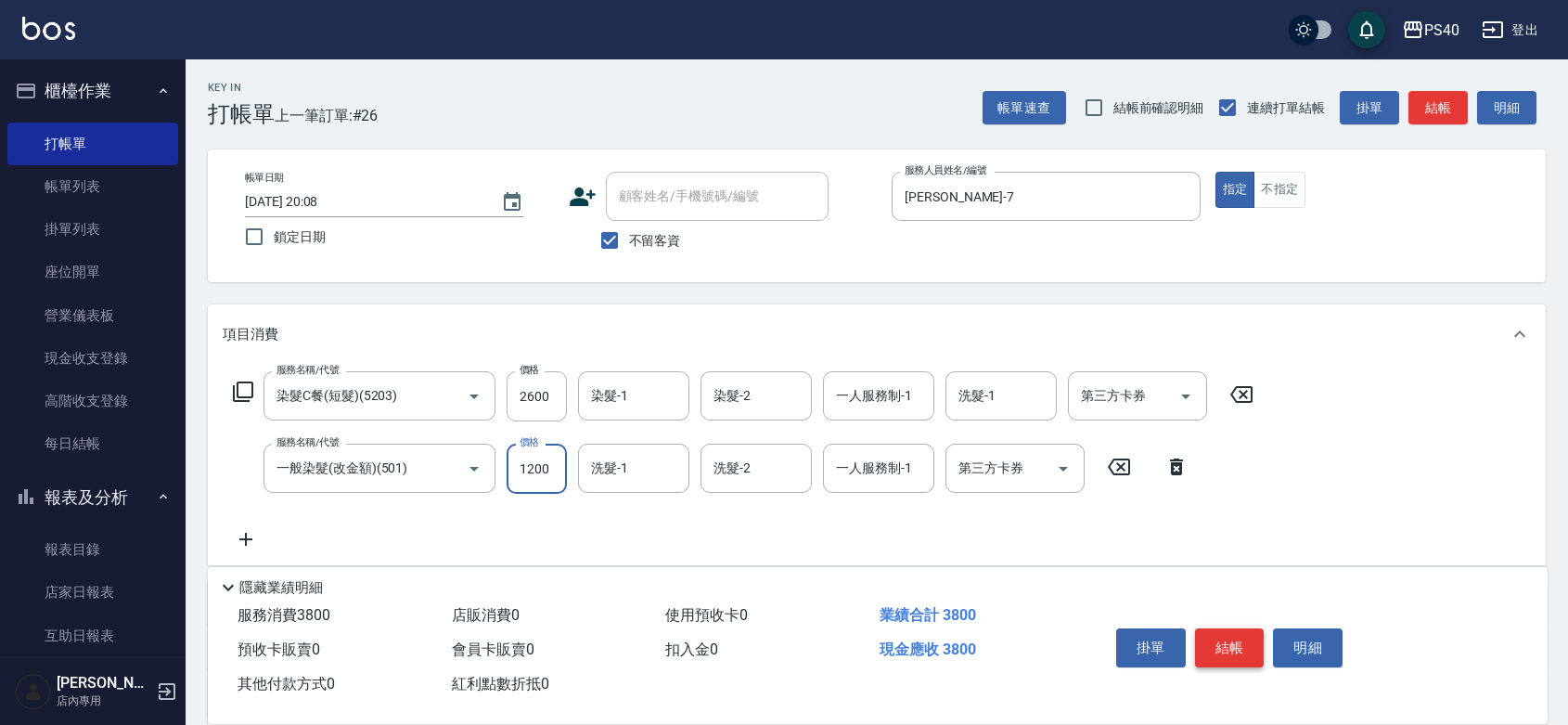
type input "1200"
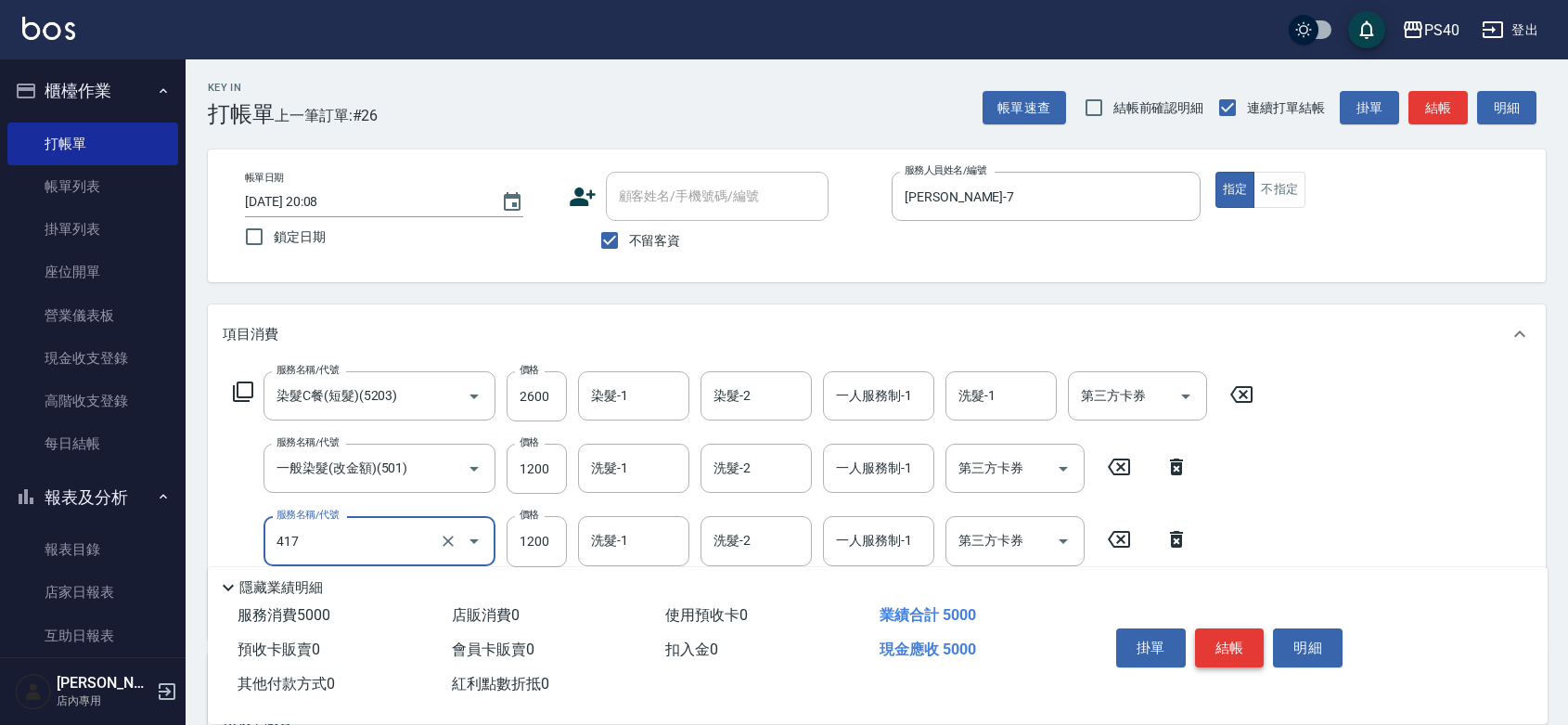
type input "哥德式(417)"
type input "1000"
click at [1226, 628] on button "結帳" at bounding box center [1229, 647] width 70 height 39
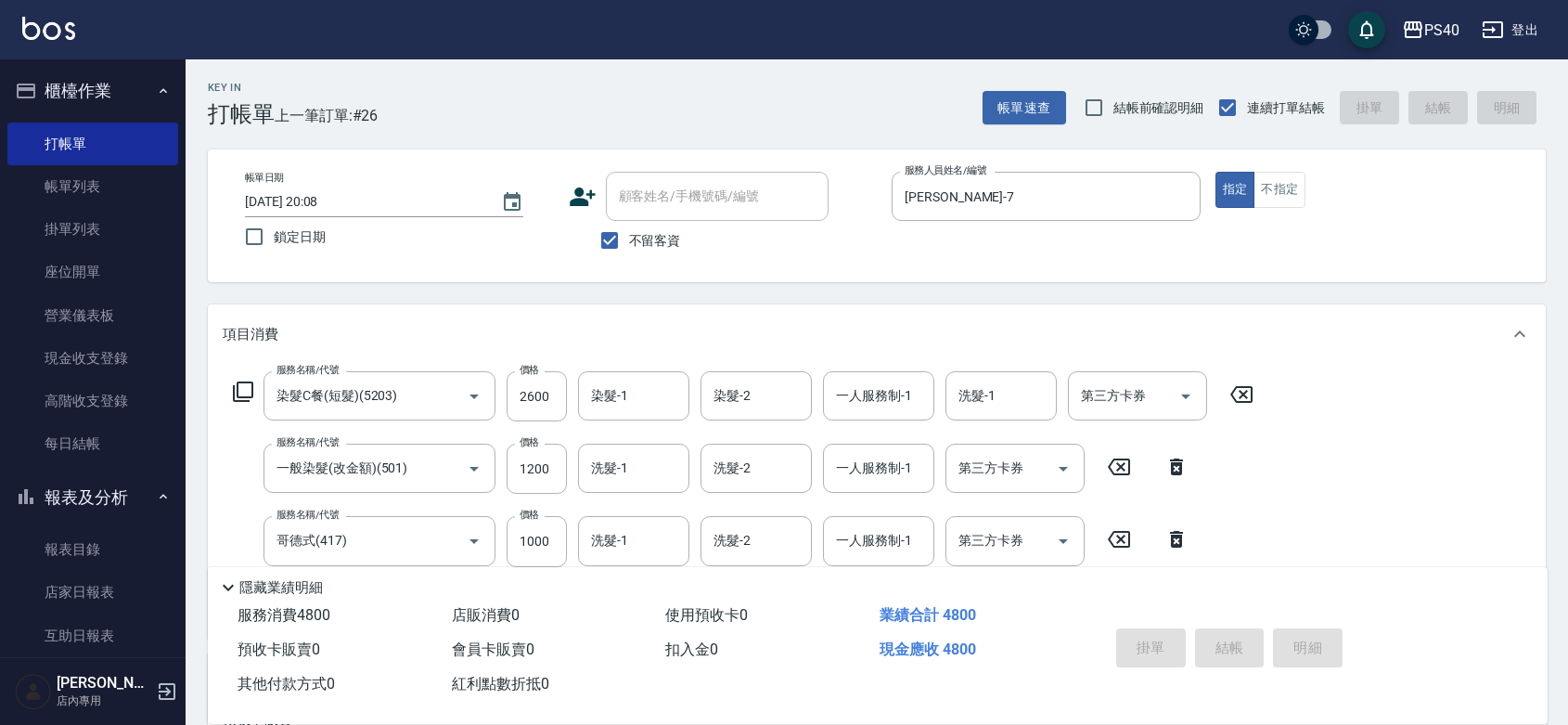
type input "[DATE] 20:09"
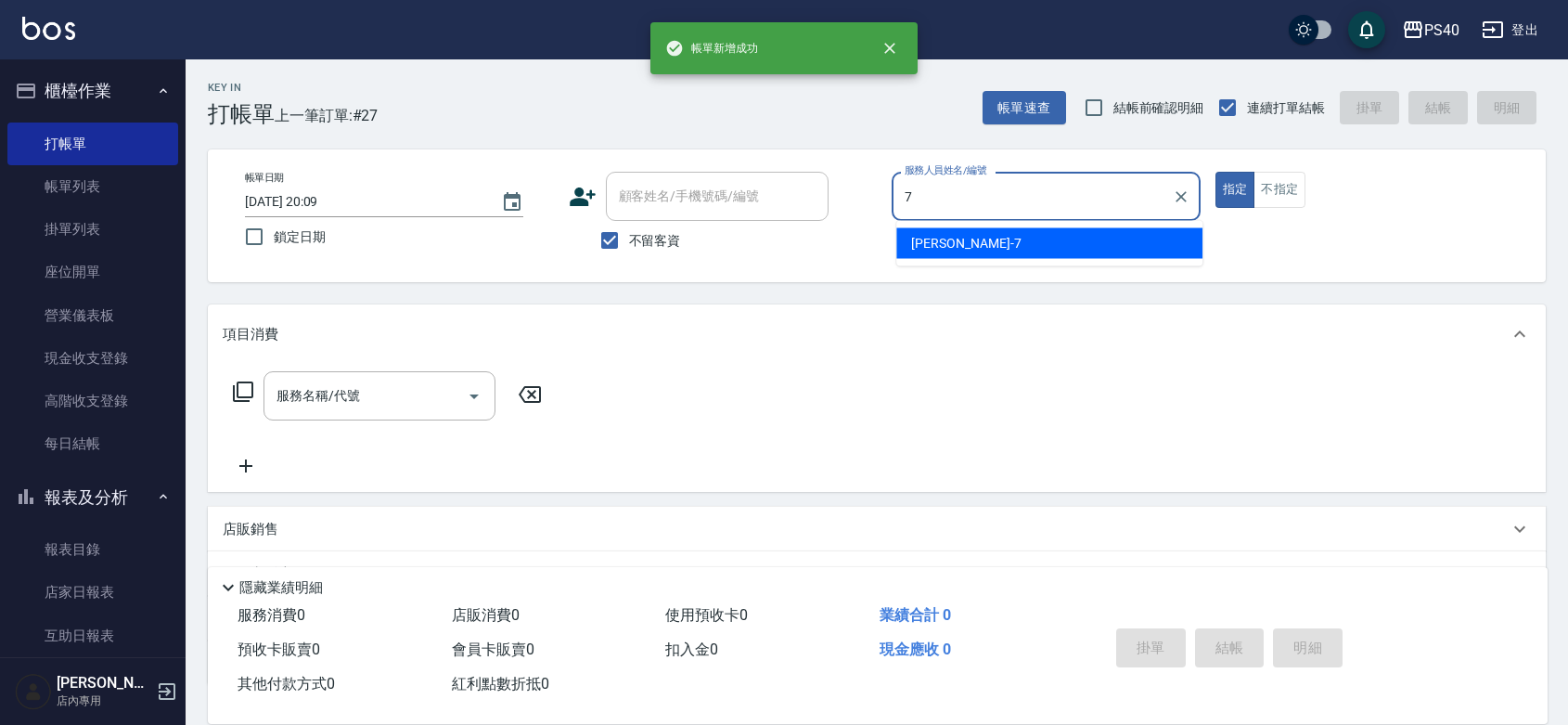
type input "[PERSON_NAME]-7"
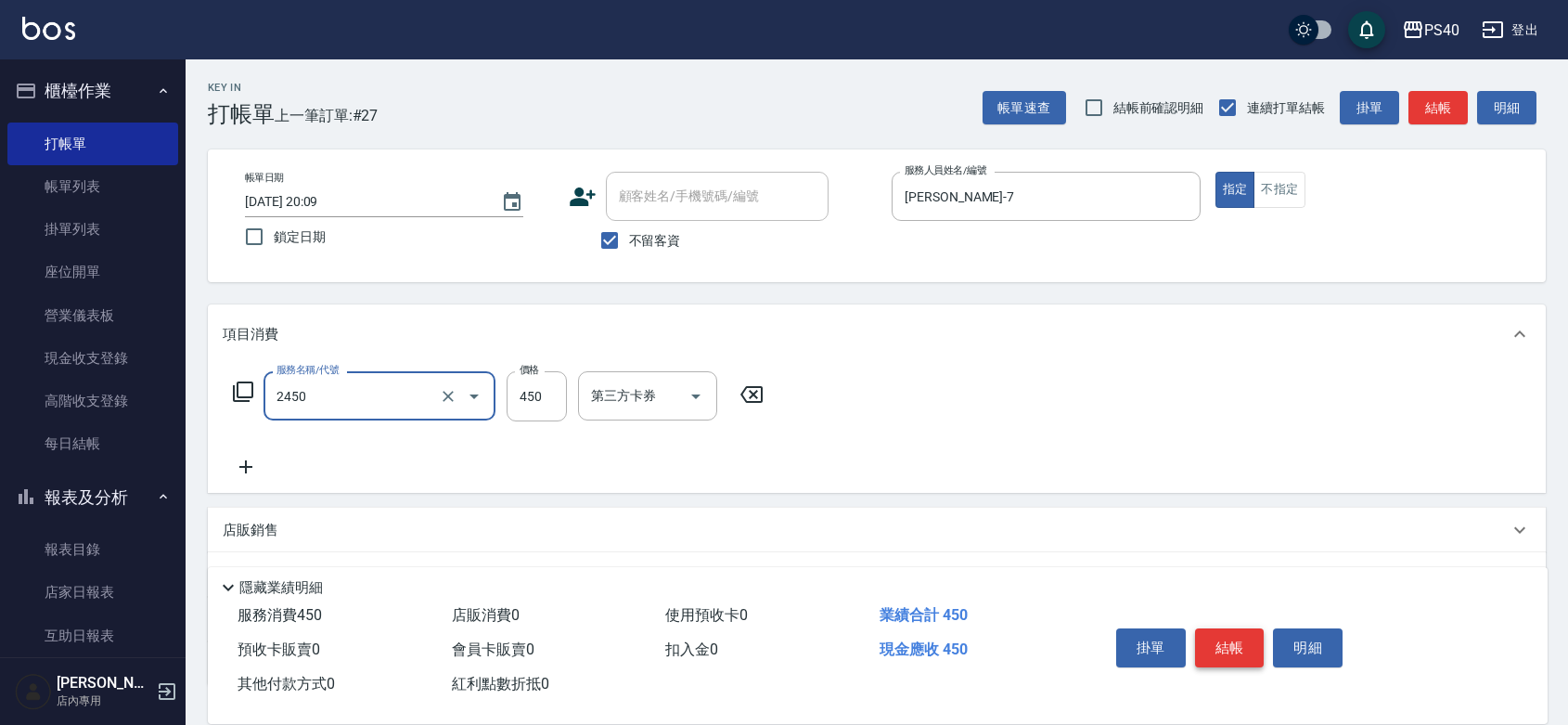
type input "C剪髮套餐(2450)"
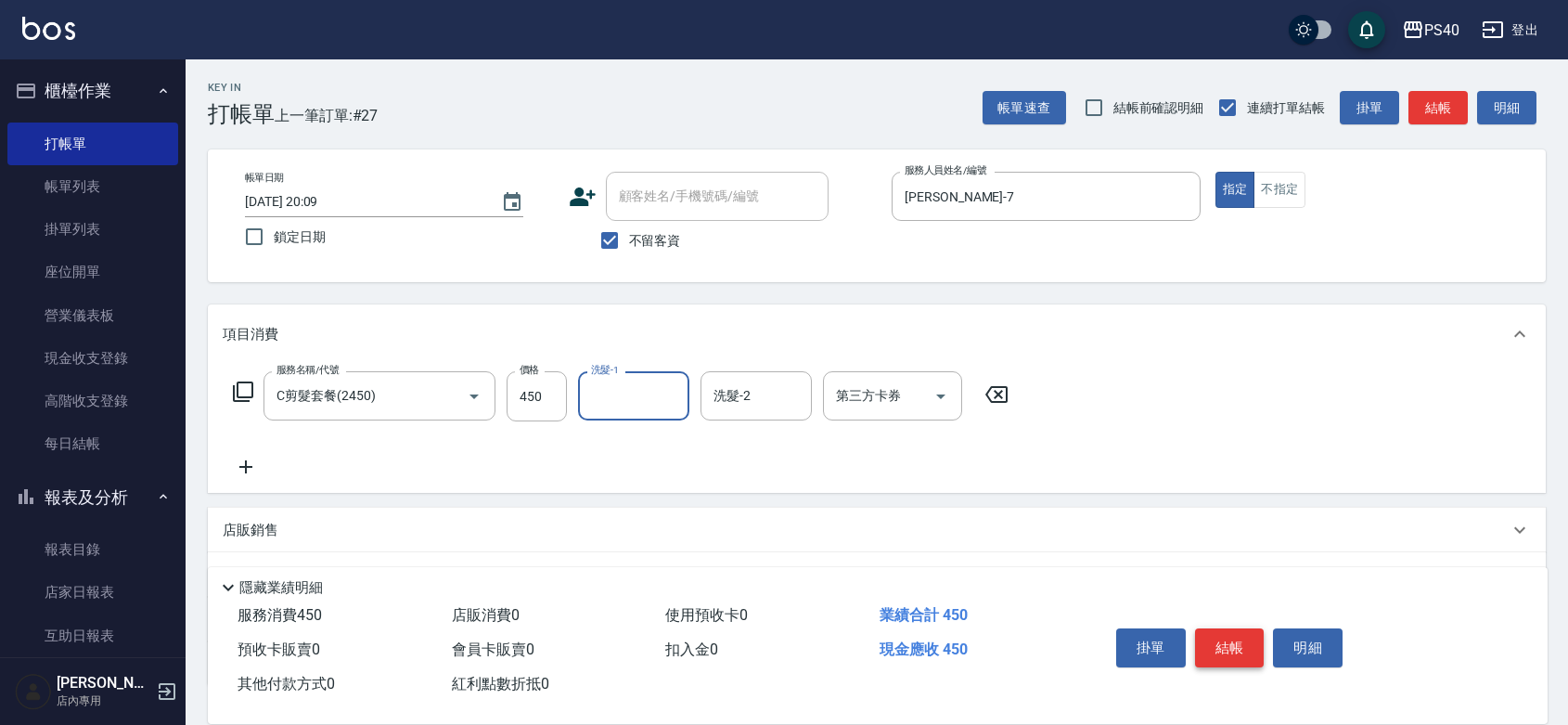
click at [1226, 628] on button "結帳" at bounding box center [1229, 647] width 70 height 39
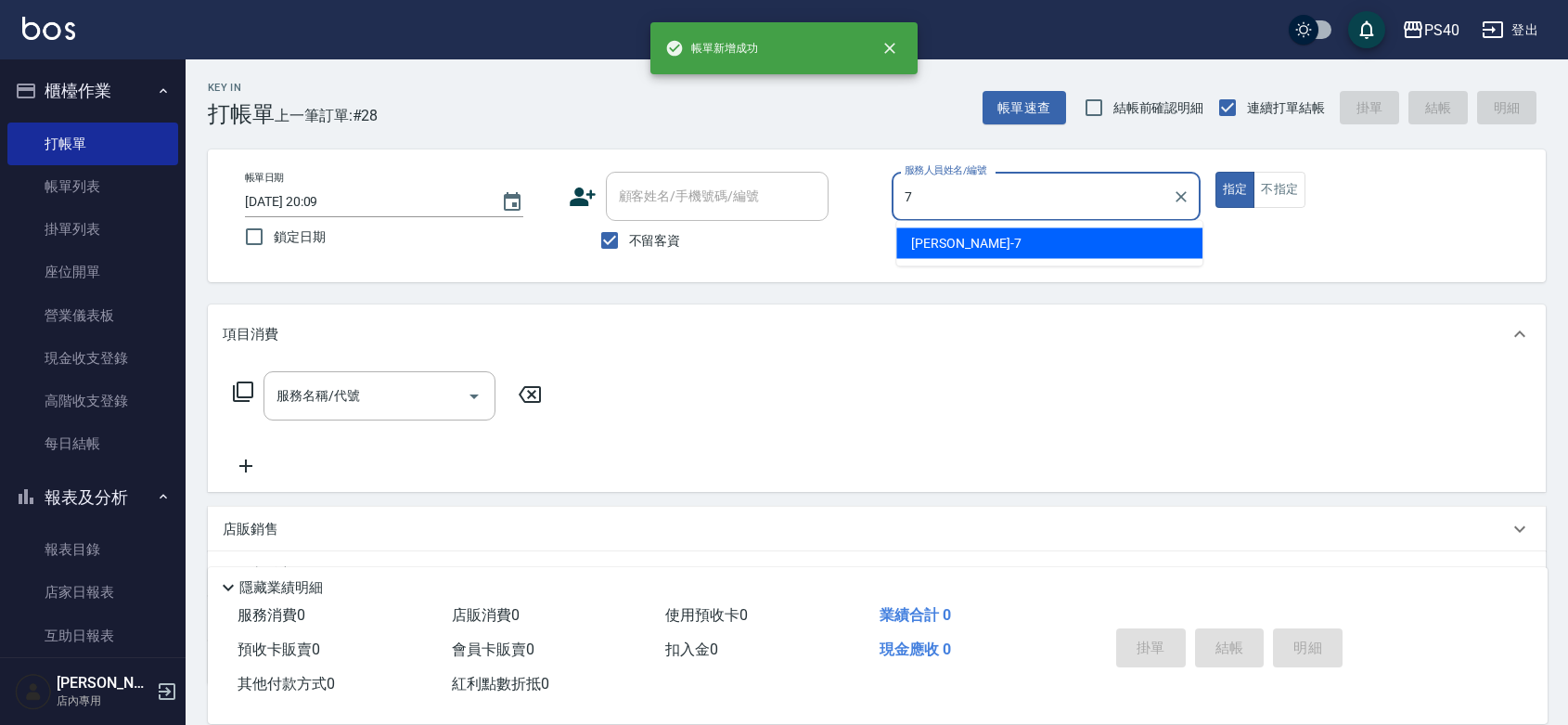
type input "[PERSON_NAME]-7"
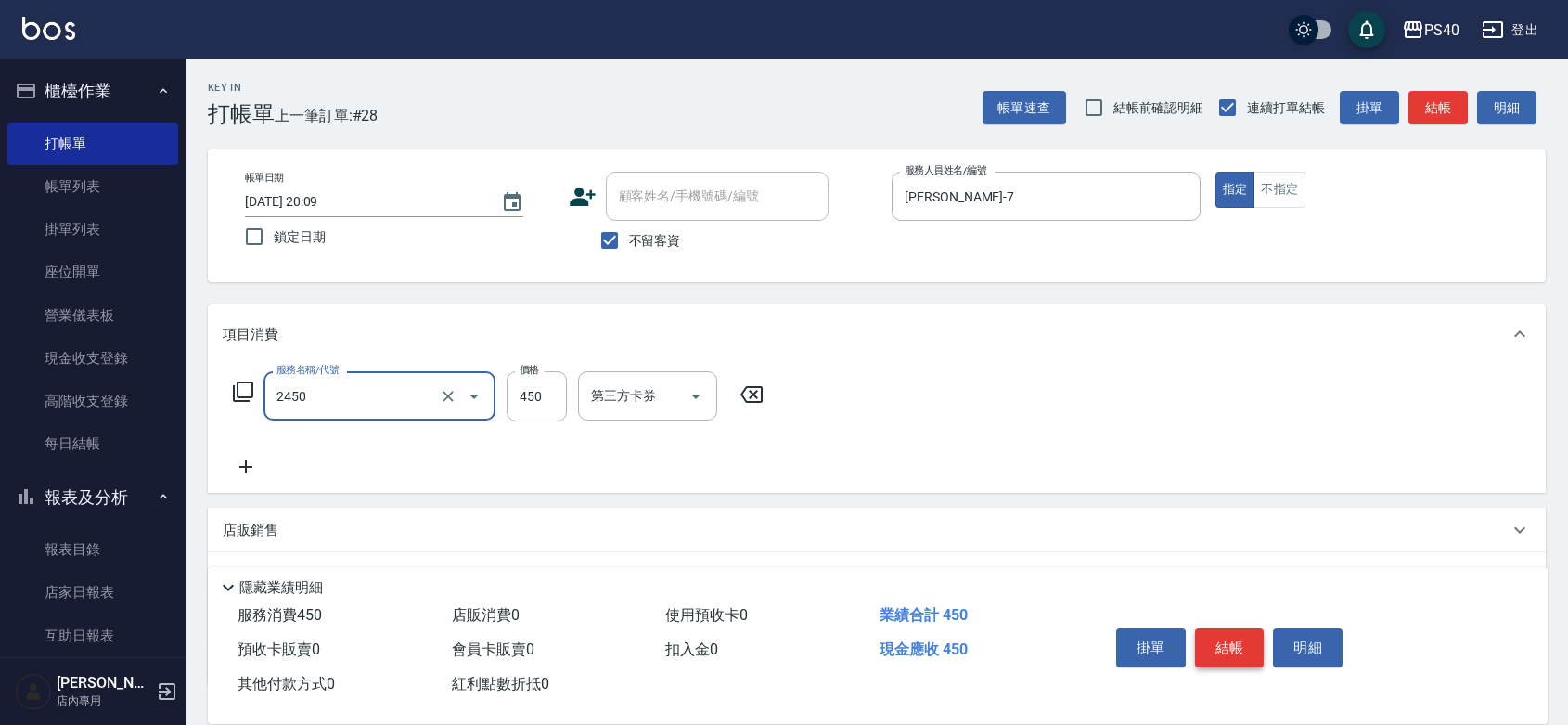
type input "C剪髮套餐(2450)"
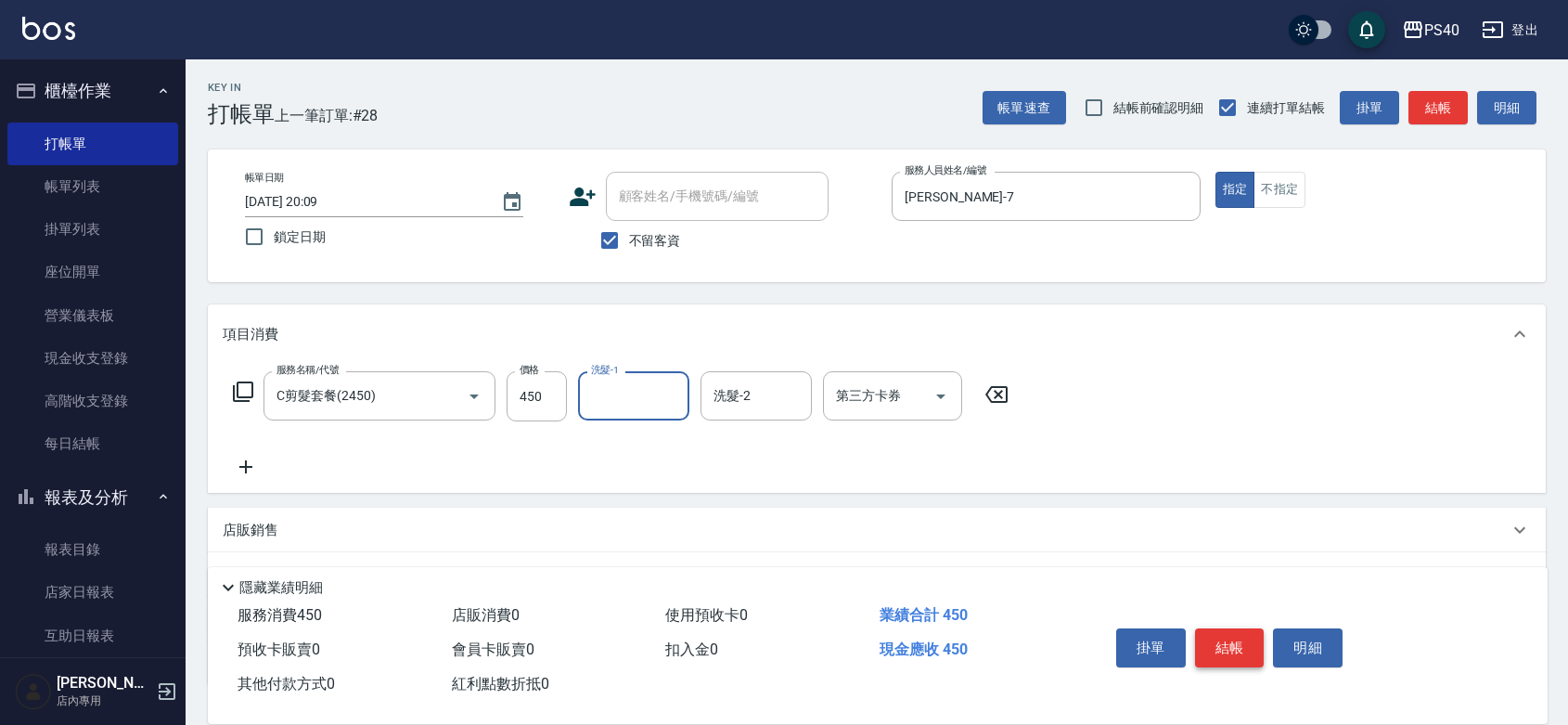
click at [1226, 628] on button "結帳" at bounding box center [1229, 647] width 70 height 39
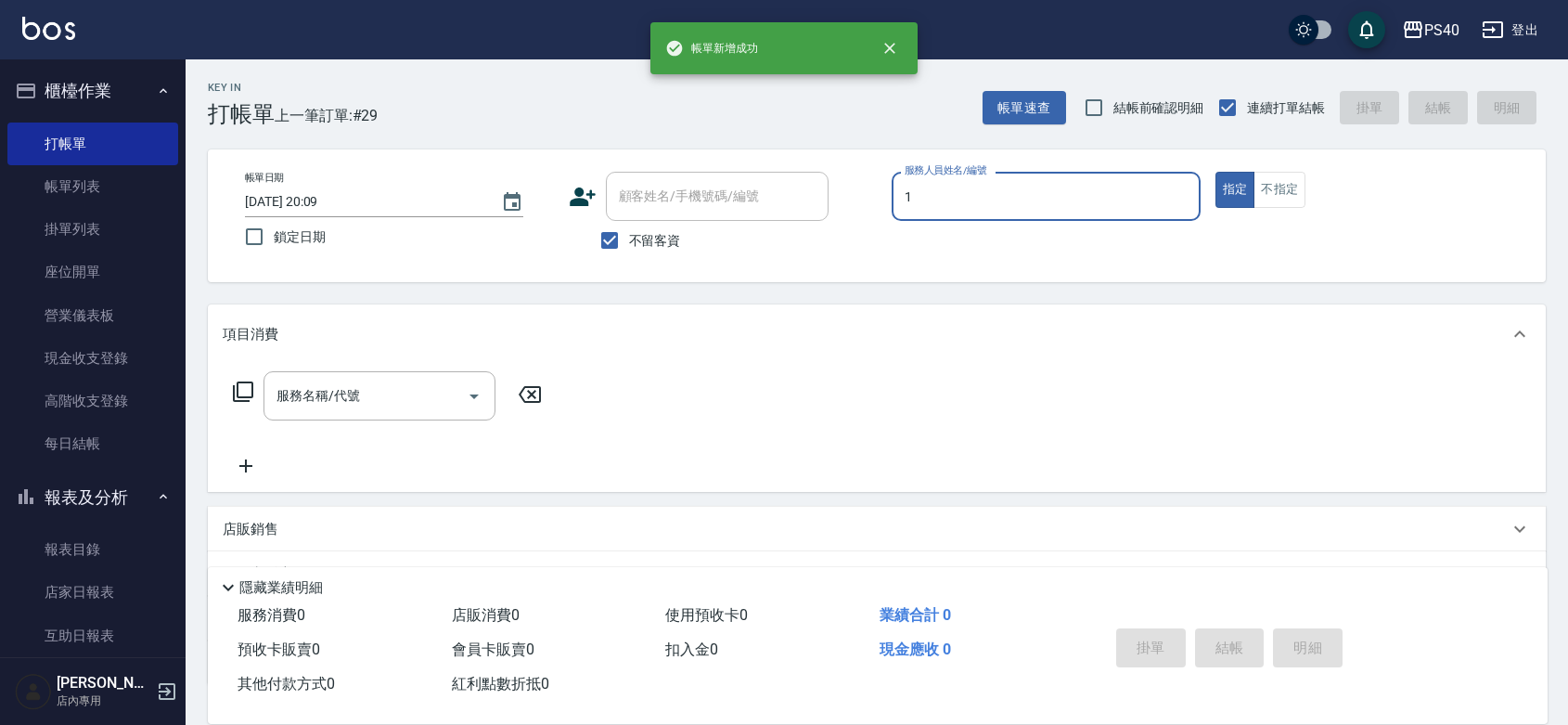
type input "[PERSON_NAME]-1"
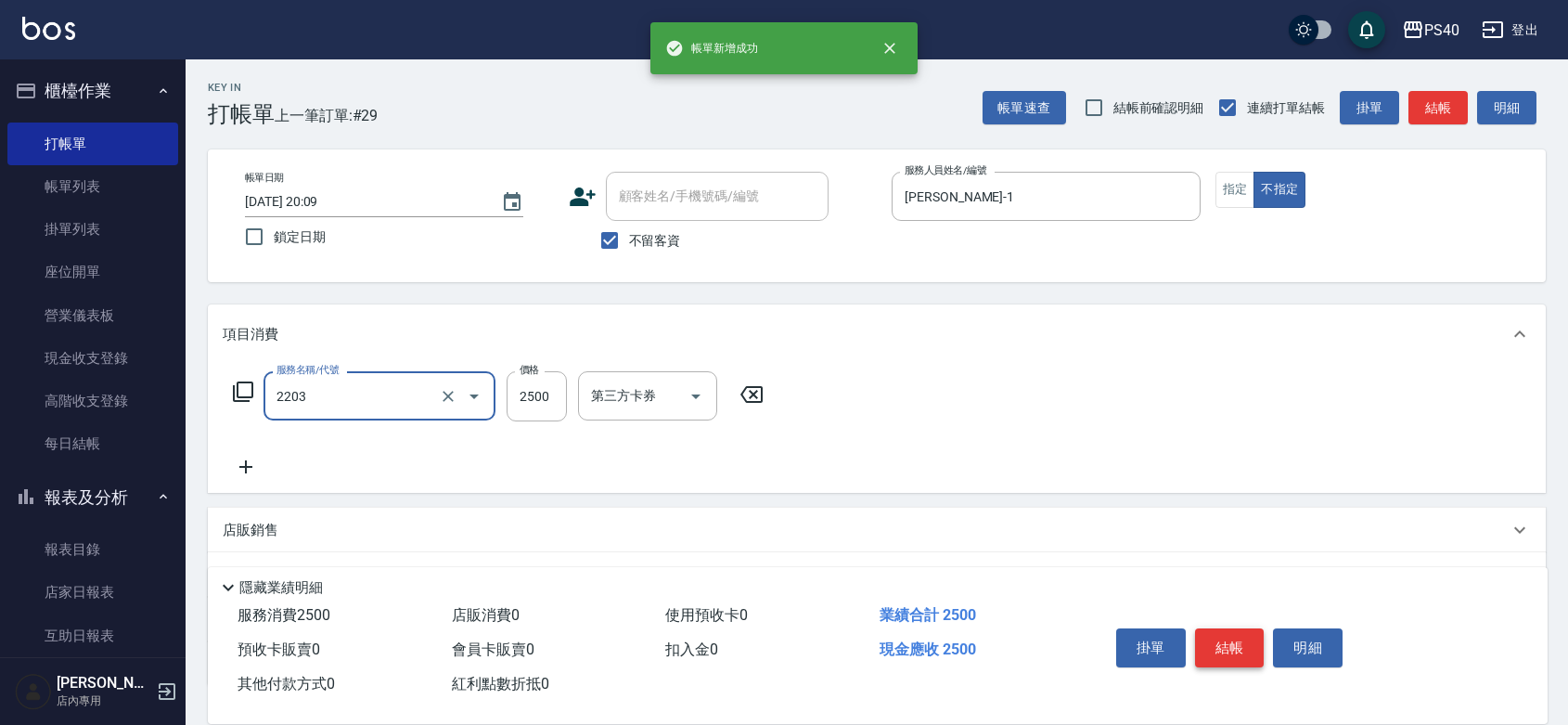
type input "燙髮C餐(短髮)(2203)"
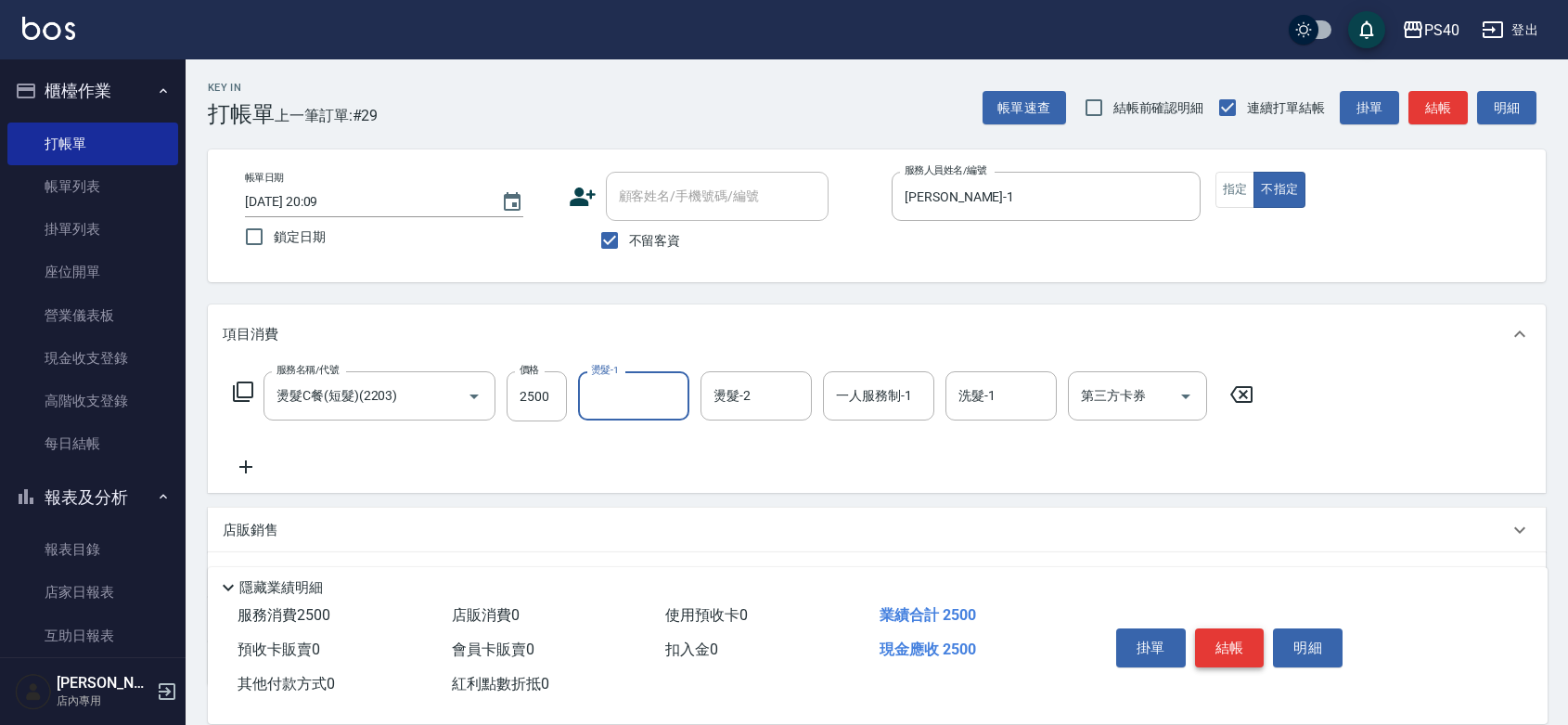
click at [1226, 628] on button "結帳" at bounding box center [1229, 647] width 70 height 39
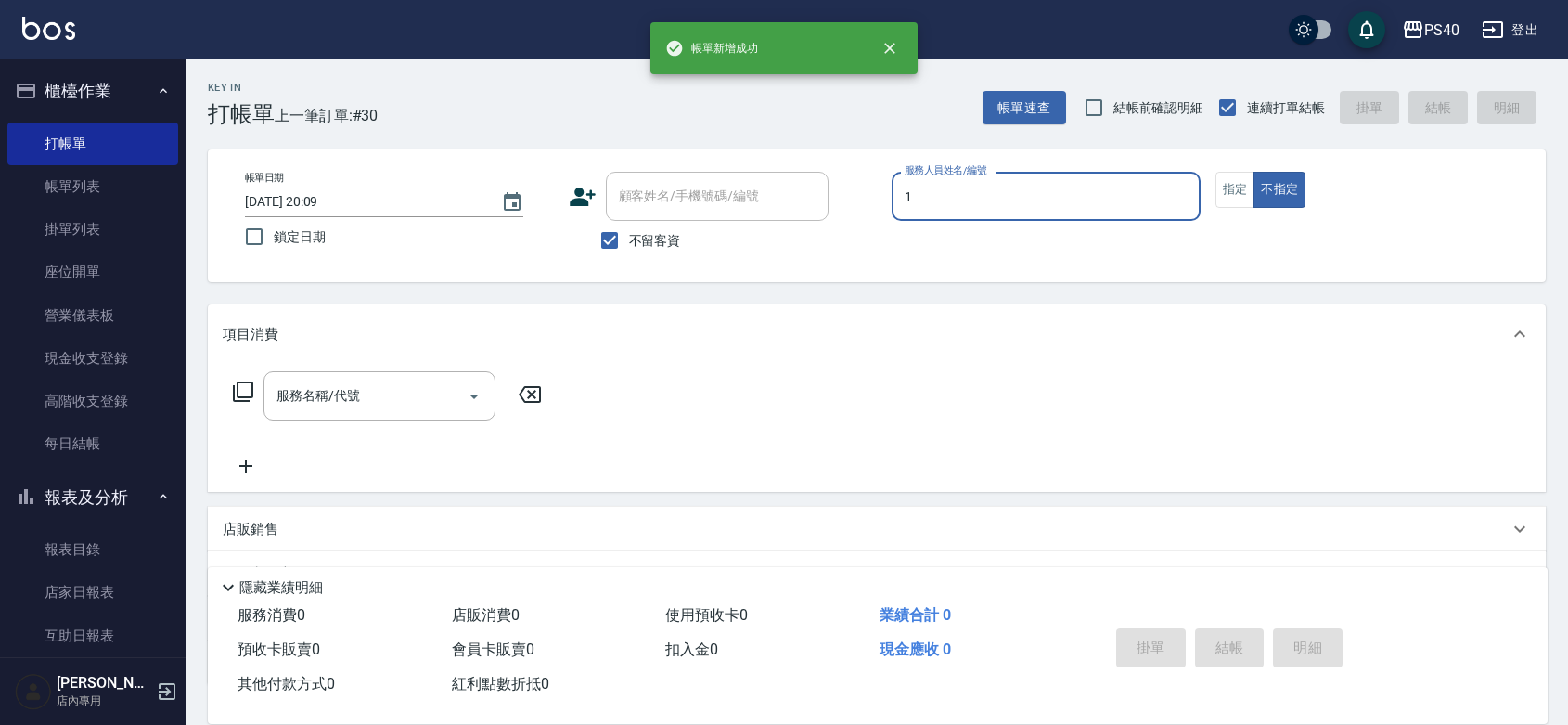
type input "[PERSON_NAME]-1"
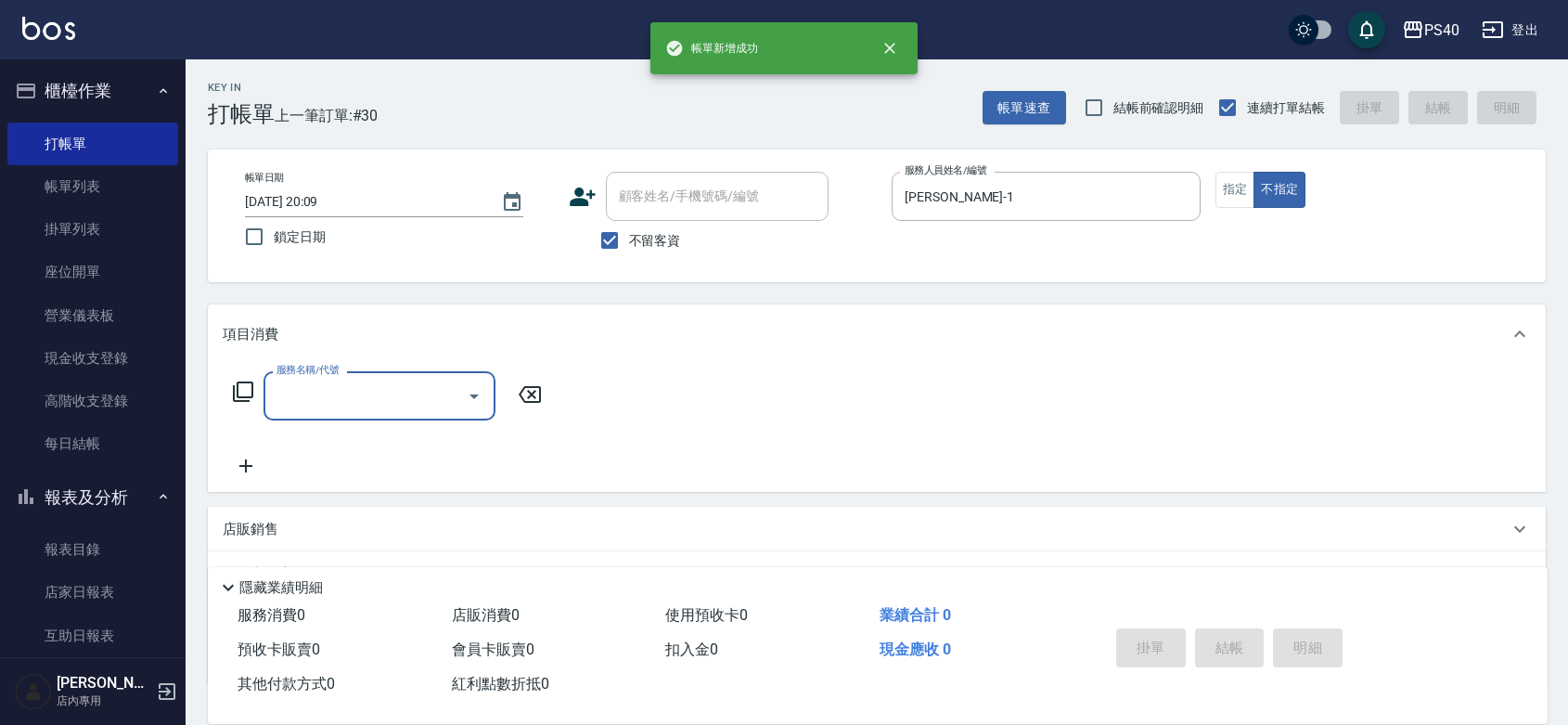
click at [1215, 187] on div "帳單日期 [DATE] 20:09 鎖定日期 顧客姓名/手機號碼/編號 顧客姓名/手機號碼/編號 不留客資 服務人員姓名/編號 [PERSON_NAME]-1…" at bounding box center [876, 216] width 1293 height 89
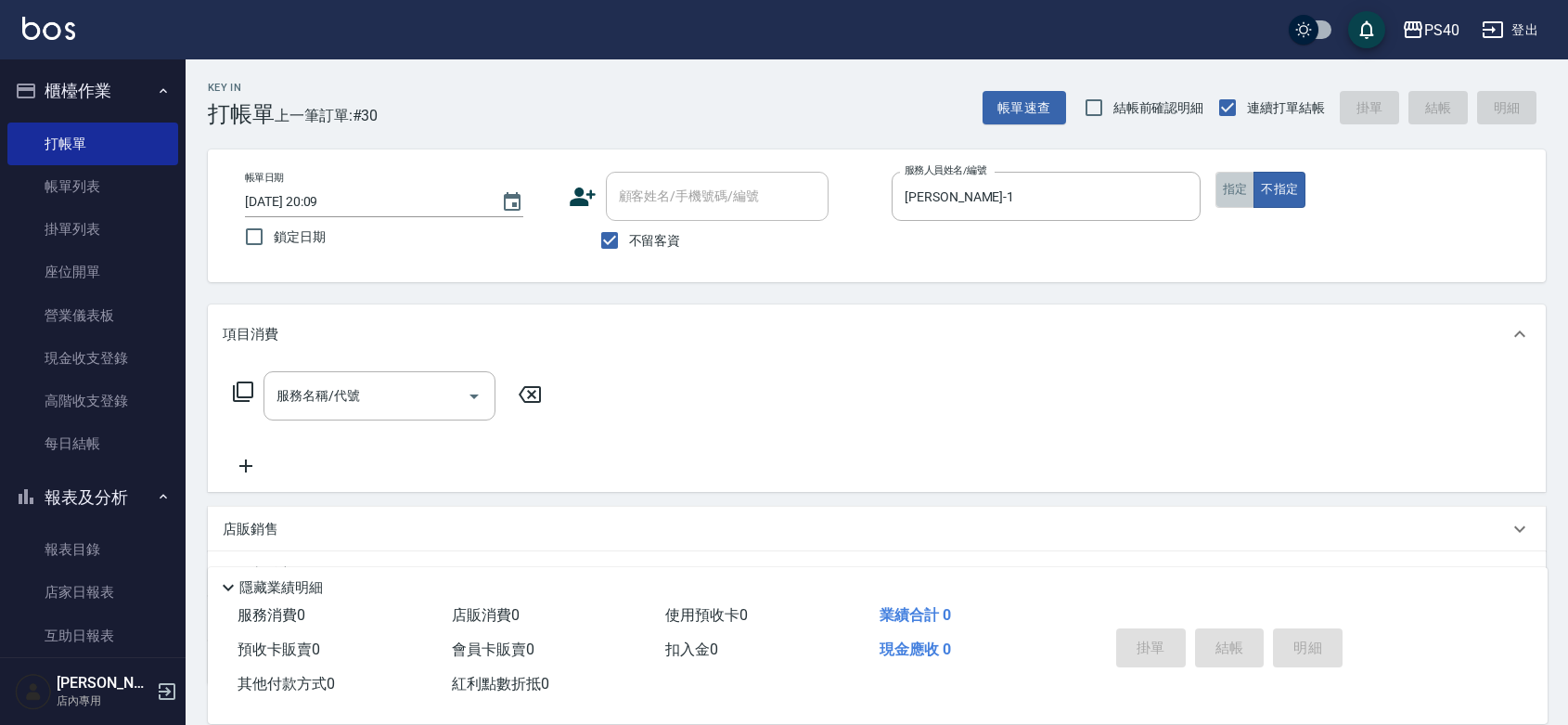
click at [1226, 191] on button "指定" at bounding box center [1235, 189] width 40 height 36
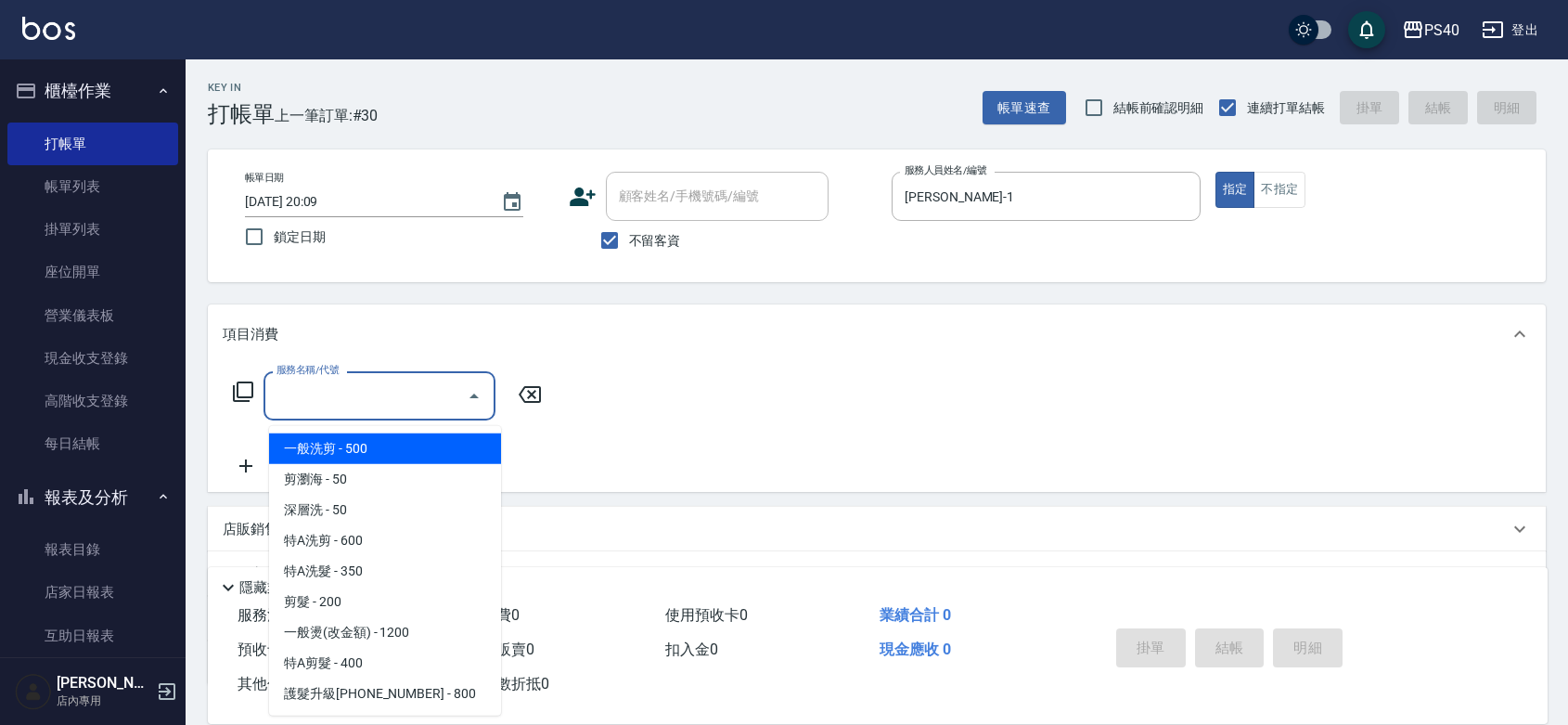
click at [325, 412] on input "服務名稱/代號" at bounding box center [365, 395] width 187 height 32
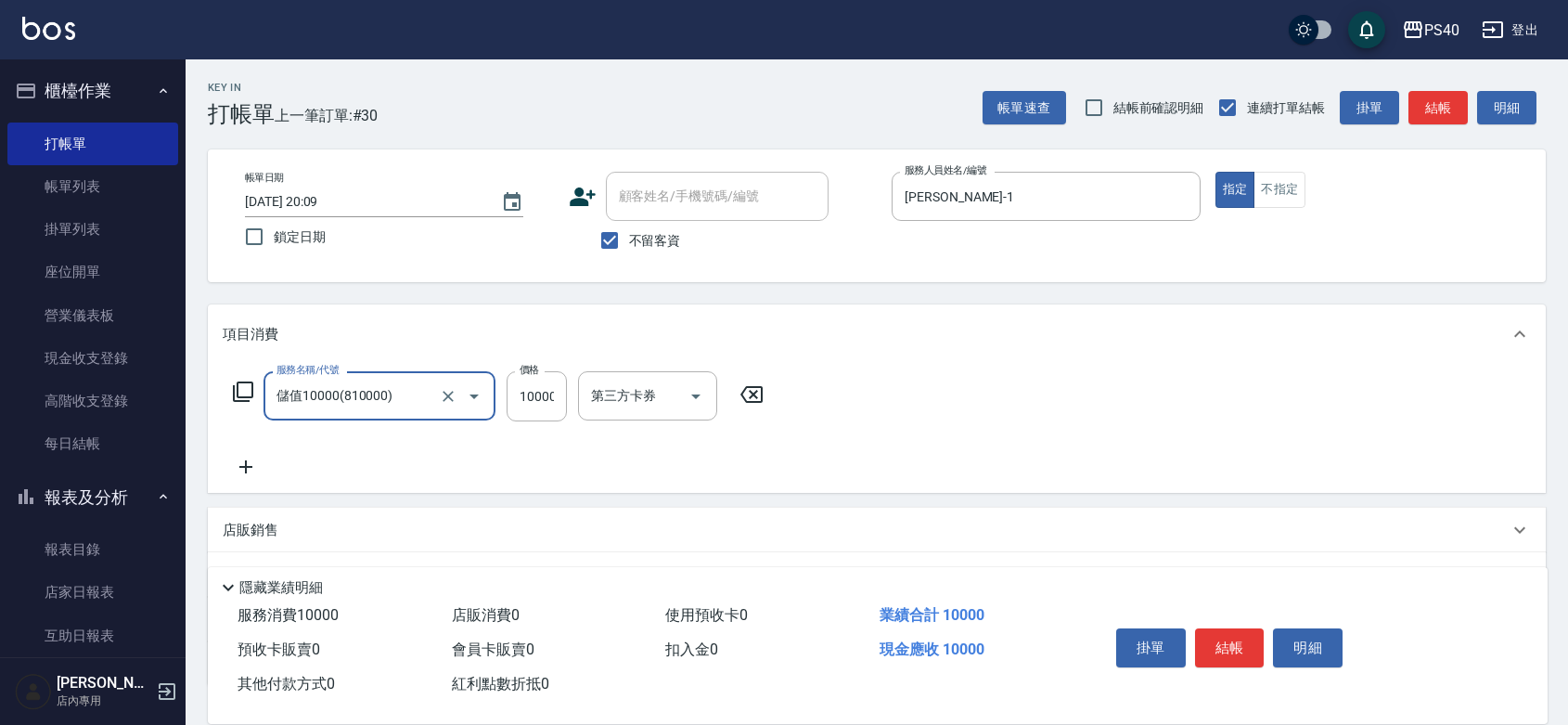
type input "儲值10000(810000)"
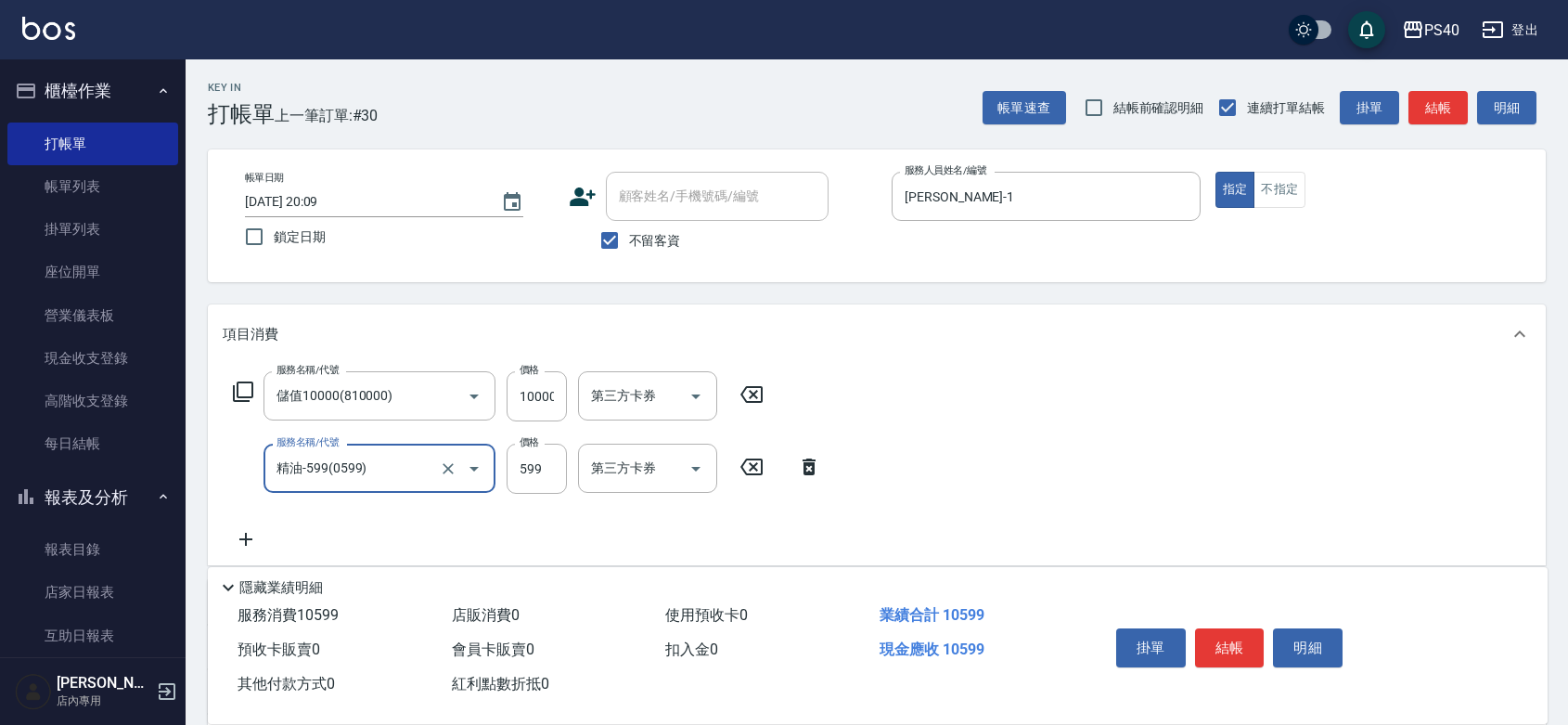
type input "精油-599(0599)"
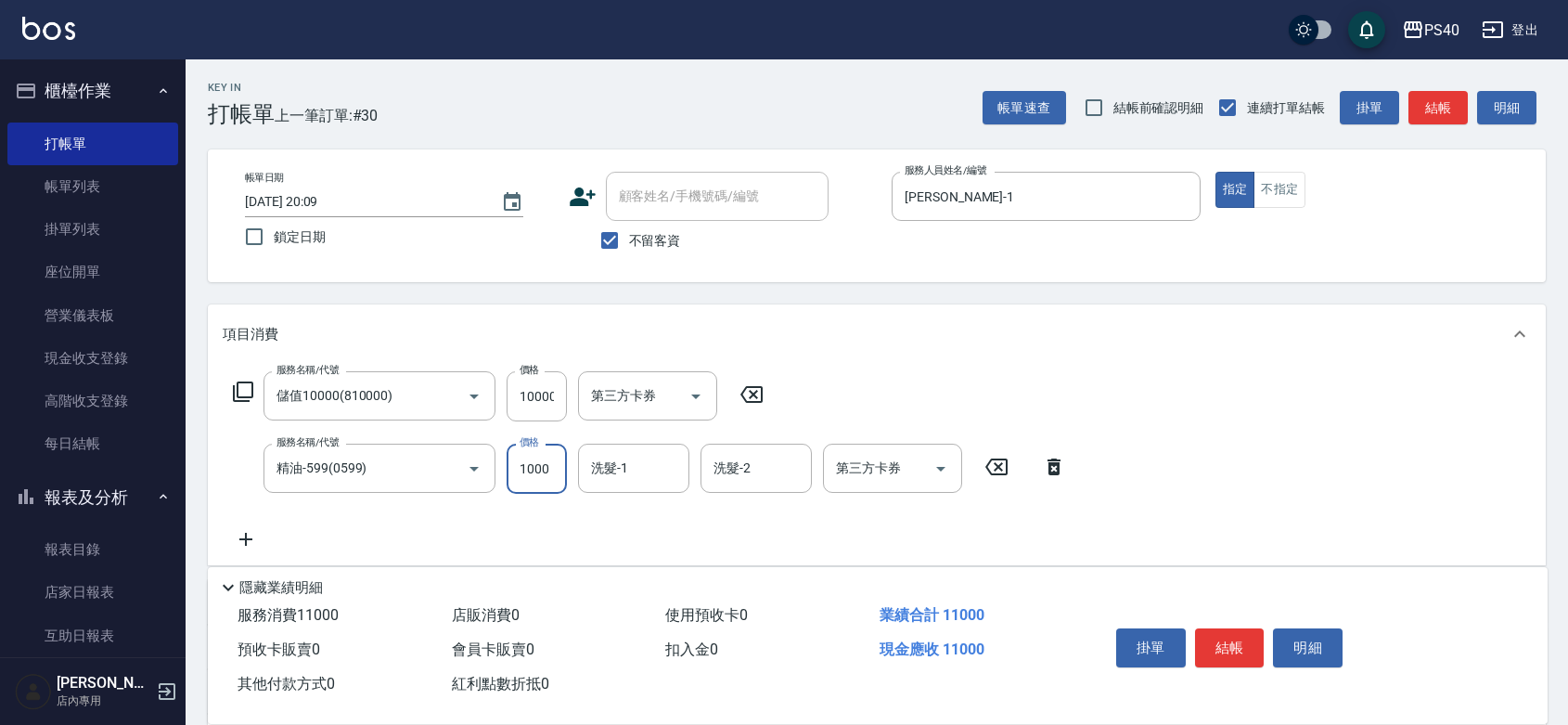
type input "1000"
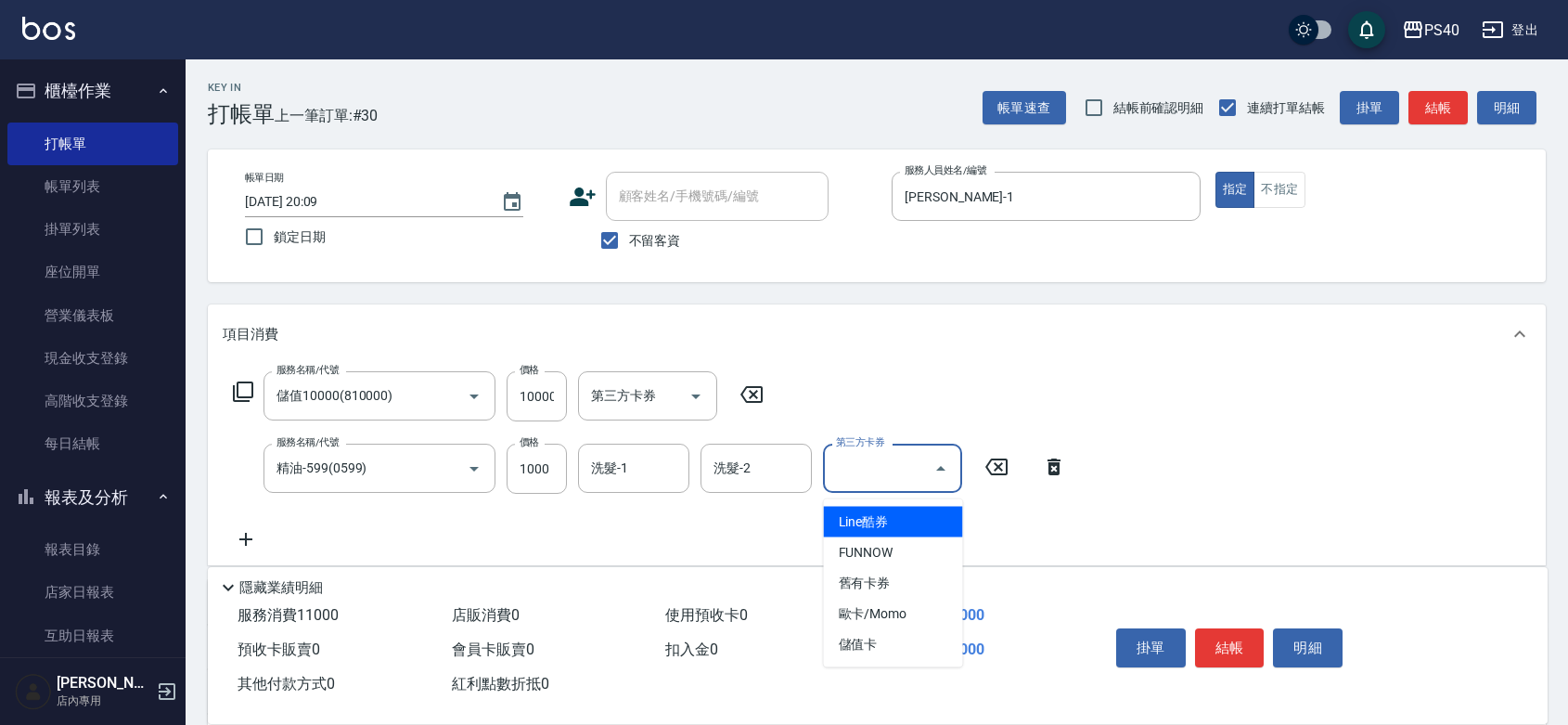
type input "儲值卡"
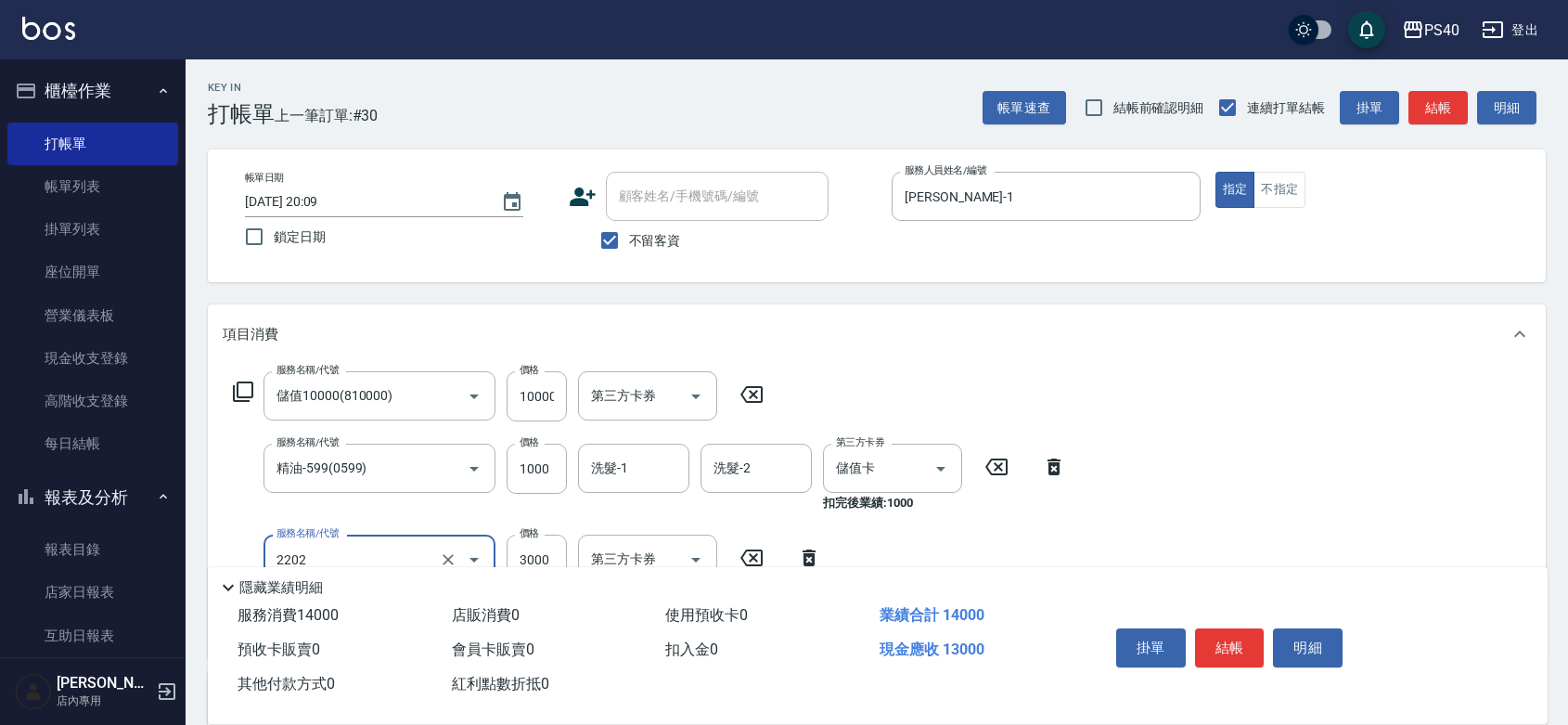
type input "燙髮B餐(短髮)(2202)"
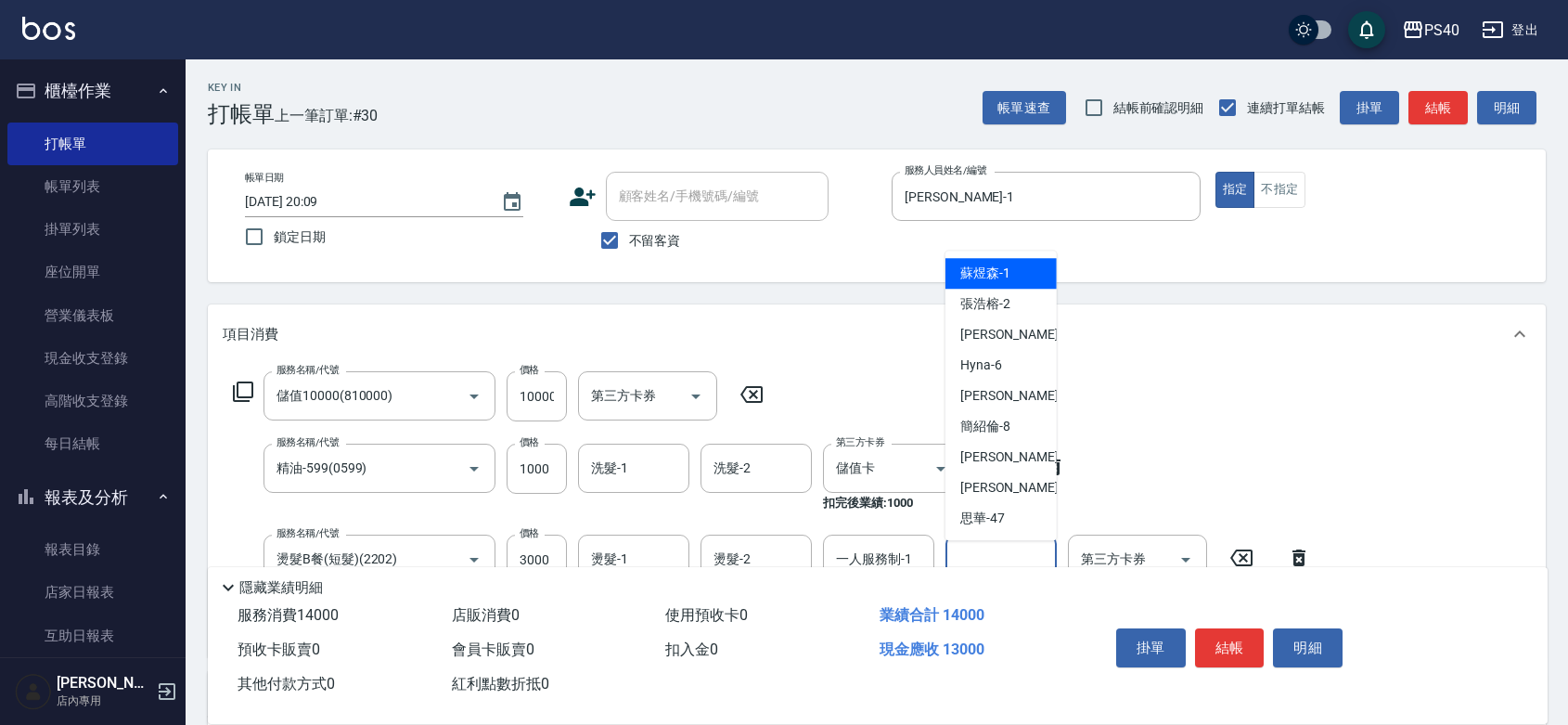
scroll to position [53, 0]
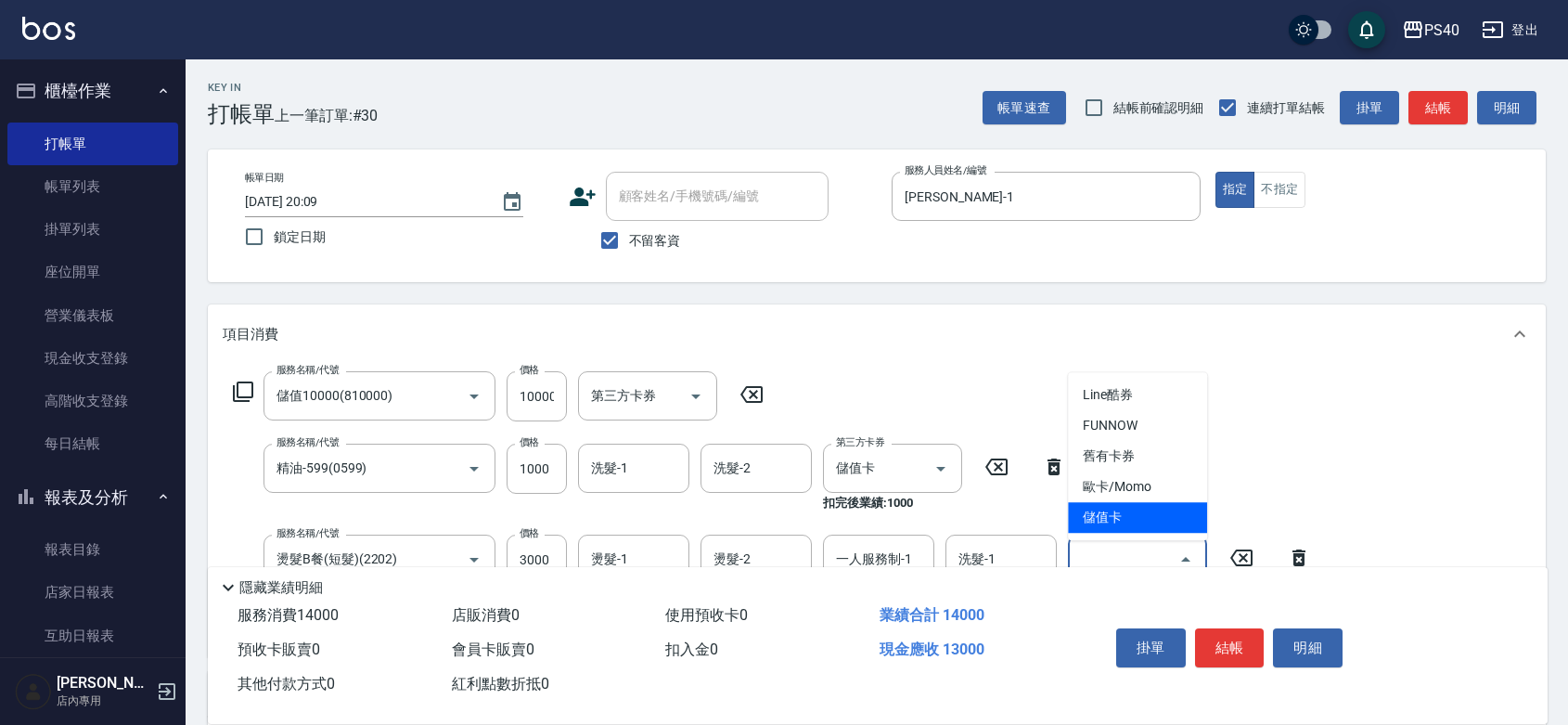
type input "儲值卡"
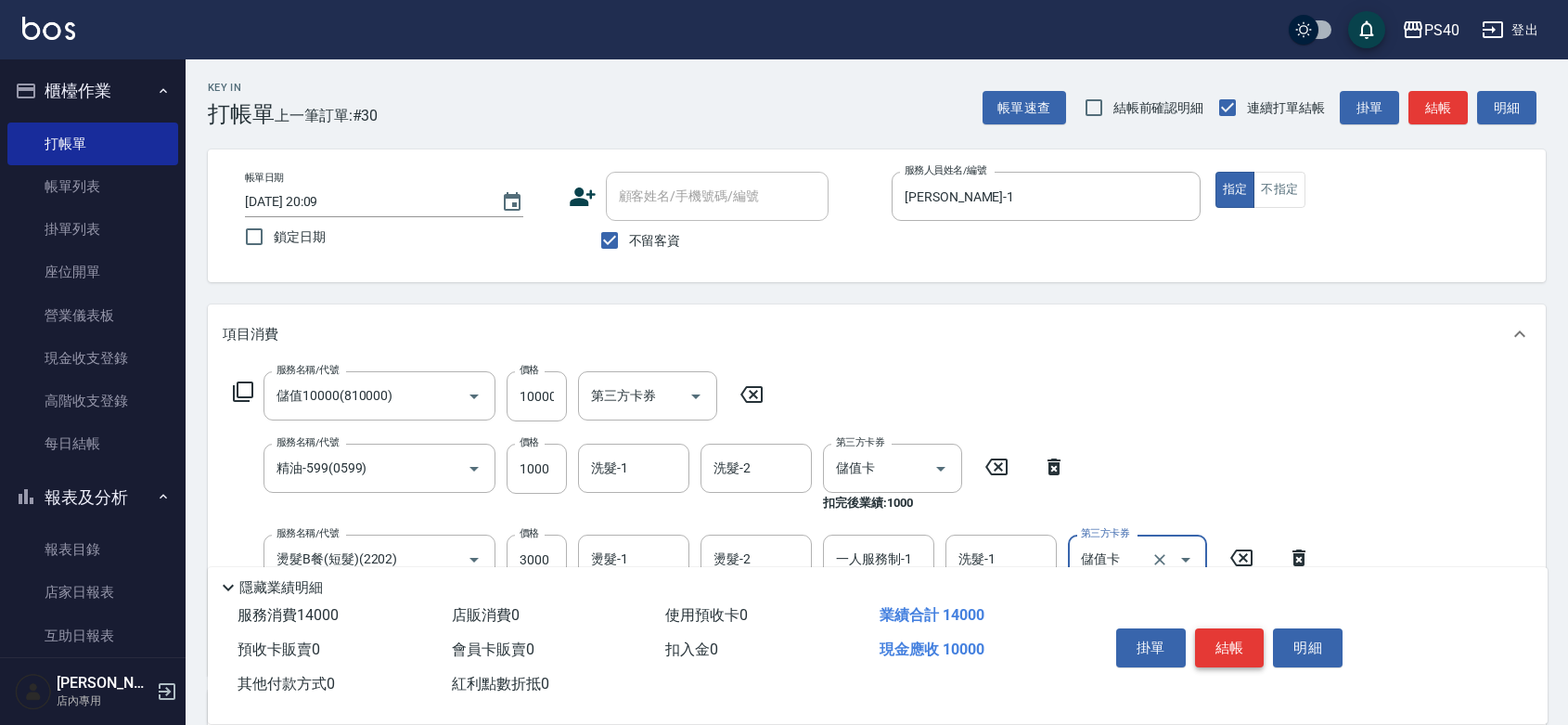
click at [1231, 628] on button "結帳" at bounding box center [1229, 647] width 70 height 39
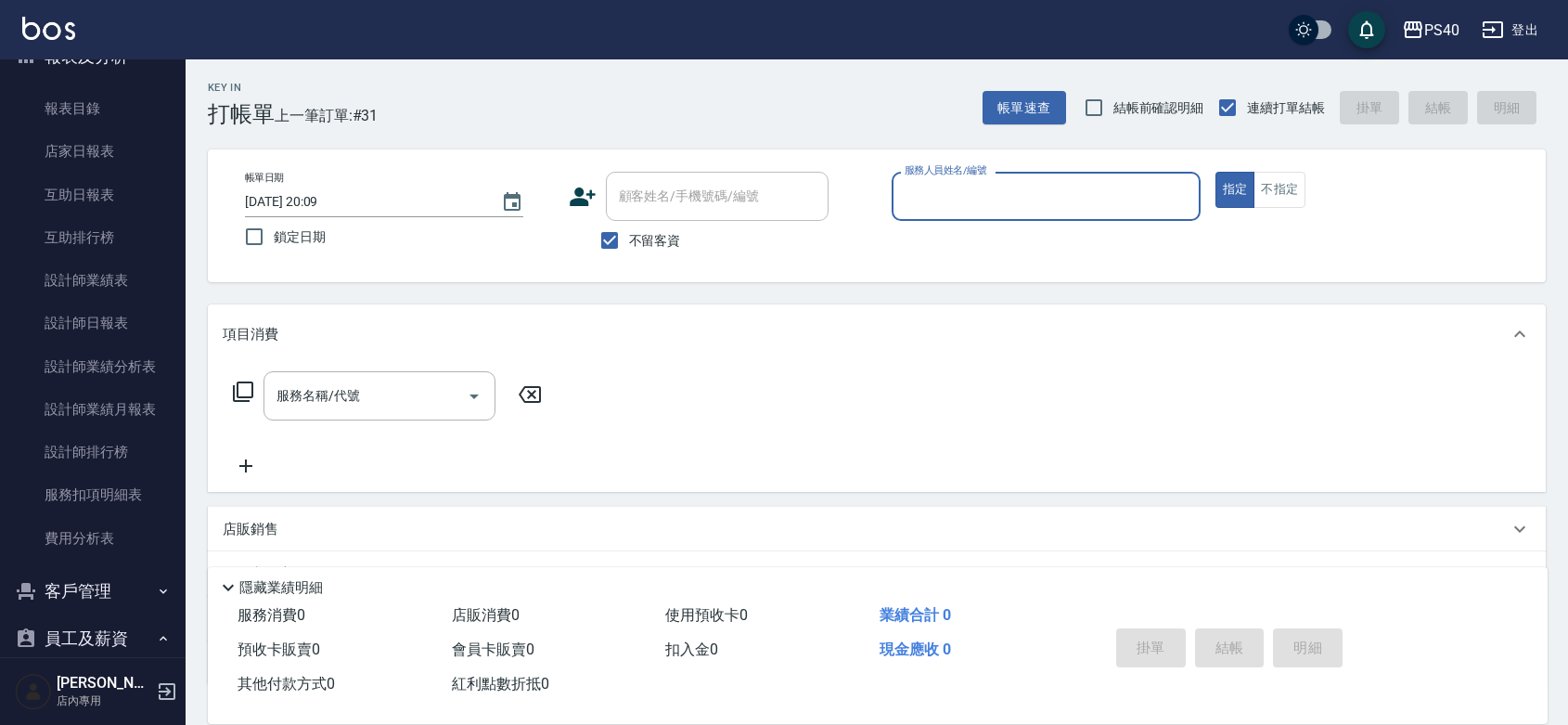
scroll to position [604, 0]
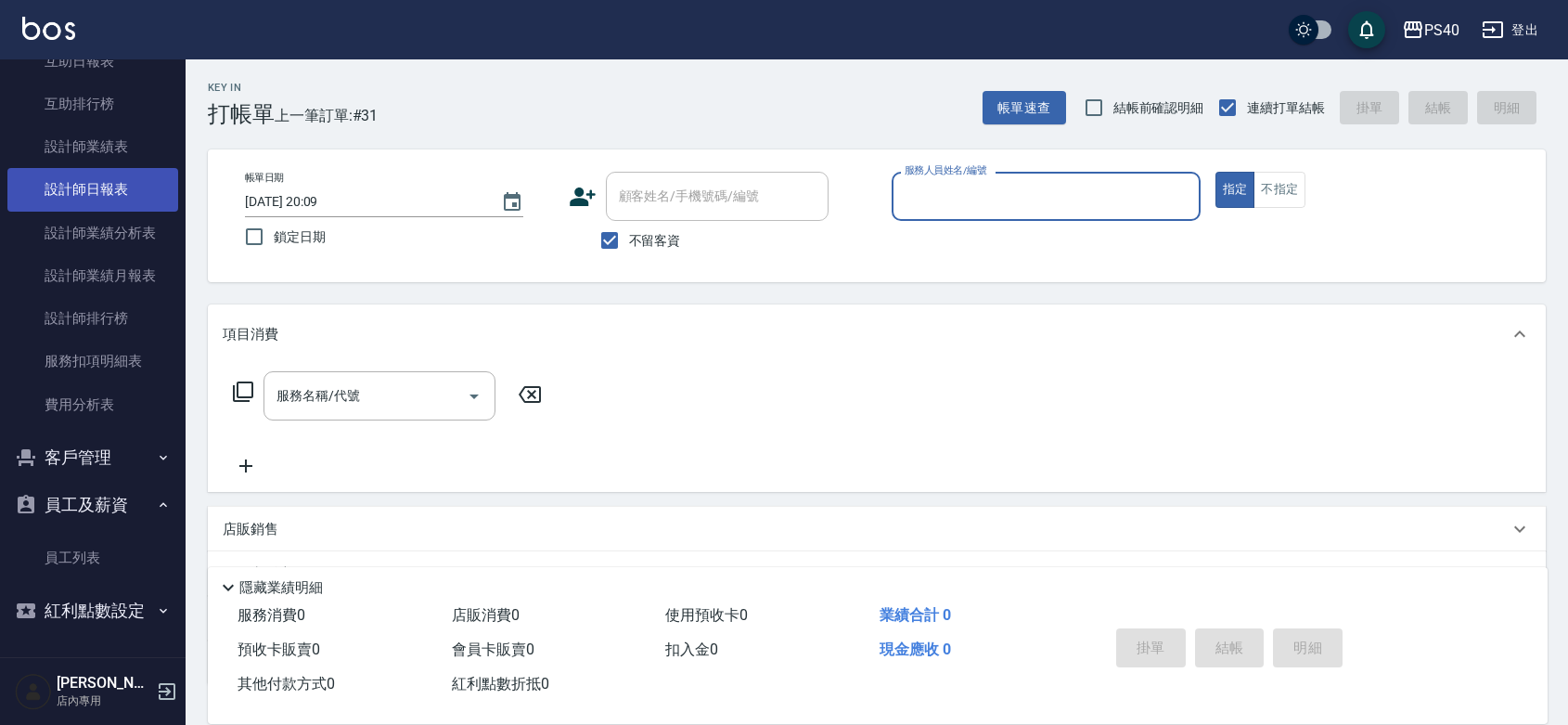
click at [132, 168] on link "設計師日報表" at bounding box center [92, 188] width 170 height 42
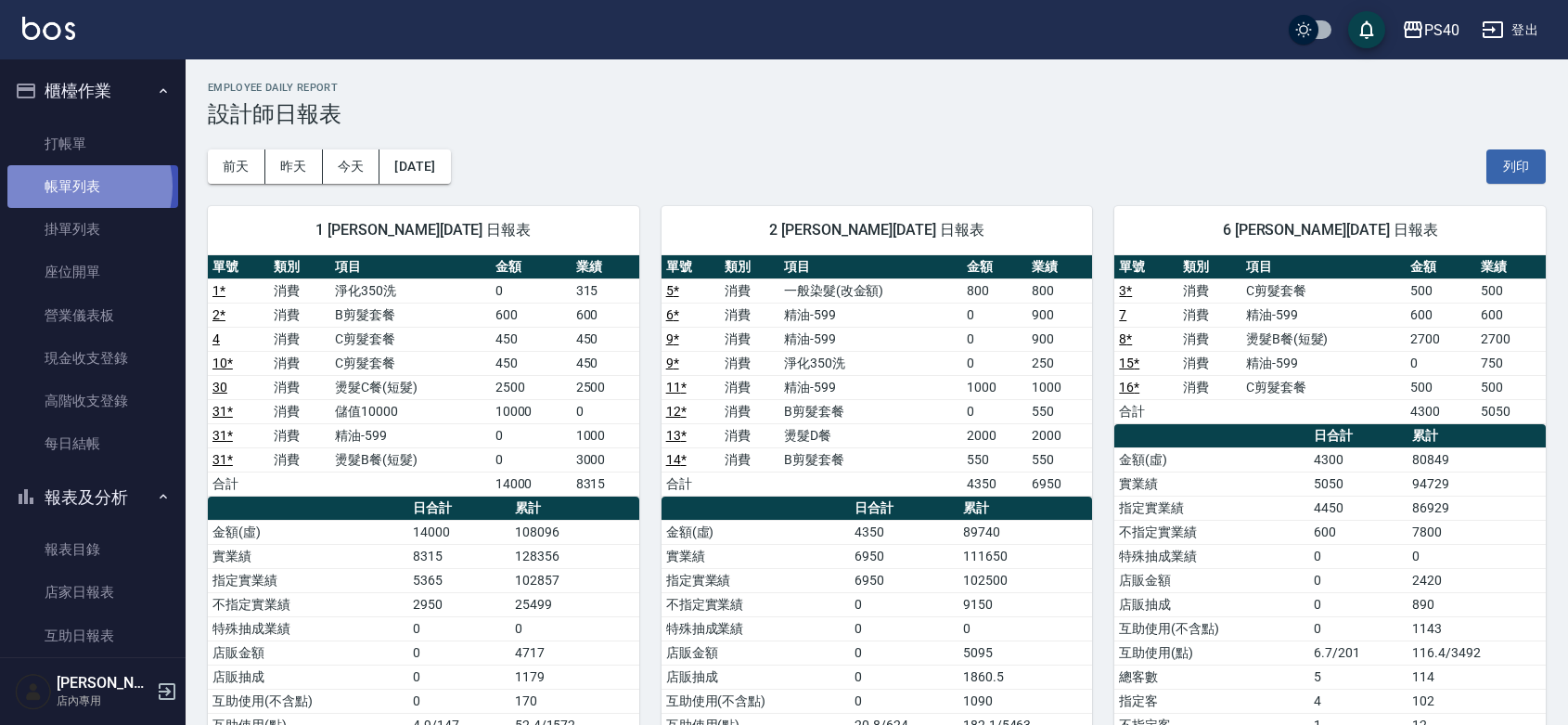
click at [76, 186] on link "帳單列表" at bounding box center [92, 185] width 170 height 42
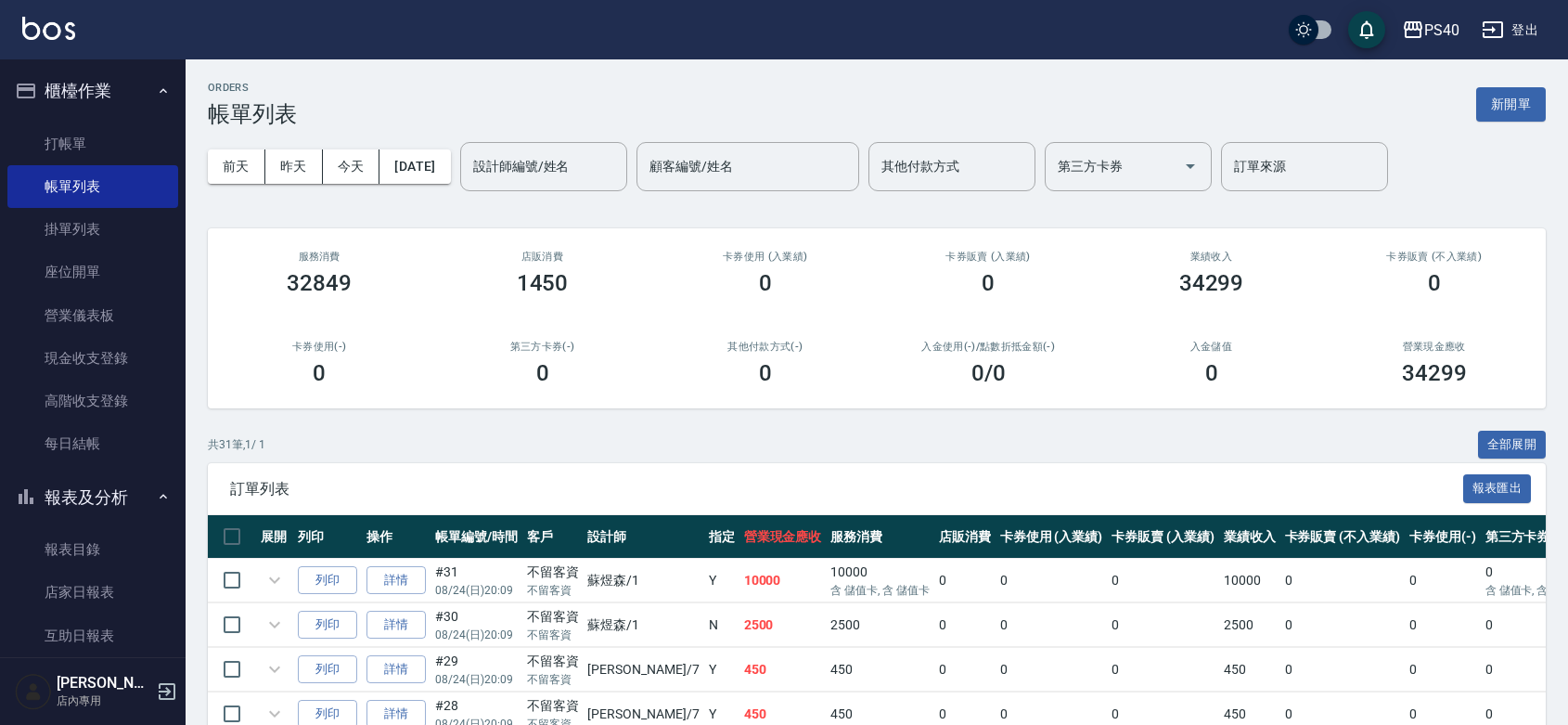
click at [557, 165] on div "設計師編號/姓名 設計師編號/姓名" at bounding box center [543, 167] width 167 height 49
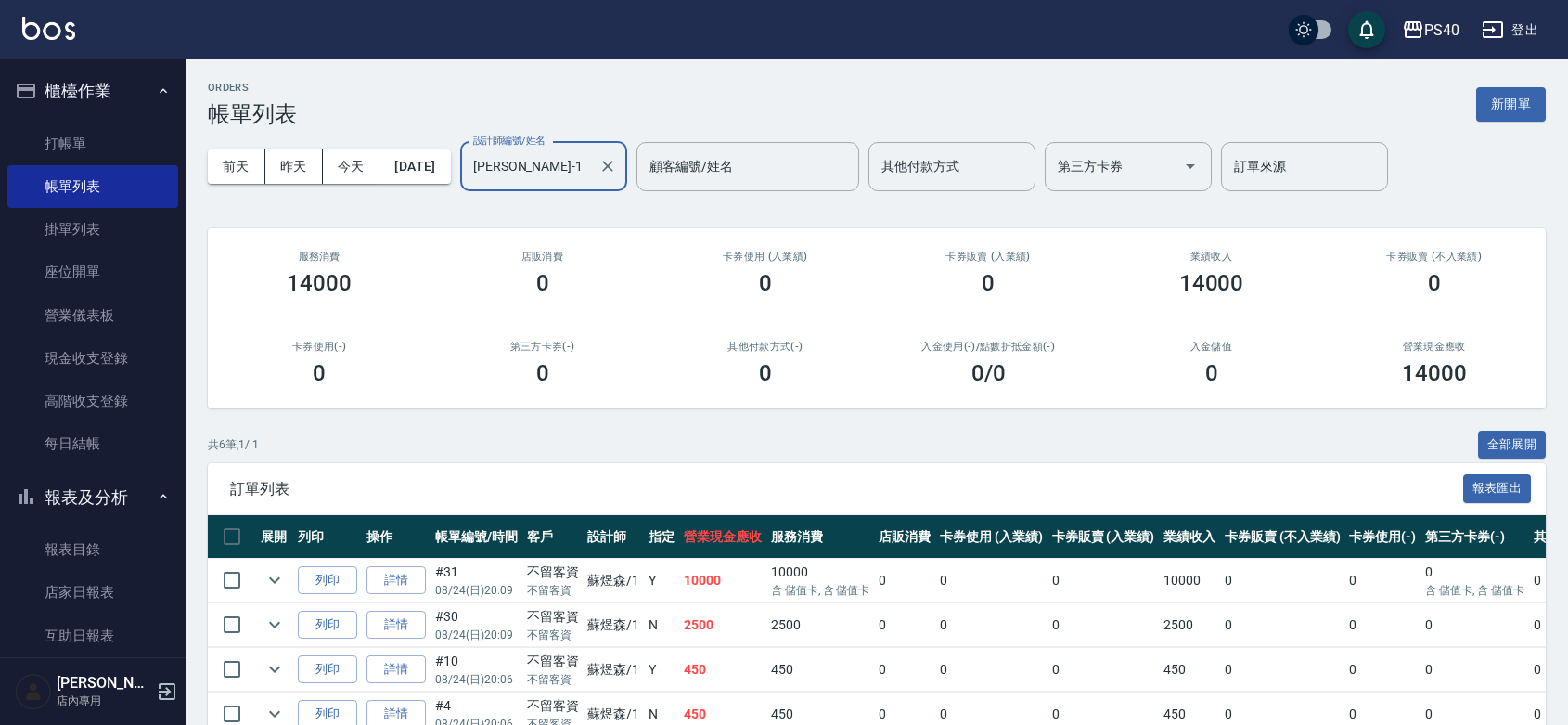
scroll to position [249, 0]
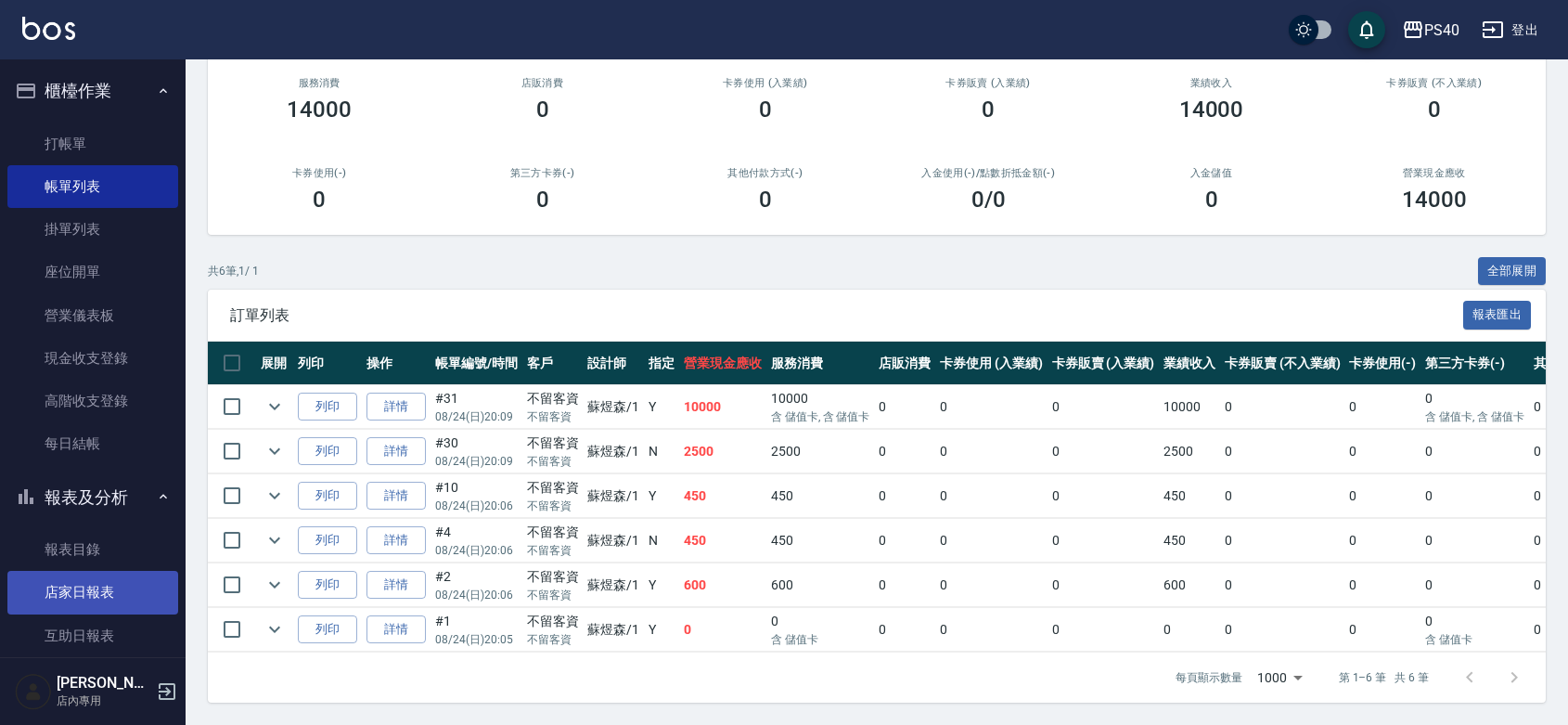
type input "[PERSON_NAME]-1"
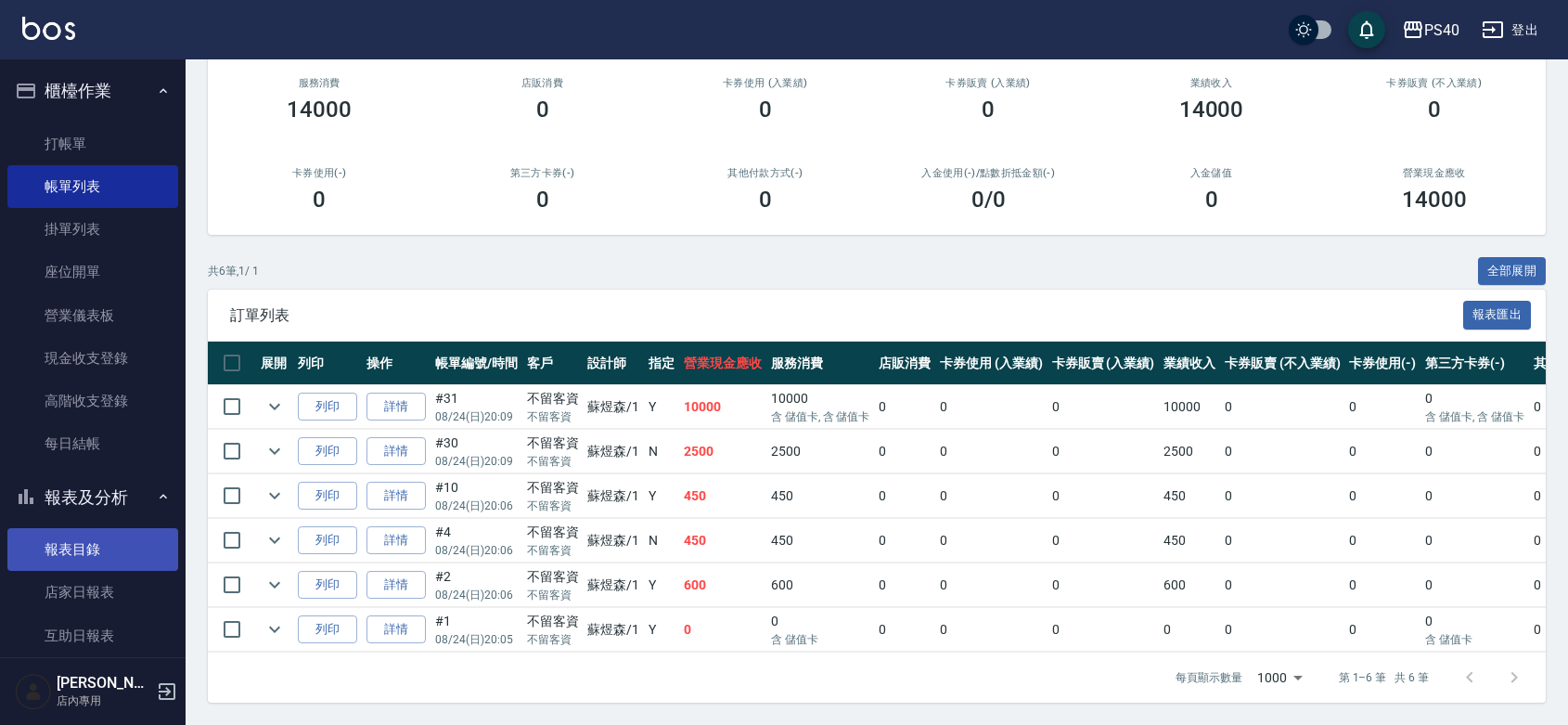
drag, startPoint x: 97, startPoint y: 589, endPoint x: 118, endPoint y: 561, distance: 35.0
click at [97, 589] on link "店家日報表" at bounding box center [92, 591] width 170 height 42
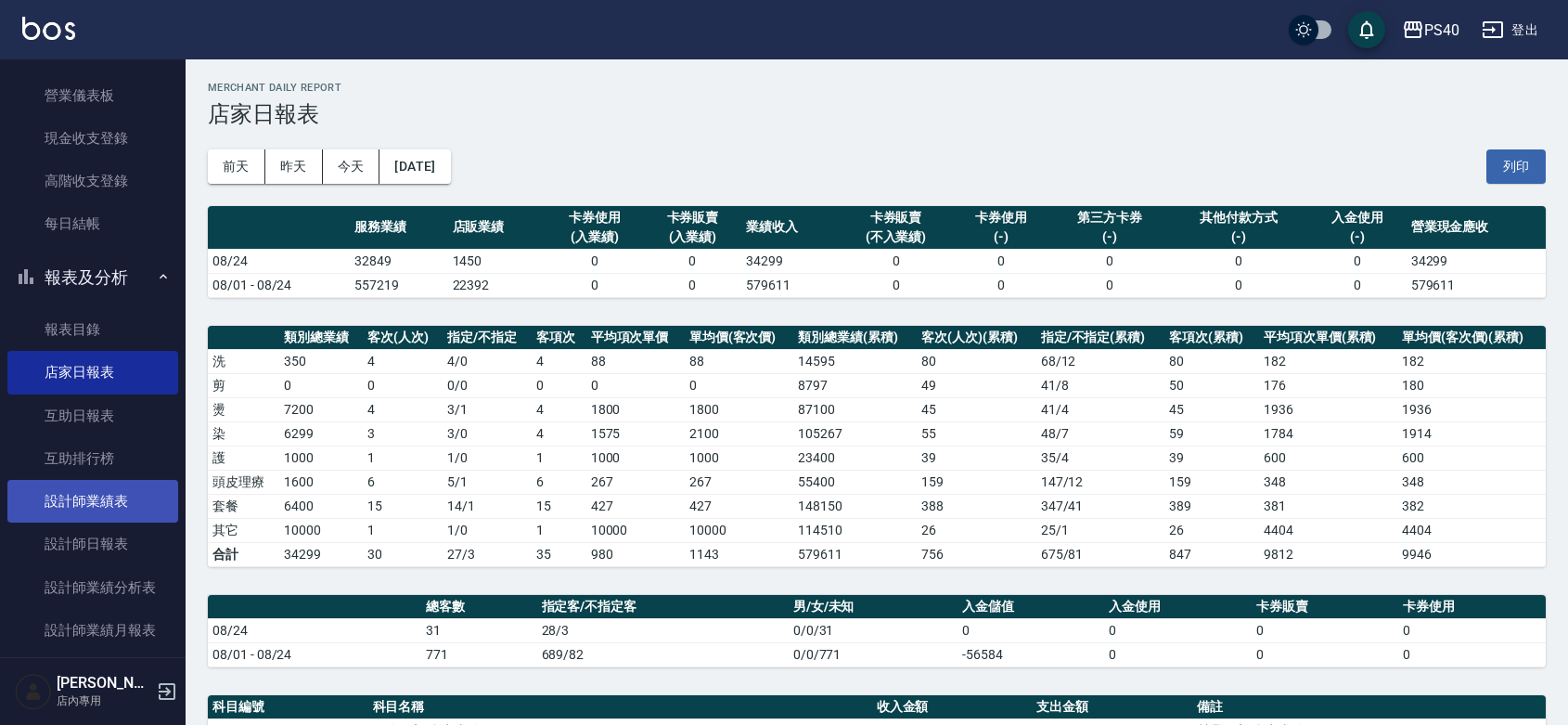
scroll to position [270, 0]
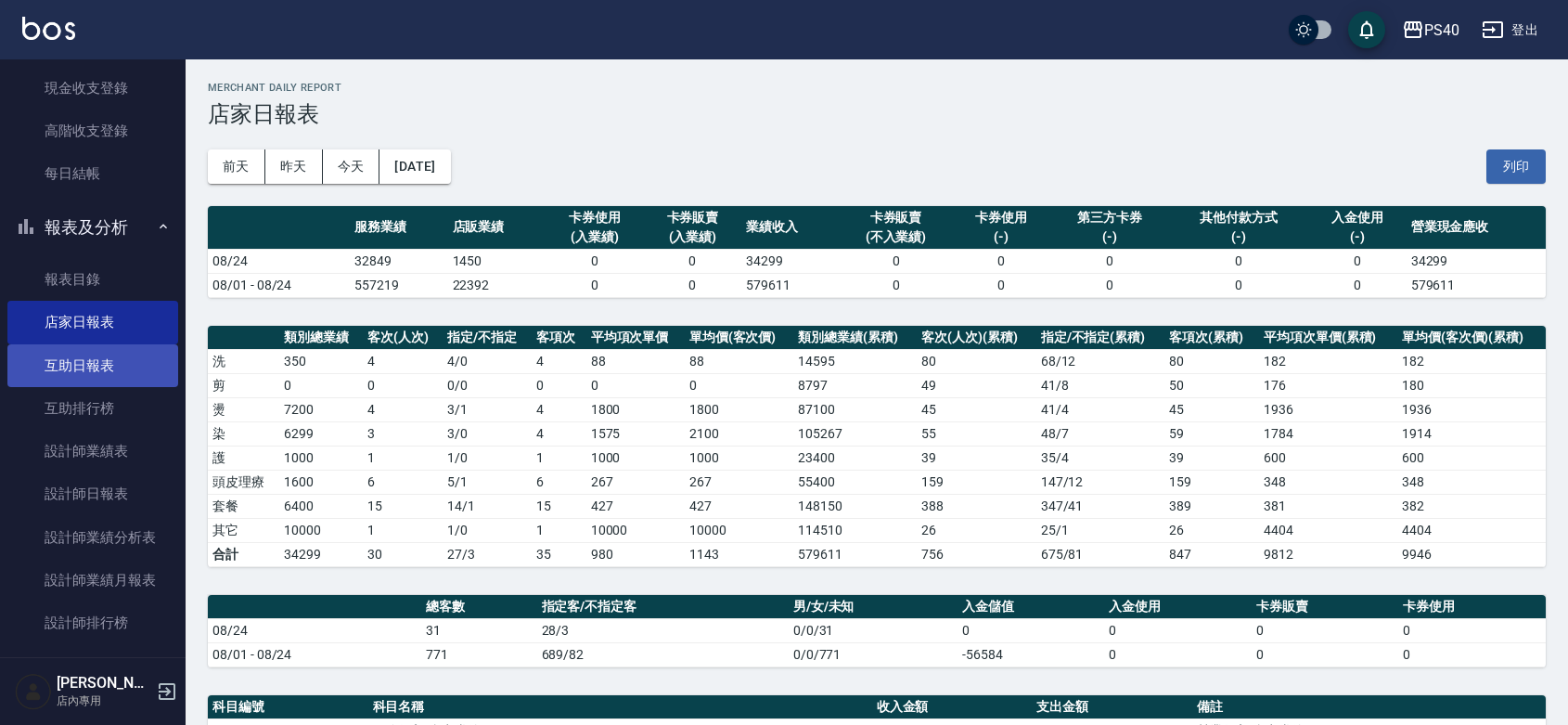
click at [131, 355] on link "互助日報表" at bounding box center [92, 365] width 170 height 42
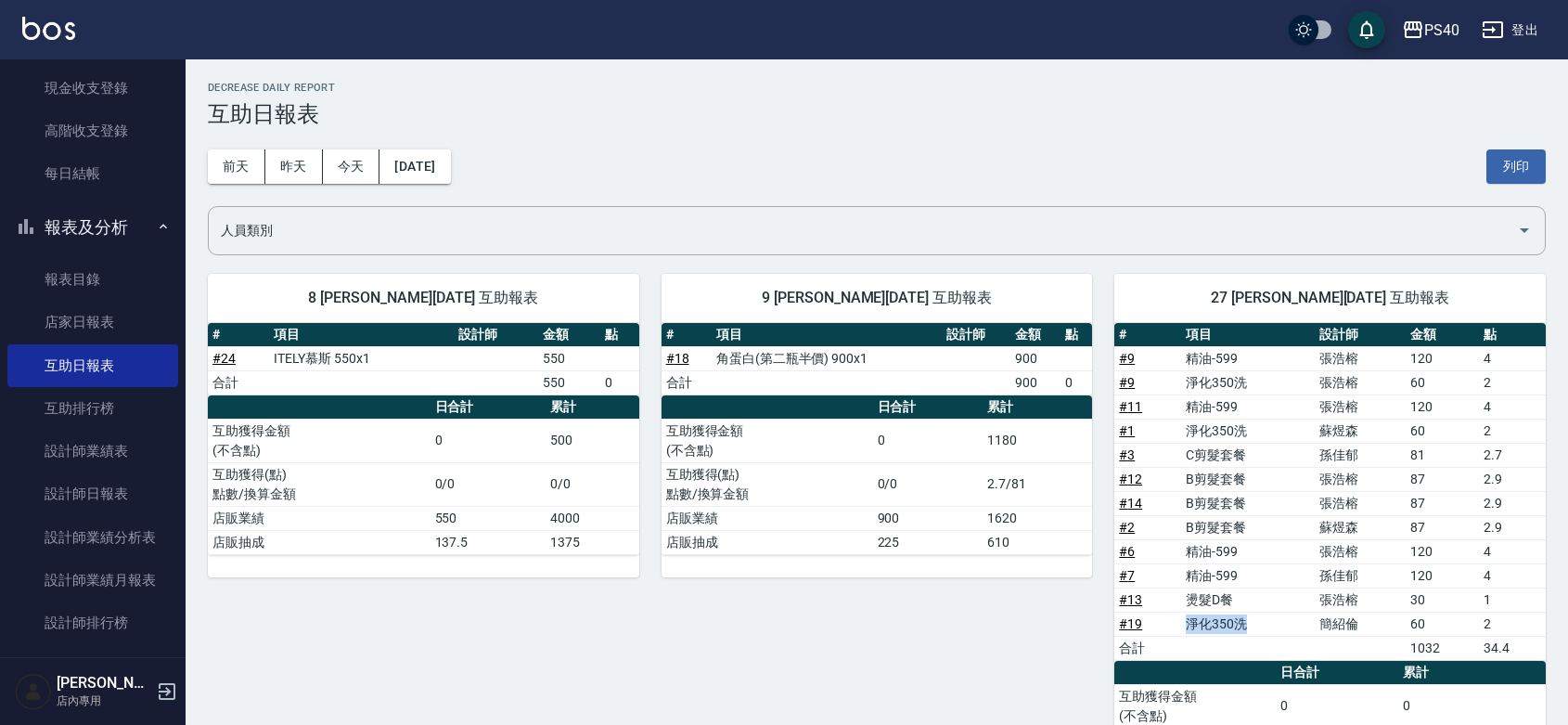
drag, startPoint x: 1264, startPoint y: 629, endPoint x: 1188, endPoint y: 621, distance: 76.4
click at [1188, 623] on td "淨化350洗" at bounding box center [1248, 623] width 134 height 24
drag, startPoint x: 1192, startPoint y: 605, endPoint x: 1192, endPoint y: 555, distance: 50.0
click at [1192, 558] on tbody "# 9 精油-599 [PERSON_NAME]120 4 # 9 淨化350洗 [PERSON_NAME] 60 2 # 11 精油-599 [PERSON…" at bounding box center [1330, 503] width 431 height 314
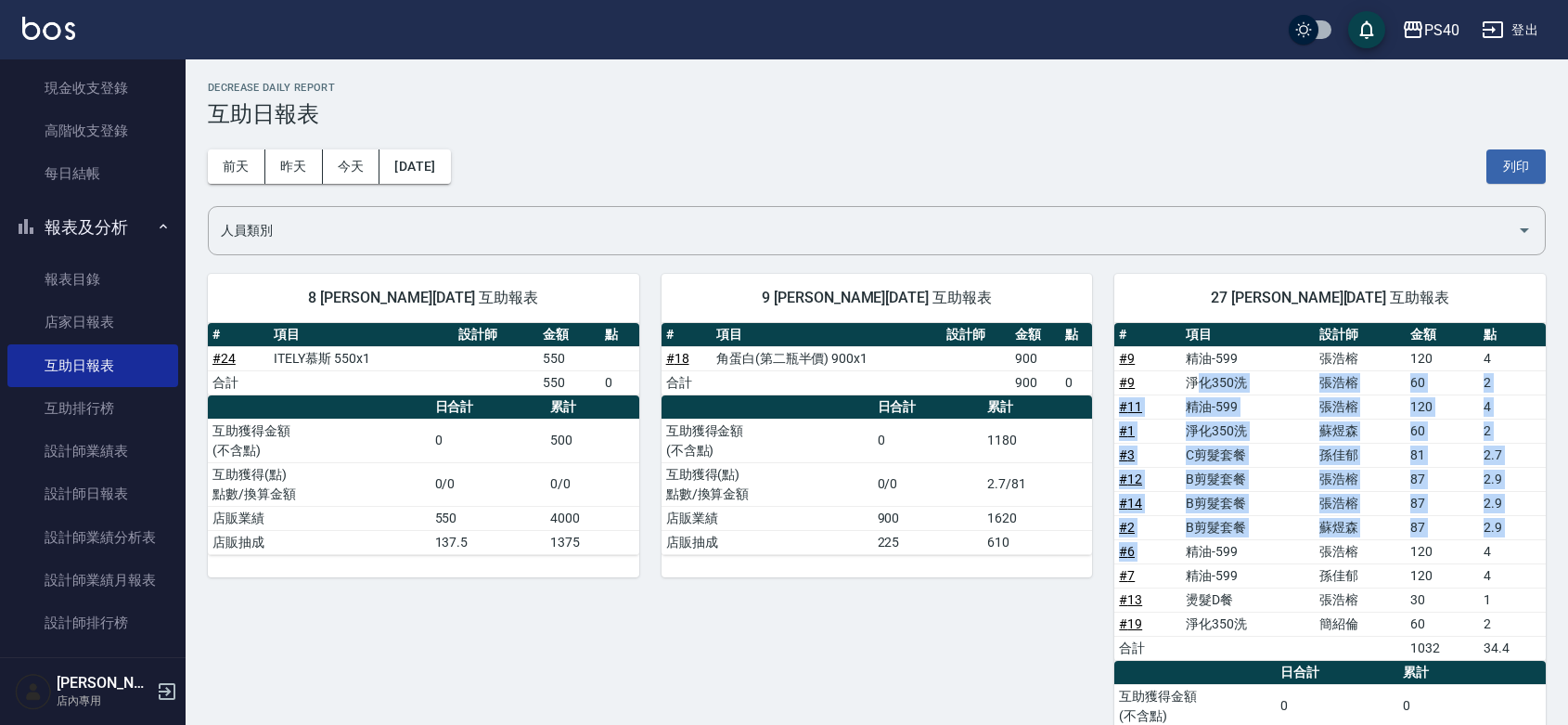
drag, startPoint x: 1192, startPoint y: 555, endPoint x: 1197, endPoint y: 369, distance: 186.1
click at [1197, 369] on tbody "# 9 精油-599 [PERSON_NAME]120 4 # 9 淨化350洗 [PERSON_NAME] 60 2 # 11 精油-599 [PERSON…" at bounding box center [1330, 503] width 431 height 314
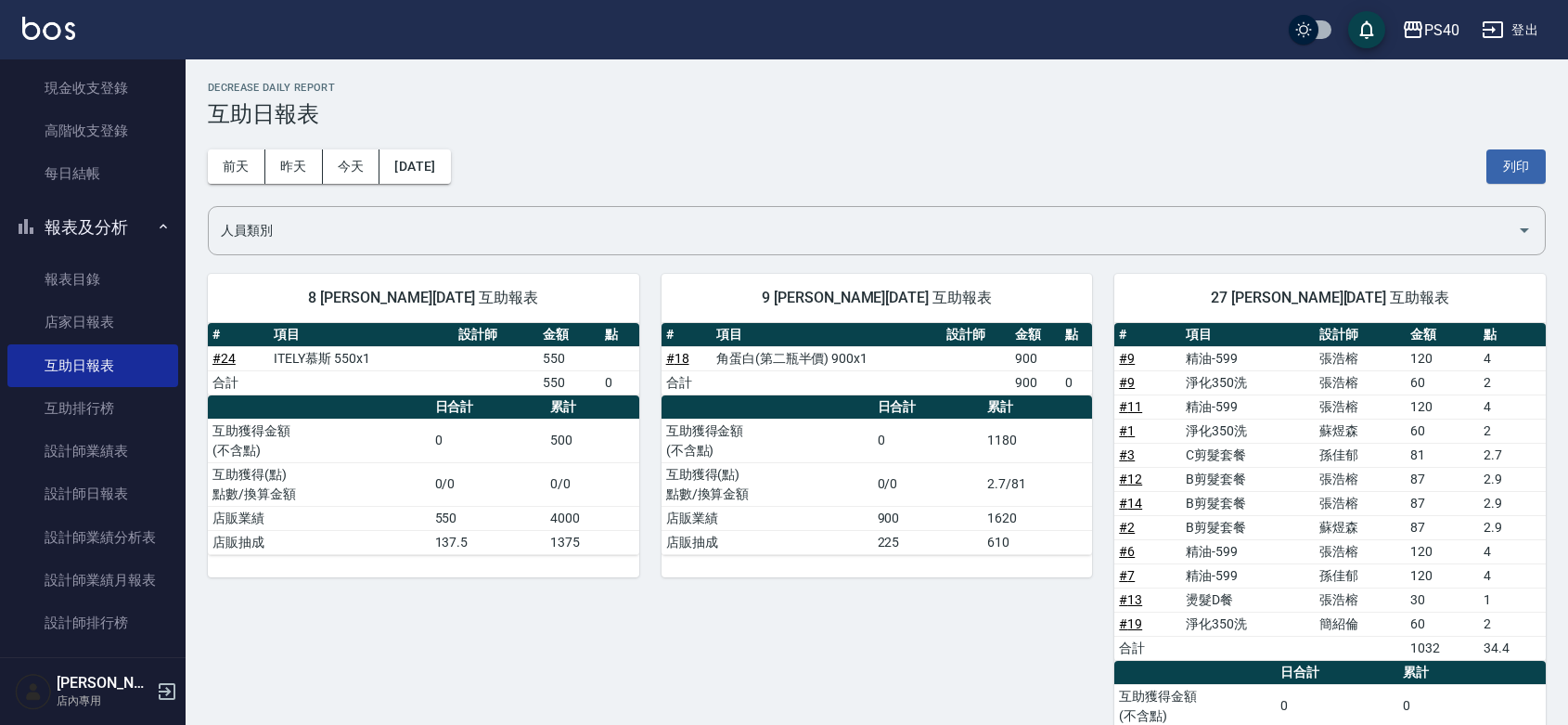
click at [990, 614] on div "9 [PERSON_NAME][DATE] 互助報表 # 項目 設計師 金額 點 # 18 角蛋白(第二瓶半價) 900x1 900 合計 900 0 日合計…" at bounding box center [866, 547] width 454 height 591
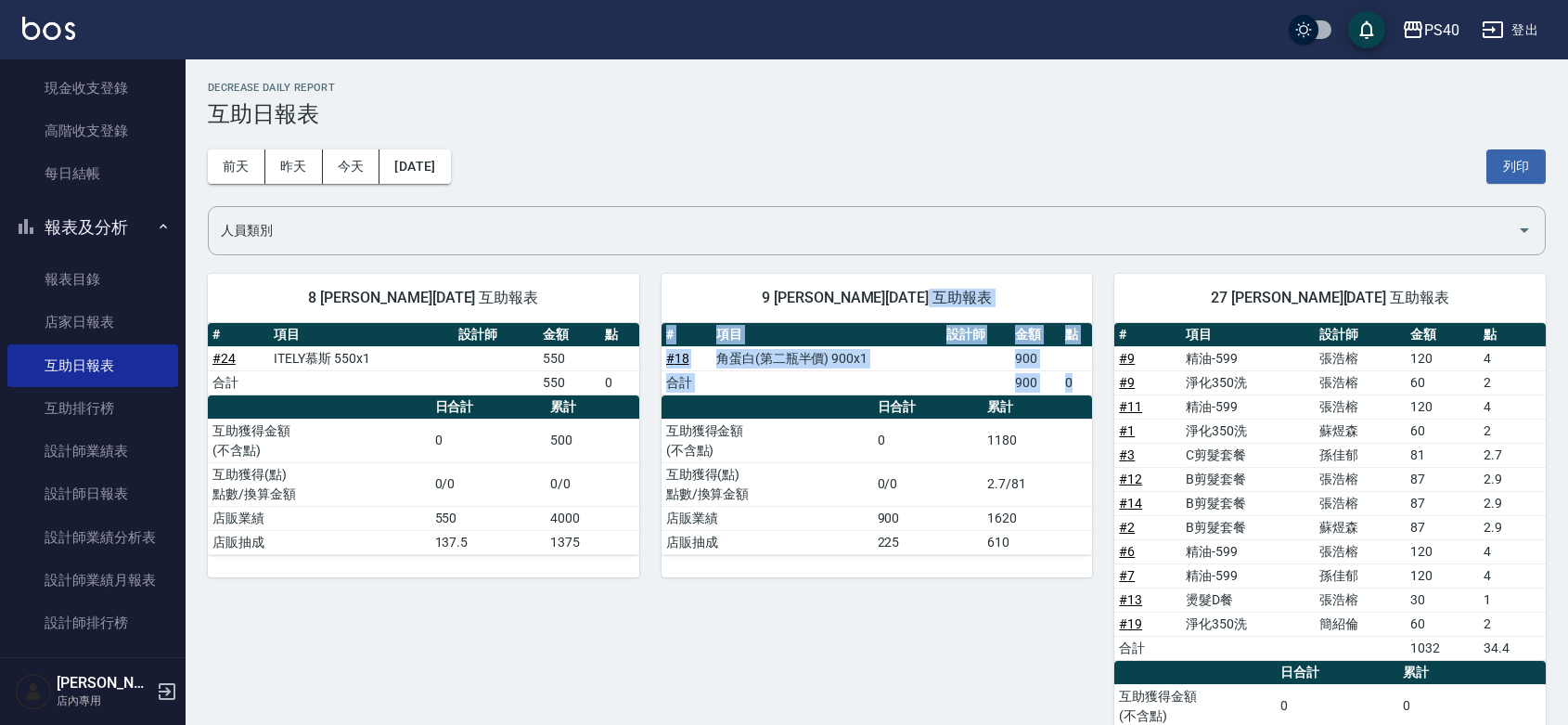
drag, startPoint x: 915, startPoint y: 652, endPoint x: 1465, endPoint y: -120, distance: 947.9
click at [1465, 0] on html "PS40 登出 櫃檯作業 打帳單 帳單列表 掛單列表 座位開單 營業儀表板 現金收支登錄 高階收支登錄 每日結帳 報表及分析 報表目錄 店家日報表 互助日報表…" at bounding box center [784, 432] width 1568 height 865
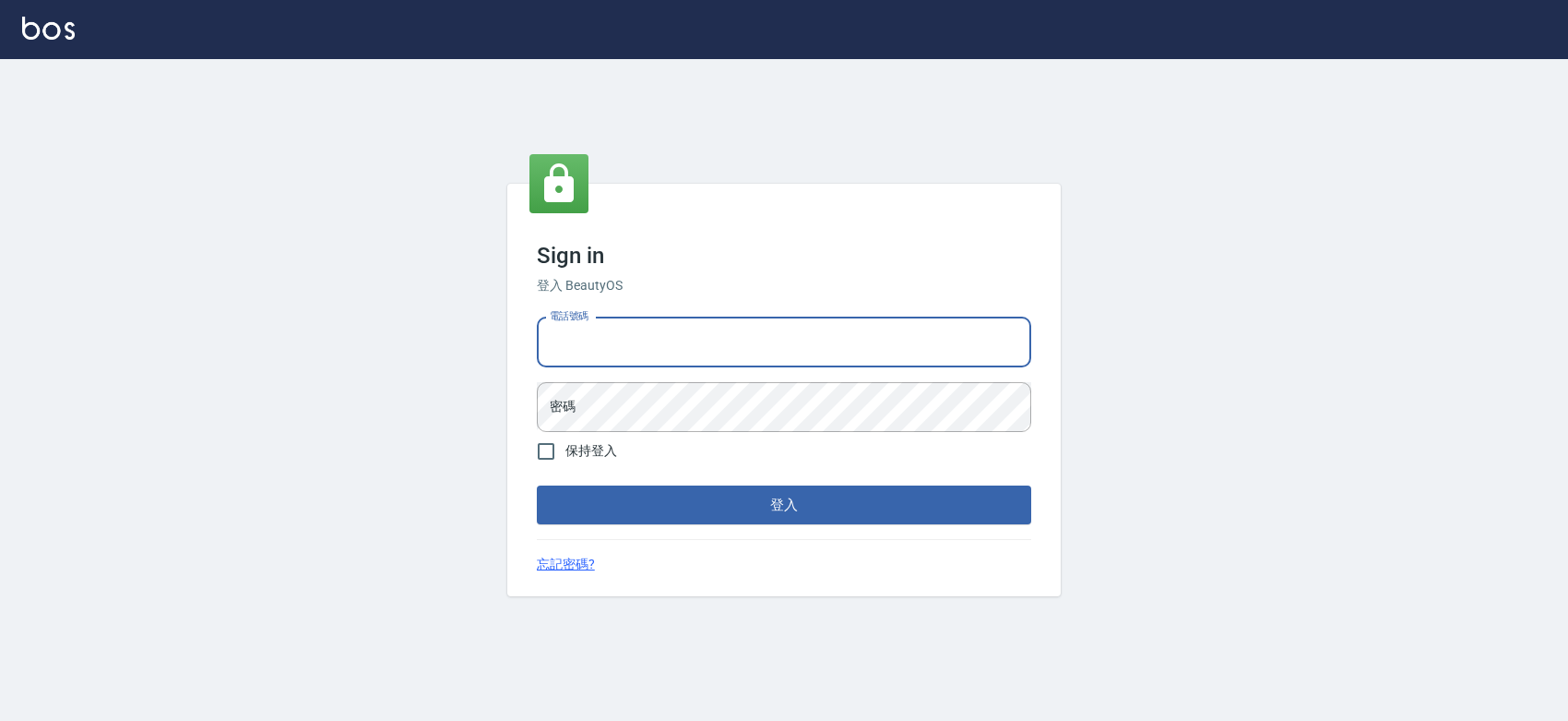
click at [670, 343] on input "電話號碼" at bounding box center [784, 342] width 494 height 50
type input "0427061917"
drag, startPoint x: 652, startPoint y: 329, endPoint x: 544, endPoint y: 337, distance: 108.3
click at [544, 337] on input "0427061917" at bounding box center [784, 342] width 494 height 50
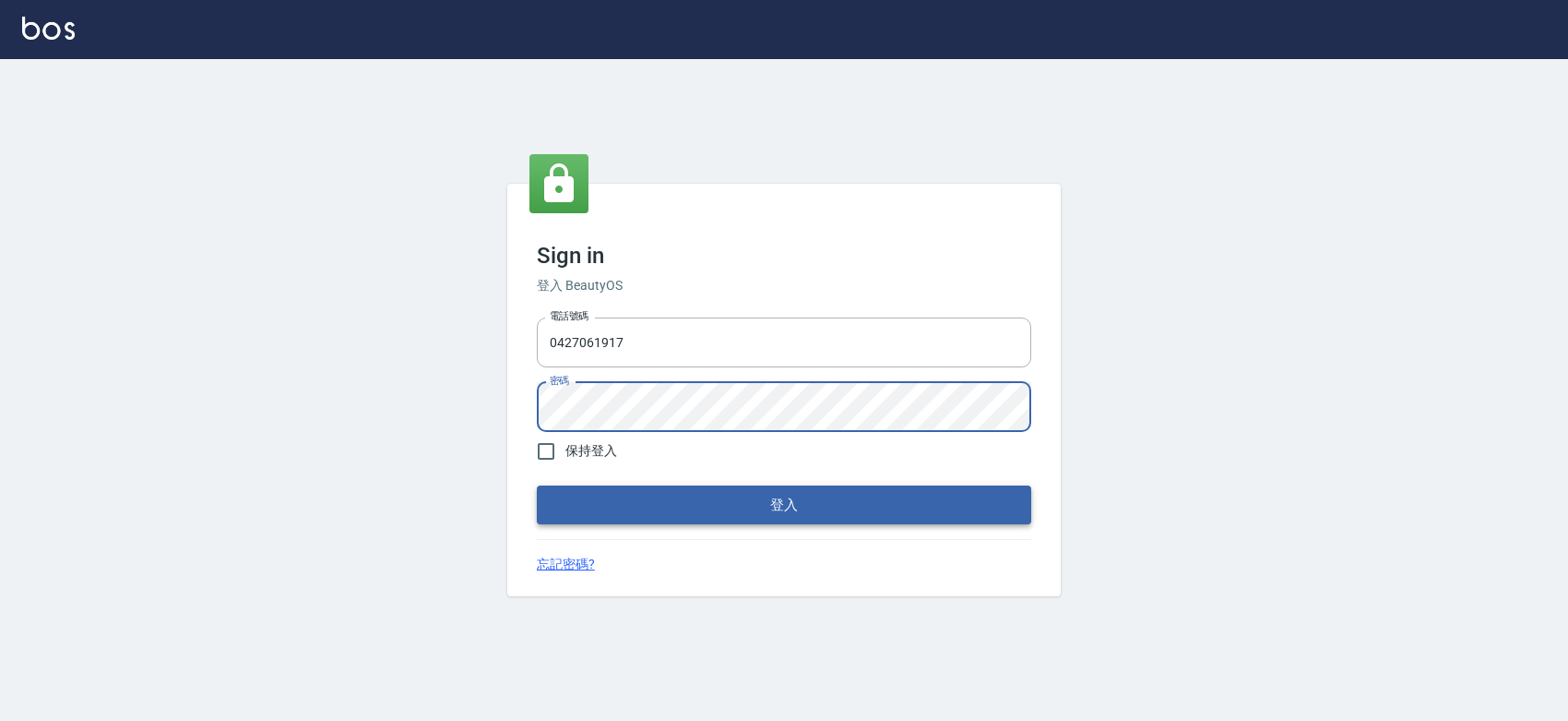
click at [816, 512] on button "登入" at bounding box center [784, 504] width 494 height 38
